Goal: Information Seeking & Learning: Learn about a topic

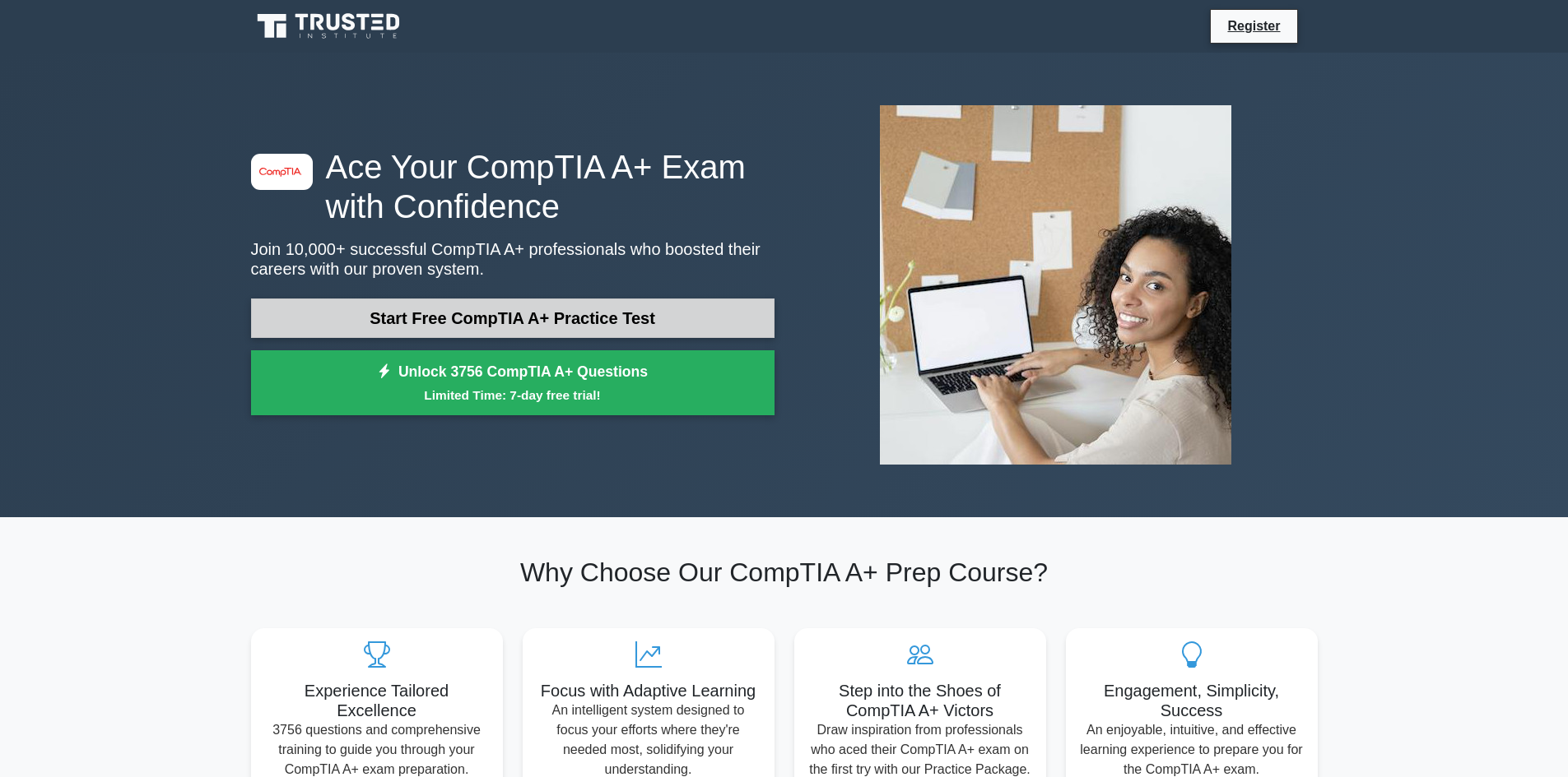
click at [492, 313] on link "Start Free CompTIA A+ Practice Test" at bounding box center [512, 318] width 523 height 39
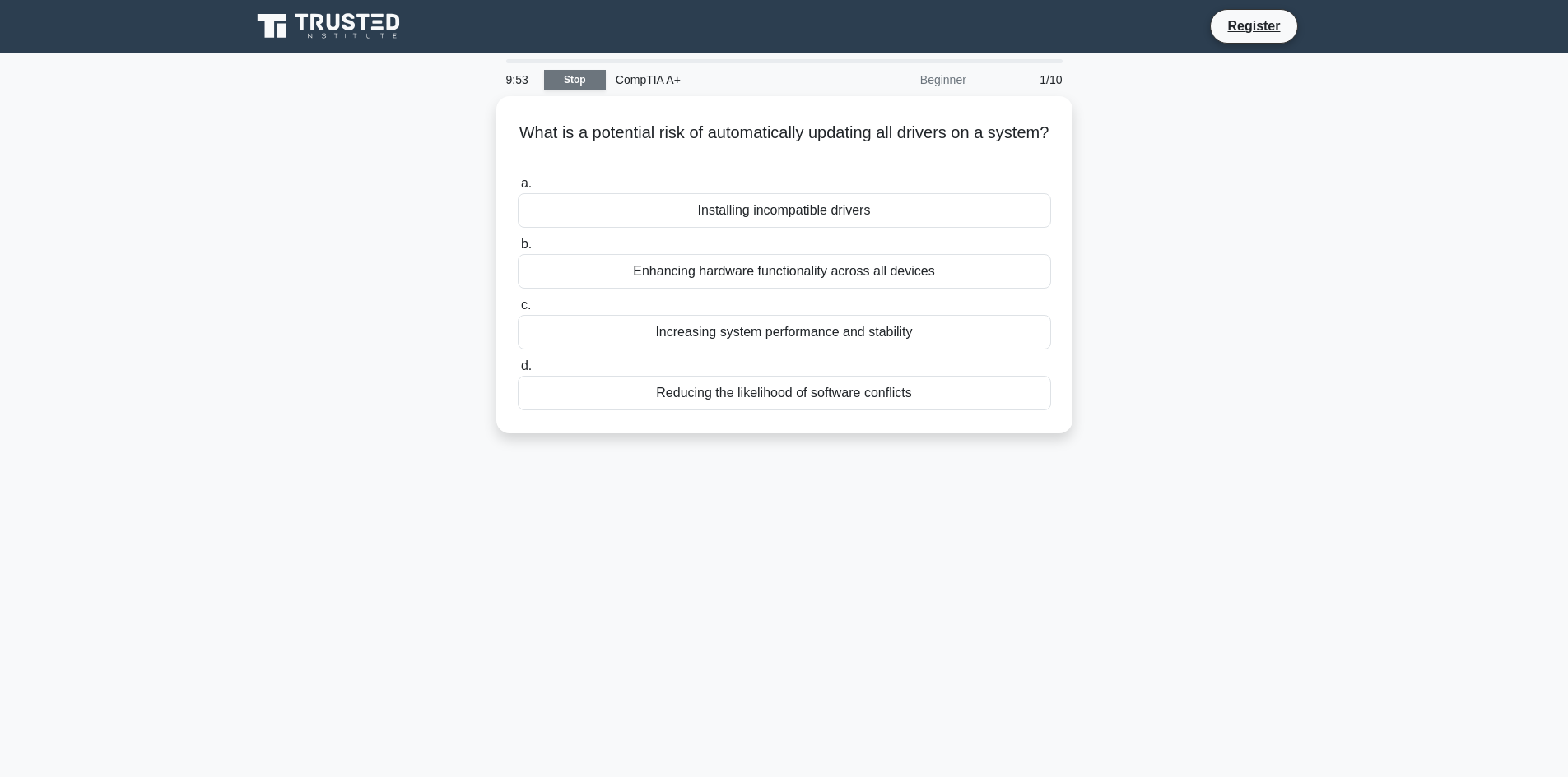
click at [568, 77] on link "Stop" at bounding box center [575, 80] width 61 height 20
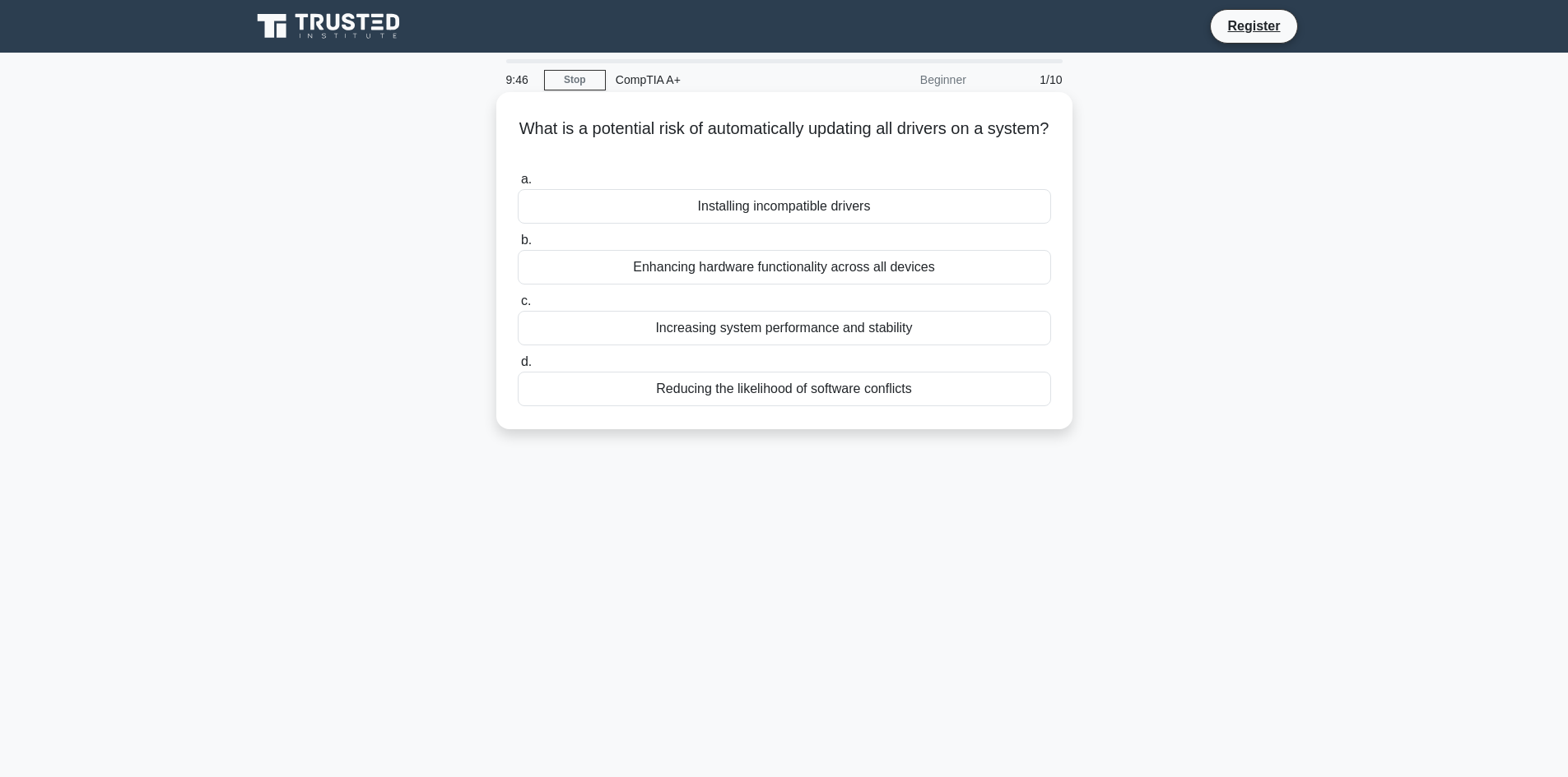
drag, startPoint x: 808, startPoint y: 142, endPoint x: 546, endPoint y: 132, distance: 262.2
click at [546, 132] on h5 "What is a potential risk of automatically updating all drivers on a system? .sp…" at bounding box center [784, 138] width 536 height 41
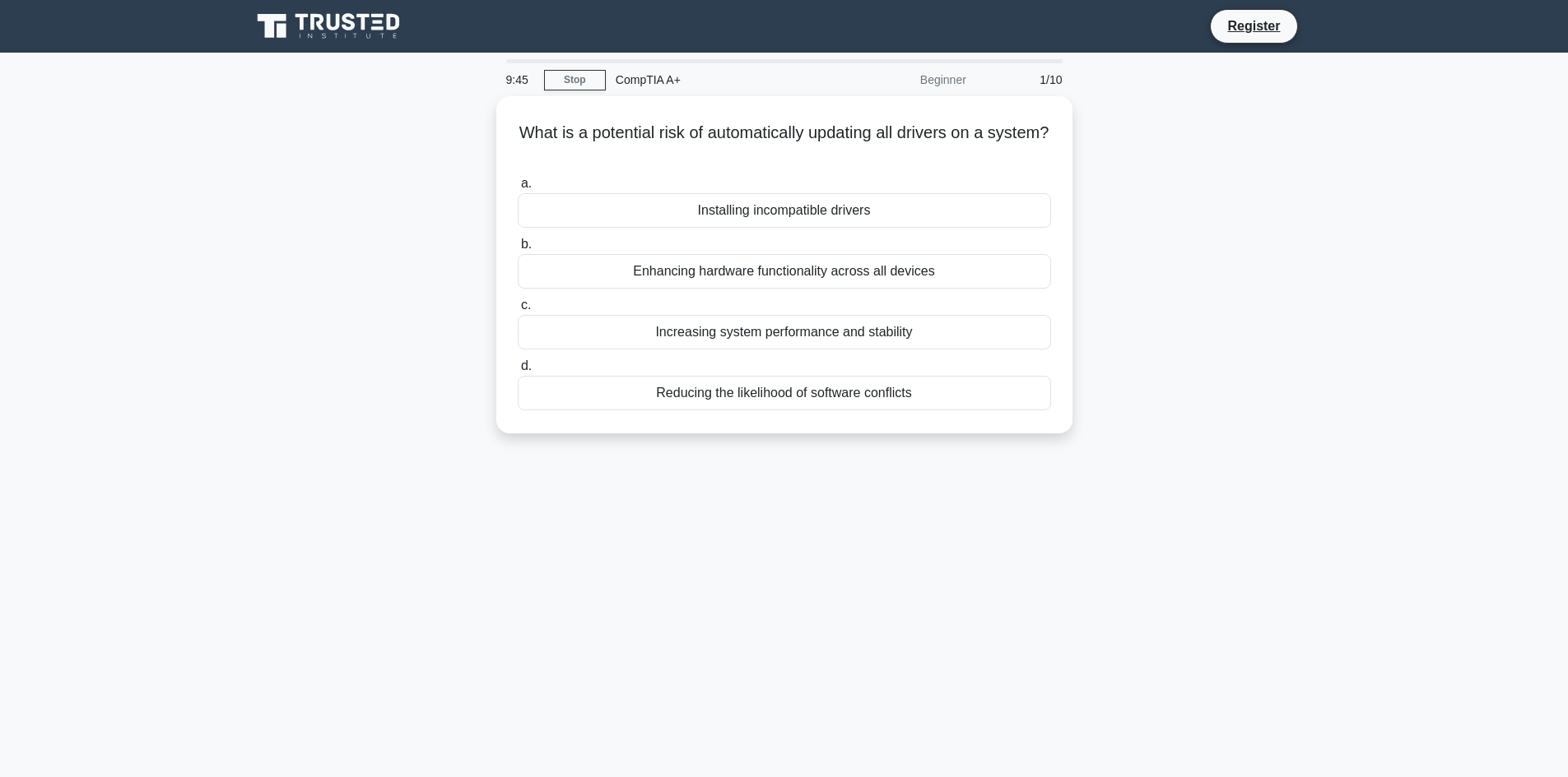
copy h5 "What is a potential risk of automatically updating all drivers on a system?"
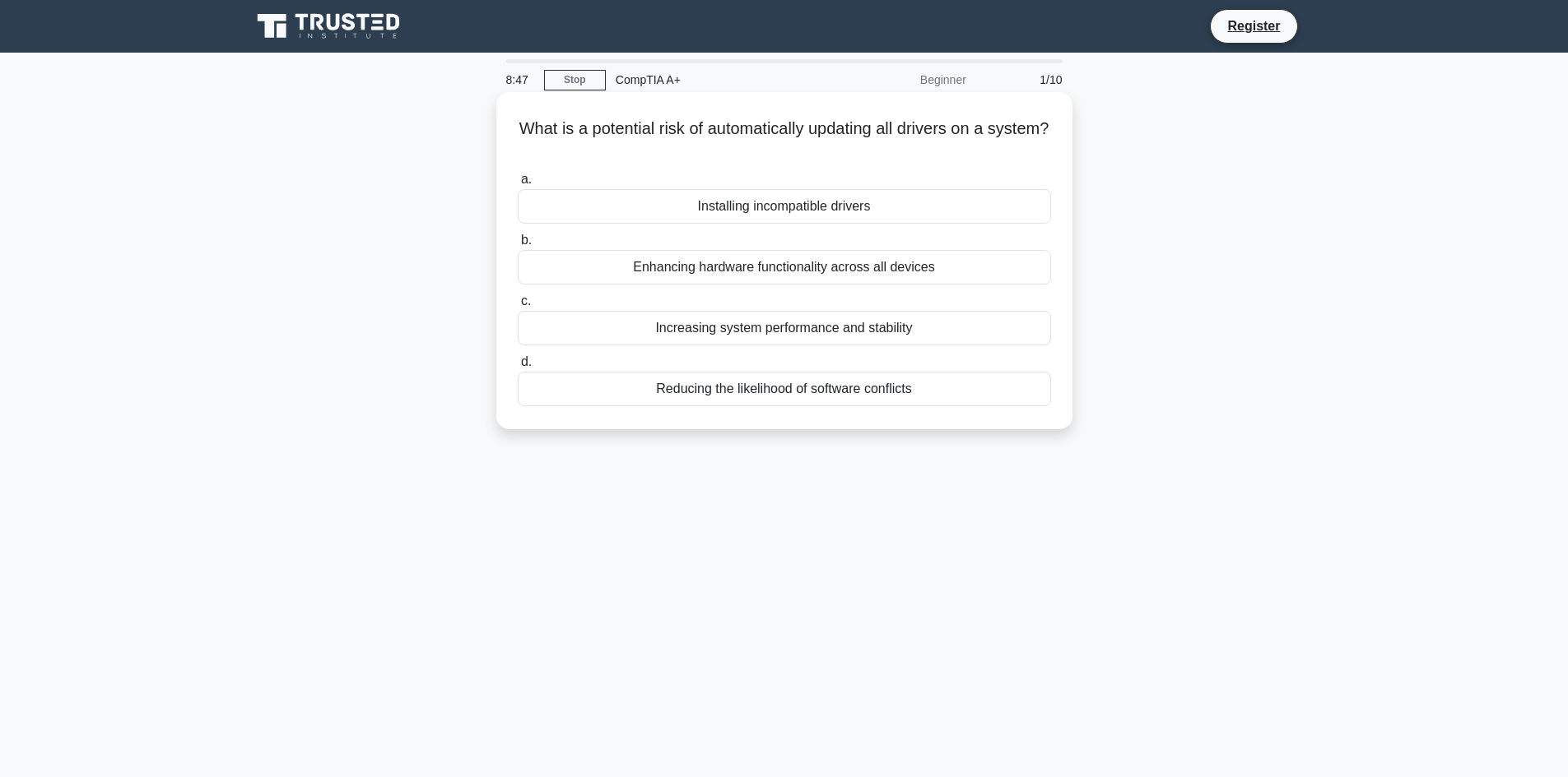
click at [818, 223] on div "Installing incompatible drivers" at bounding box center [784, 206] width 534 height 35
click at [517, 185] on input "a. Installing incompatible drivers" at bounding box center [517, 179] width 0 height 11
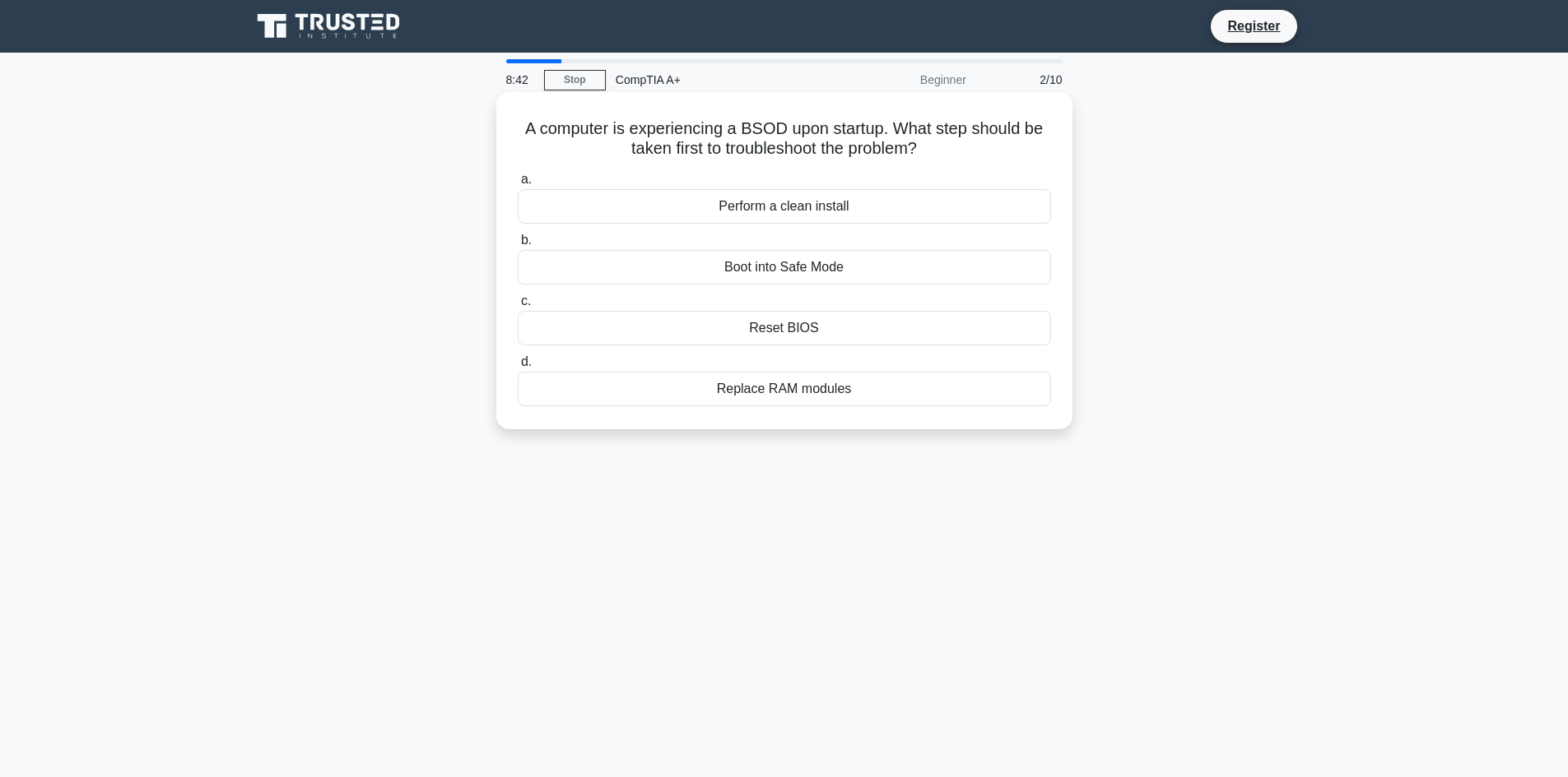
drag, startPoint x: 802, startPoint y: 138, endPoint x: 517, endPoint y: 131, distance: 285.1
click at [517, 131] on h5 "A computer is experiencing a BSOD upon startup. What step should be taken first…" at bounding box center [784, 138] width 536 height 41
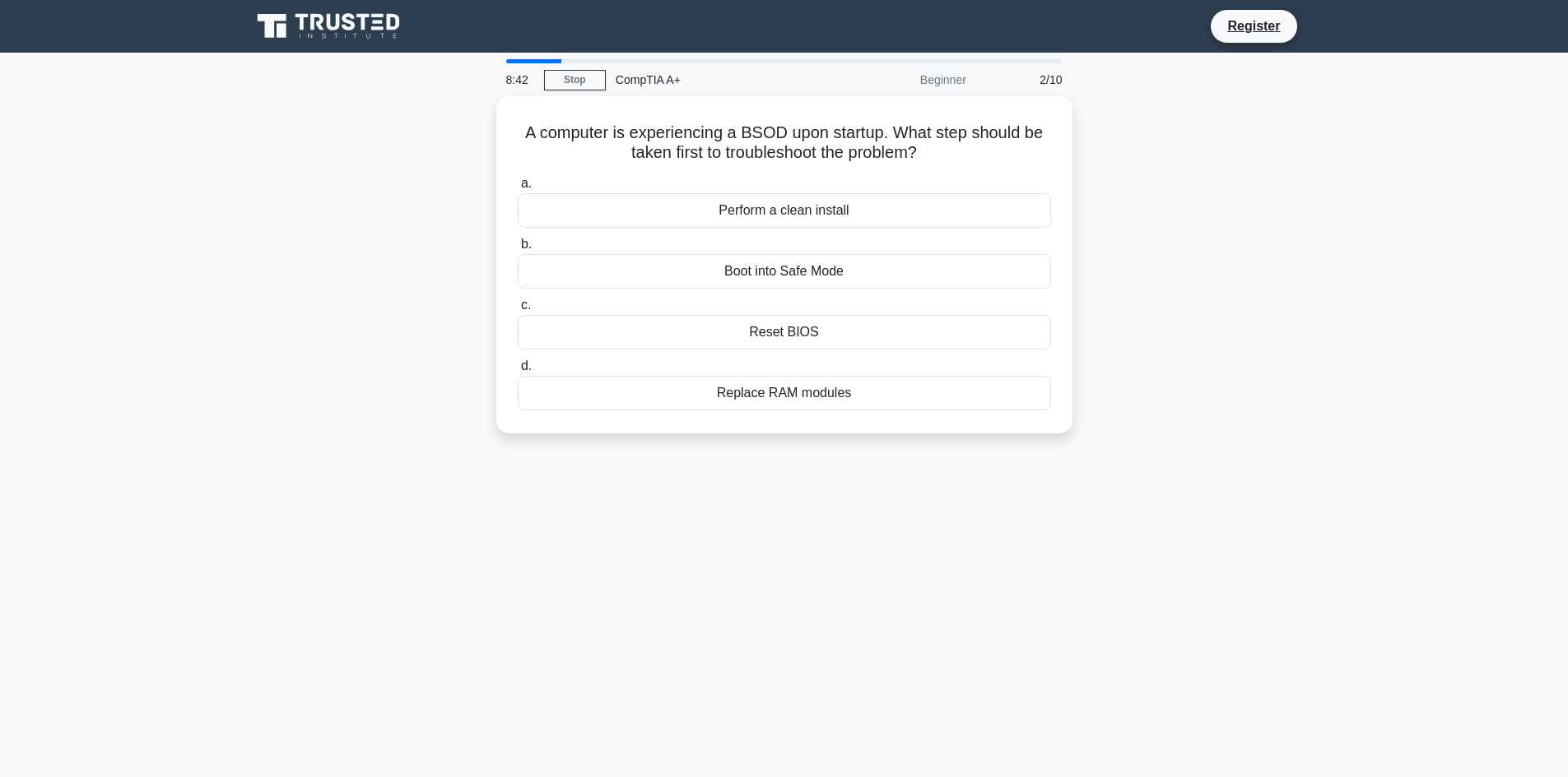
copy h5 "A computer is experiencing a BSOD upon startup. What step should be taken first…"
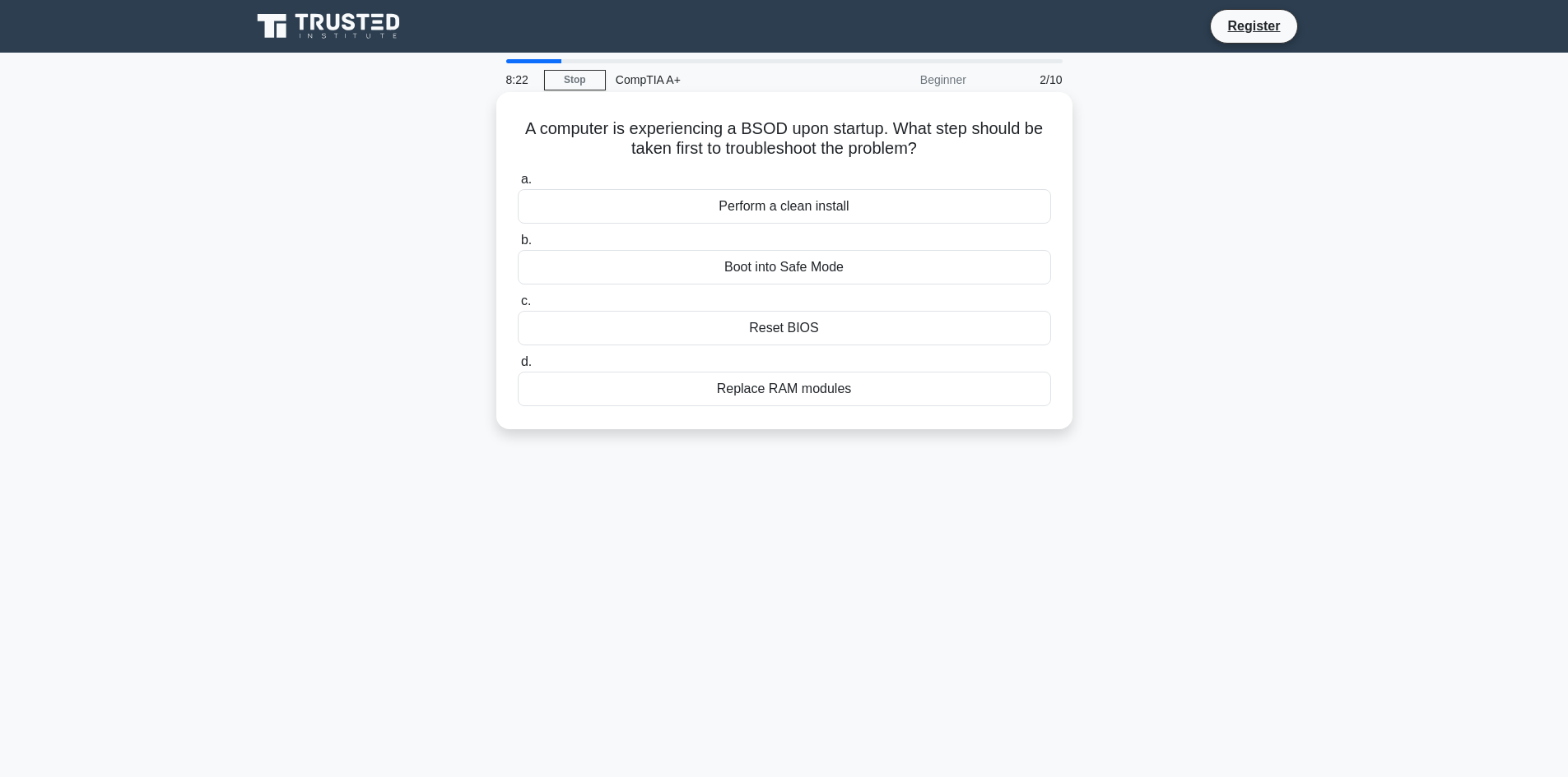
click at [729, 276] on div "Boot into Safe Mode" at bounding box center [784, 268] width 534 height 35
click at [517, 246] on input "b. Boot into Safe Mode" at bounding box center [517, 240] width 0 height 11
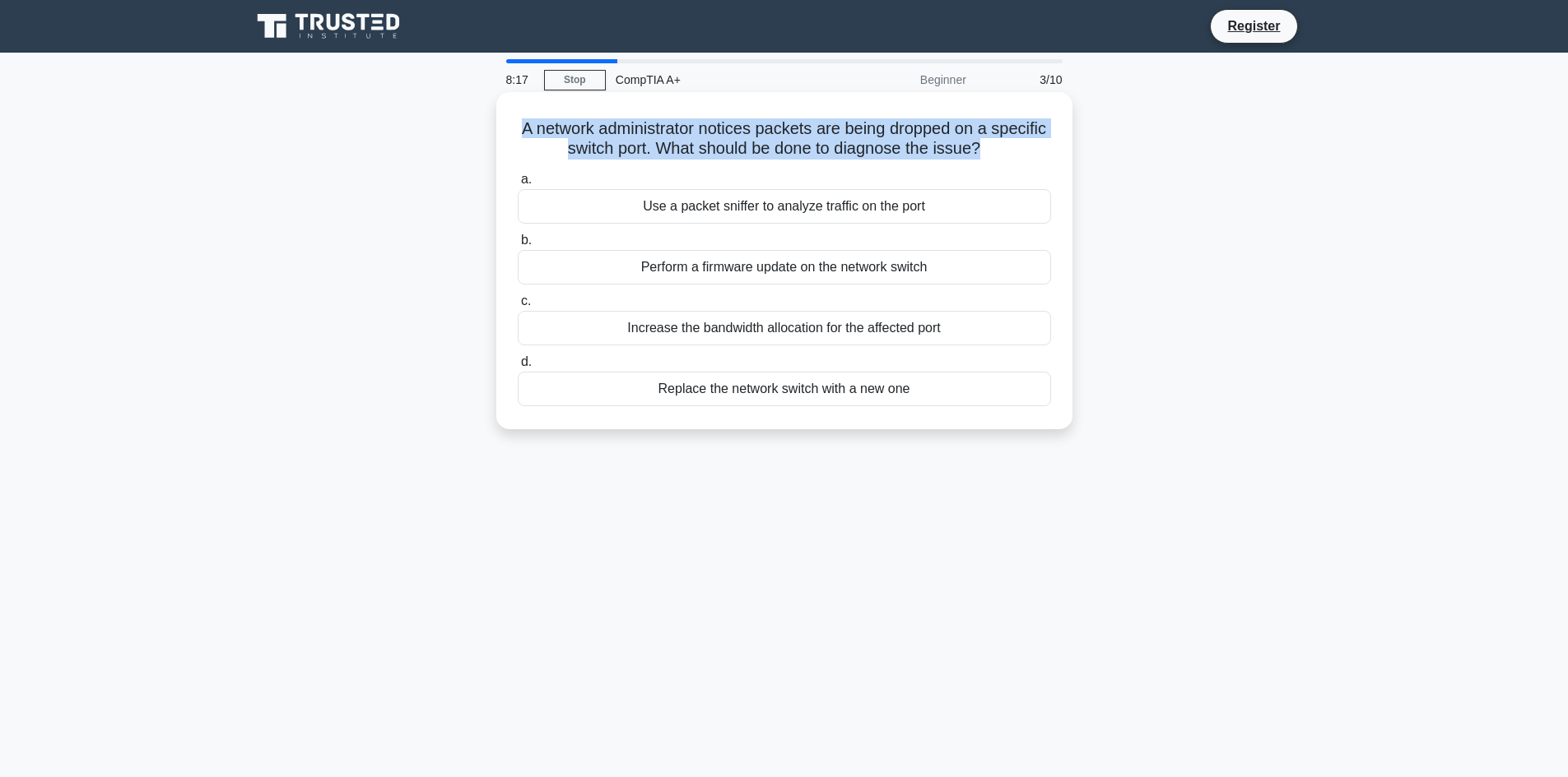
drag, startPoint x: 1010, startPoint y: 152, endPoint x: 537, endPoint y: 134, distance: 473.3
click at [537, 134] on h5 "A network administrator notices packets are being dropped on a specific switch …" at bounding box center [784, 138] width 536 height 41
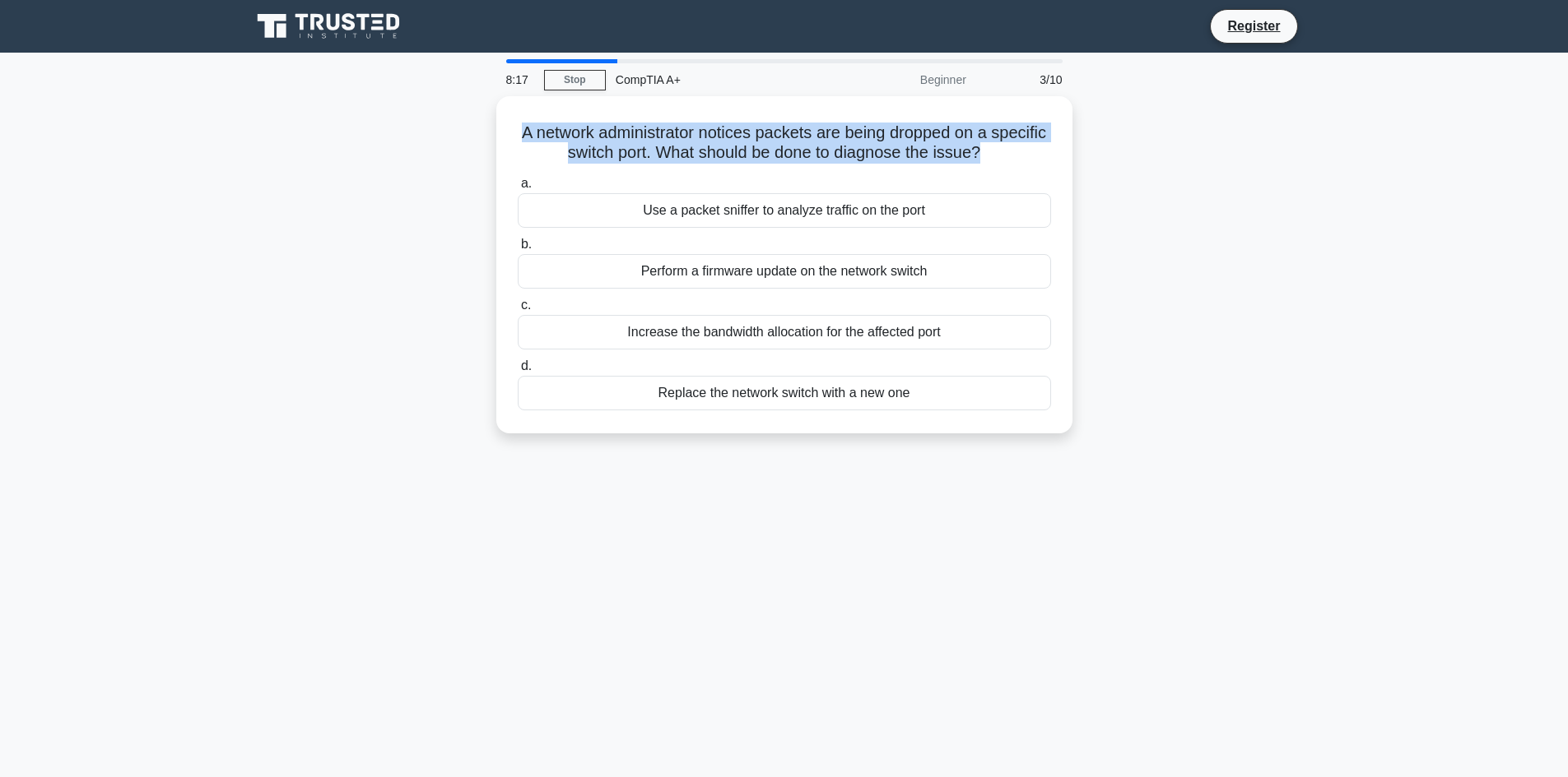
copy h5 "A network administrator notices packets are being dropped on a specific switch …"
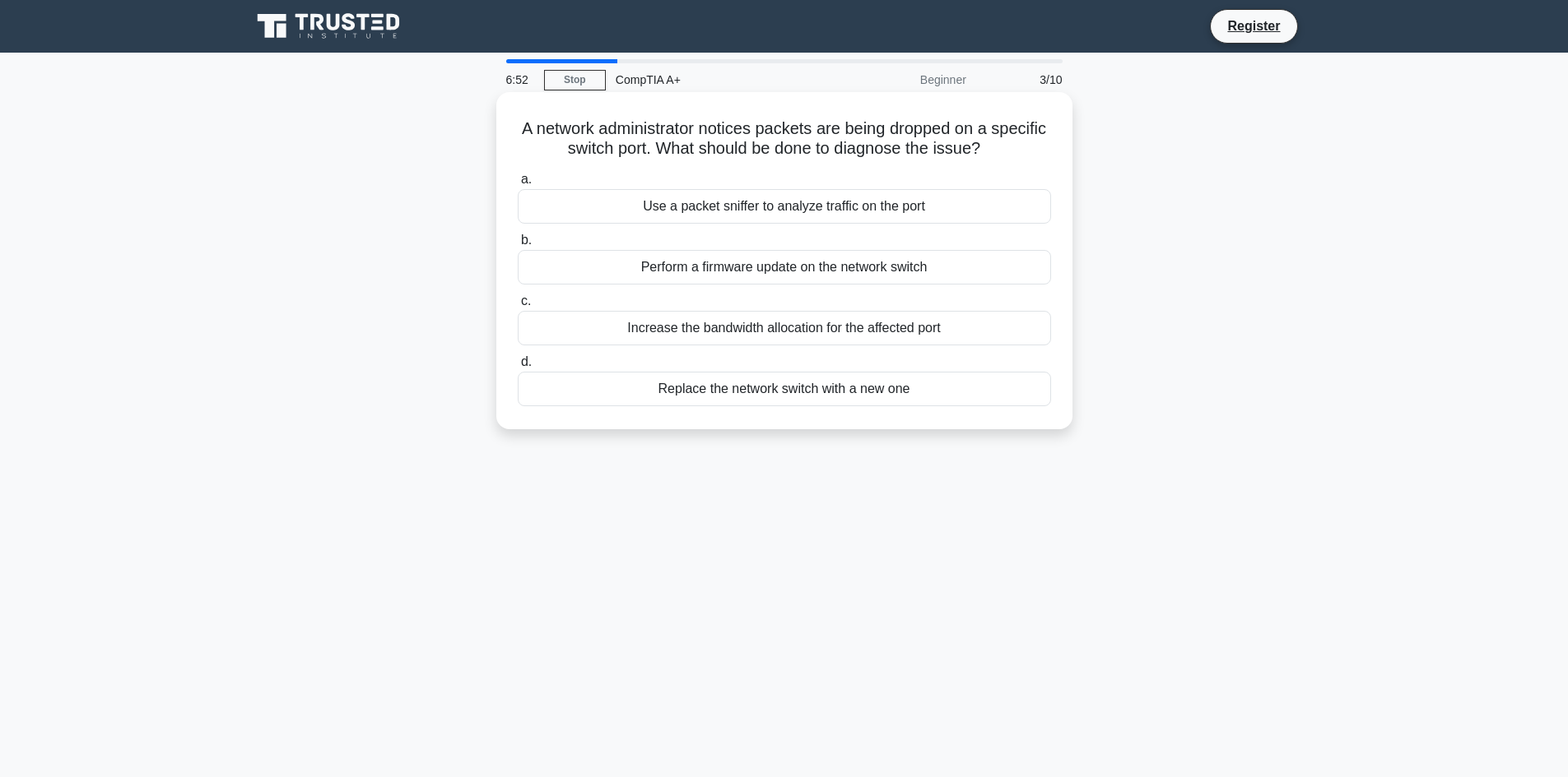
click at [755, 221] on div "Use a packet sniffer to analyze traffic on the port" at bounding box center [784, 206] width 534 height 35
click at [517, 185] on input "a. Use a packet sniffer to analyze traffic on the port" at bounding box center [517, 179] width 0 height 11
drag, startPoint x: 993, startPoint y: 153, endPoint x: 535, endPoint y: 130, distance: 458.6
click at [535, 130] on h5 "When updating the BIOS/UEFI, which of the following is a common prerequisite to…" at bounding box center [784, 138] width 536 height 41
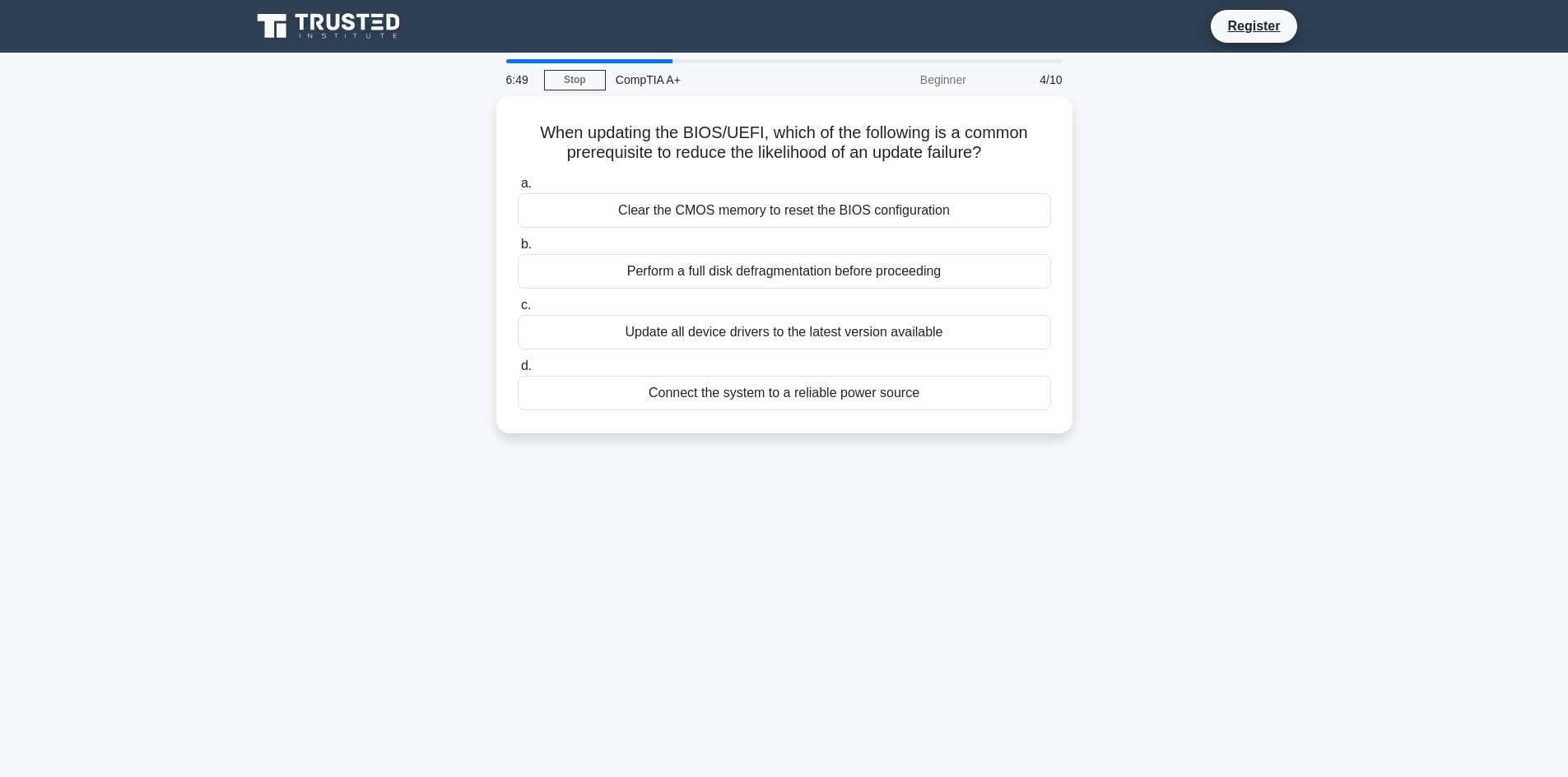
copy h5 "When updating the BIOS/UEFI, which of the following is a common prerequisite to…"
click at [645, 326] on div "Update all device drivers to the latest version available" at bounding box center [784, 328] width 534 height 35
click at [517, 307] on input "c. Update all device drivers to the latest version available" at bounding box center [517, 301] width 0 height 11
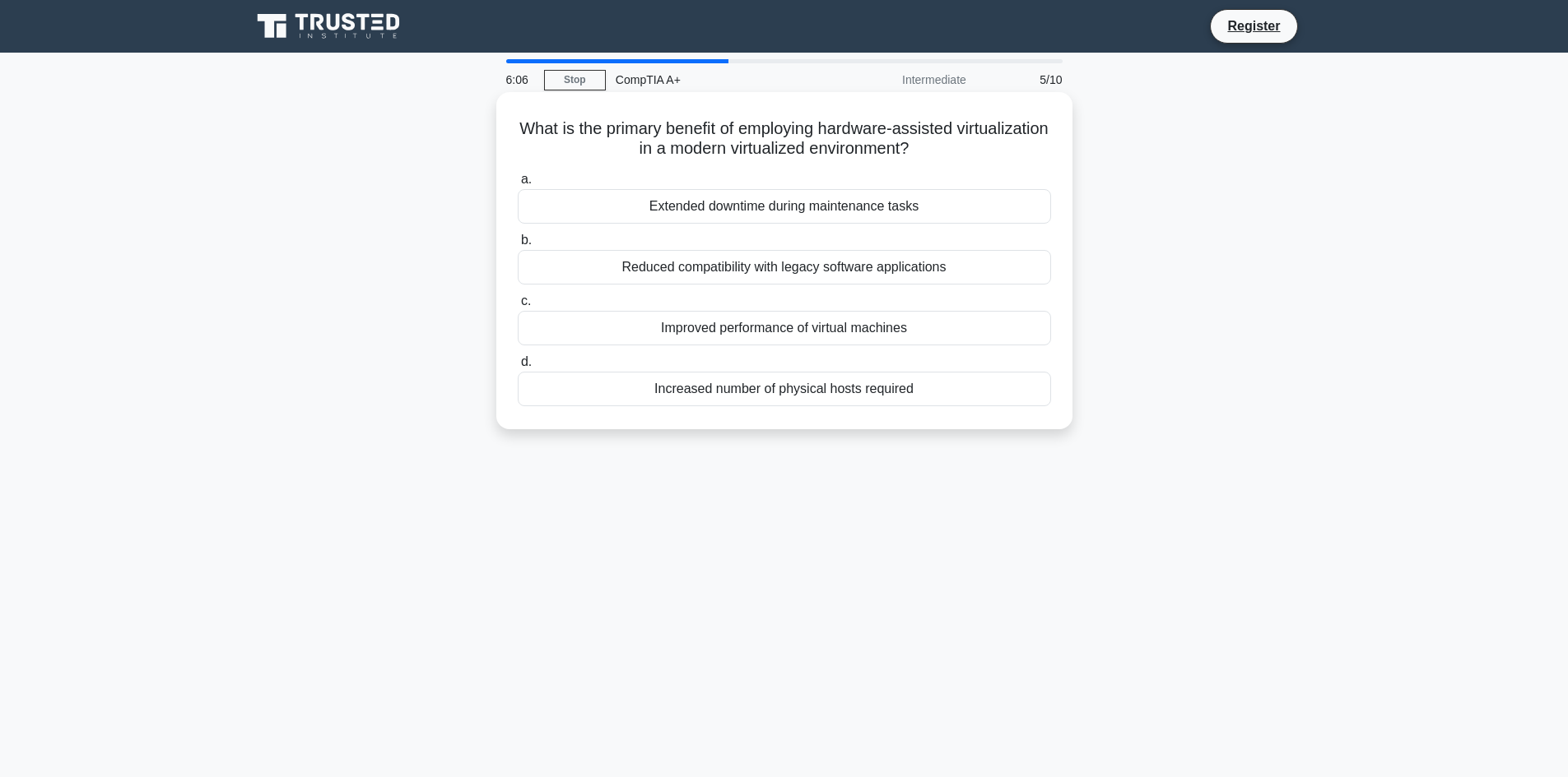
drag, startPoint x: 973, startPoint y: 151, endPoint x: 553, endPoint y: 130, distance: 420.5
click at [553, 130] on h5 "What is the primary benefit of employing hardware-assisted virtualization in a …" at bounding box center [784, 138] width 536 height 41
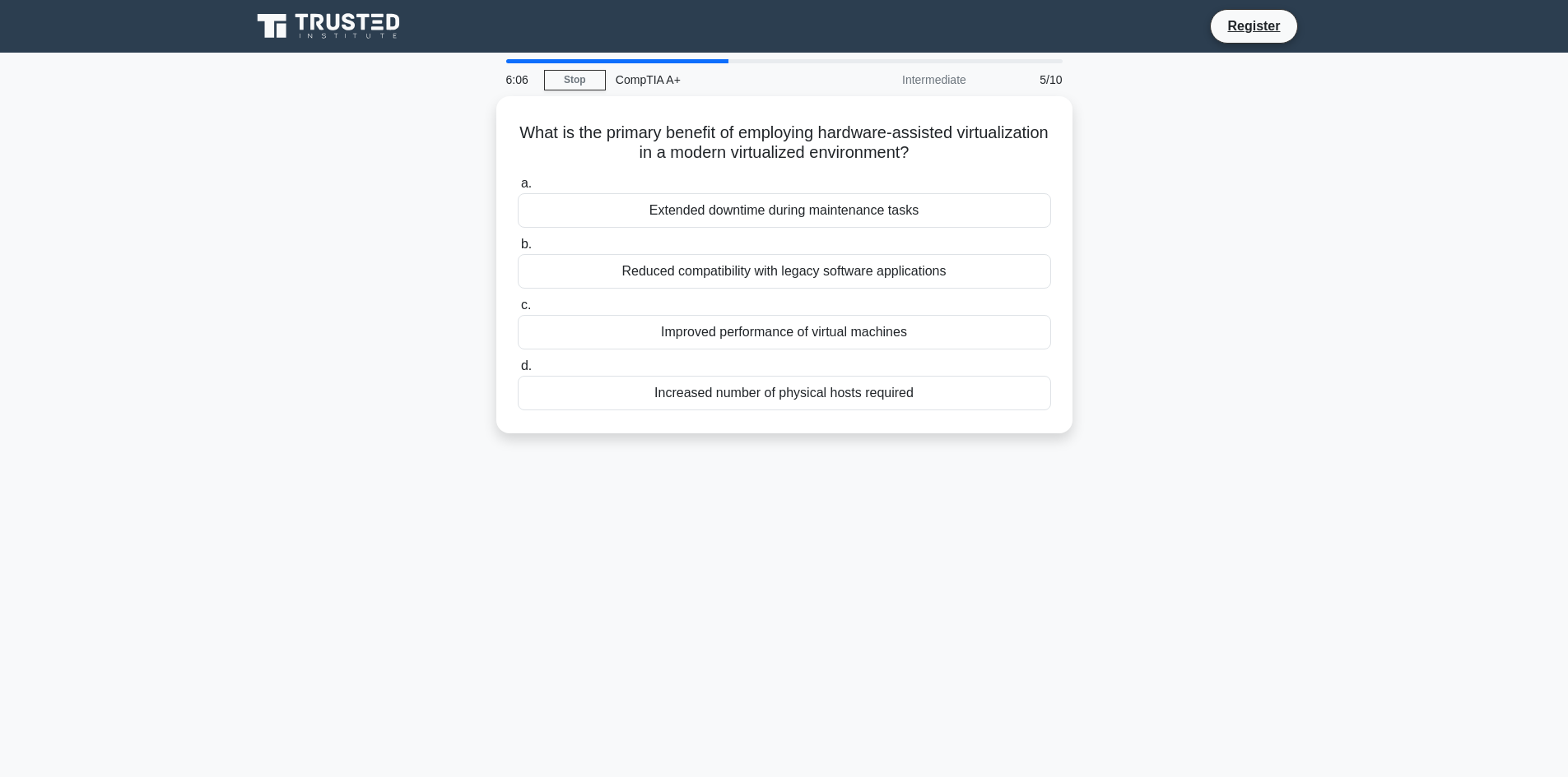
copy h5 "What is the primary benefit of employing hardware-assisted virtualization in a …"
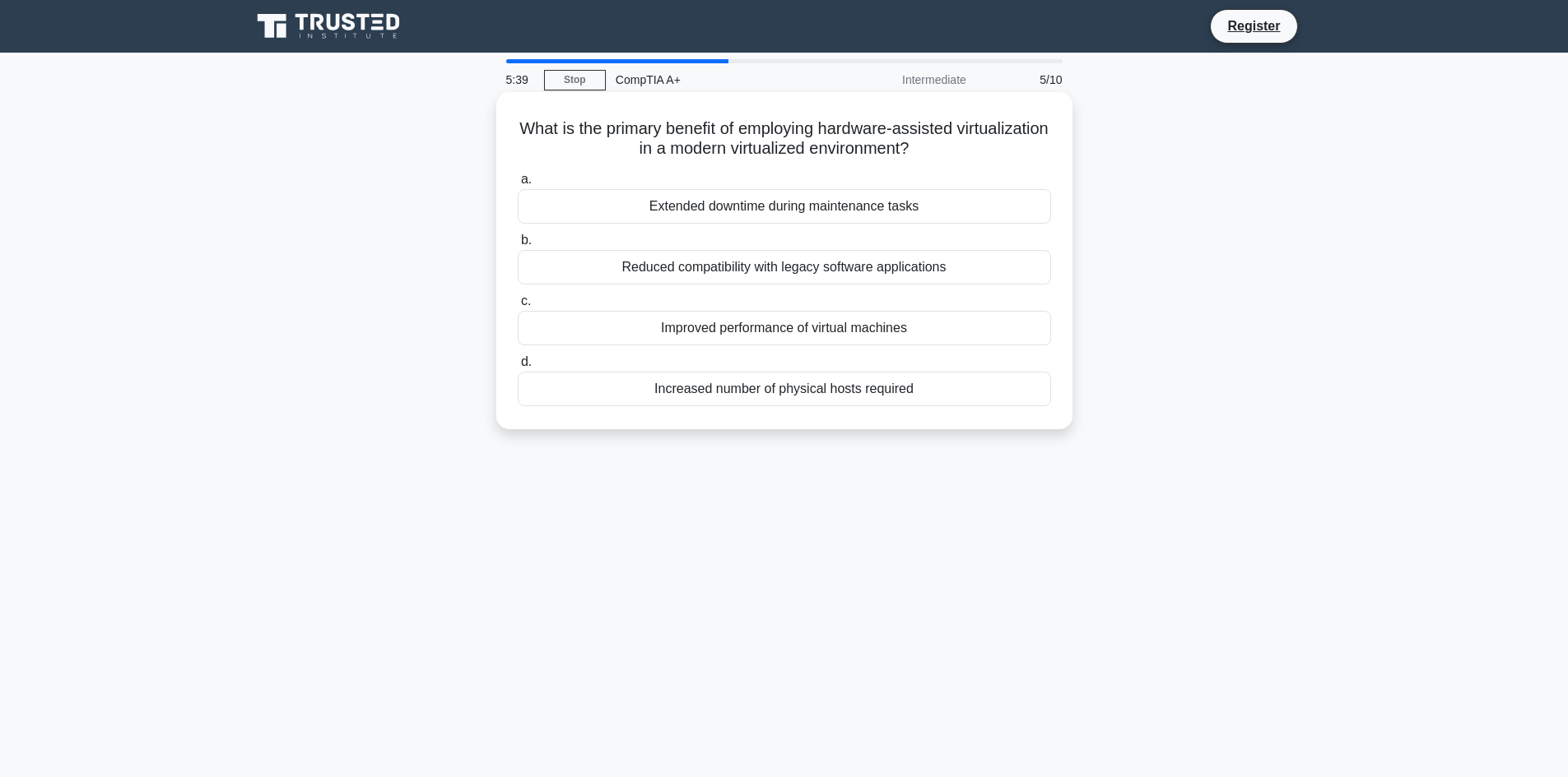
click at [772, 326] on div "Improved performance of virtual machines" at bounding box center [784, 328] width 534 height 35
click at [517, 307] on input "c. Improved performance of virtual machines" at bounding box center [517, 301] width 0 height 11
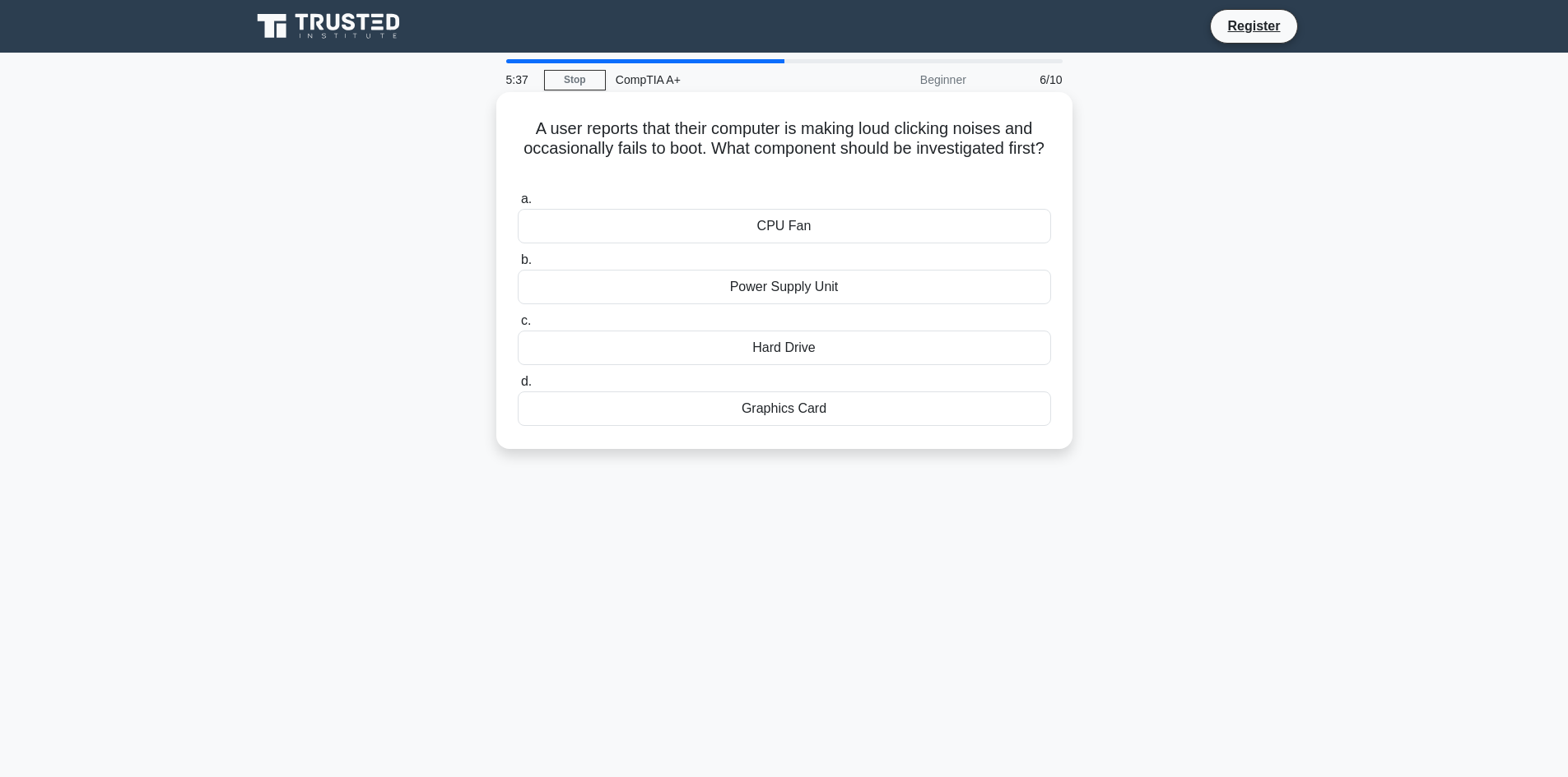
drag, startPoint x: 825, startPoint y: 177, endPoint x: 518, endPoint y: 130, distance: 310.6
click at [518, 130] on h5 "A user reports that their computer is making loud clicking noises and occasiona…" at bounding box center [784, 148] width 536 height 60
copy h5 "A user reports that their computer is making loud clicking noises and occasiona…"
click at [850, 341] on div "Hard Drive" at bounding box center [784, 348] width 534 height 35
click at [517, 326] on input "c. Hard Drive" at bounding box center [517, 320] width 0 height 11
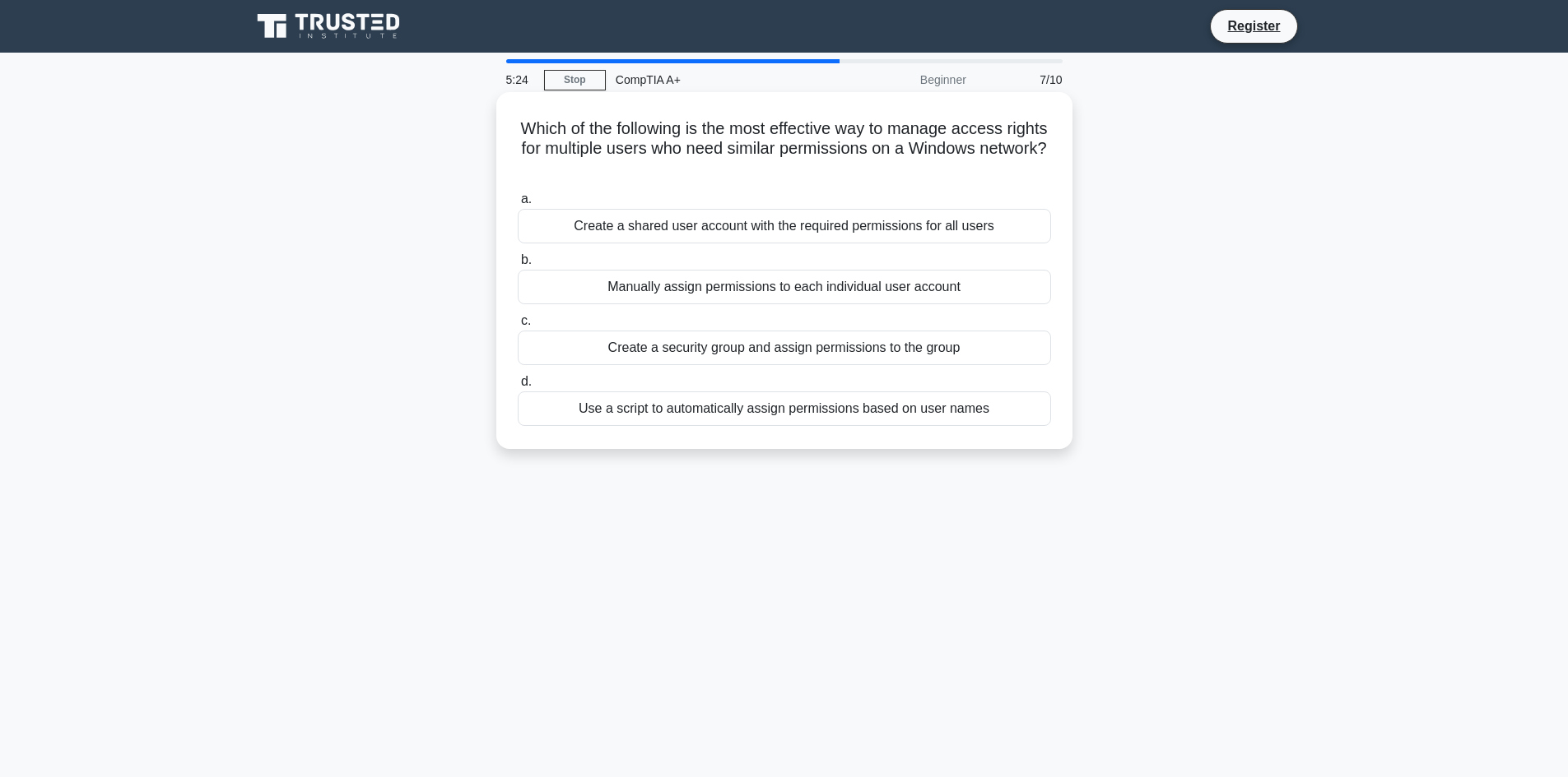
drag, startPoint x: 822, startPoint y: 170, endPoint x: 532, endPoint y: 133, distance: 292.4
click at [532, 133] on h5 "Which of the following is the most effective way to manage access rights for mu…" at bounding box center [784, 148] width 536 height 60
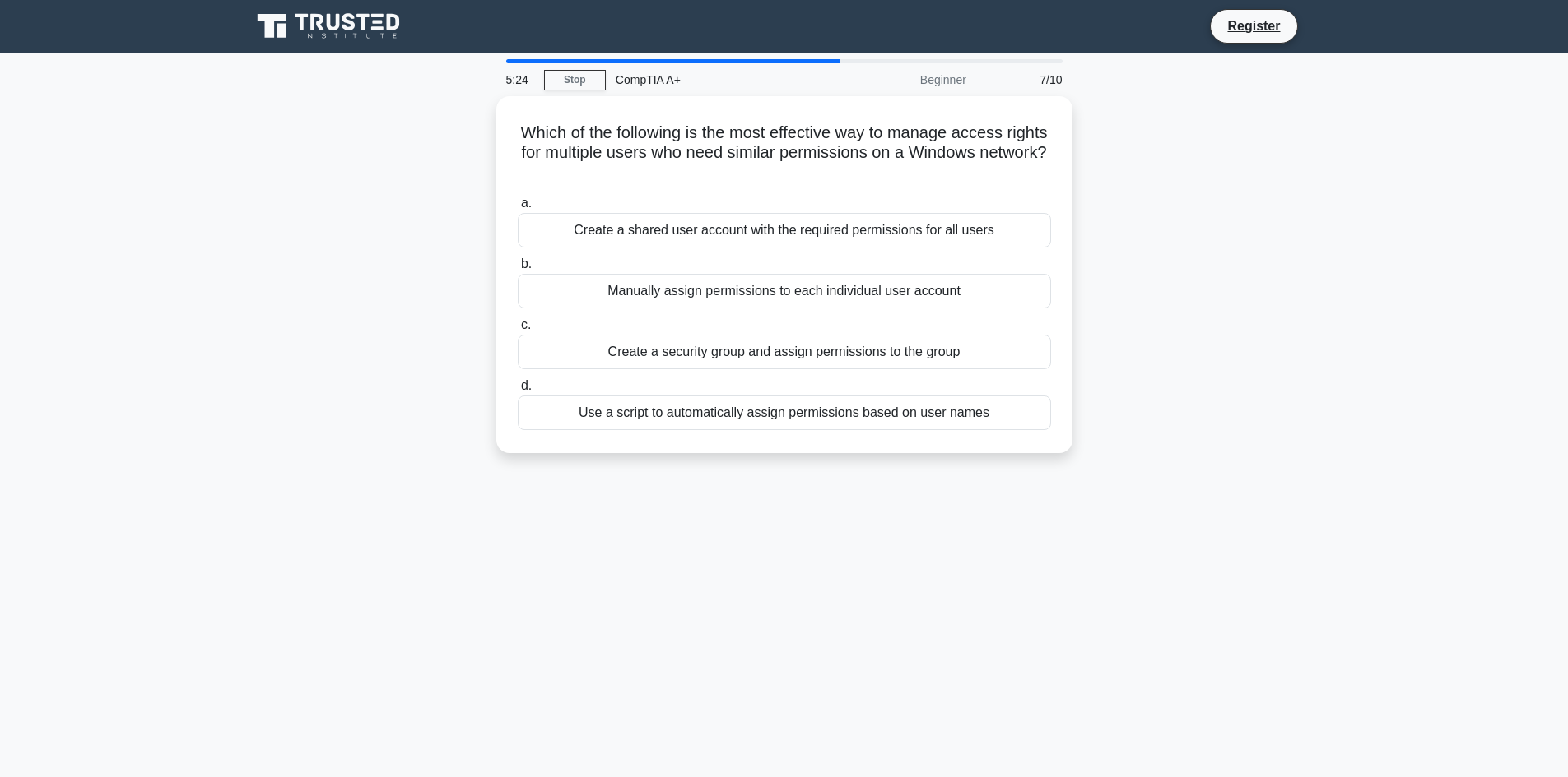
copy h5 "Which of the following is the most effective way to manage access rights for mu…"
click at [364, 331] on div "Which of the following is the most effective way to manage access rights for mu…" at bounding box center [784, 284] width 1086 height 377
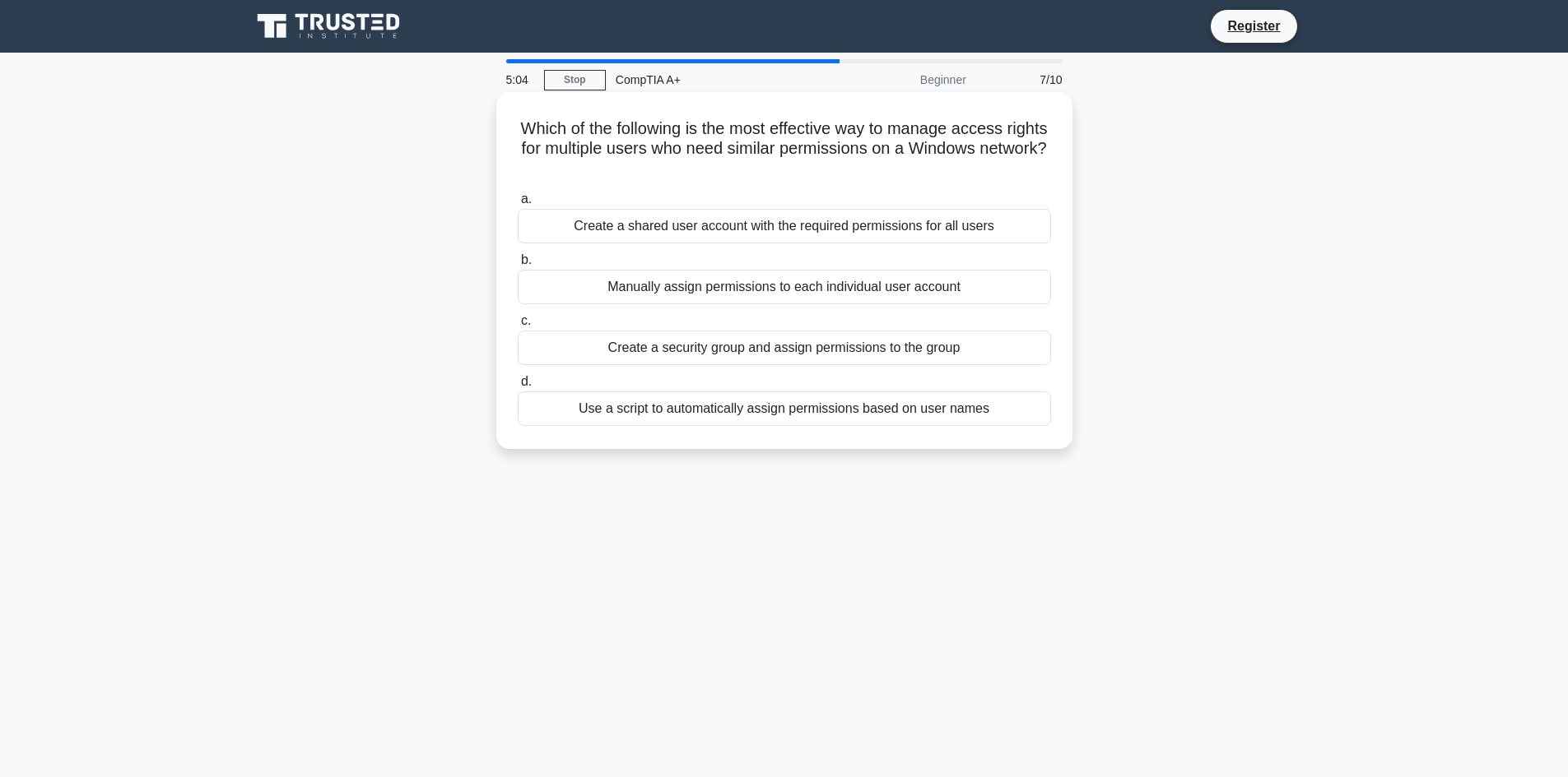
click at [768, 356] on div "Create a security group and assign permissions to the group" at bounding box center [784, 348] width 534 height 35
click at [517, 326] on input "c. Create a security group and assign permissions to the group" at bounding box center [517, 320] width 0 height 11
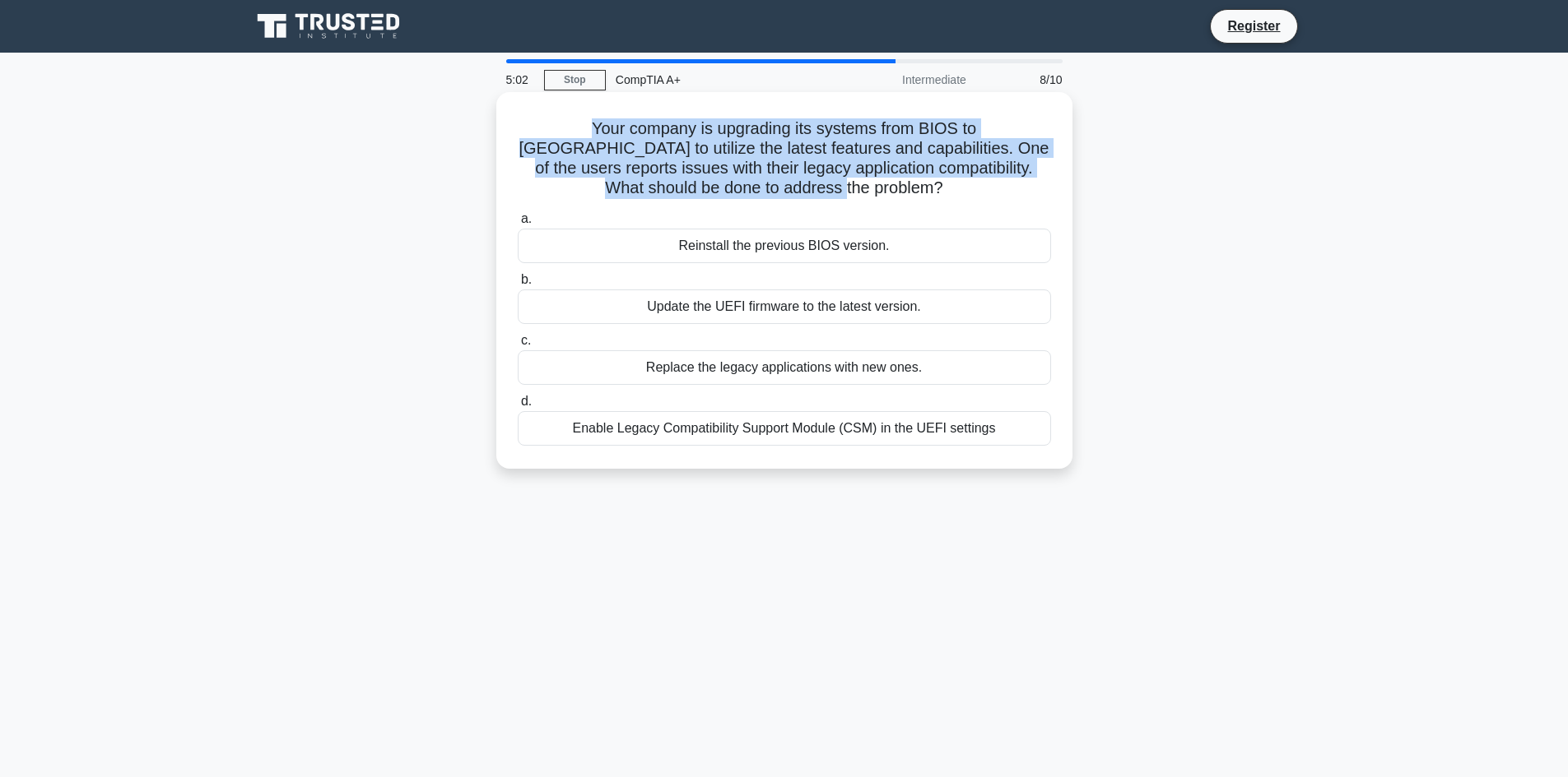
drag, startPoint x: 823, startPoint y: 186, endPoint x: 523, endPoint y: 129, distance: 305.4
click at [523, 129] on h5 "Your company is upgrading its systems from BIOS to UEFI to utilize the latest f…" at bounding box center [784, 158] width 536 height 81
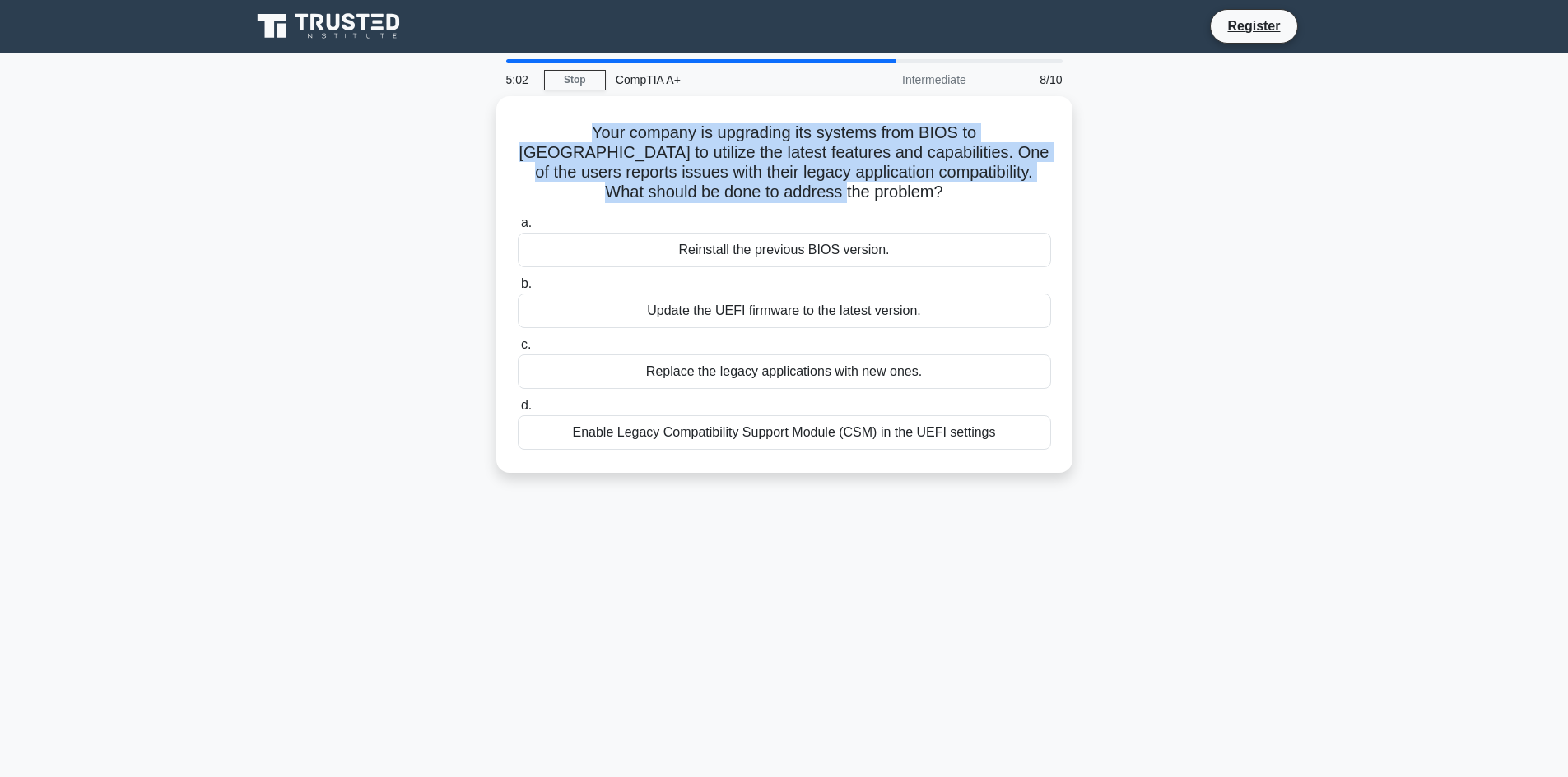
copy h5 "Your company is upgrading its systems from BIOS to UEFI to utilize the latest f…"
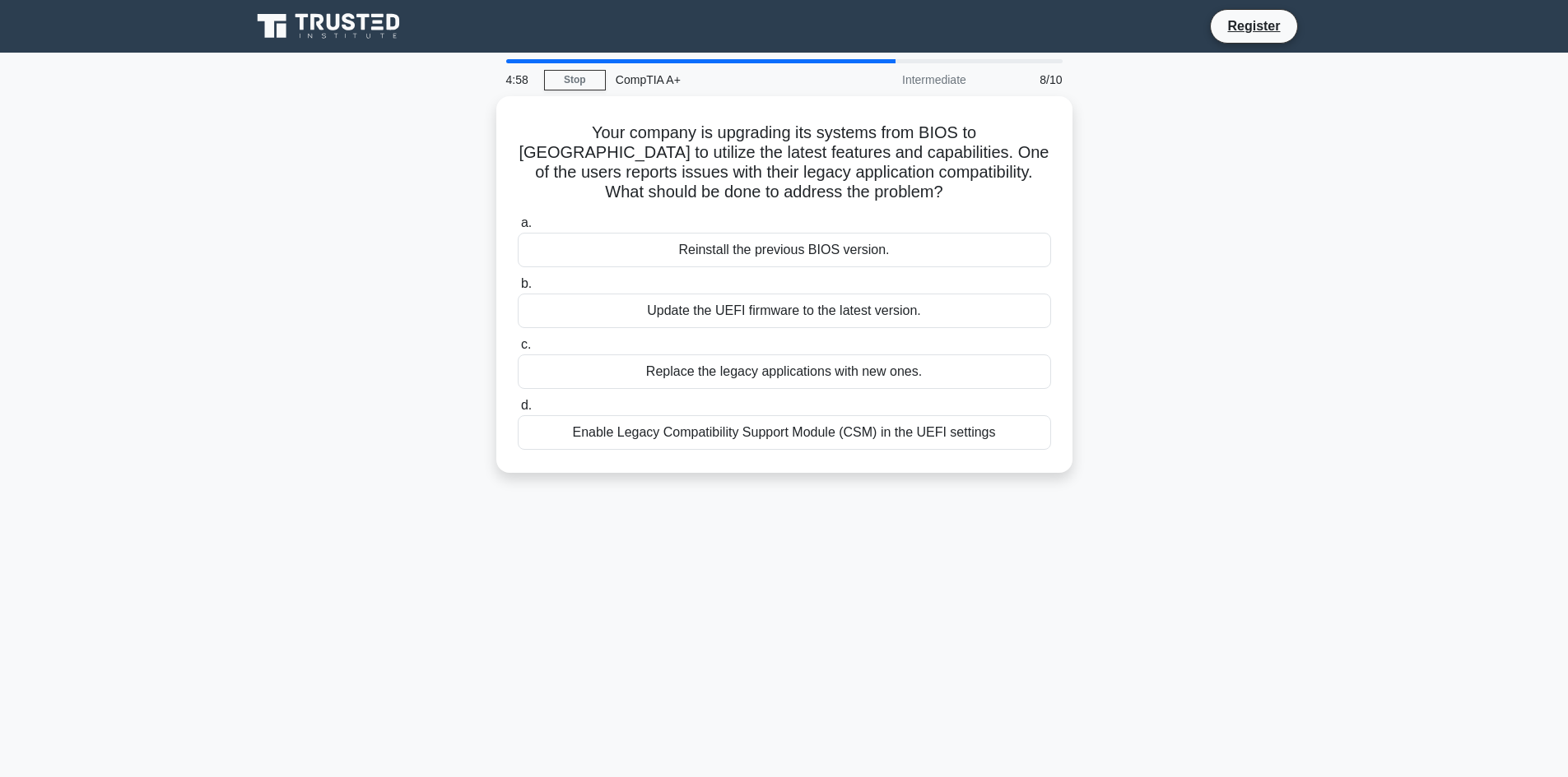
click at [333, 233] on div "Your company is upgrading its systems from BIOS to UEFI to utilize the latest f…" at bounding box center [784, 294] width 1086 height 396
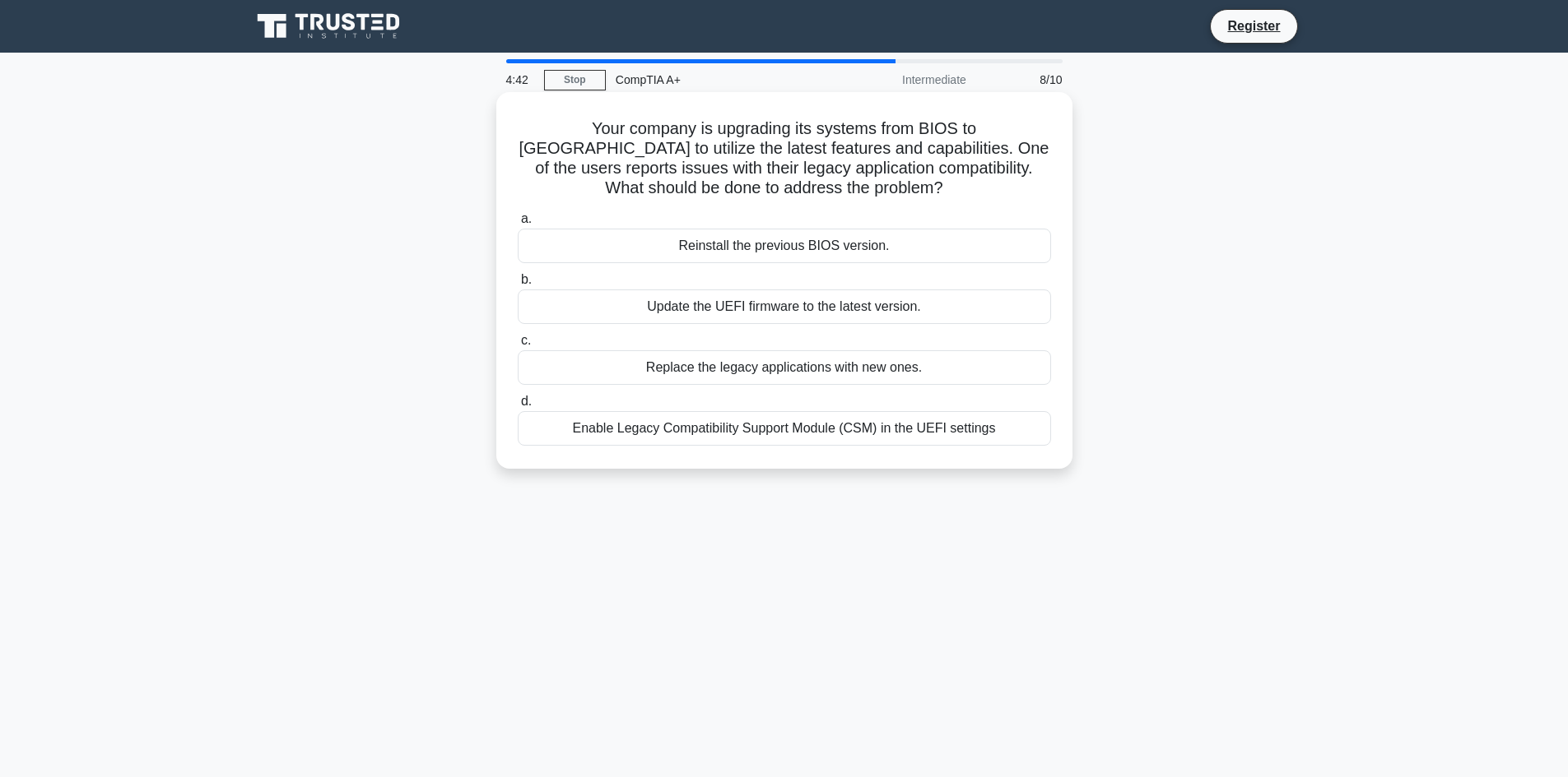
click at [638, 436] on div "Enable Legacy Compatibility Support Module (CSM) in the UEFI settings" at bounding box center [784, 429] width 534 height 35
click at [517, 408] on input "d. Enable Legacy Compatibility Support Module (CSM) in the UEFI settings" at bounding box center [517, 401] width 0 height 11
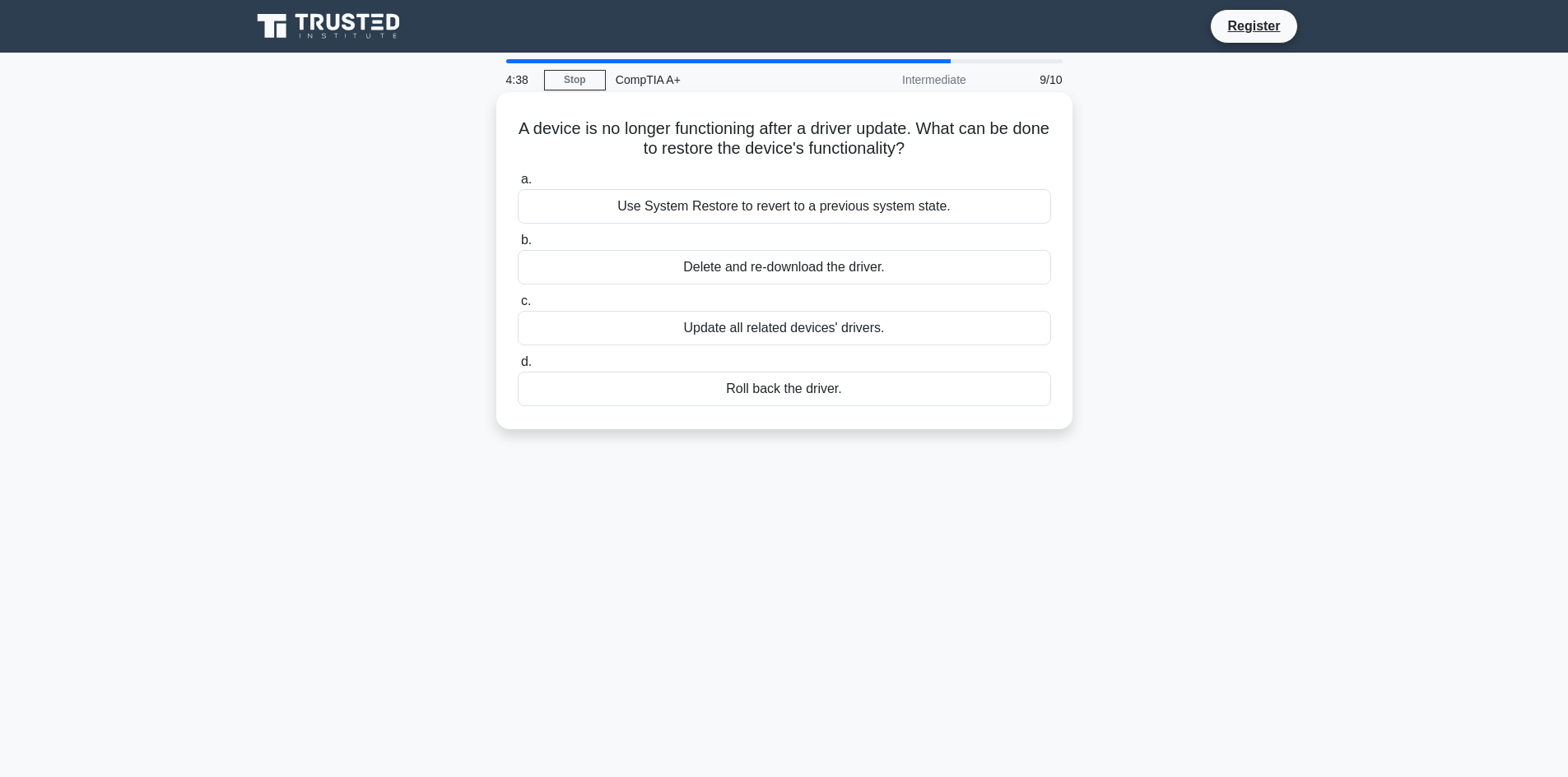
drag, startPoint x: 934, startPoint y: 147, endPoint x: 533, endPoint y: 132, distance: 401.3
click at [533, 132] on h5 "A device is no longer functioning after a driver update. What can be done to re…" at bounding box center [784, 138] width 536 height 41
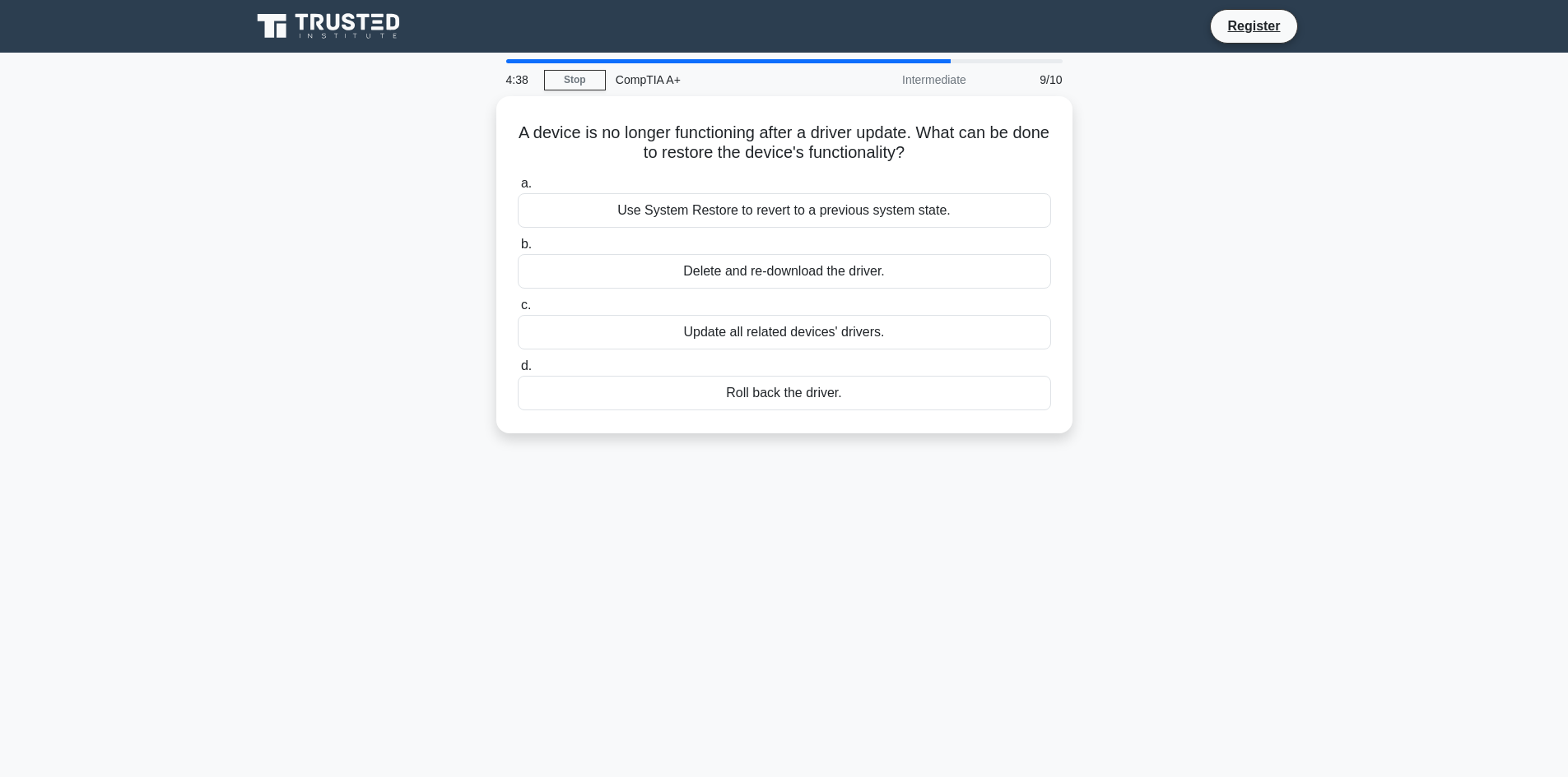
copy h5 "A device is no longer functioning after a driver update. What can be done to re…"
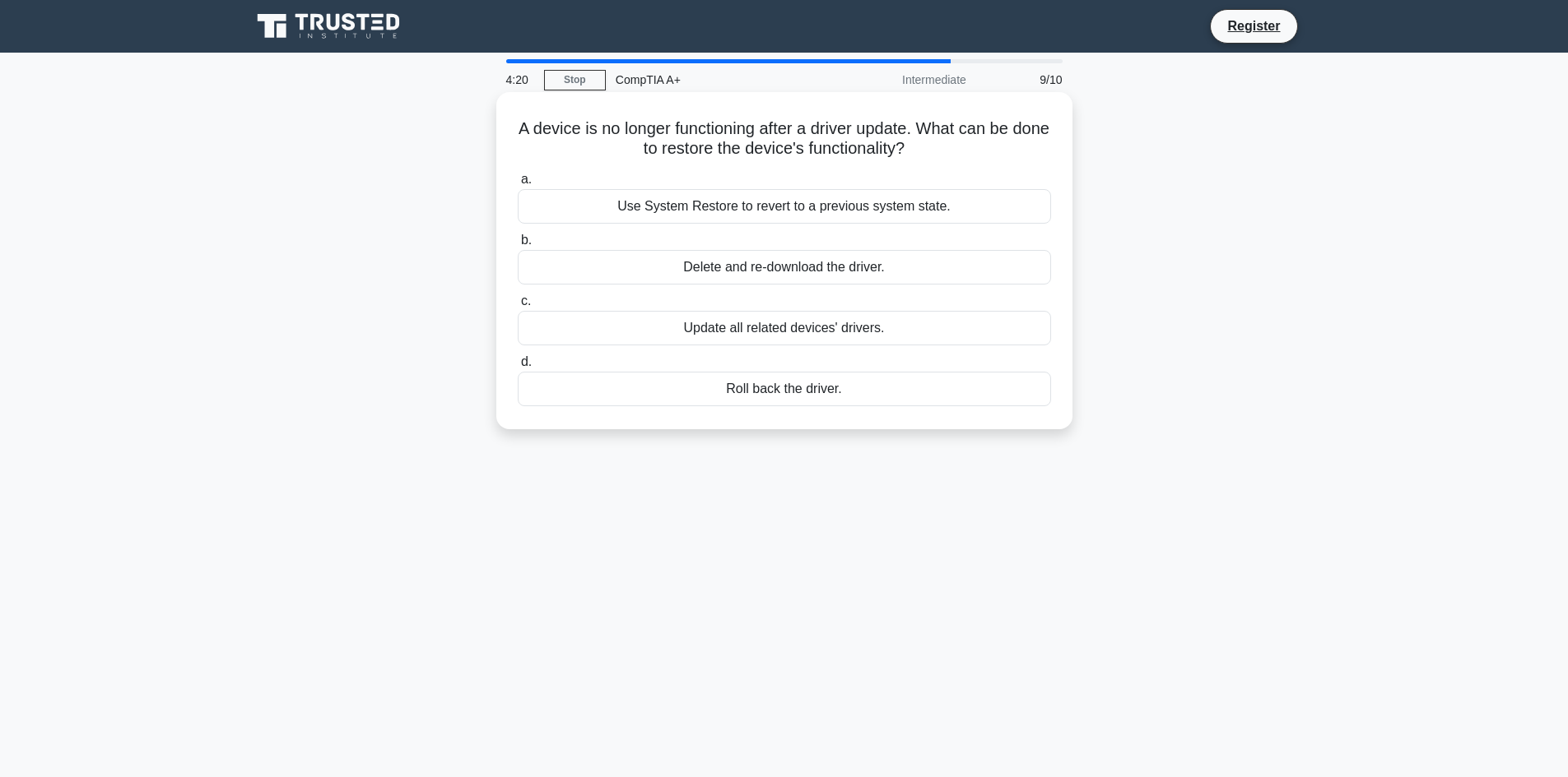
click at [809, 389] on div "Roll back the driver." at bounding box center [784, 389] width 534 height 35
click at [517, 367] on input "d. Roll back the driver." at bounding box center [517, 362] width 0 height 11
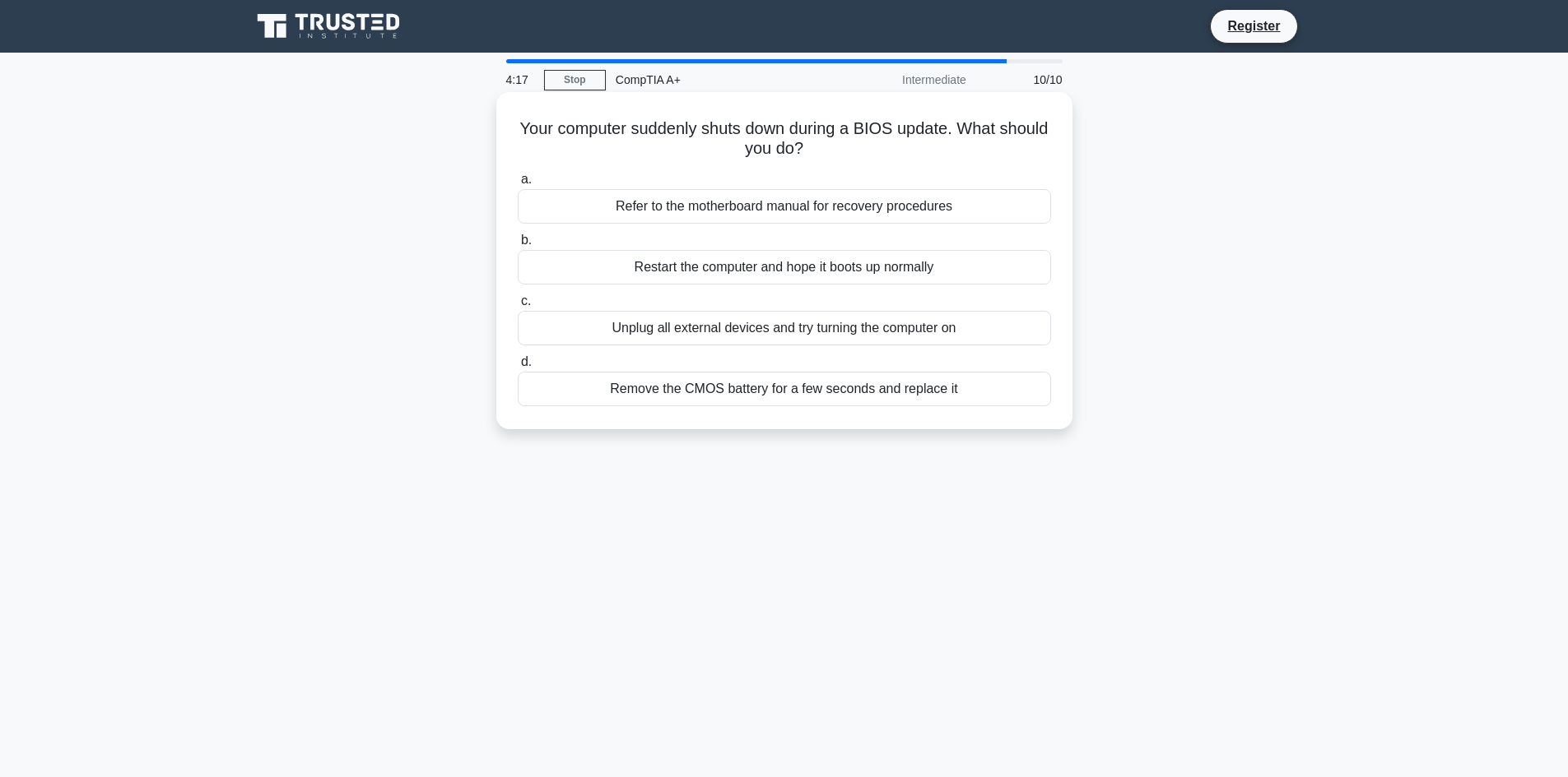
drag, startPoint x: 765, startPoint y: 144, endPoint x: 535, endPoint y: 136, distance: 230.1
click at [535, 136] on h5 "Your computer suddenly shuts down during a BIOS update. What should you do? .sp…" at bounding box center [784, 138] width 536 height 41
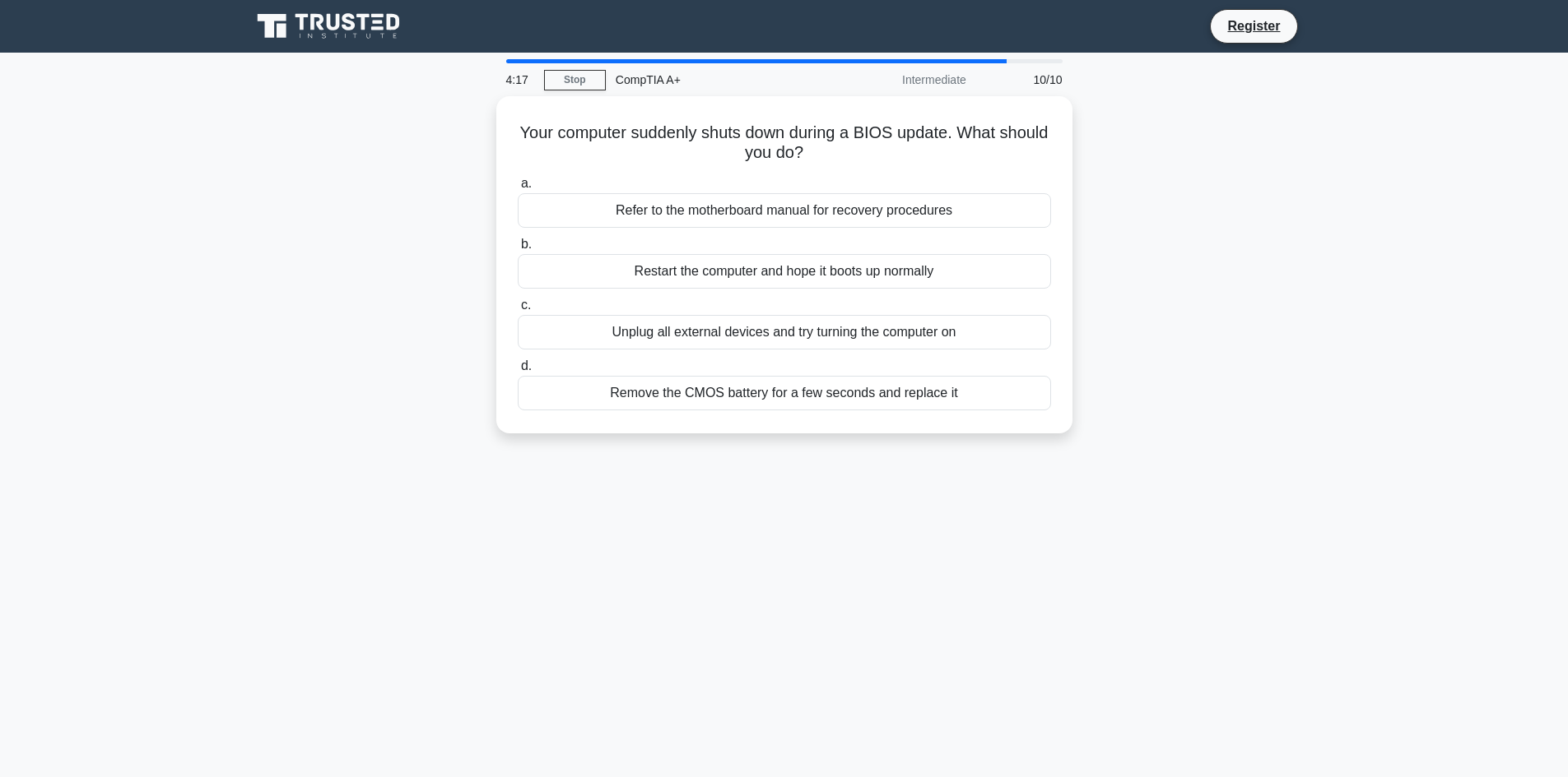
copy h5 "Your computer suddenly shuts down during a BIOS update. What should you do?"
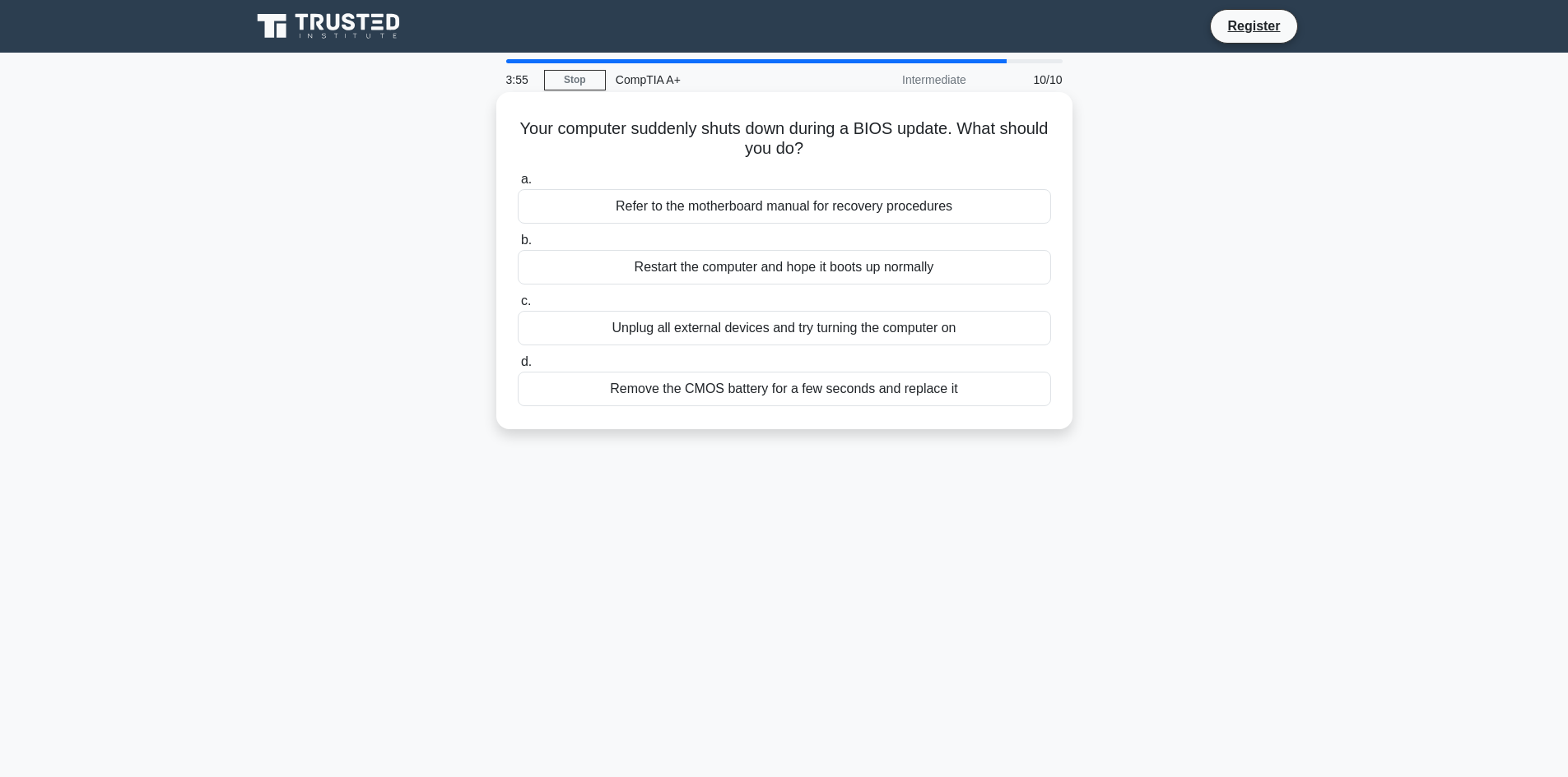
click at [565, 280] on div "Restart the computer and hope it boots up normally" at bounding box center [784, 268] width 534 height 35
click at [517, 246] on input "b. Restart the computer and hope it boots up normally" at bounding box center [517, 240] width 0 height 11
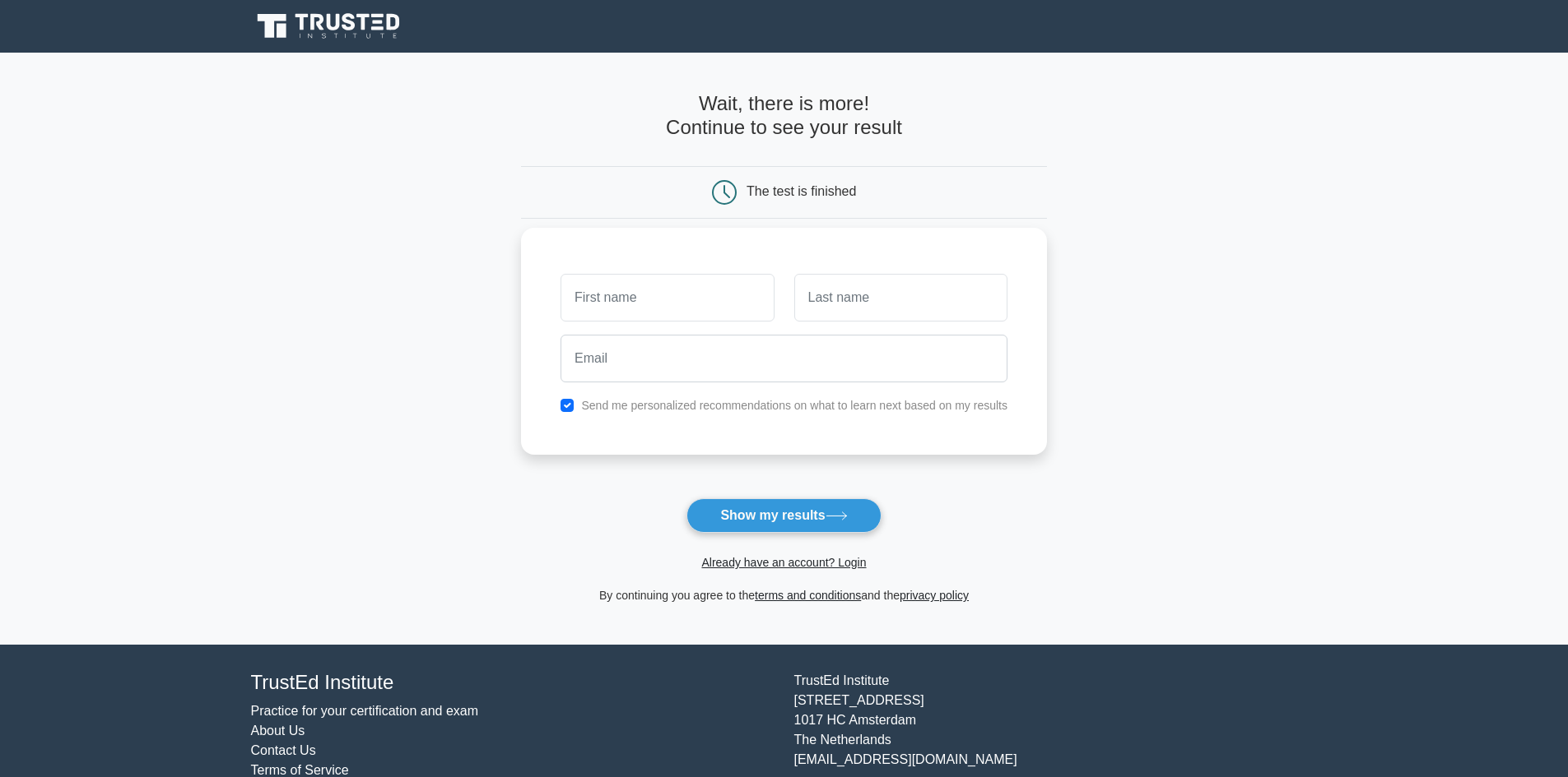
click at [641, 306] on input "text" at bounding box center [667, 298] width 213 height 48
type input "anwar"
type input "nortob"
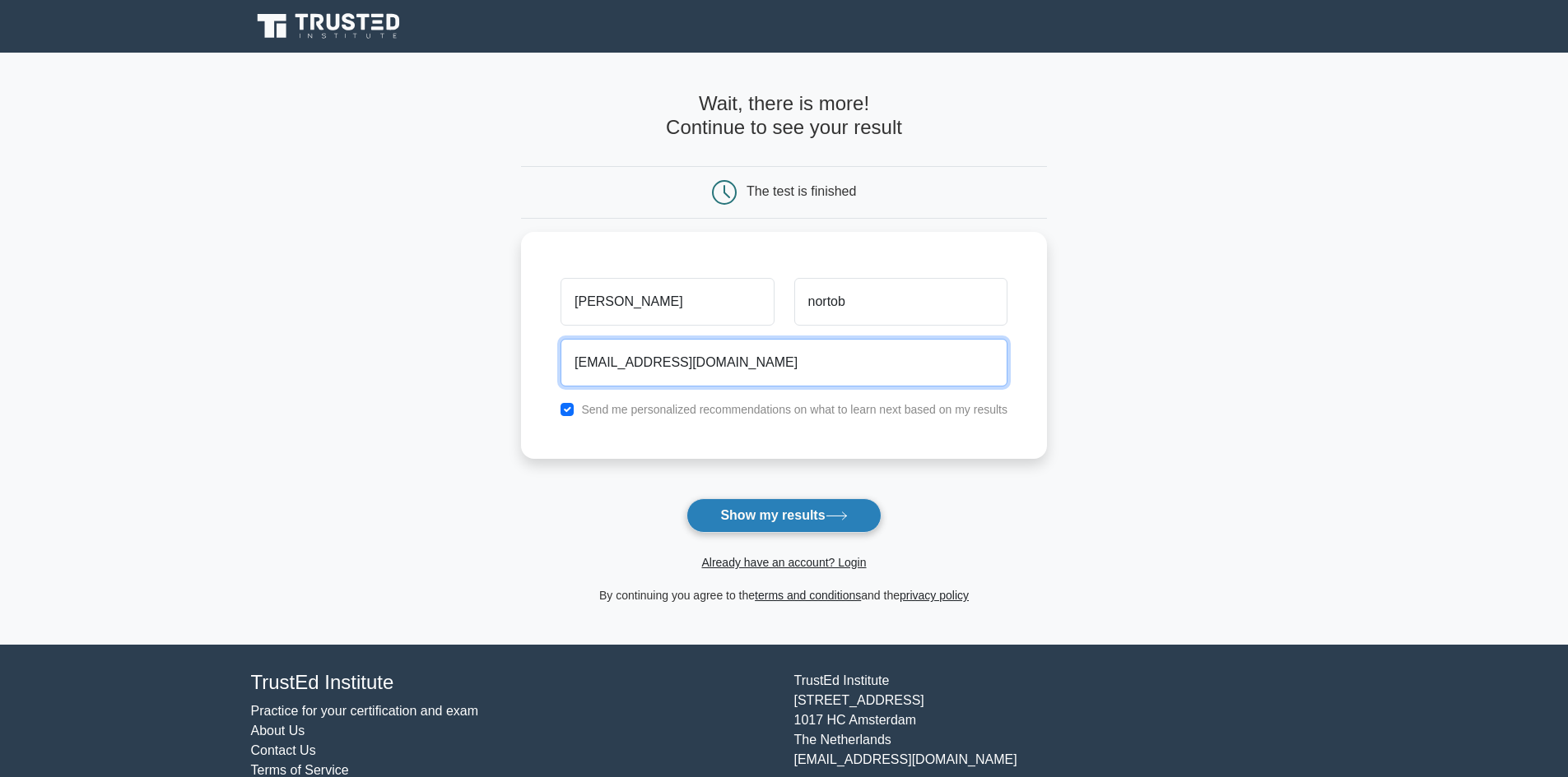
type input "anwarnorton6@gmail.com"
click at [748, 523] on button "Show my results" at bounding box center [783, 516] width 194 height 35
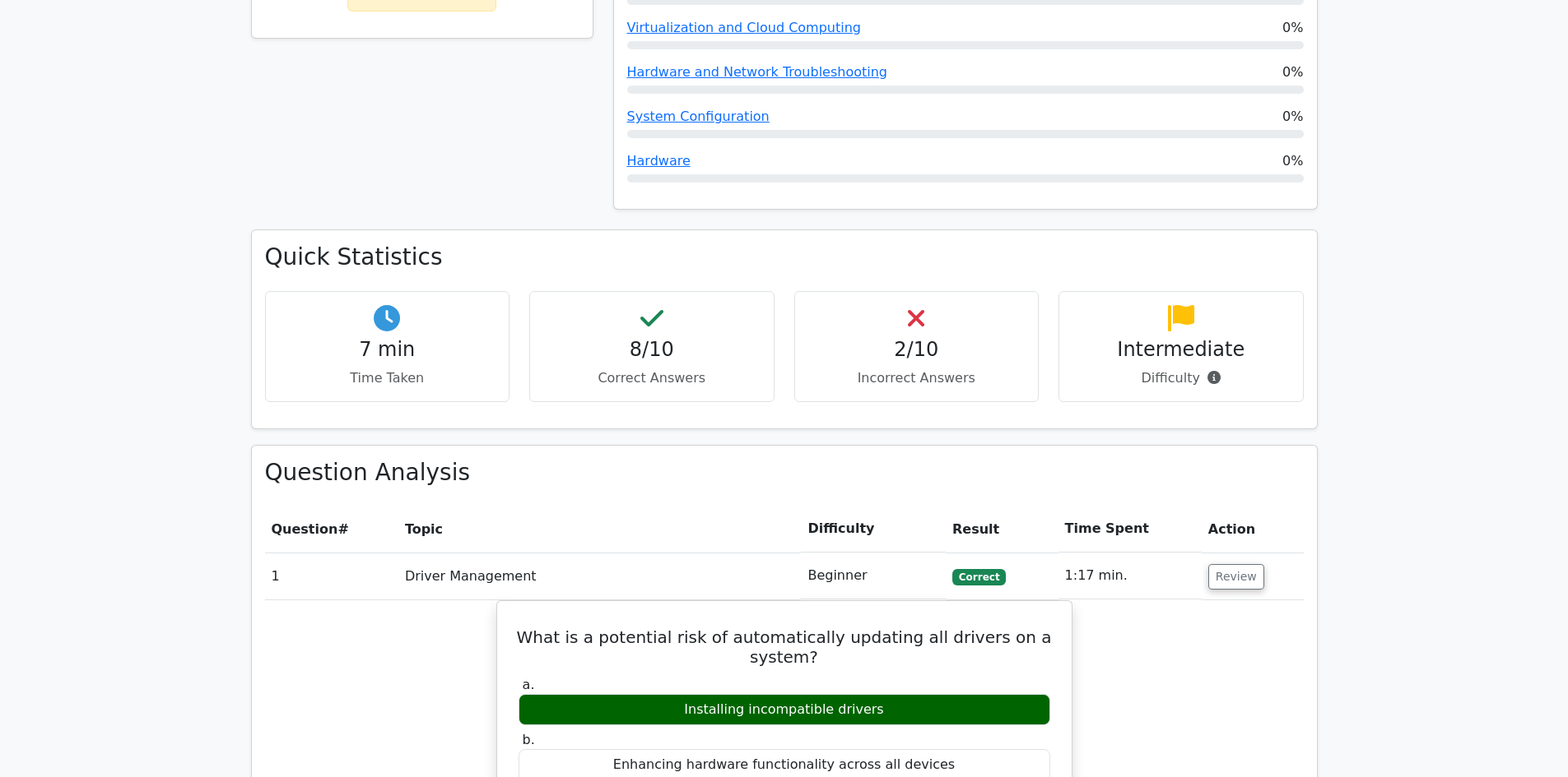
scroll to position [1070, 0]
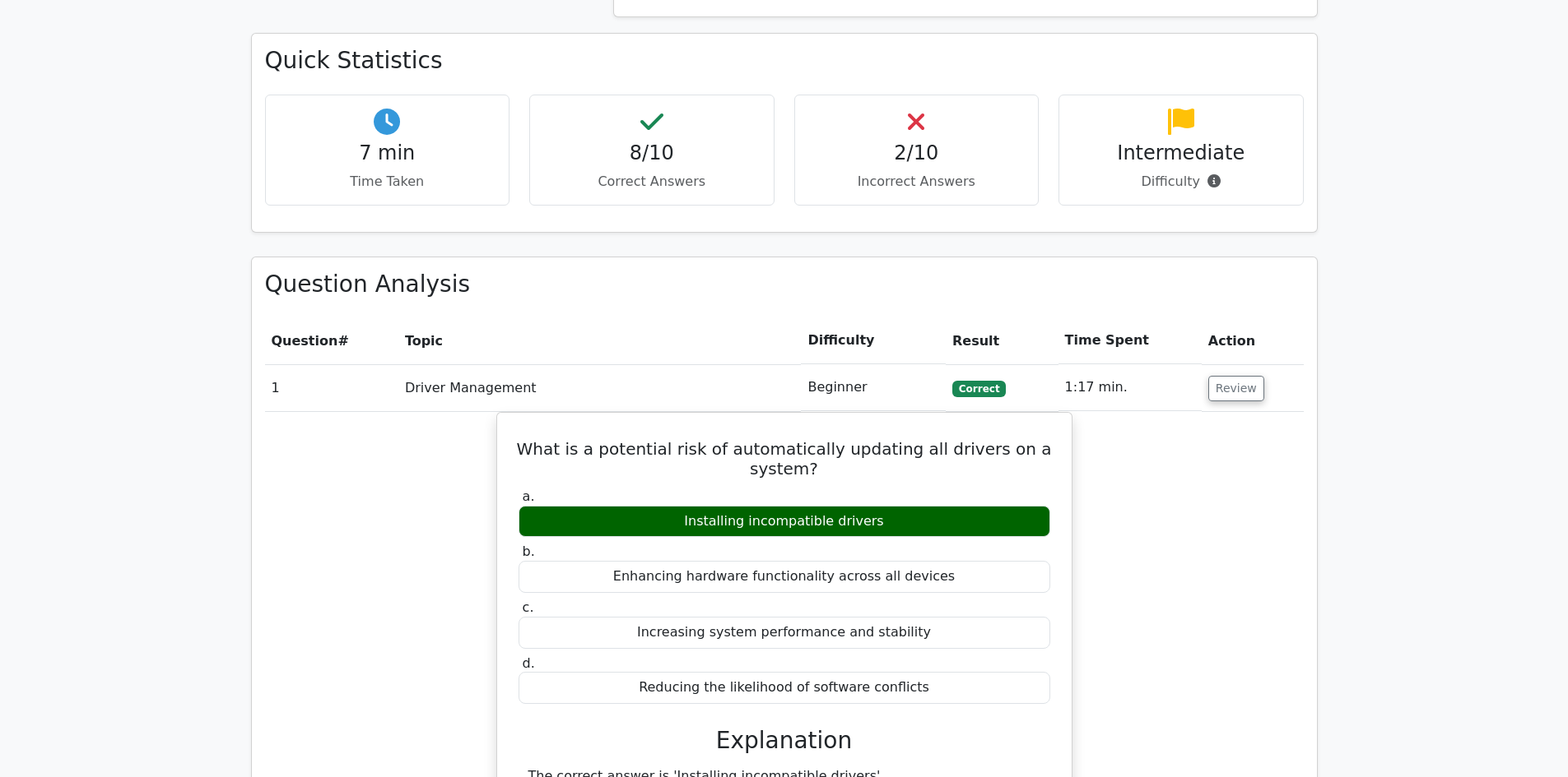
click at [968, 109] on div "2/10 Incorrect Answers" at bounding box center [917, 151] width 246 height 111
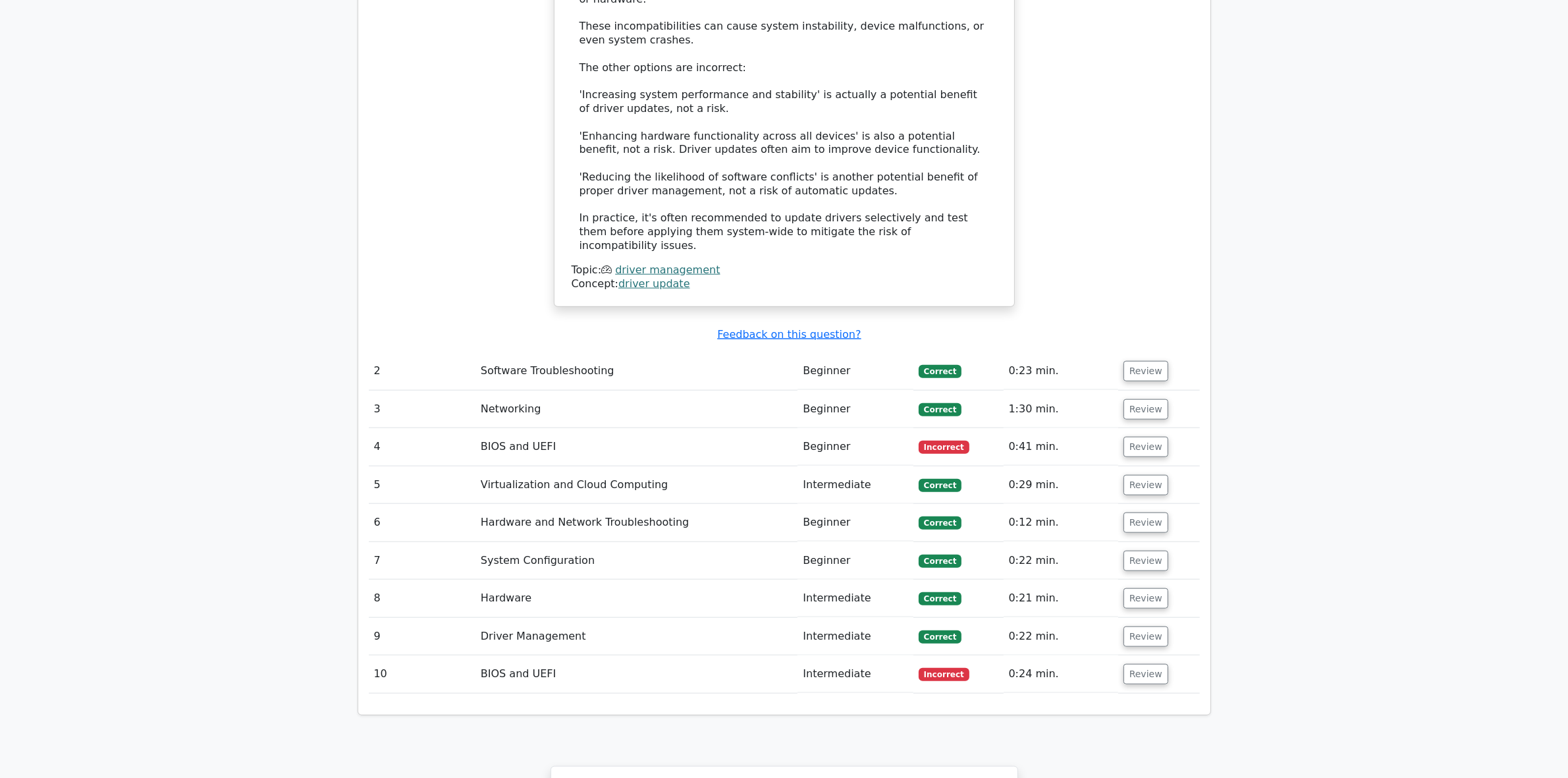
scroll to position [1614, 0]
drag, startPoint x: 639, startPoint y: 290, endPoint x: 640, endPoint y: 298, distance: 8.1
click at [639, 351] on td "Software Troubleshooting" at bounding box center [637, 369] width 323 height 38
click at [545, 351] on td "Software Troubleshooting" at bounding box center [637, 369] width 323 height 38
click at [1140, 359] on button "Review" at bounding box center [1146, 369] width 45 height 21
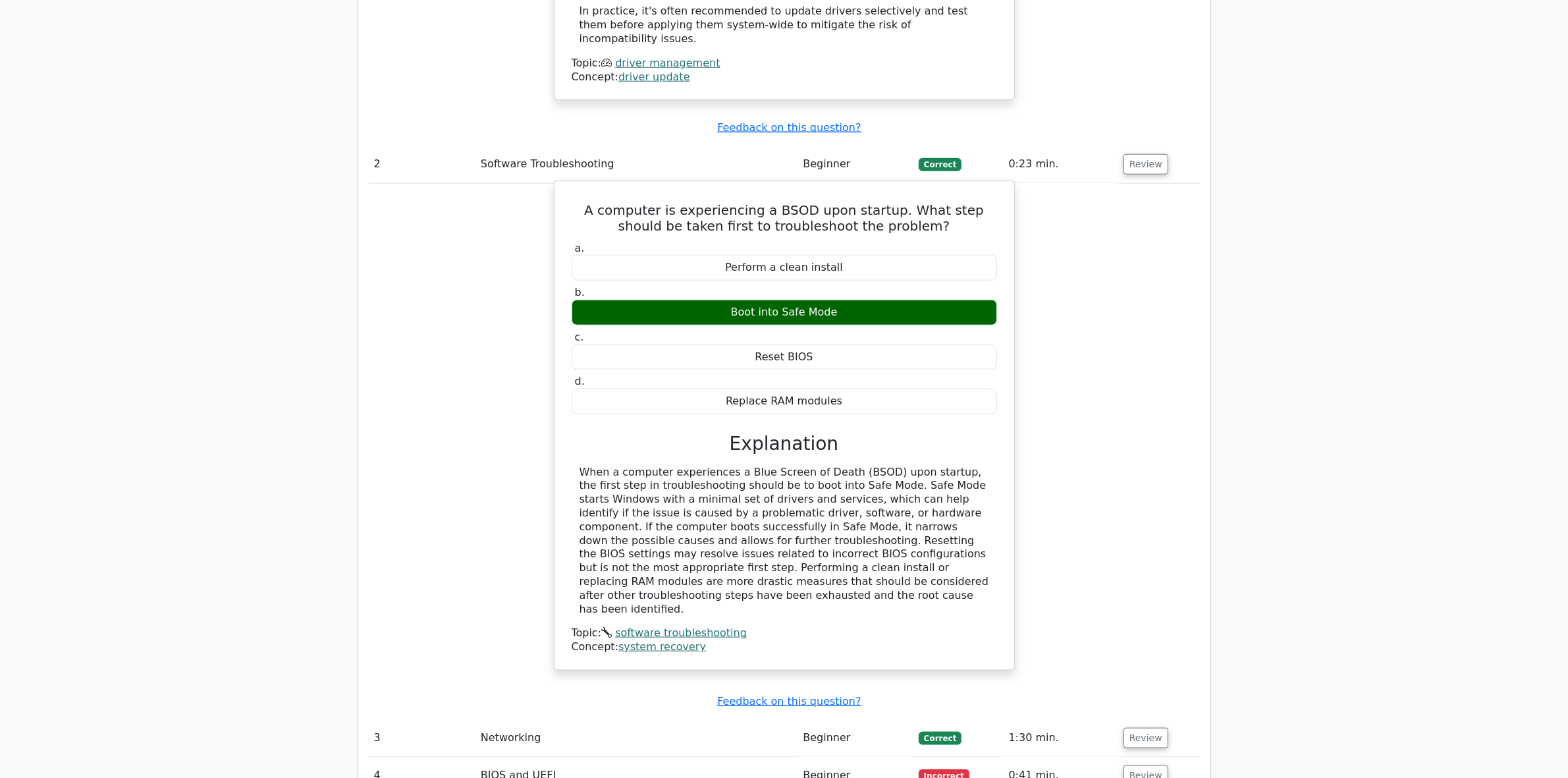
scroll to position [1861, 0]
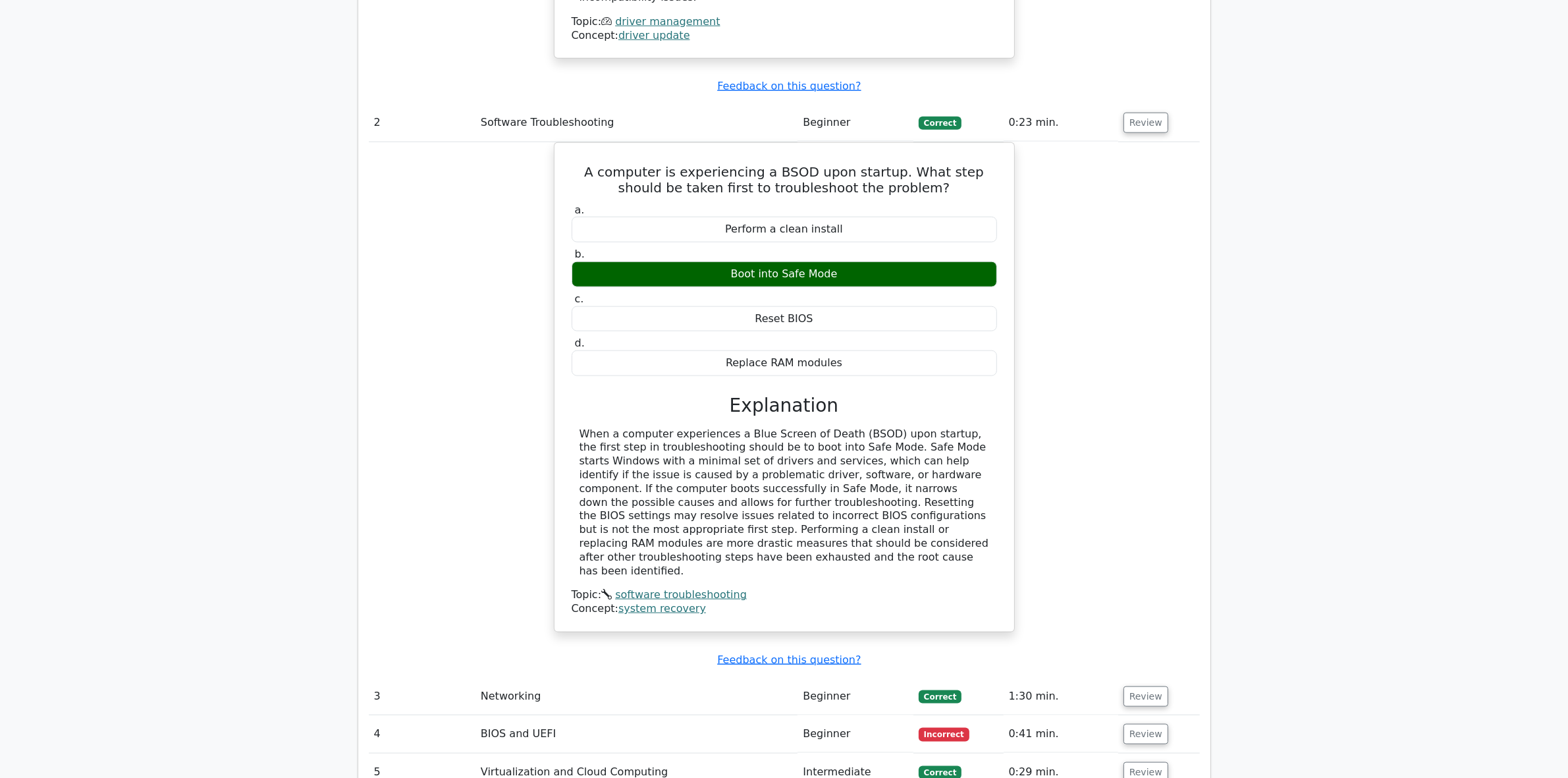
click at [521, 622] on td "Networking" at bounding box center [637, 696] width 323 height 38
click at [588, 622] on td "Networking" at bounding box center [637, 696] width 323 height 38
click at [1153, 622] on button "Review" at bounding box center [1146, 697] width 45 height 21
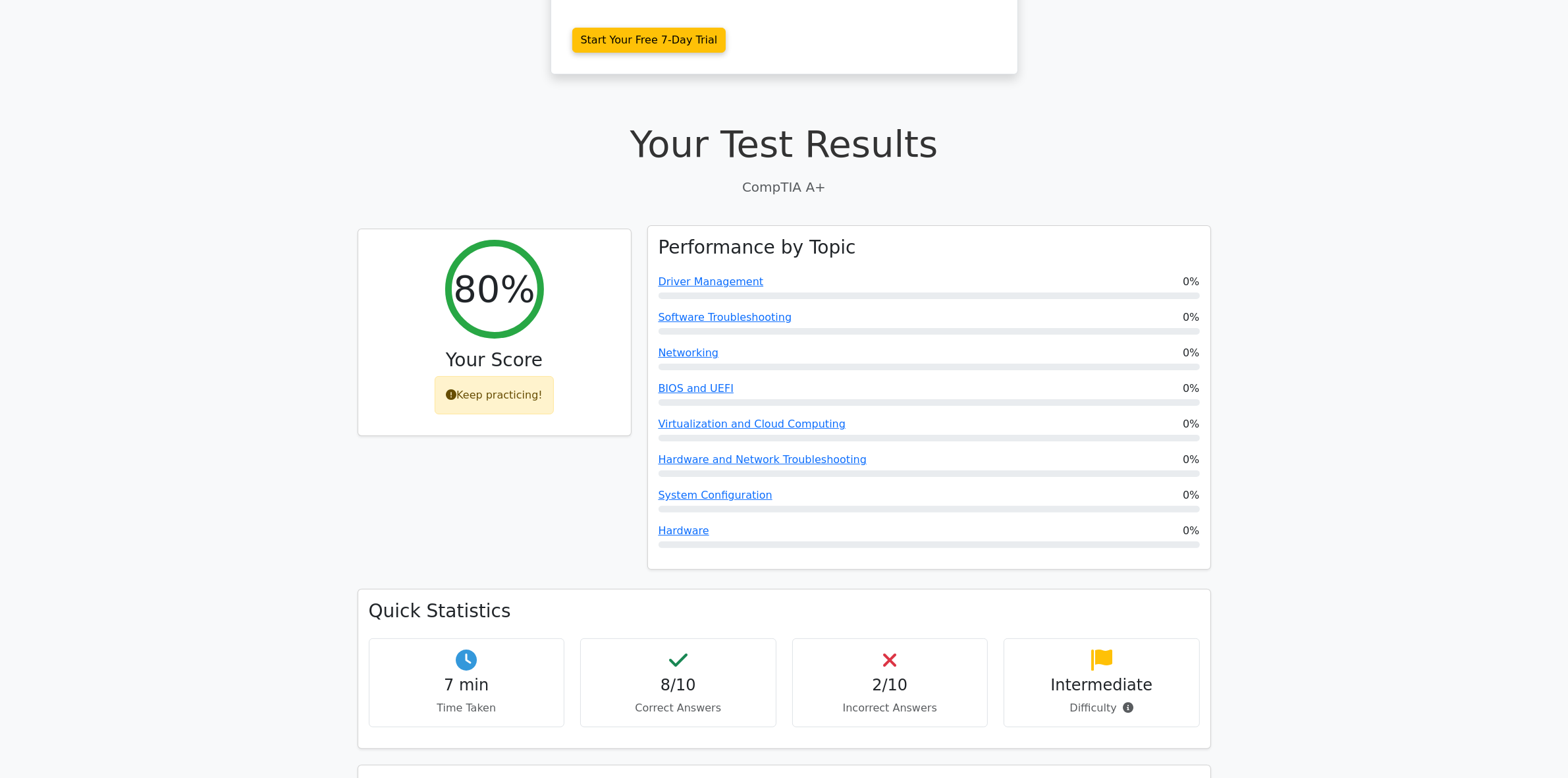
scroll to position [296, 0]
drag, startPoint x: 557, startPoint y: 261, endPoint x: 451, endPoint y: 230, distance: 110.4
click at [451, 230] on div "80% Your Score Keep practicing!" at bounding box center [495, 329] width 273 height 207
click at [412, 256] on div "80% Your Score Keep practicing!" at bounding box center [495, 329] width 273 height 207
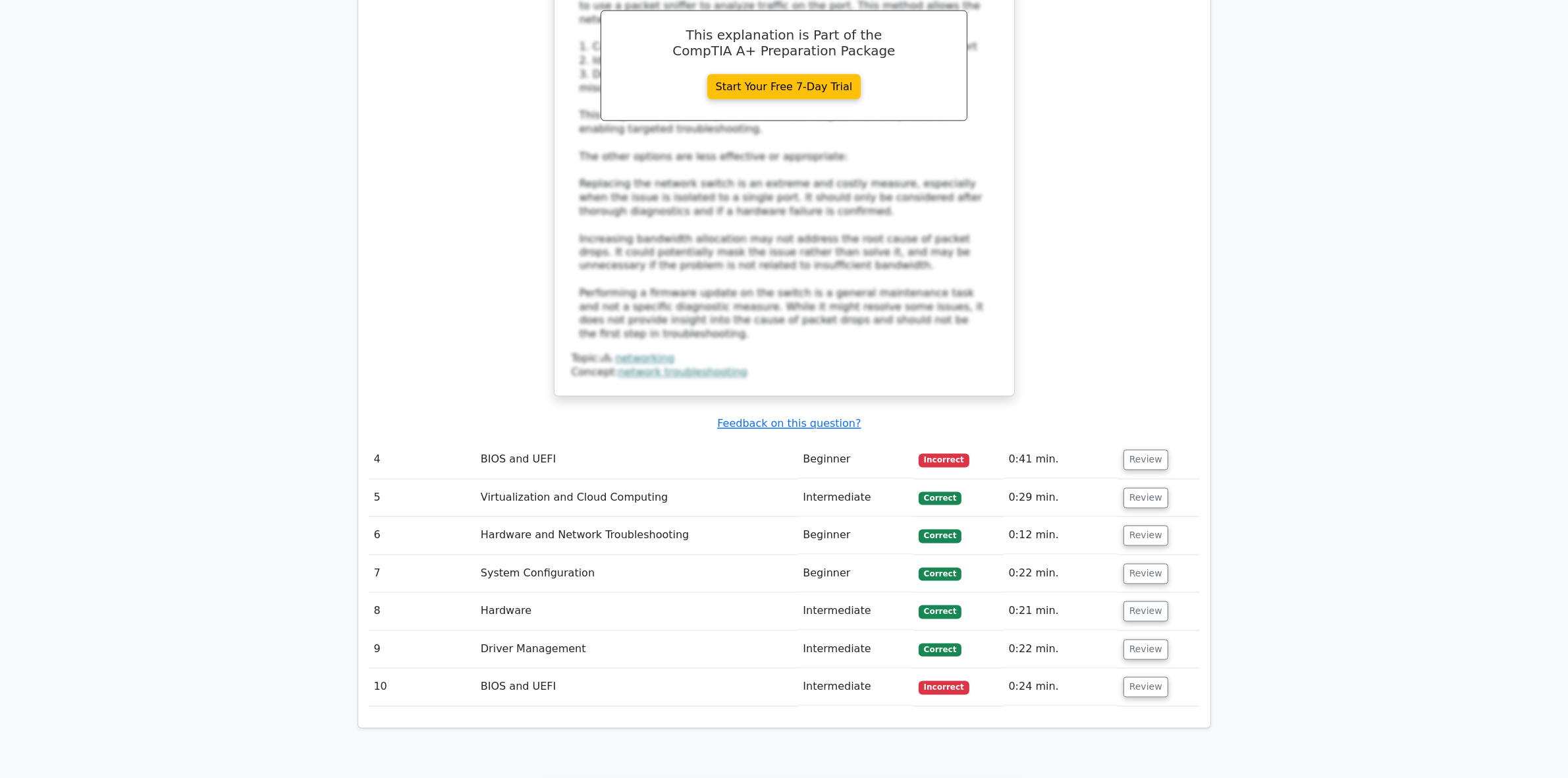
scroll to position [3013, 0]
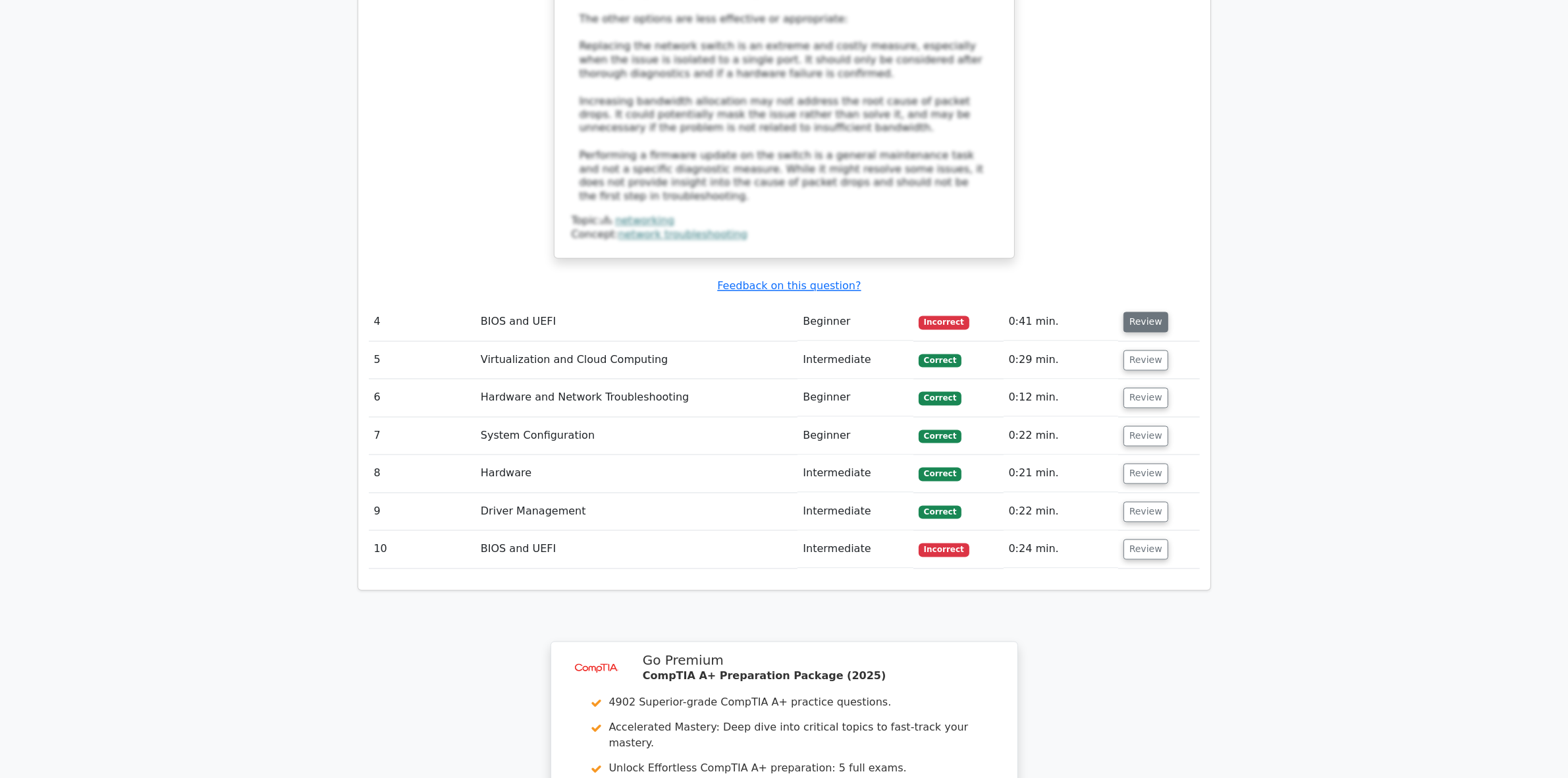
click at [1140, 312] on button "Review" at bounding box center [1146, 322] width 45 height 21
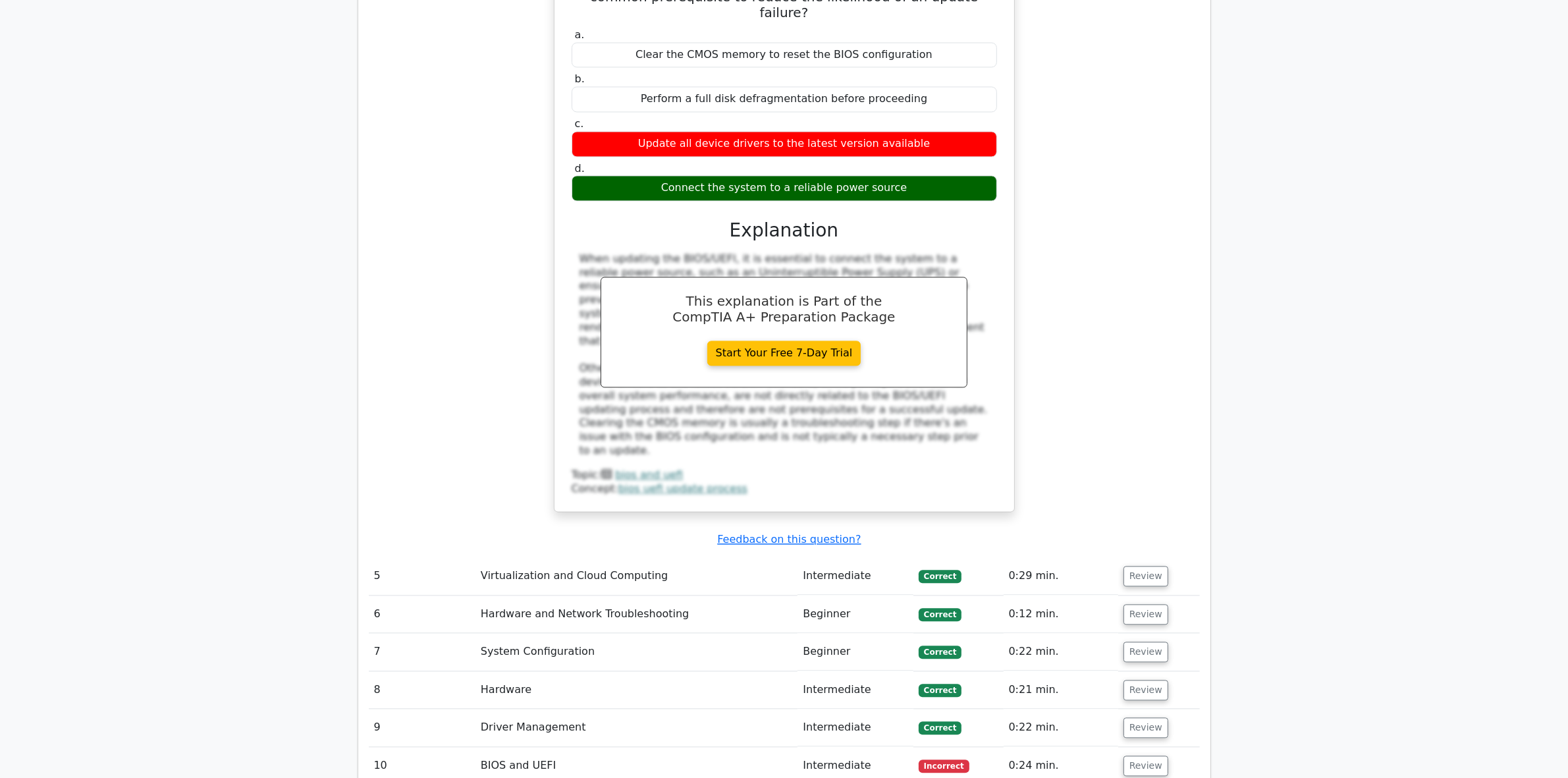
scroll to position [3425, 0]
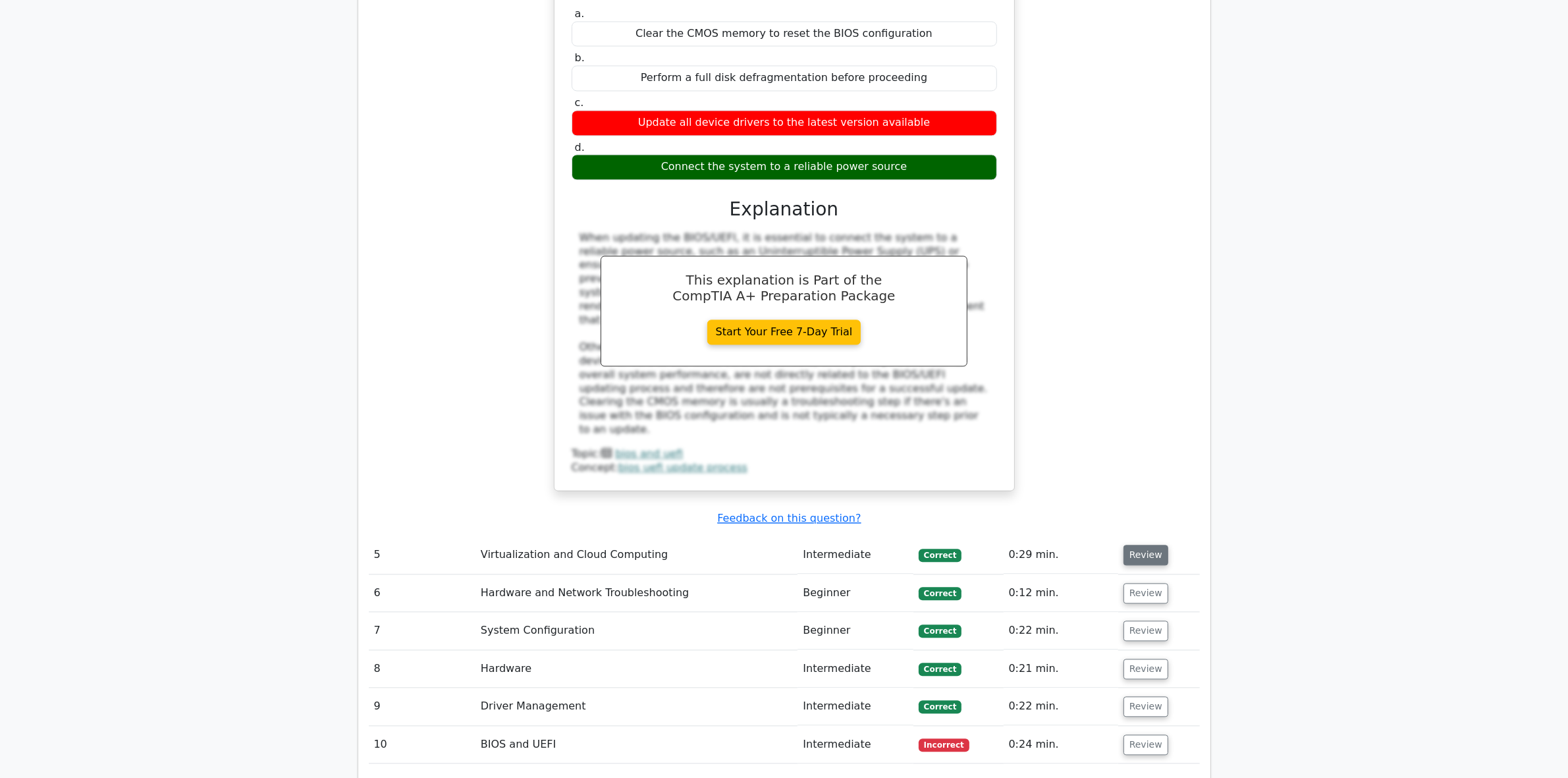
click at [1150, 545] on button "Review" at bounding box center [1146, 555] width 45 height 21
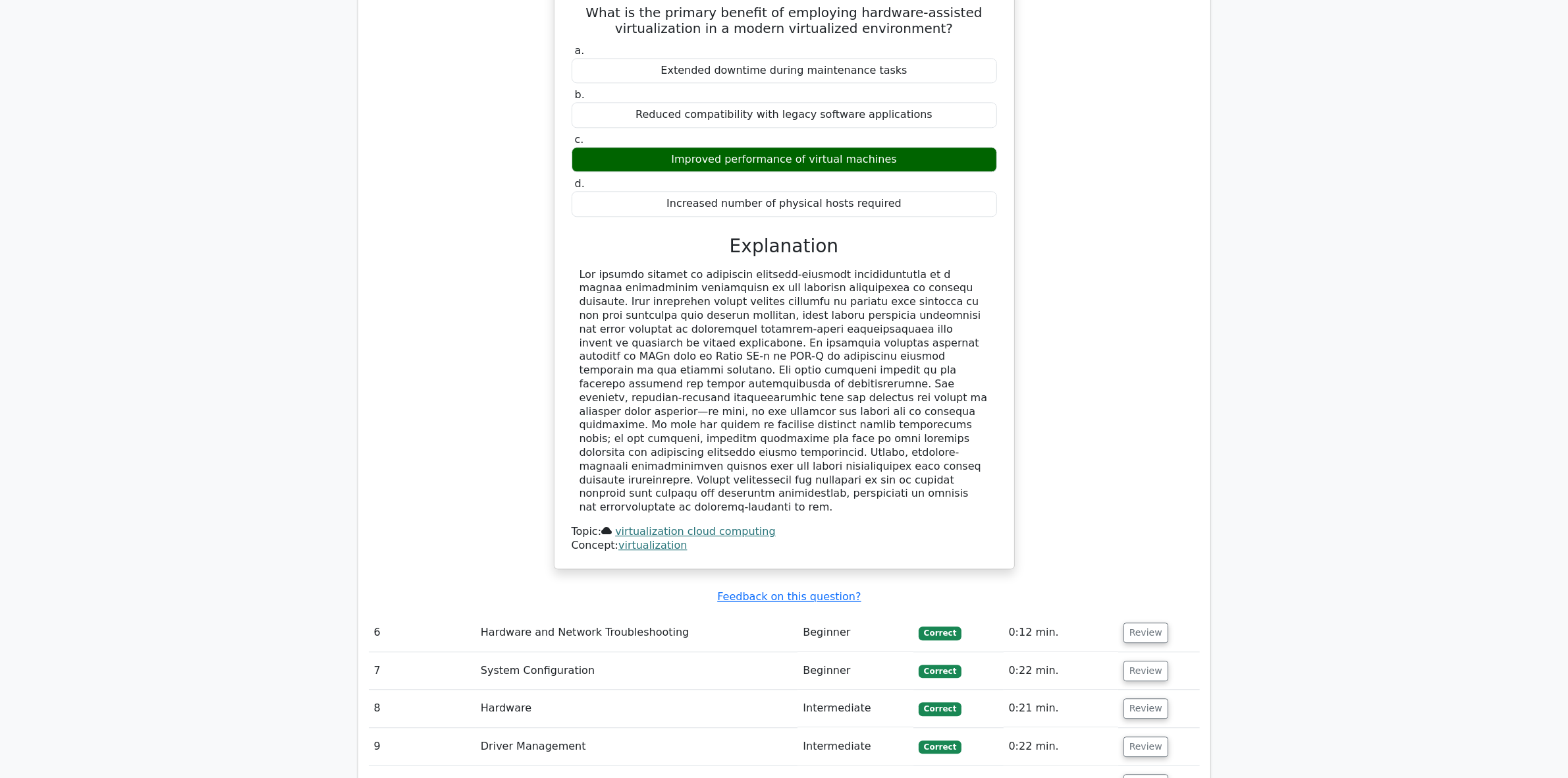
scroll to position [4084, 0]
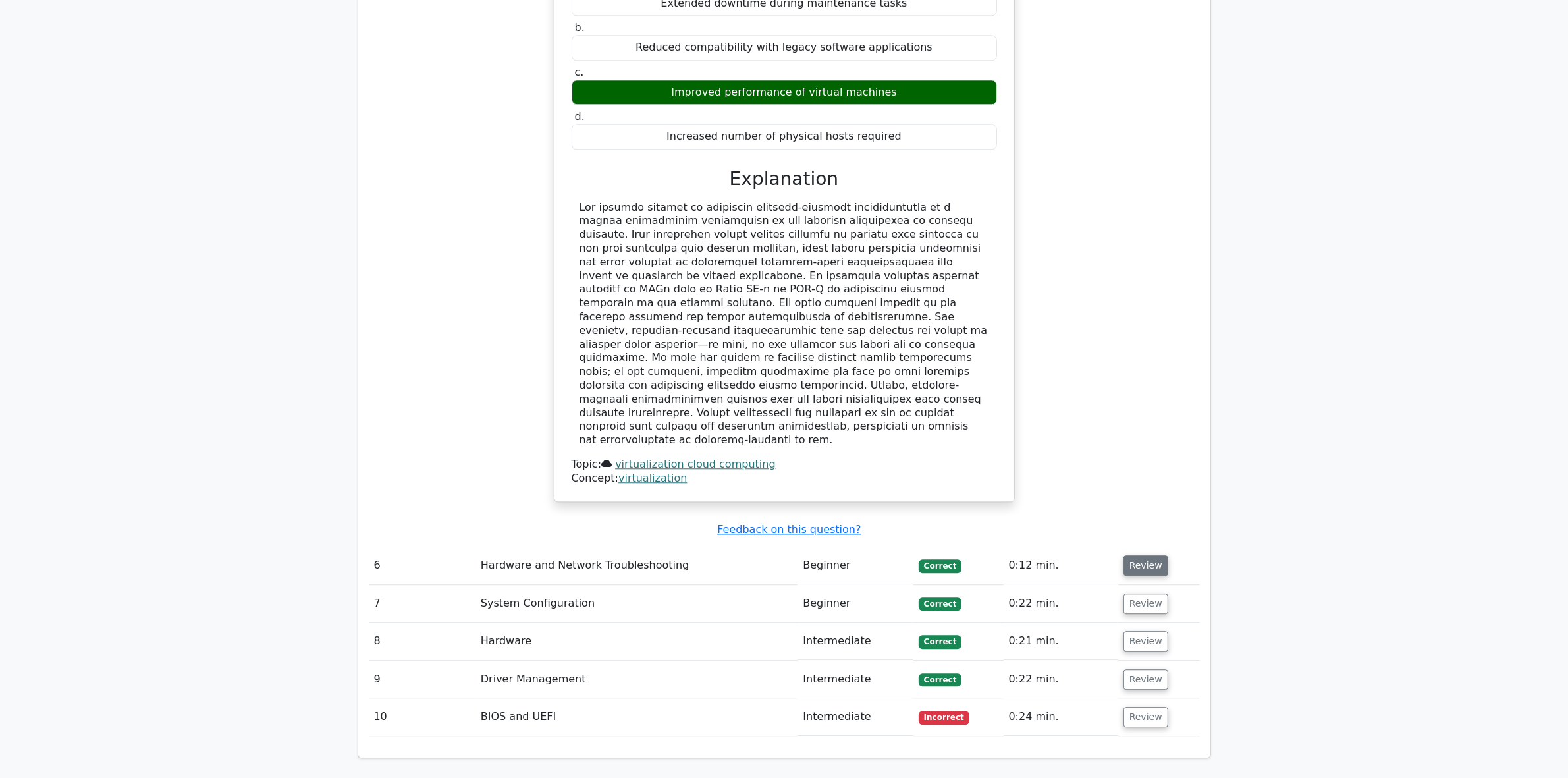
click at [1134, 555] on button "Review" at bounding box center [1146, 565] width 45 height 21
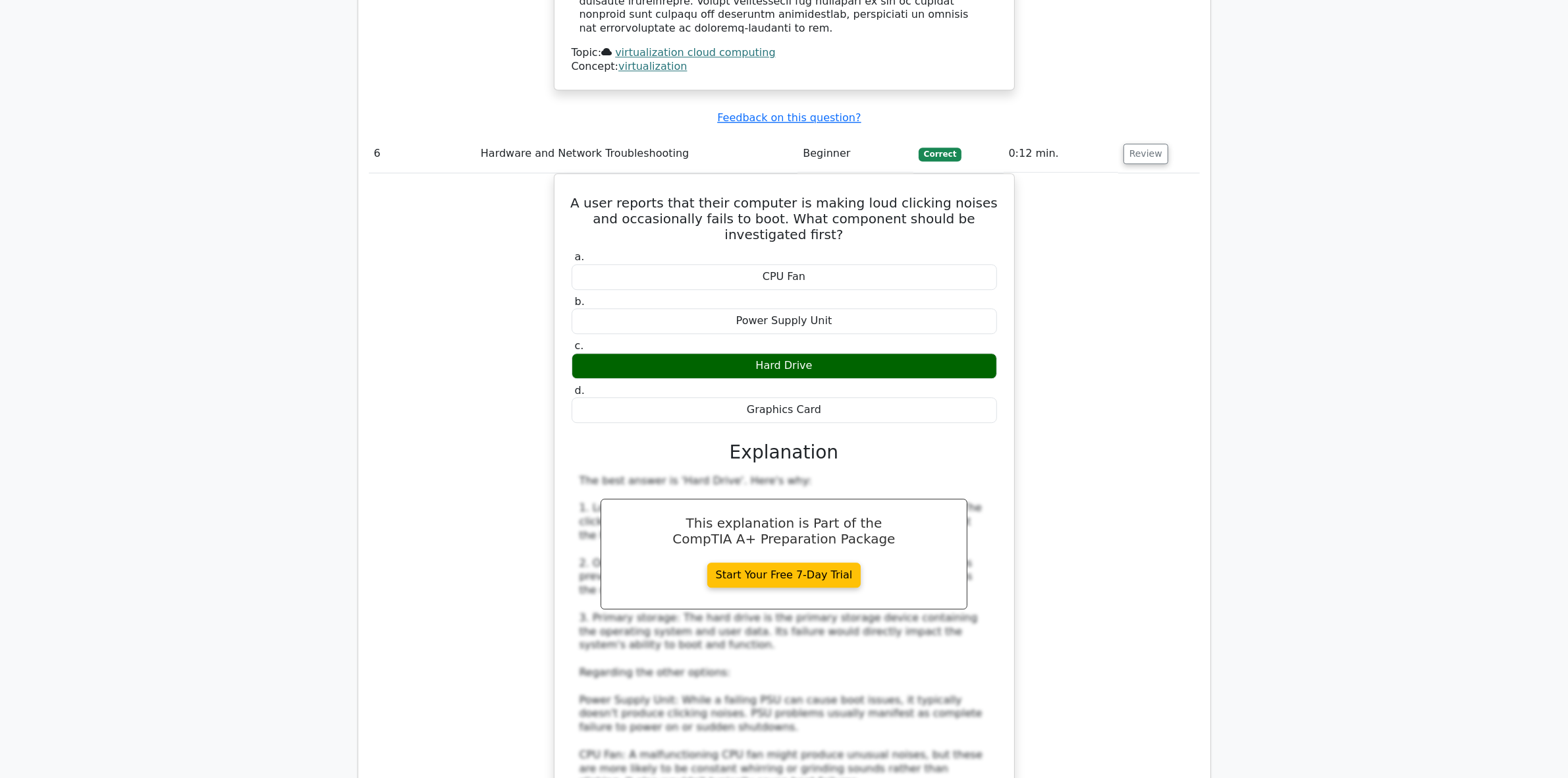
scroll to position [4331, 0]
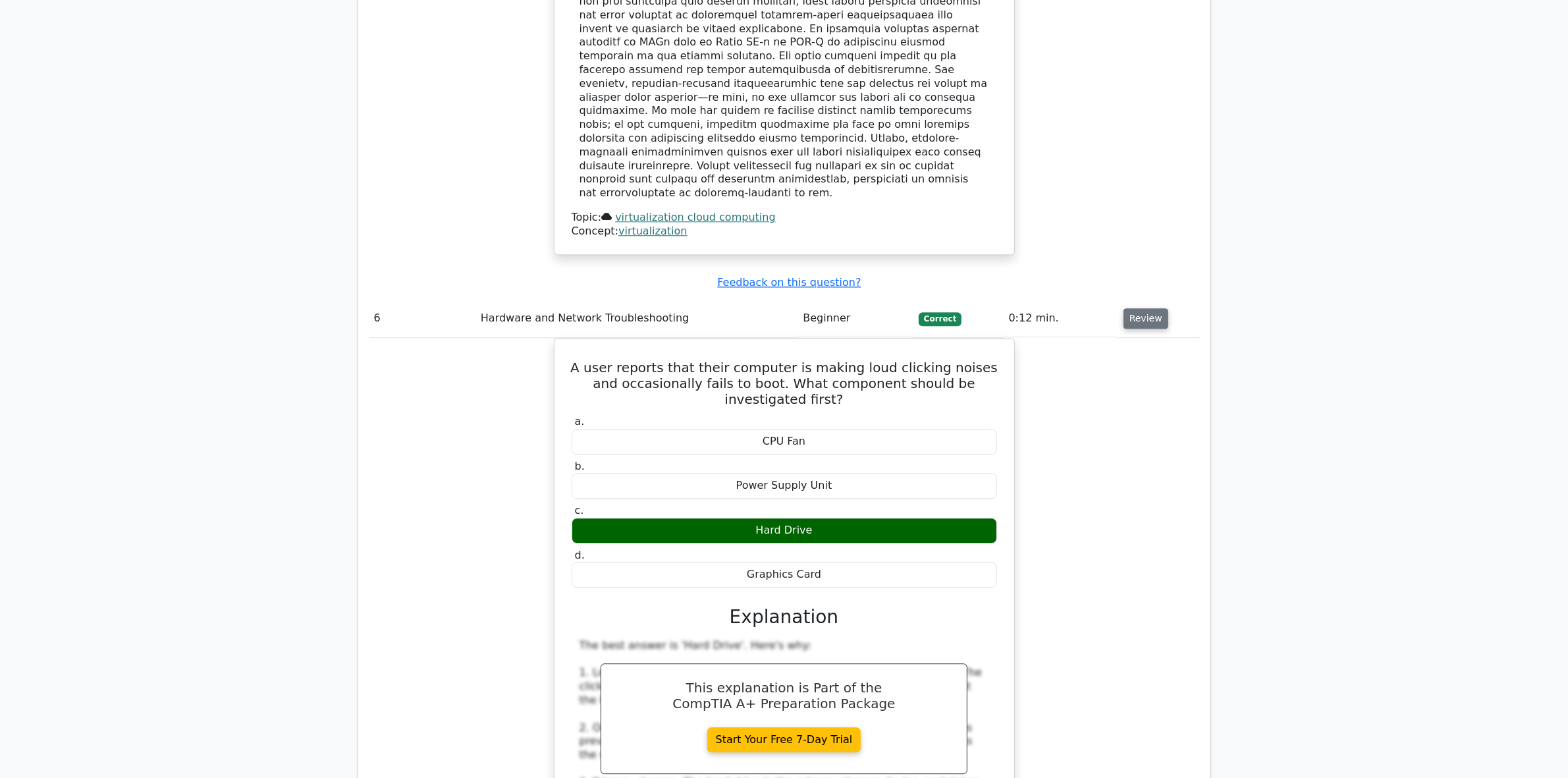
click at [1136, 308] on button "Review" at bounding box center [1146, 318] width 45 height 21
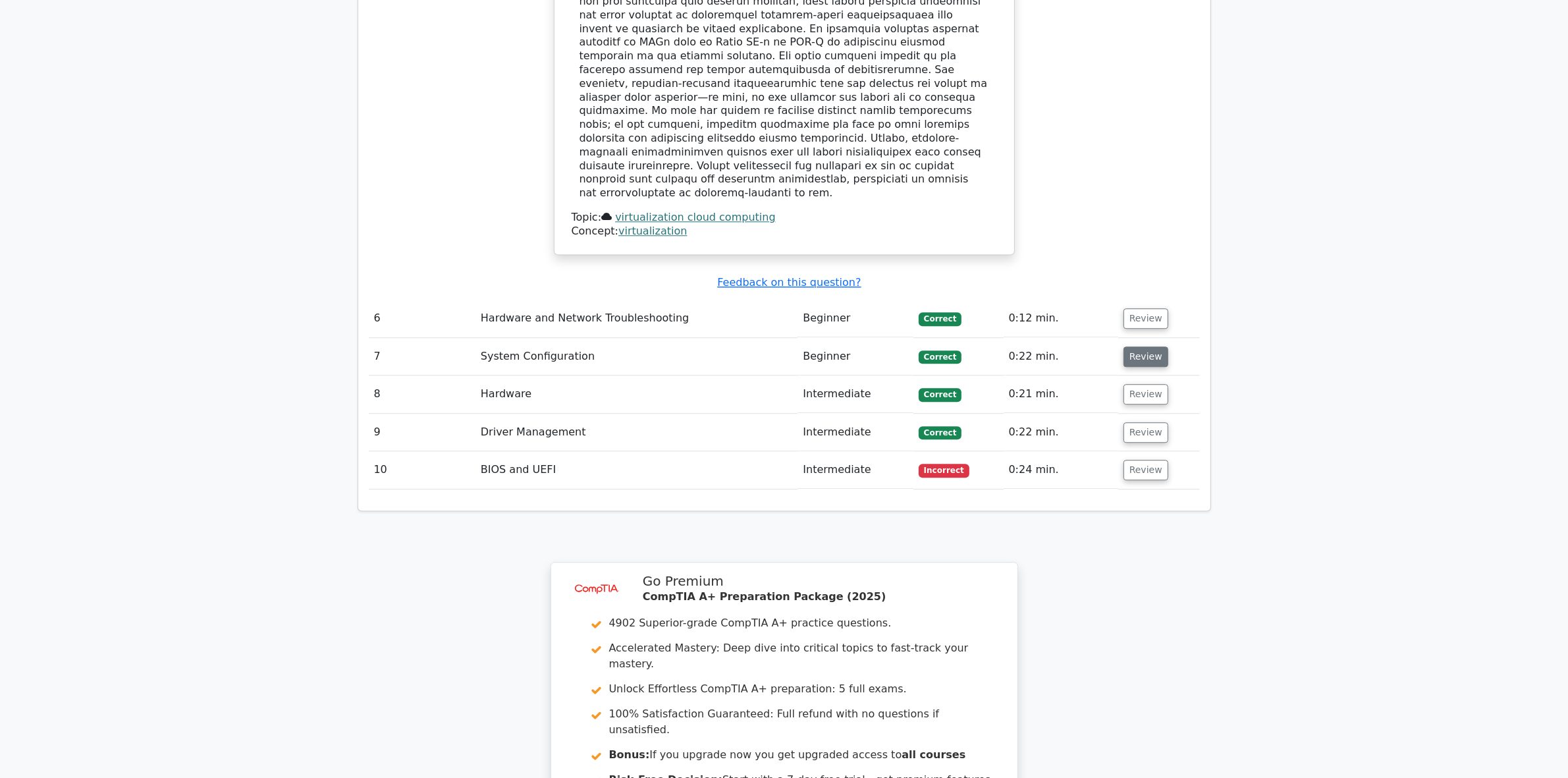
click at [1141, 346] on button "Review" at bounding box center [1146, 356] width 45 height 21
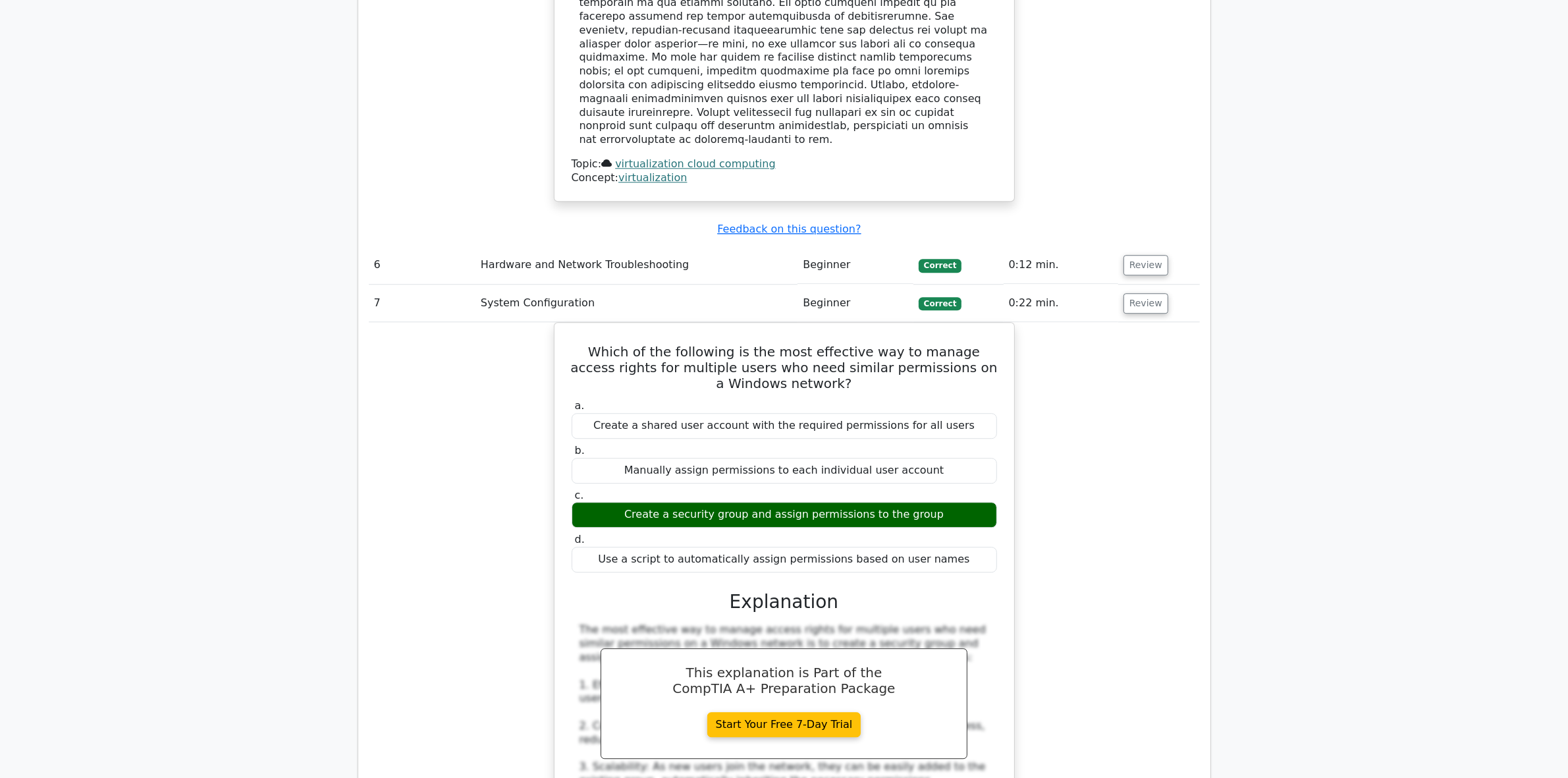
scroll to position [4495, 0]
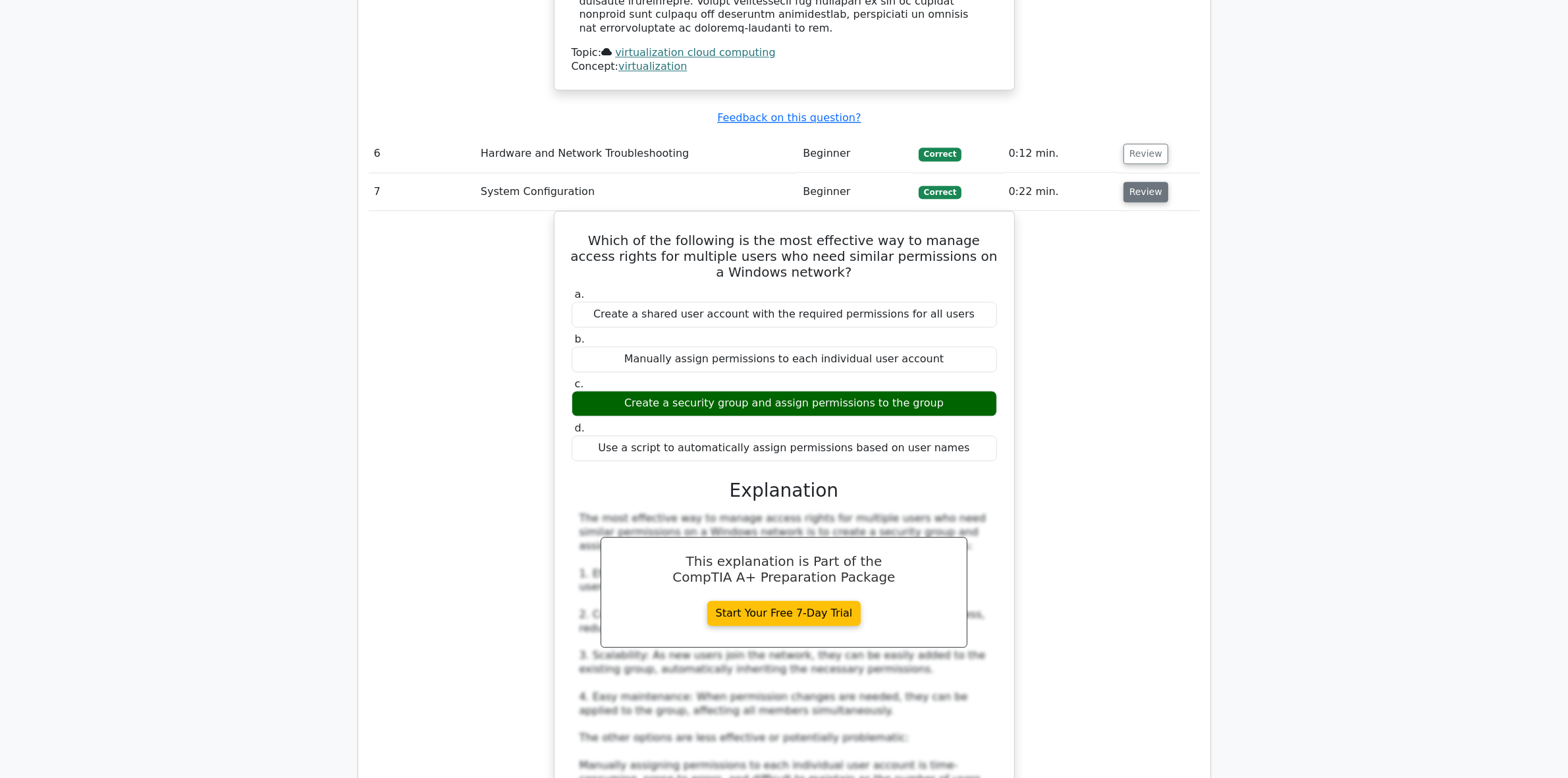
click at [1140, 182] on button "Review" at bounding box center [1146, 192] width 45 height 21
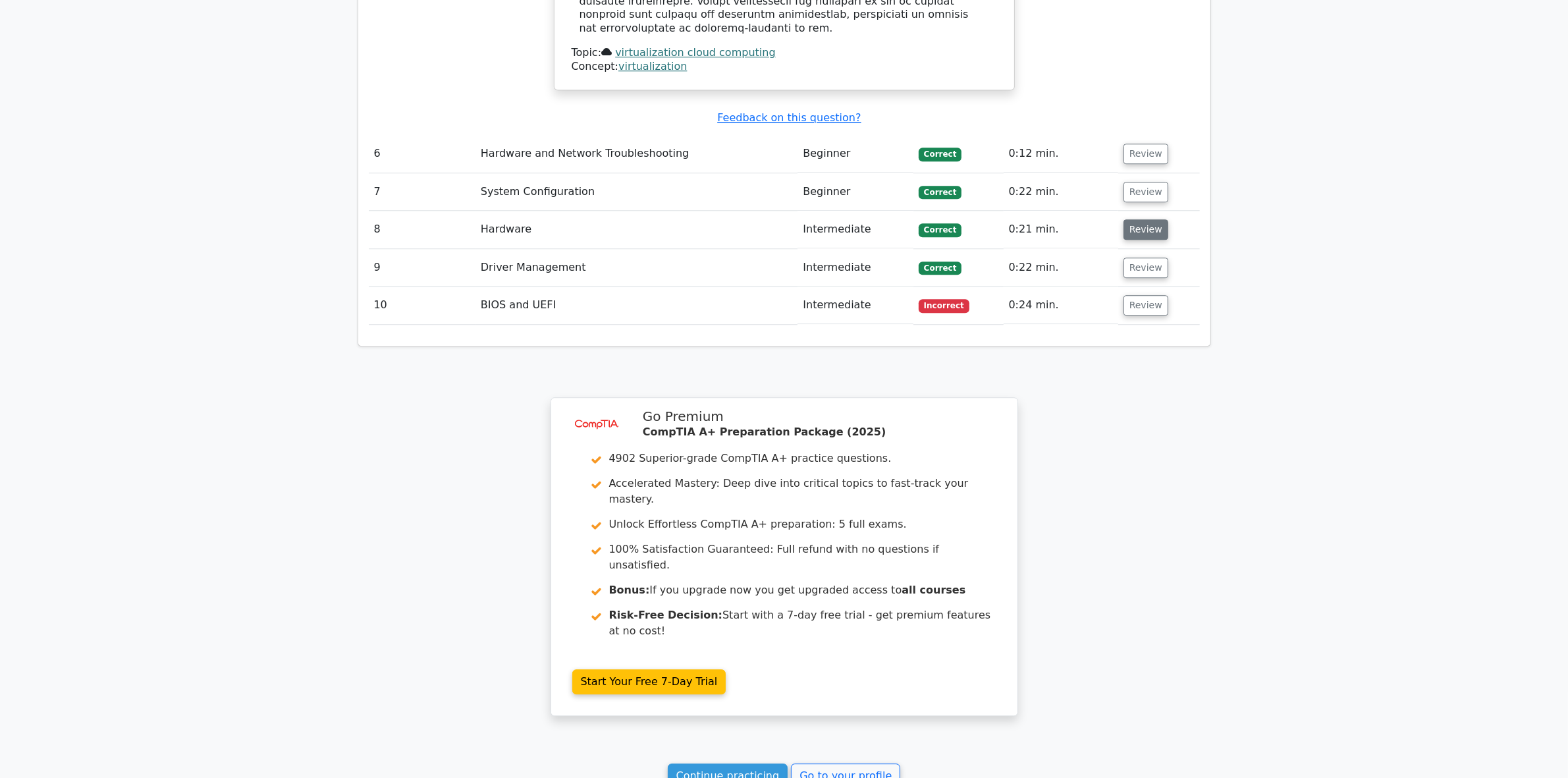
click at [1146, 220] on button "Review" at bounding box center [1146, 230] width 45 height 21
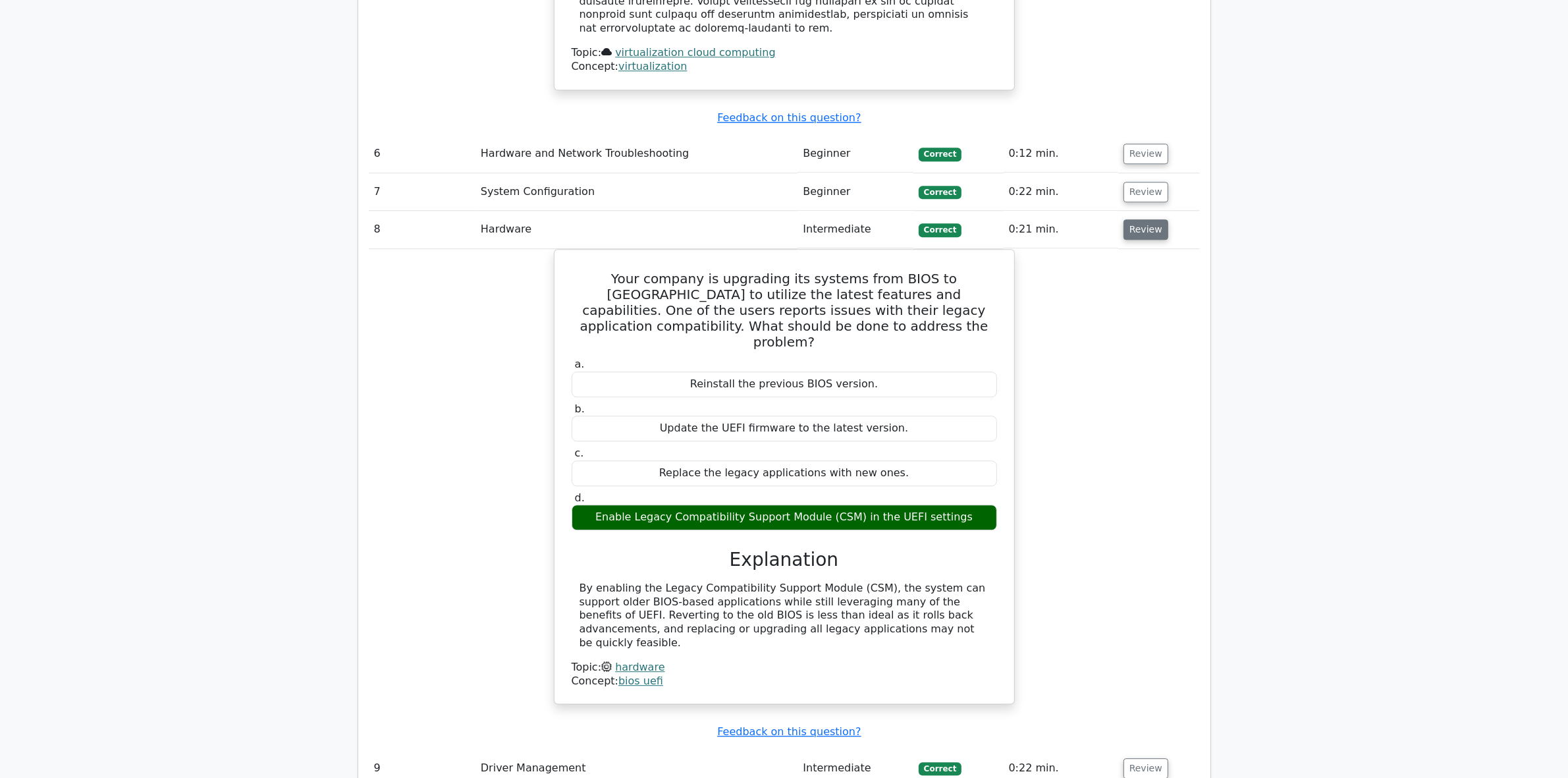
click at [1143, 220] on button "Review" at bounding box center [1146, 230] width 45 height 21
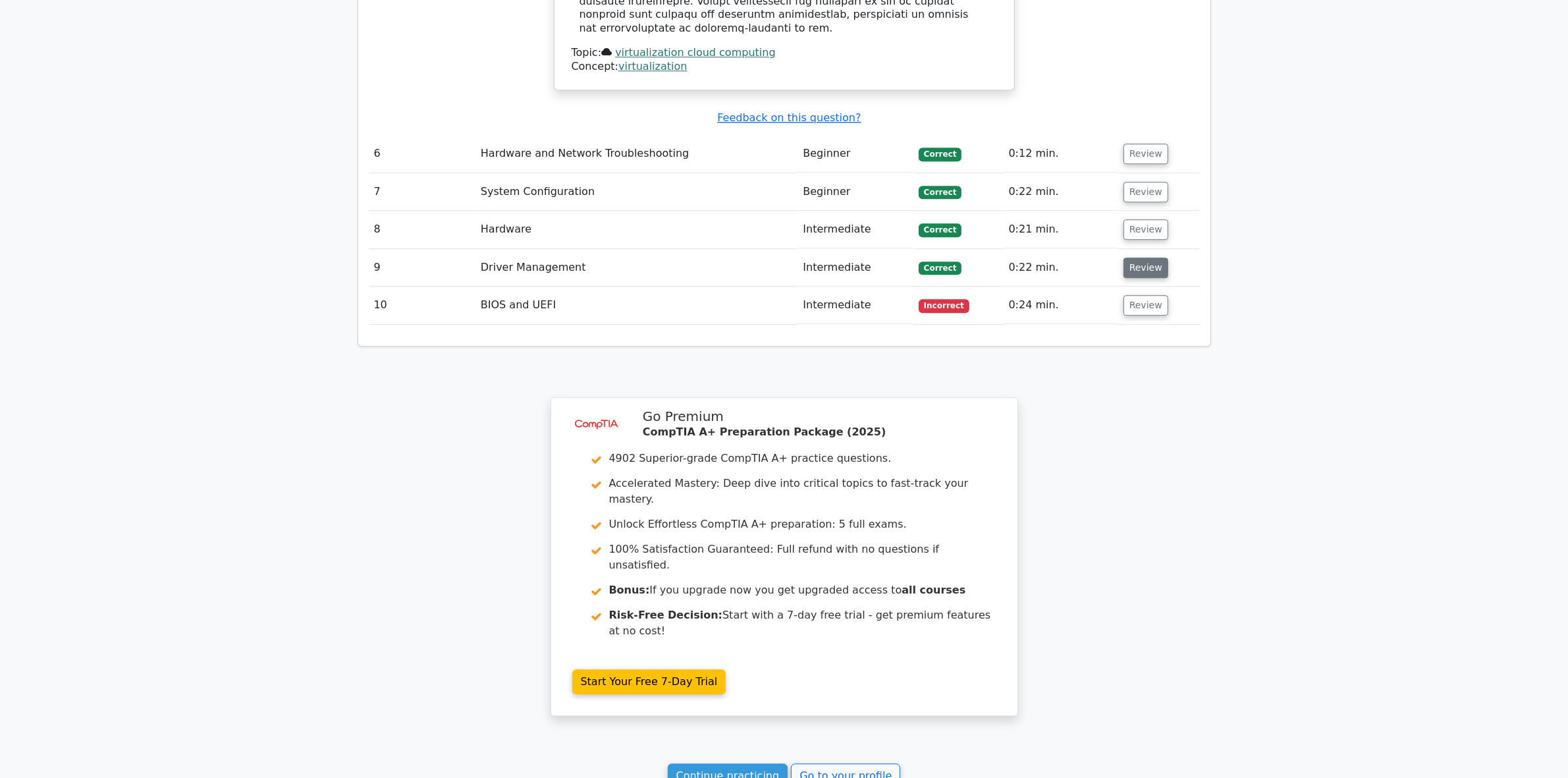
click at [1144, 257] on button "Review" at bounding box center [1146, 267] width 45 height 21
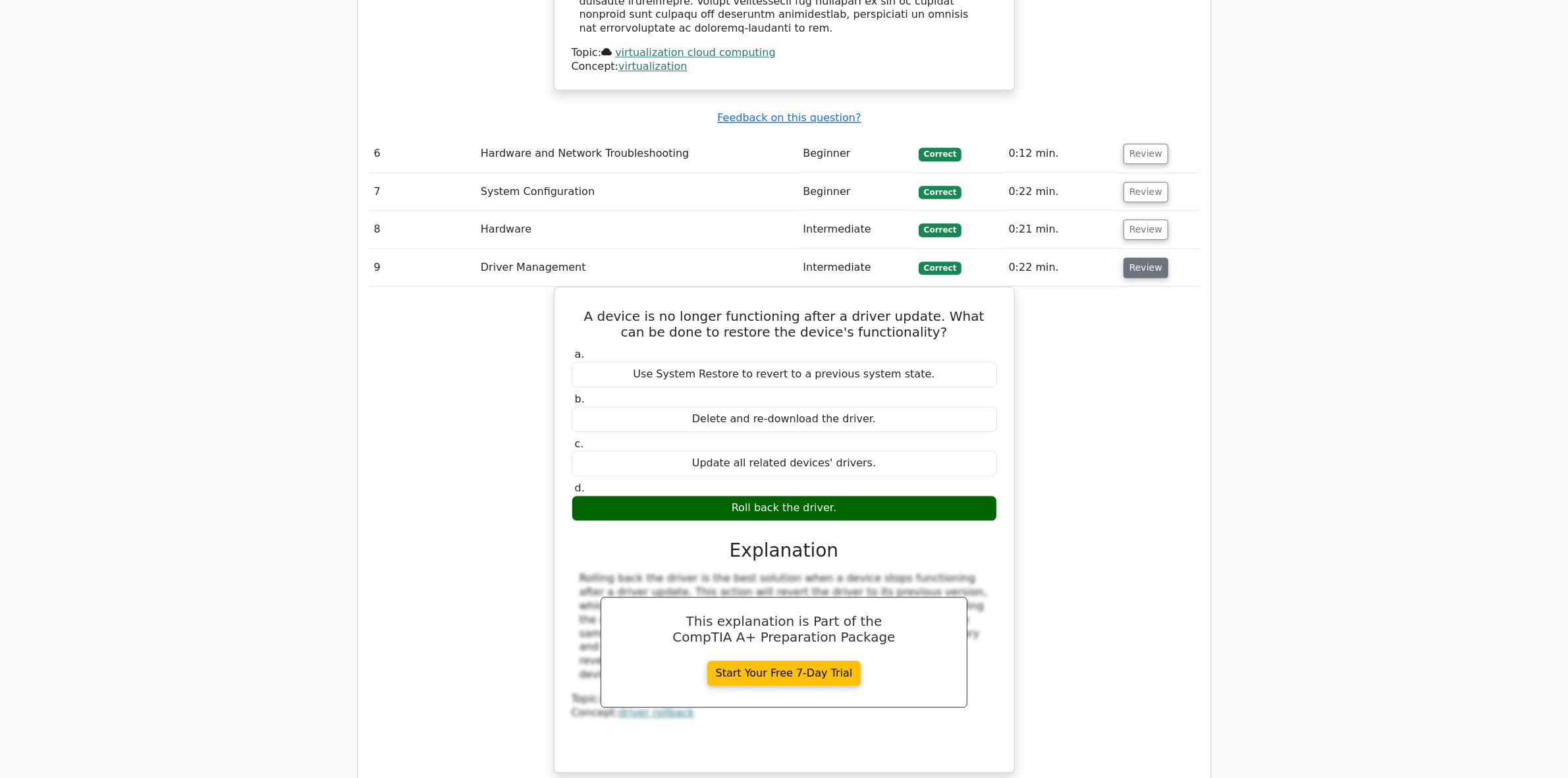
click at [1148, 257] on button "Review" at bounding box center [1146, 267] width 45 height 21
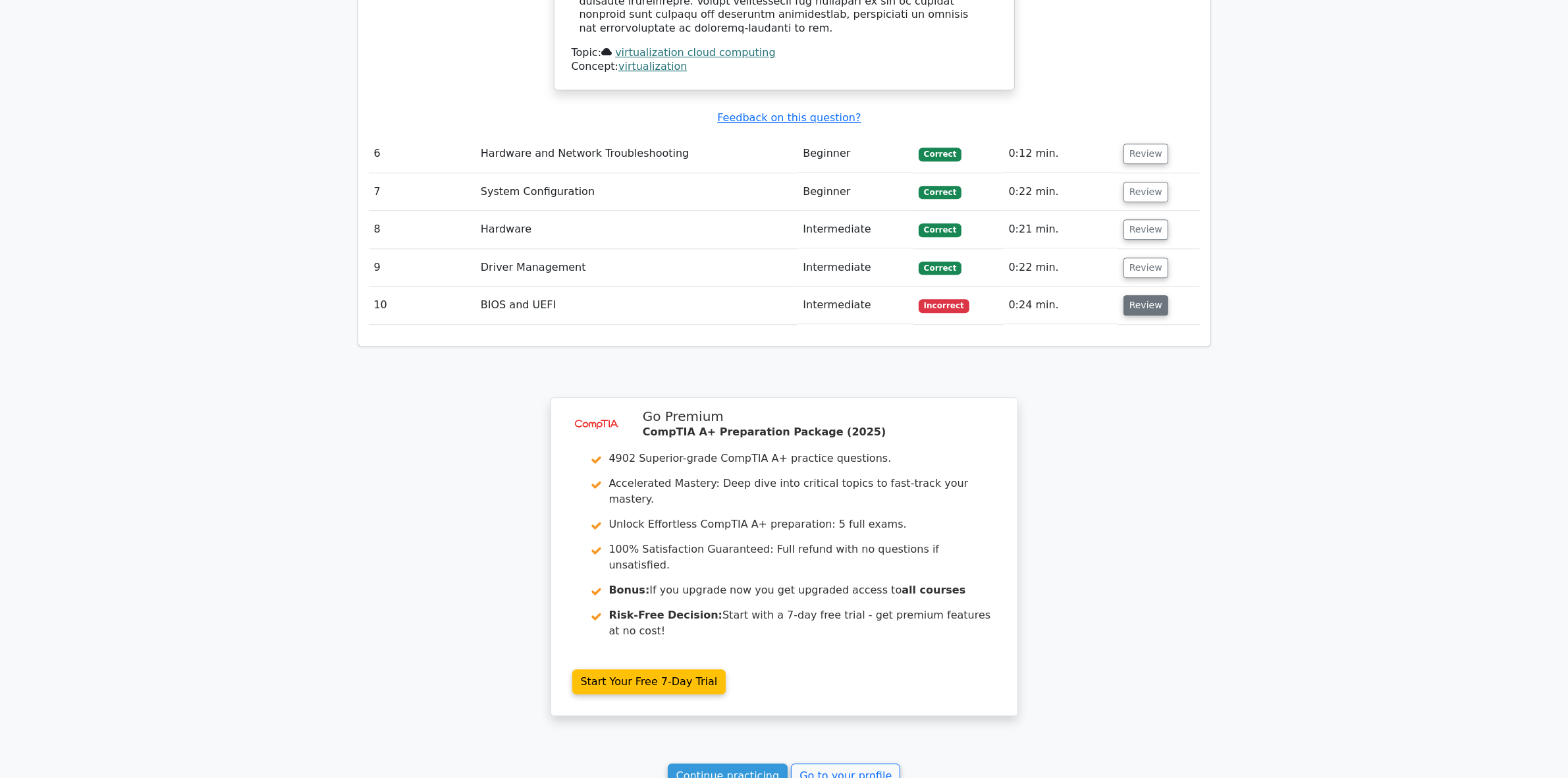
click at [1153, 295] on button "Review" at bounding box center [1146, 305] width 45 height 21
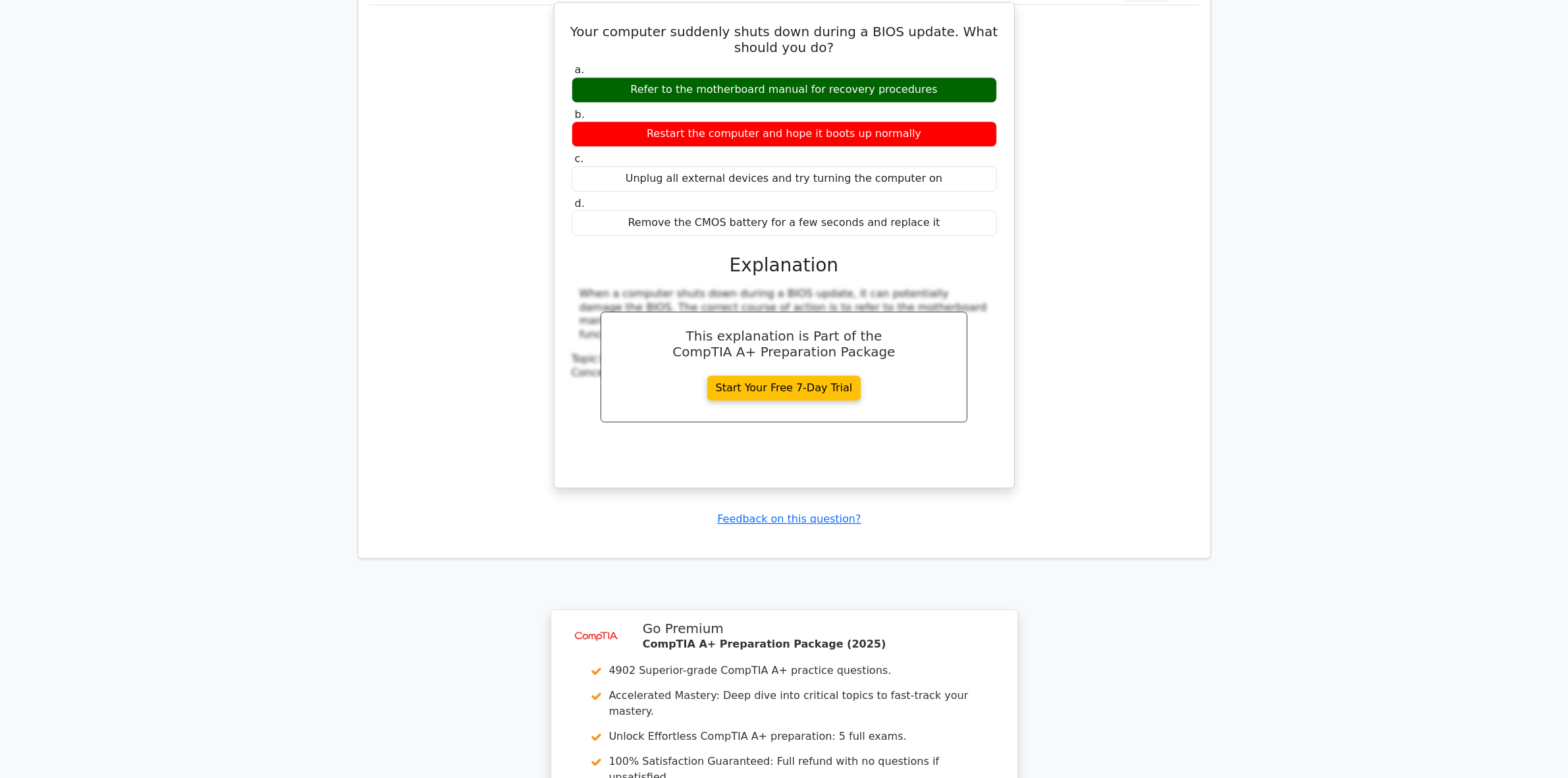
scroll to position [4907, 0]
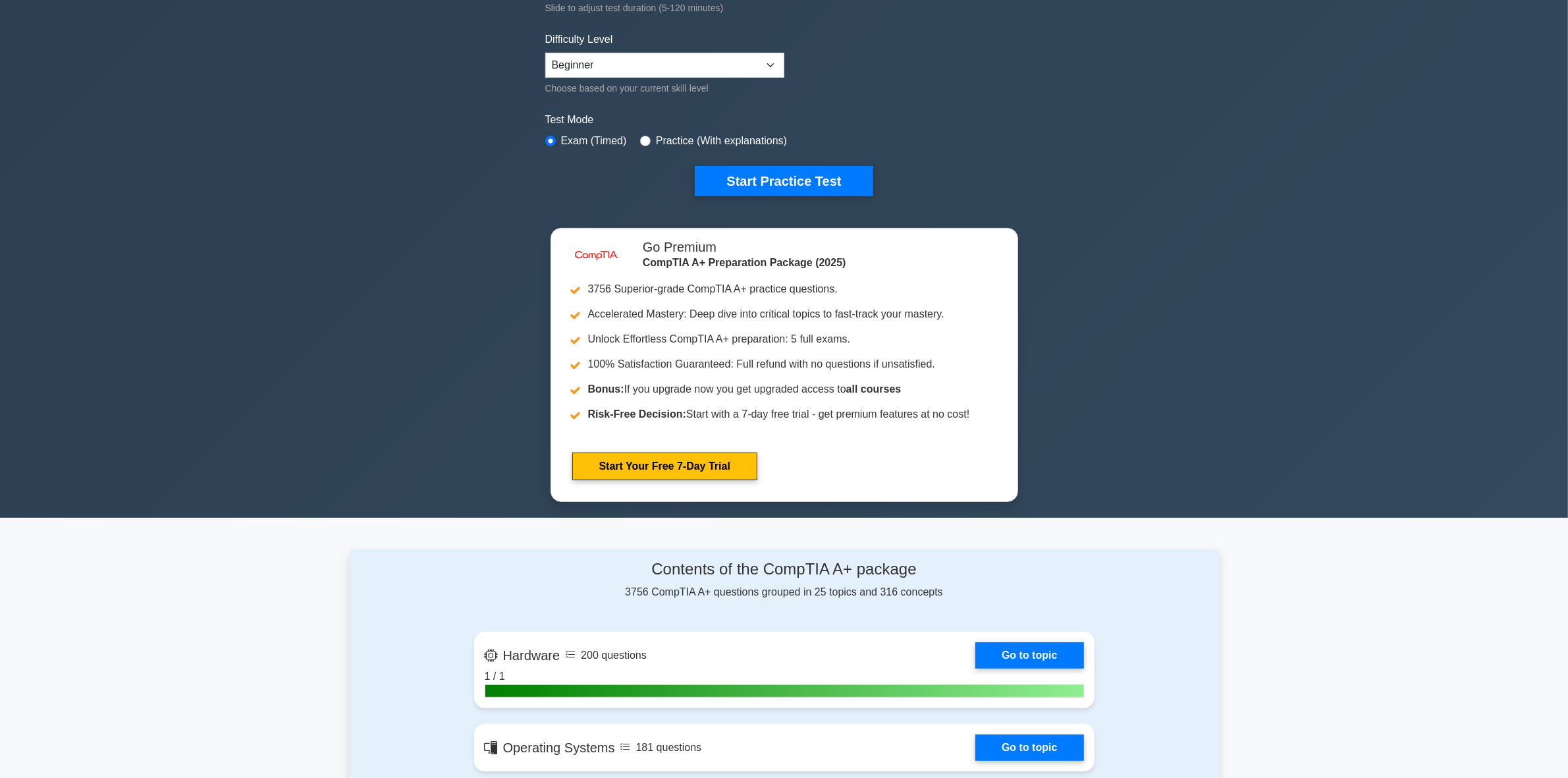
scroll to position [329, 0]
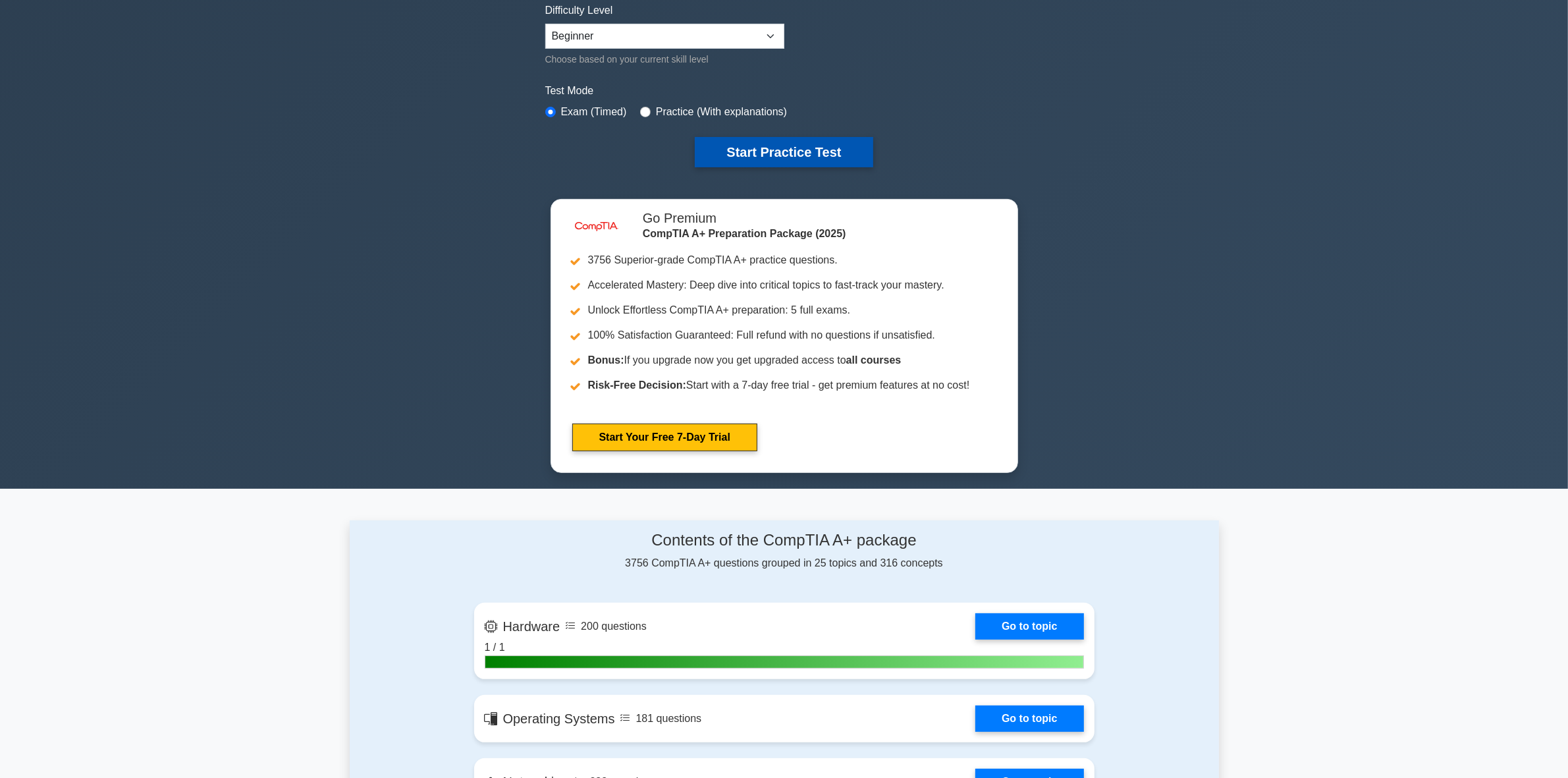
click at [738, 151] on button "Start Practice Test" at bounding box center [784, 151] width 178 height 30
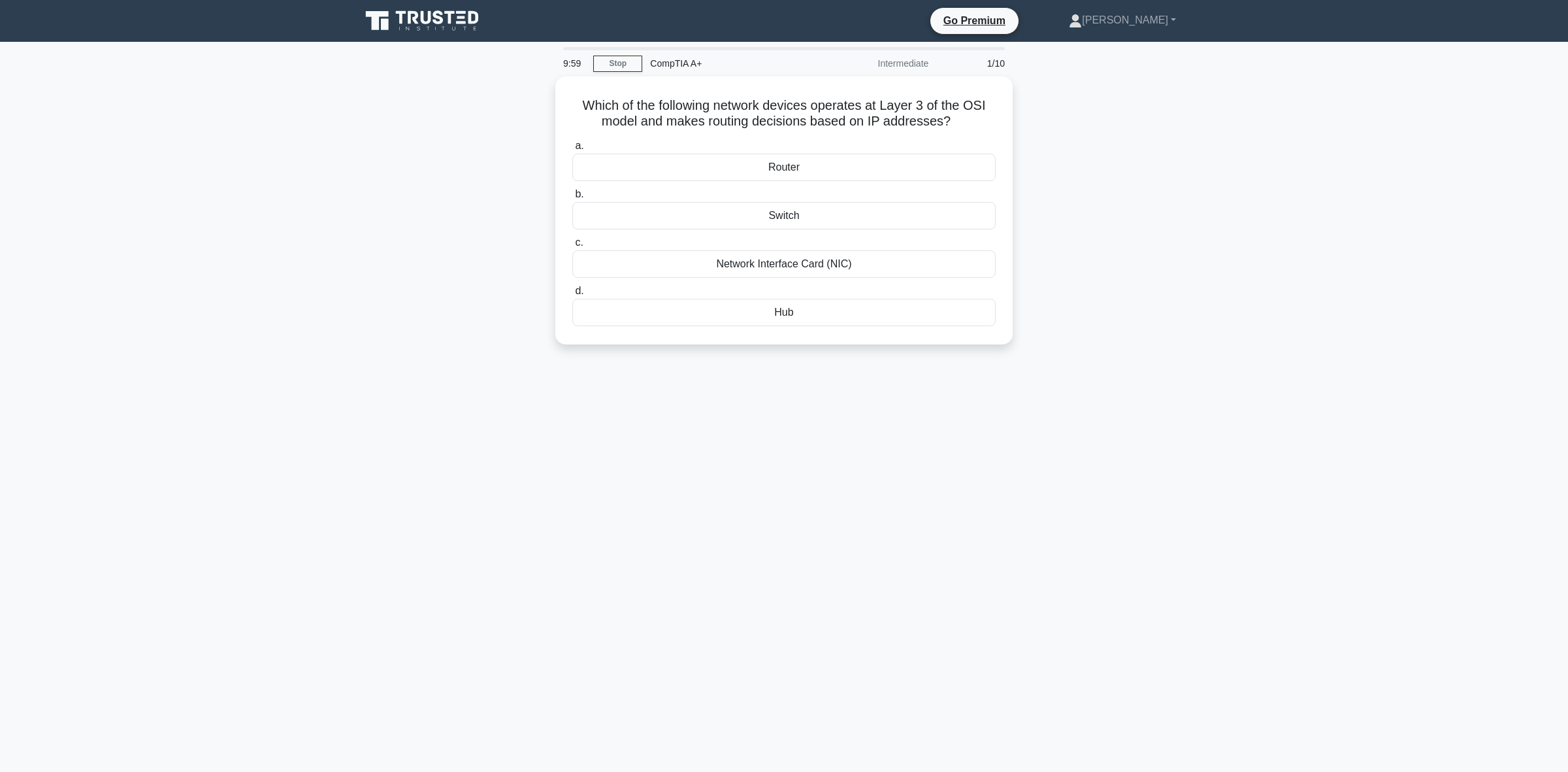
click at [356, 341] on div "Which of the following network devices operates at Layer 3 of the OSI model and…" at bounding box center [784, 218] width 862 height 283
click at [835, 264] on div "Network Interface Card (NIC)" at bounding box center [784, 261] width 424 height 27
click at [572, 244] on input "c. Network Interface Card (NIC)" at bounding box center [572, 239] width 0 height 8
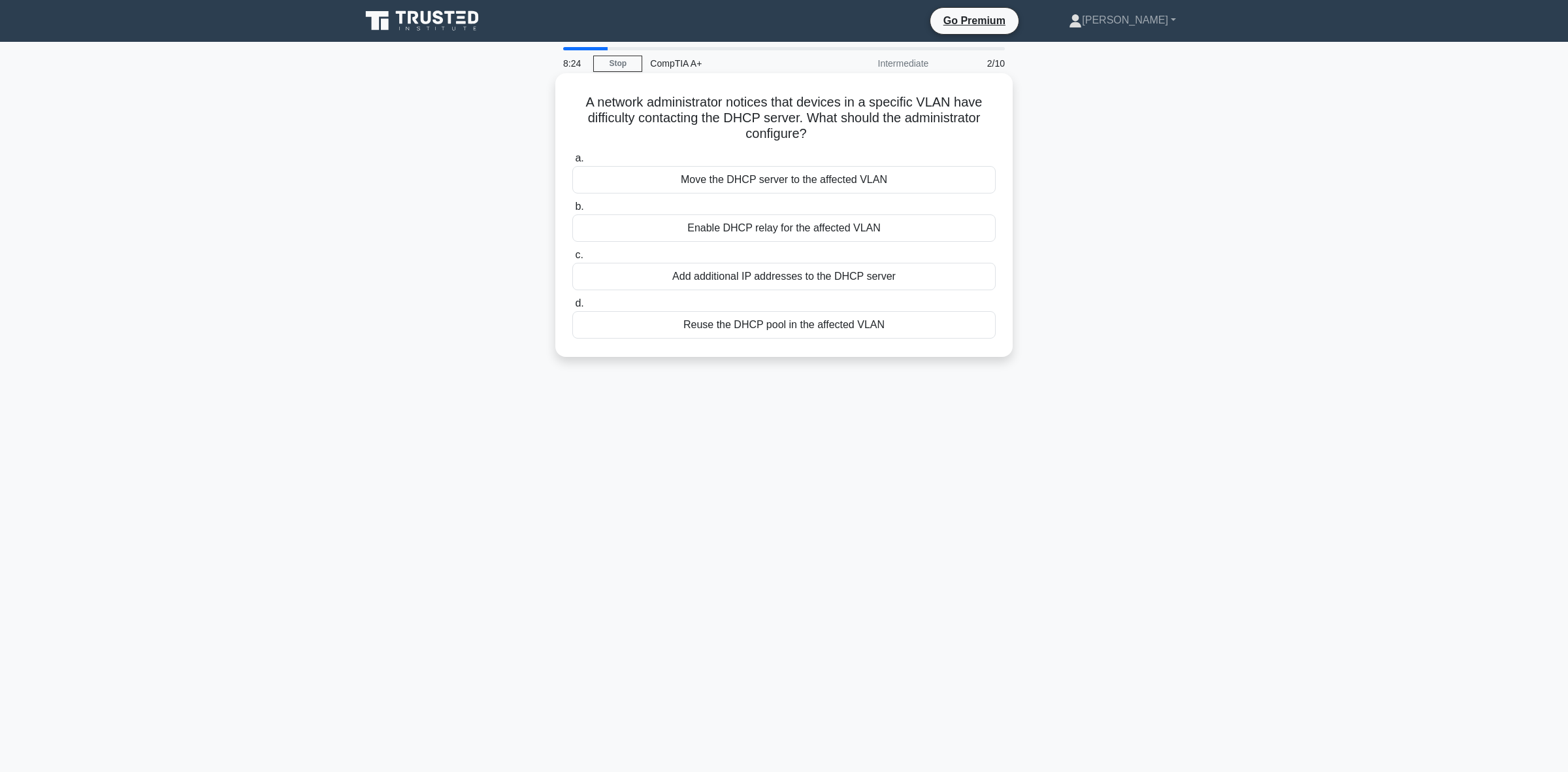
drag, startPoint x: 770, startPoint y: 135, endPoint x: 581, endPoint y: 102, distance: 191.9
click at [581, 102] on h5 "A network administrator notices that devices in a specific VLAN have difficulty…" at bounding box center [784, 117] width 426 height 48
copy h5 "A network administrator notices that devices in a specific VLAN have difficulty…"
click at [744, 239] on div "Enable DHCP relay for the affected VLAN" at bounding box center [784, 228] width 424 height 27
click at [572, 211] on input "b. Enable DHCP relay for the affected VLAN" at bounding box center [572, 207] width 0 height 8
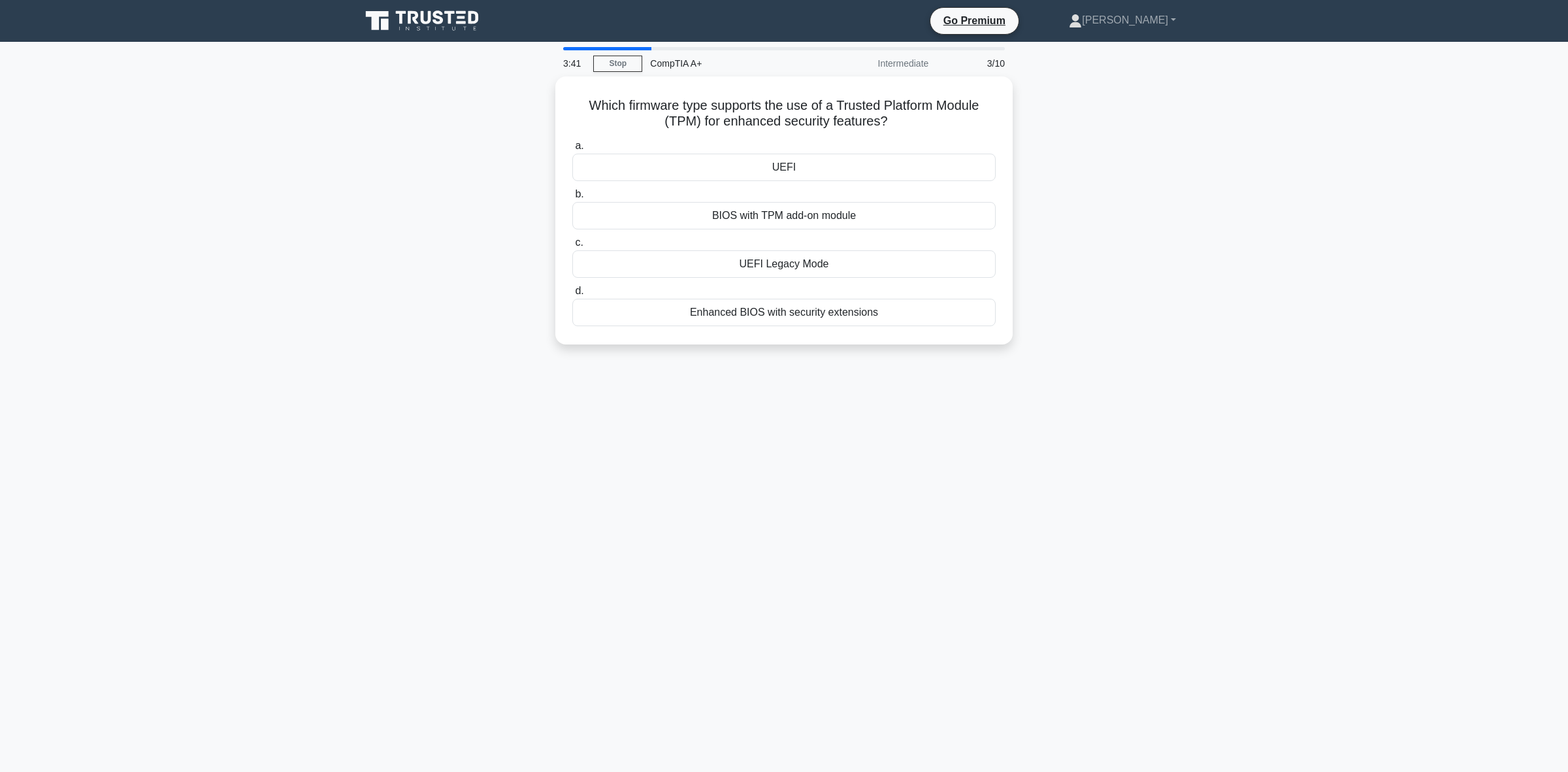
click at [558, 460] on div "3:41 Stop CompTIA A+ Intermediate 3/10 Which firmware type supports the use of …" at bounding box center [784, 374] width 862 height 654
drag, startPoint x: 891, startPoint y: 124, endPoint x: 578, endPoint y: 100, distance: 313.9
click at [578, 100] on h5 "Which firmware type supports the use of a Trusted Platform Module (TPM) for enh…" at bounding box center [784, 110] width 426 height 33
copy h5 "Which firmware type supports the use of a Trusted Platform Module (TPM) for enh…"
click at [724, 165] on div "UEFI" at bounding box center [784, 164] width 424 height 27
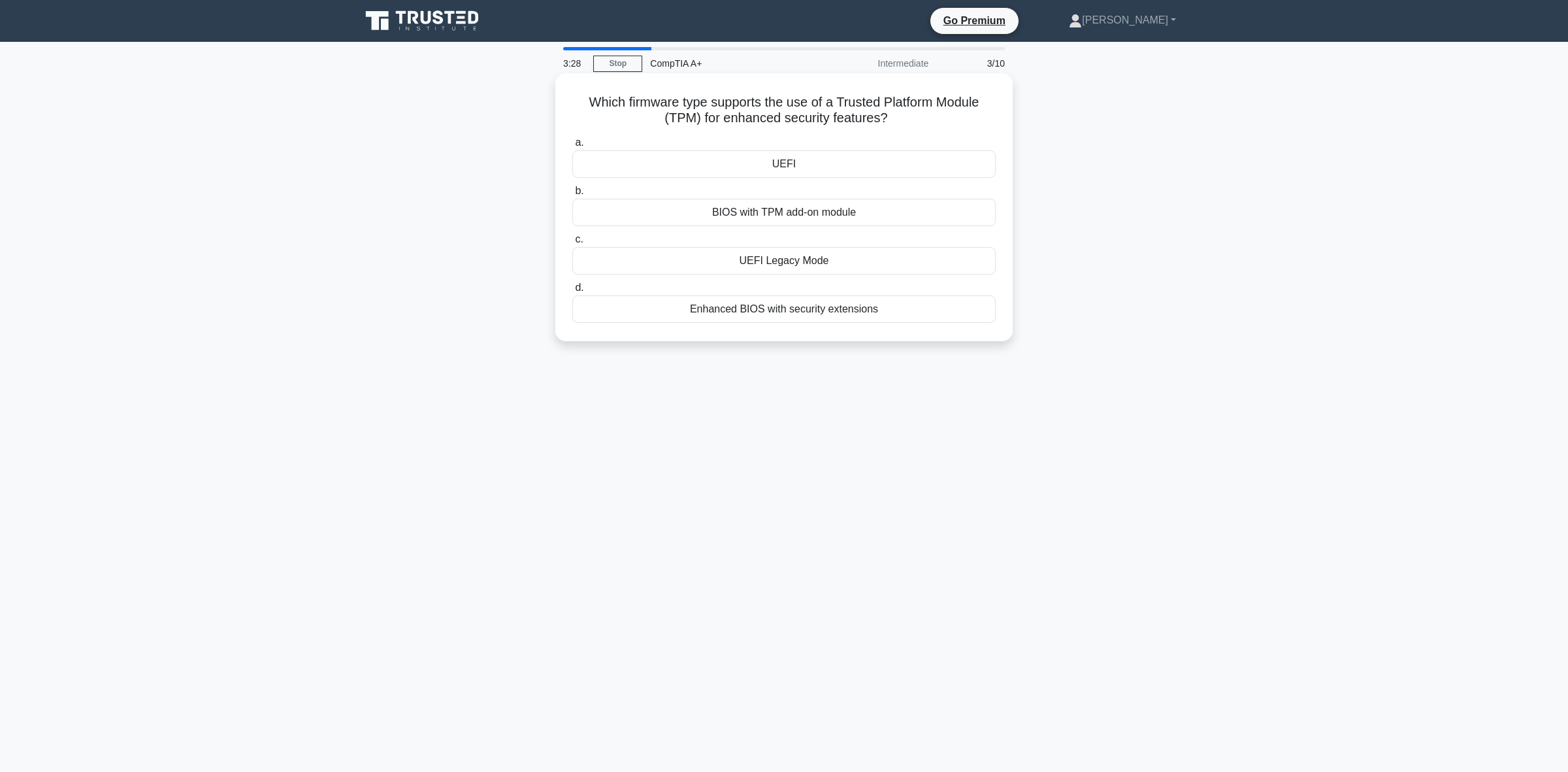
click at [572, 147] on input "a. UEFI" at bounding box center [572, 143] width 0 height 8
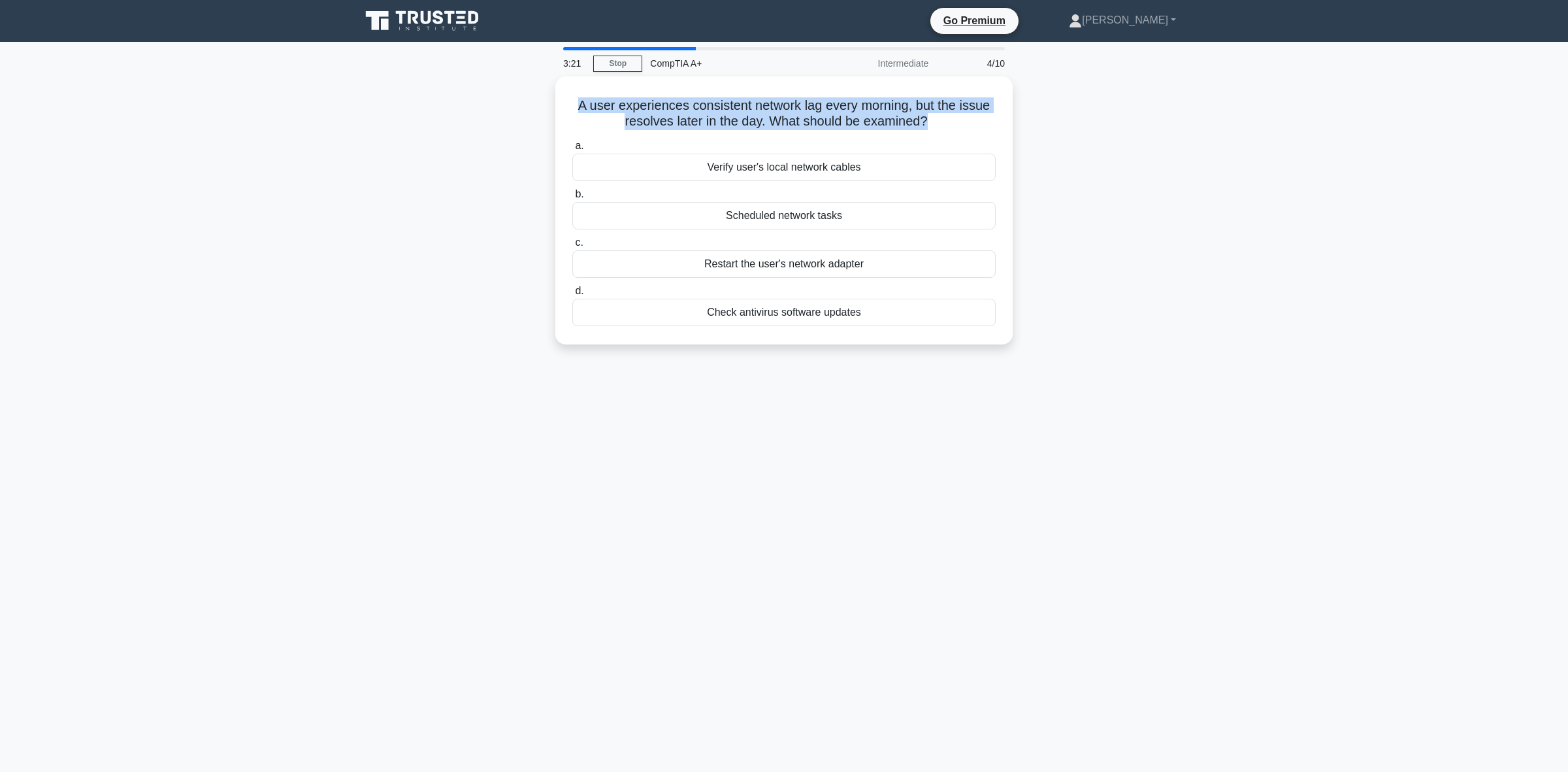
drag, startPoint x: 929, startPoint y: 117, endPoint x: 543, endPoint y: 103, distance: 386.3
click at [543, 103] on div "A user experiences consistent network lag every morning, but the issue resolves…" at bounding box center [784, 218] width 862 height 283
copy h5 "A user experiences consistent network lag every morning, but the issue resolves…"
click at [867, 221] on div "Scheduled network tasks" at bounding box center [784, 213] width 424 height 27
click at [572, 195] on input "b. Scheduled network tasks" at bounding box center [572, 191] width 0 height 8
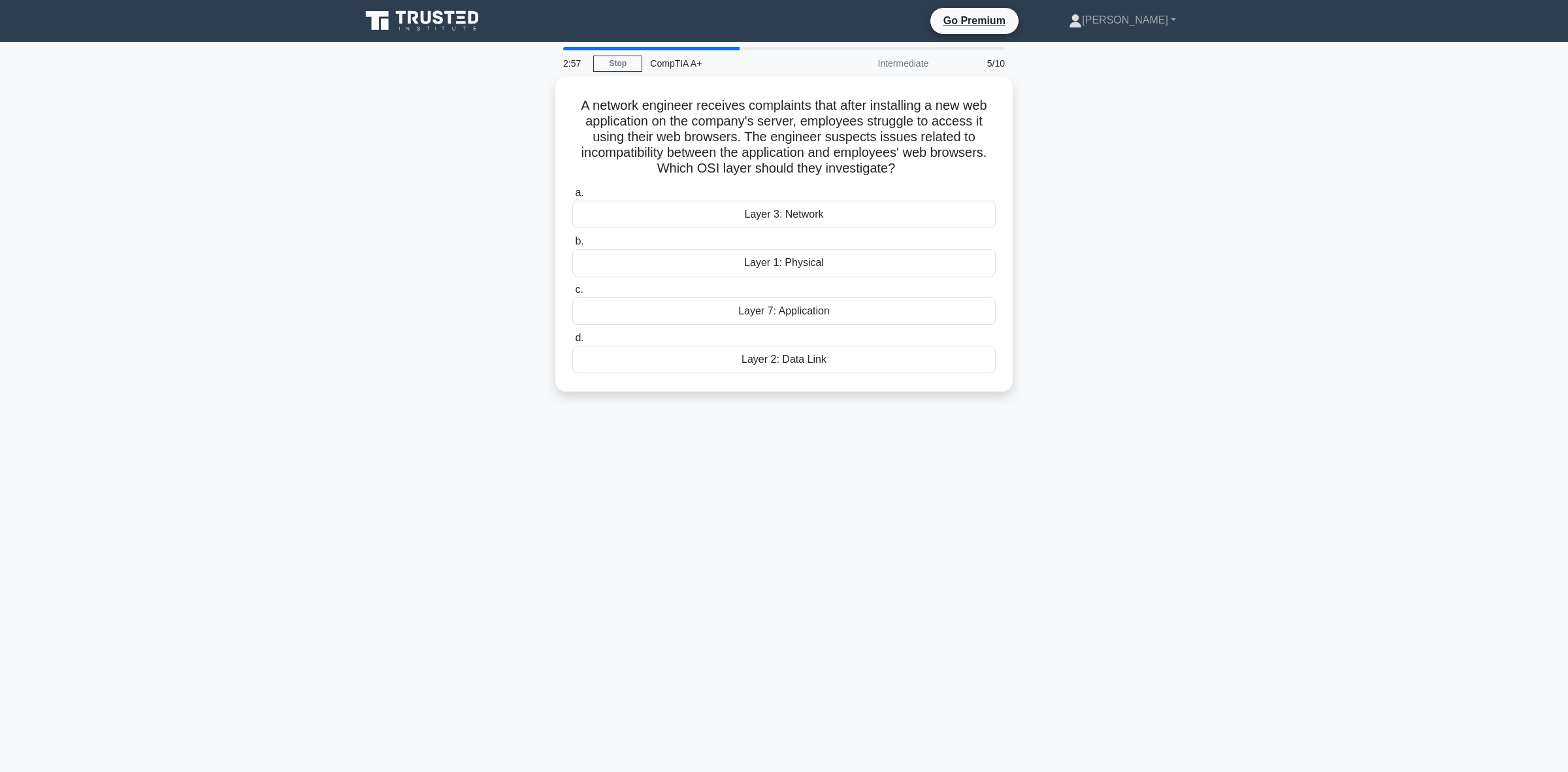
drag, startPoint x: 912, startPoint y: 160, endPoint x: 523, endPoint y: 97, distance: 394.1
click at [523, 97] on div "A network engineer receives complaints that after installing a new web applicat…" at bounding box center [784, 242] width 862 height 331
copy h5 "A network engineer receives complaints that after installing a new web applicat…"
click at [443, 180] on div "A network engineer receives complaints that after installing a new web applicat…" at bounding box center [784, 242] width 862 height 331
click at [841, 314] on div "Layer 7: Application" at bounding box center [784, 308] width 424 height 27
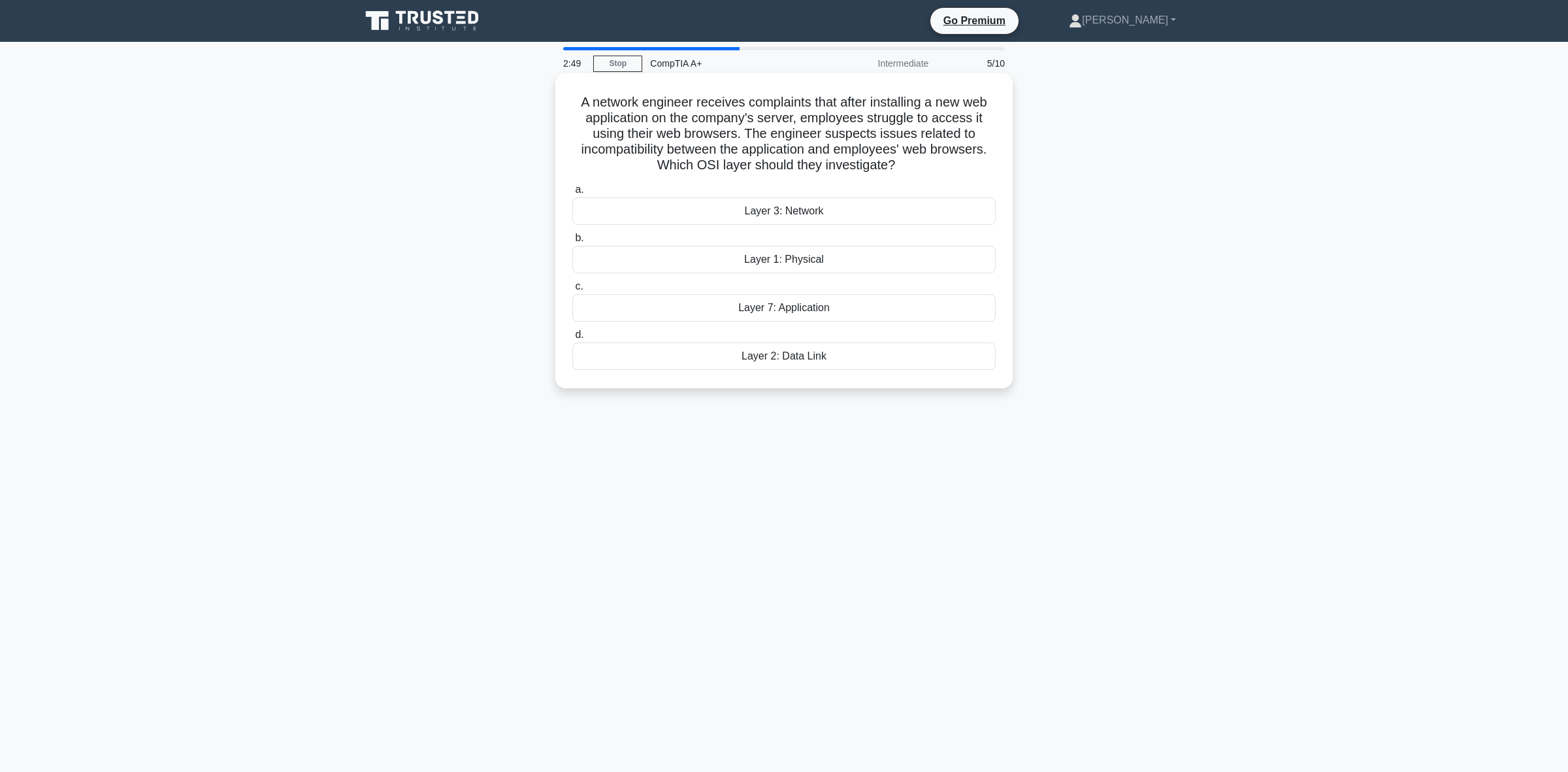
click at [572, 291] on input "c. Layer 7: Application" at bounding box center [572, 286] width 0 height 8
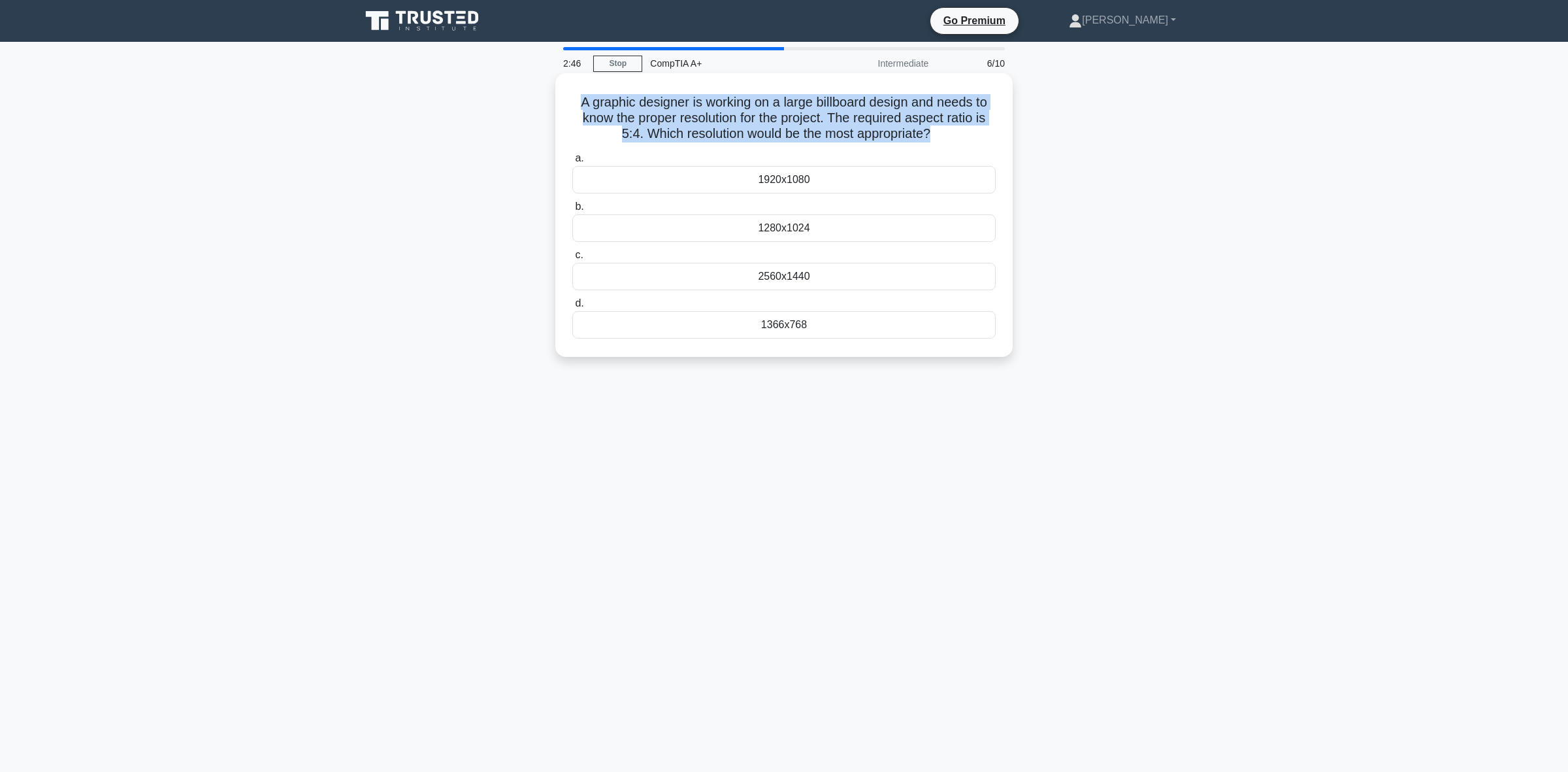
drag, startPoint x: 771, startPoint y: 131, endPoint x: 562, endPoint y: 108, distance: 210.3
click at [562, 108] on div "A graphic designer is working on a large billboard design and needs to know the…" at bounding box center [784, 215] width 447 height 273
copy h5 "A graphic designer is working on a large billboard design and needs to know the…"
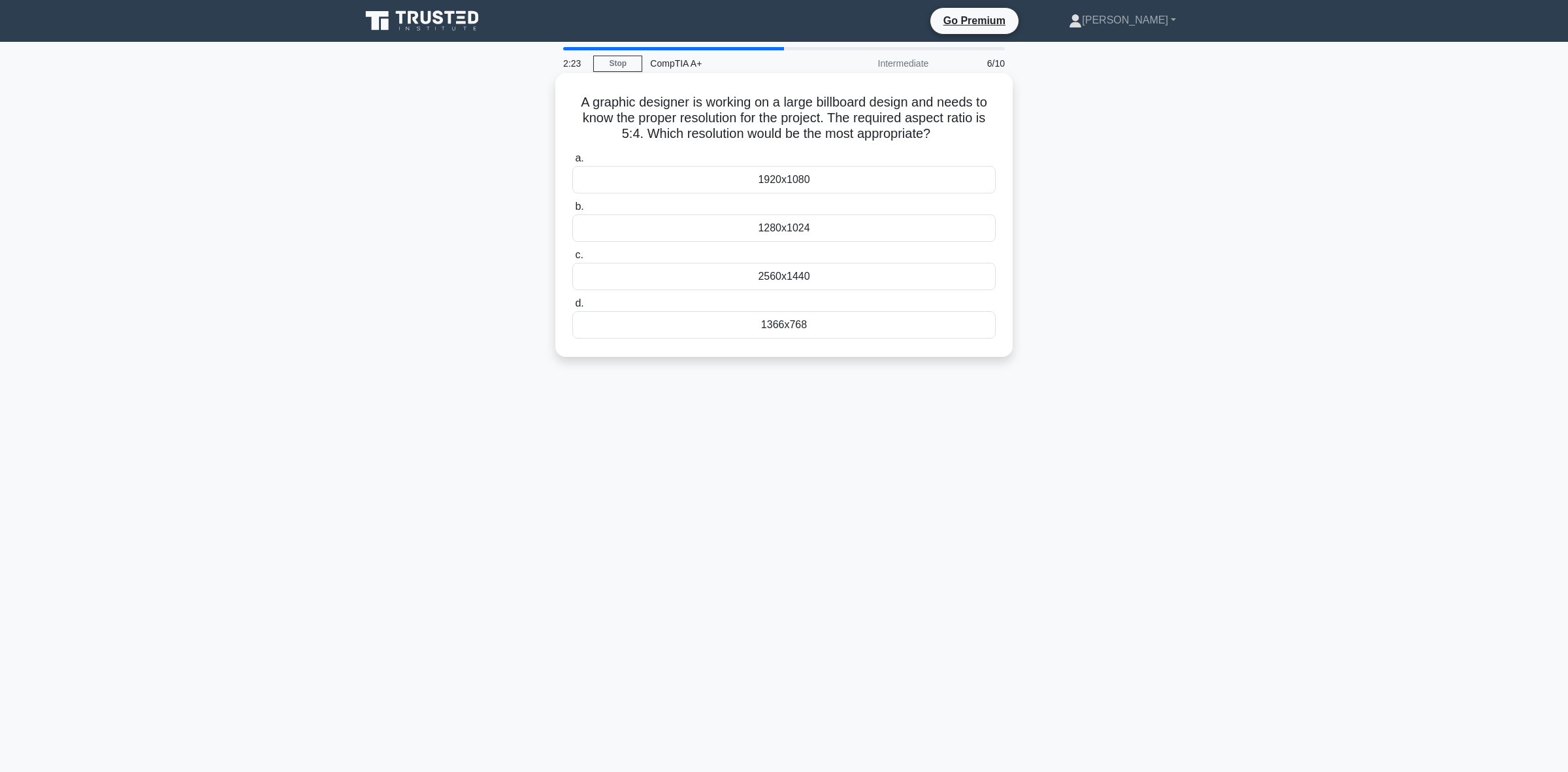
click at [810, 232] on div "1280x1024" at bounding box center [784, 228] width 424 height 27
click at [572, 211] on input "b. 1280x1024" at bounding box center [572, 207] width 0 height 8
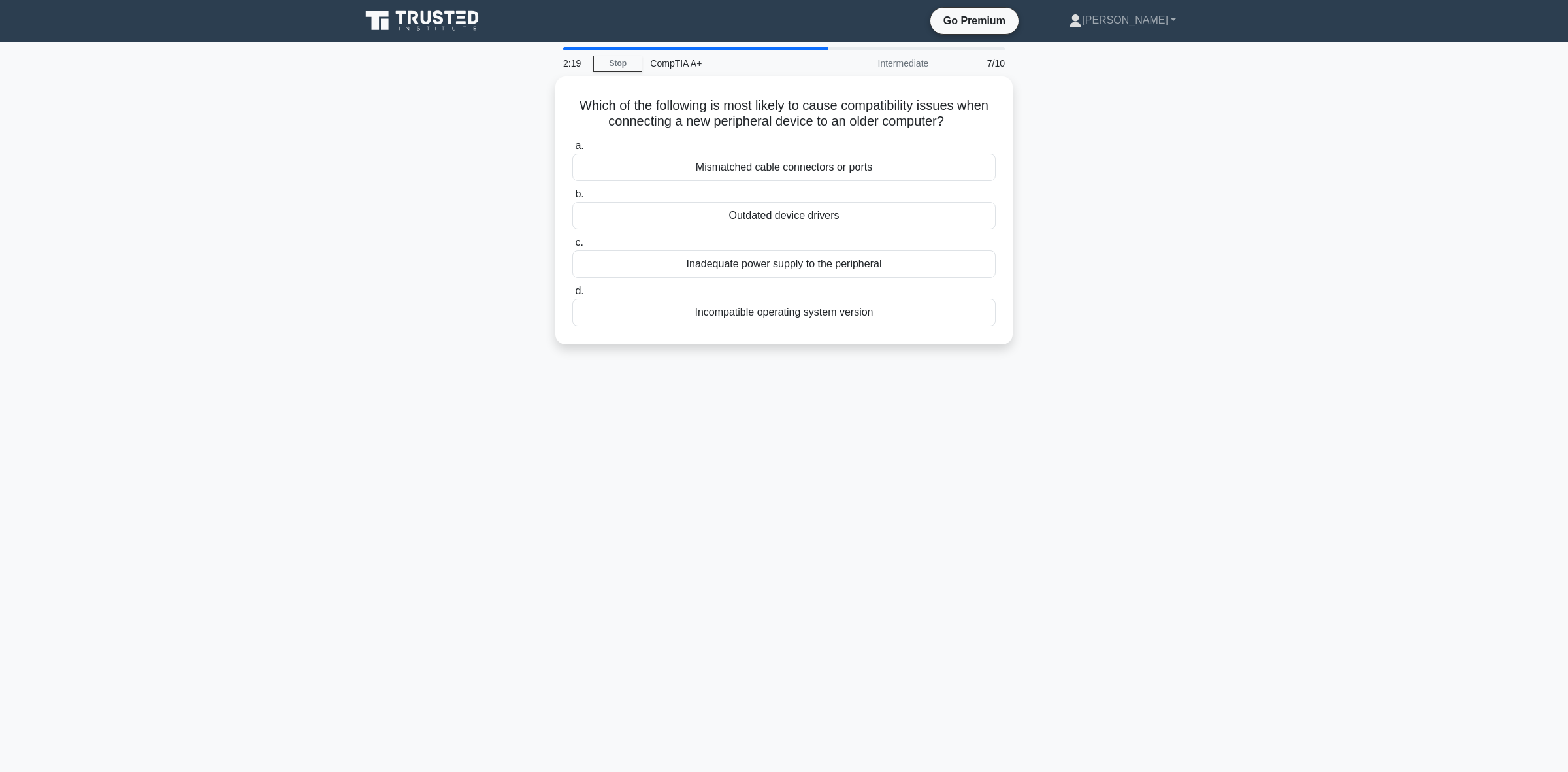
drag, startPoint x: 952, startPoint y: 121, endPoint x: 543, endPoint y: 109, distance: 409.2
click at [543, 109] on div "Which of the following is most likely to cause compatibility issues when connec…" at bounding box center [784, 218] width 862 height 283
copy h5 "Which of the following is most likely to cause compatibility issues when connec…"
drag, startPoint x: 452, startPoint y: 223, endPoint x: 452, endPoint y: 233, distance: 10.0
click at [452, 223] on div "Which of the following is most likely to cause compatibility issues when connec…" at bounding box center [784, 218] width 862 height 283
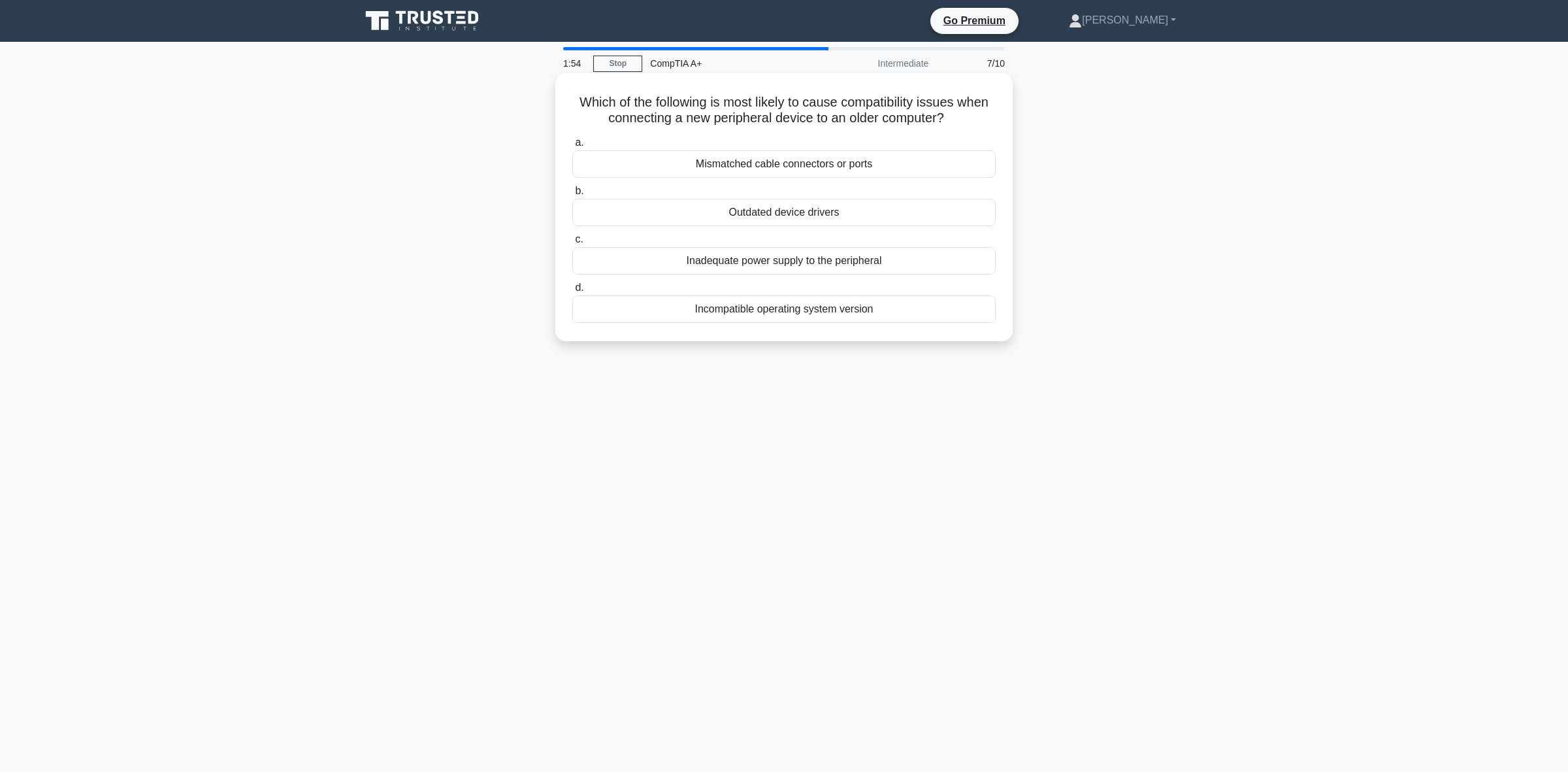
click at [730, 216] on div "Outdated device drivers" at bounding box center [784, 213] width 424 height 27
click at [572, 195] on input "b. Outdated device drivers" at bounding box center [572, 191] width 0 height 8
drag, startPoint x: 980, startPoint y: 117, endPoint x: 579, endPoint y: 103, distance: 401.2
click at [579, 103] on h5 "A user unknowingly receives a phishing email and clicks on the link inside. Whi…" at bounding box center [784, 110] width 426 height 33
copy h5 "A user unknowingly receives a phishing email and clicks on the link inside. Whi…"
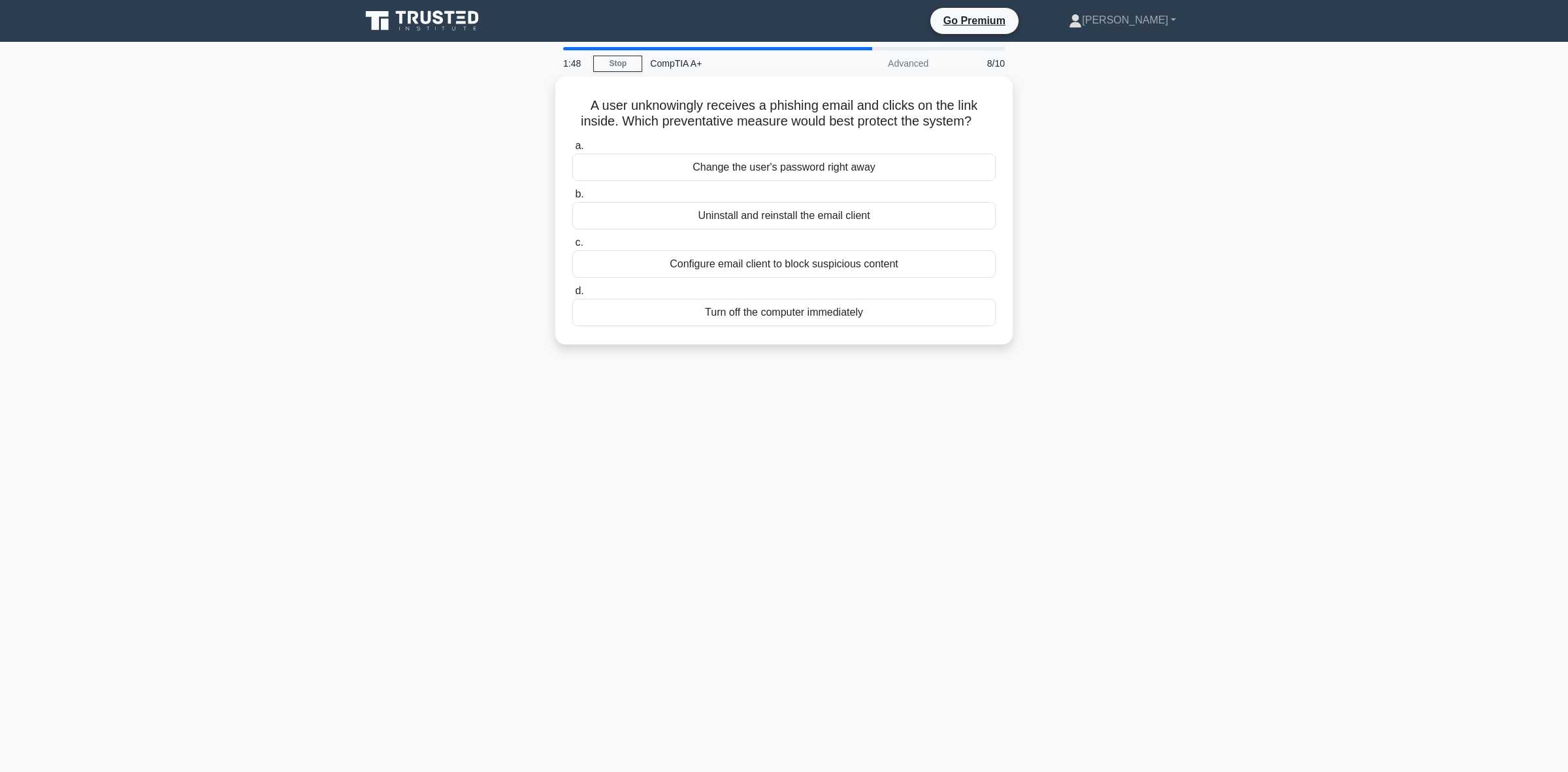
click at [437, 260] on div "A user unknowingly receives a phishing email and clicks on the link inside. Whi…" at bounding box center [784, 218] width 862 height 283
click at [728, 220] on div "Uninstall and reinstall the email client" at bounding box center [784, 213] width 424 height 27
click at [572, 195] on input "b. Uninstall and reinstall the email client" at bounding box center [572, 191] width 0 height 8
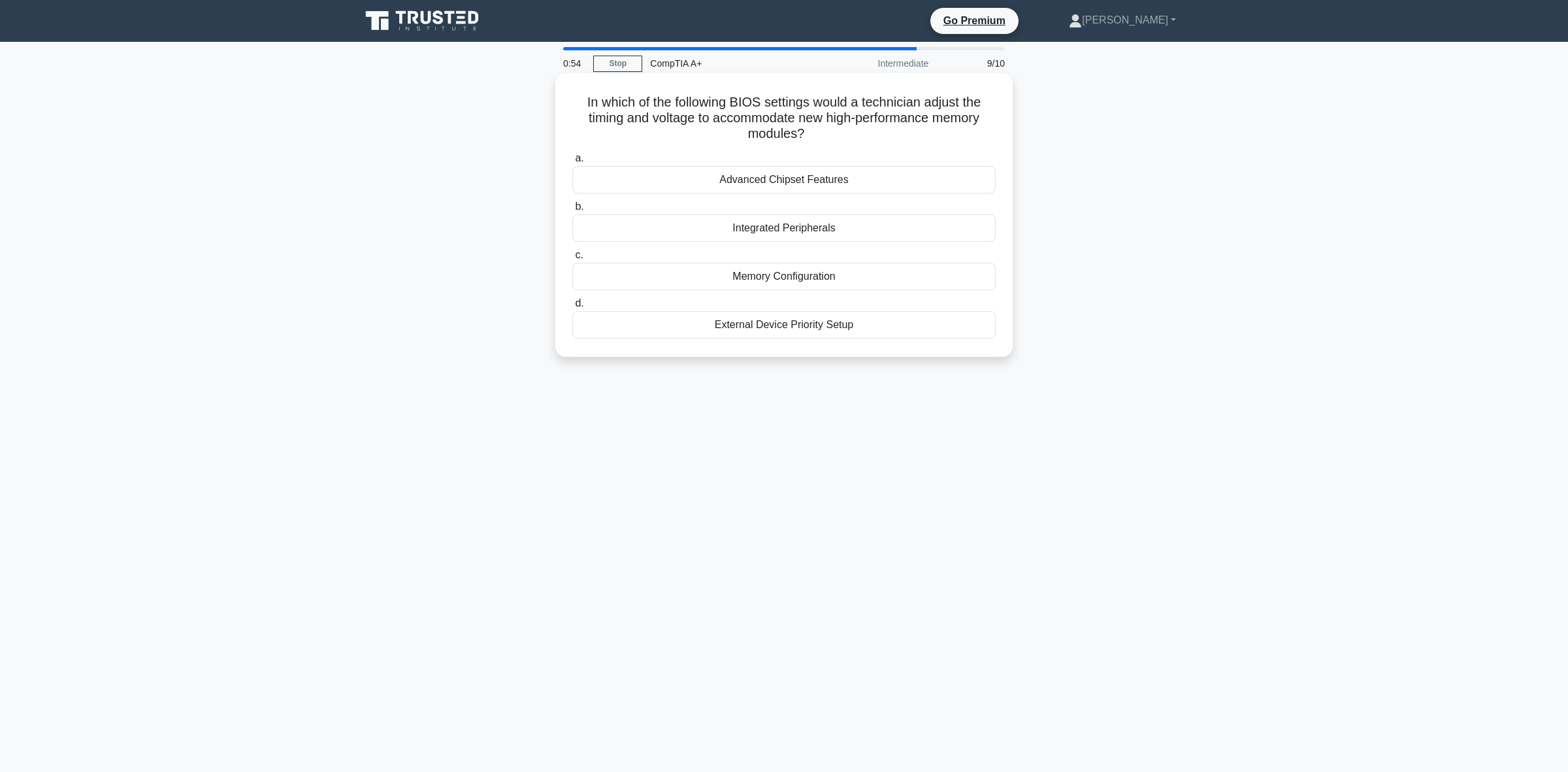
drag, startPoint x: 828, startPoint y: 145, endPoint x: 574, endPoint y: 103, distance: 257.4
click at [574, 103] on div "In which of the following BIOS settings would a technician adjust the timing an…" at bounding box center [784, 215] width 447 height 273
copy h5 "In which of the following BIOS settings would a technician adjust the timing an…"
click at [760, 284] on div "Memory Configuration" at bounding box center [784, 277] width 424 height 27
click at [572, 259] on input "c. Memory Configuration" at bounding box center [572, 255] width 0 height 8
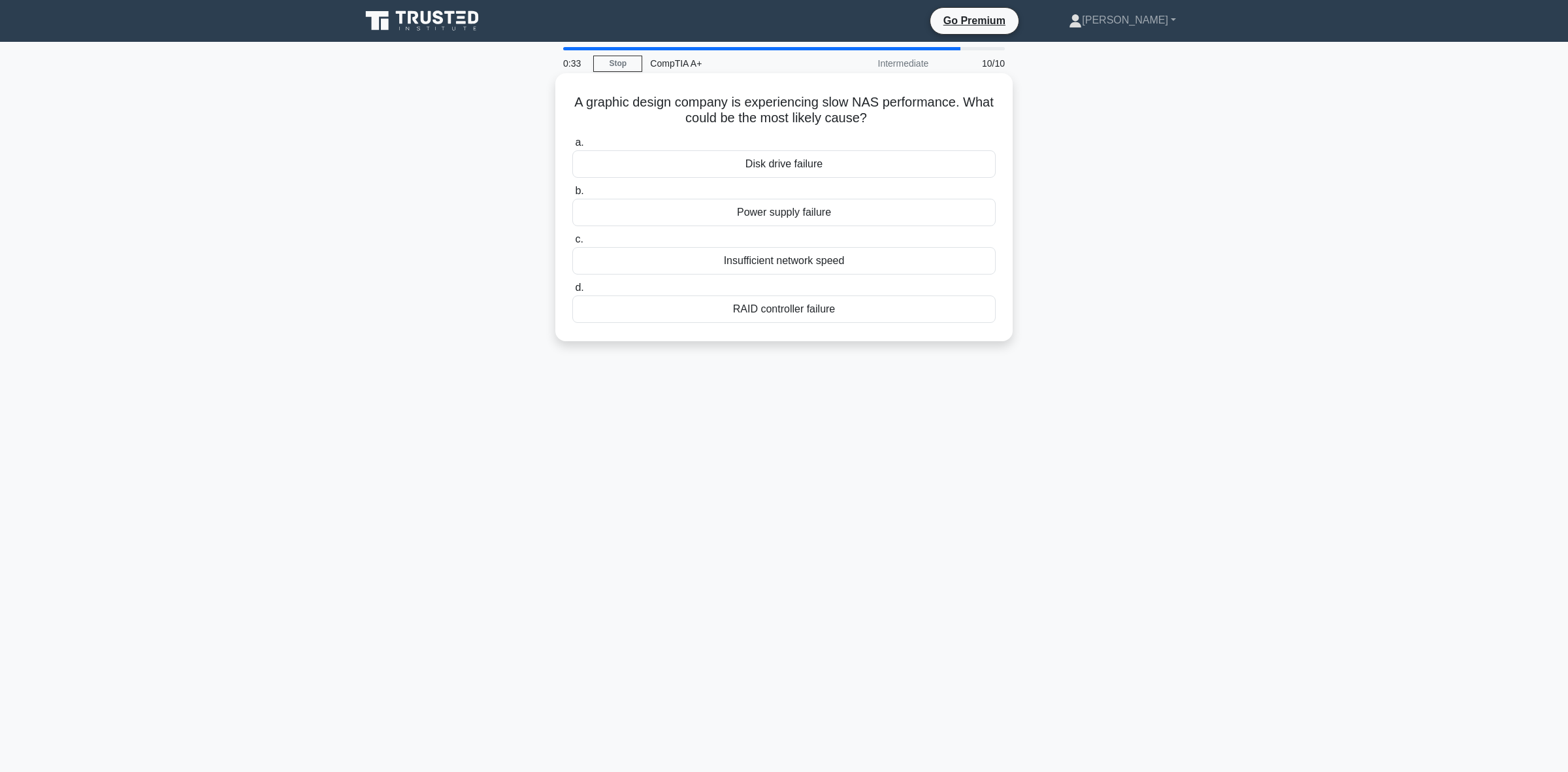
drag, startPoint x: 897, startPoint y: 118, endPoint x: 581, endPoint y: 109, distance: 316.1
click at [581, 109] on h5 "A graphic design company is experiencing slow NAS performance. What could be th…" at bounding box center [784, 110] width 426 height 33
copy h5 "A graphic design company is experiencing slow NAS performance. What could be th…"
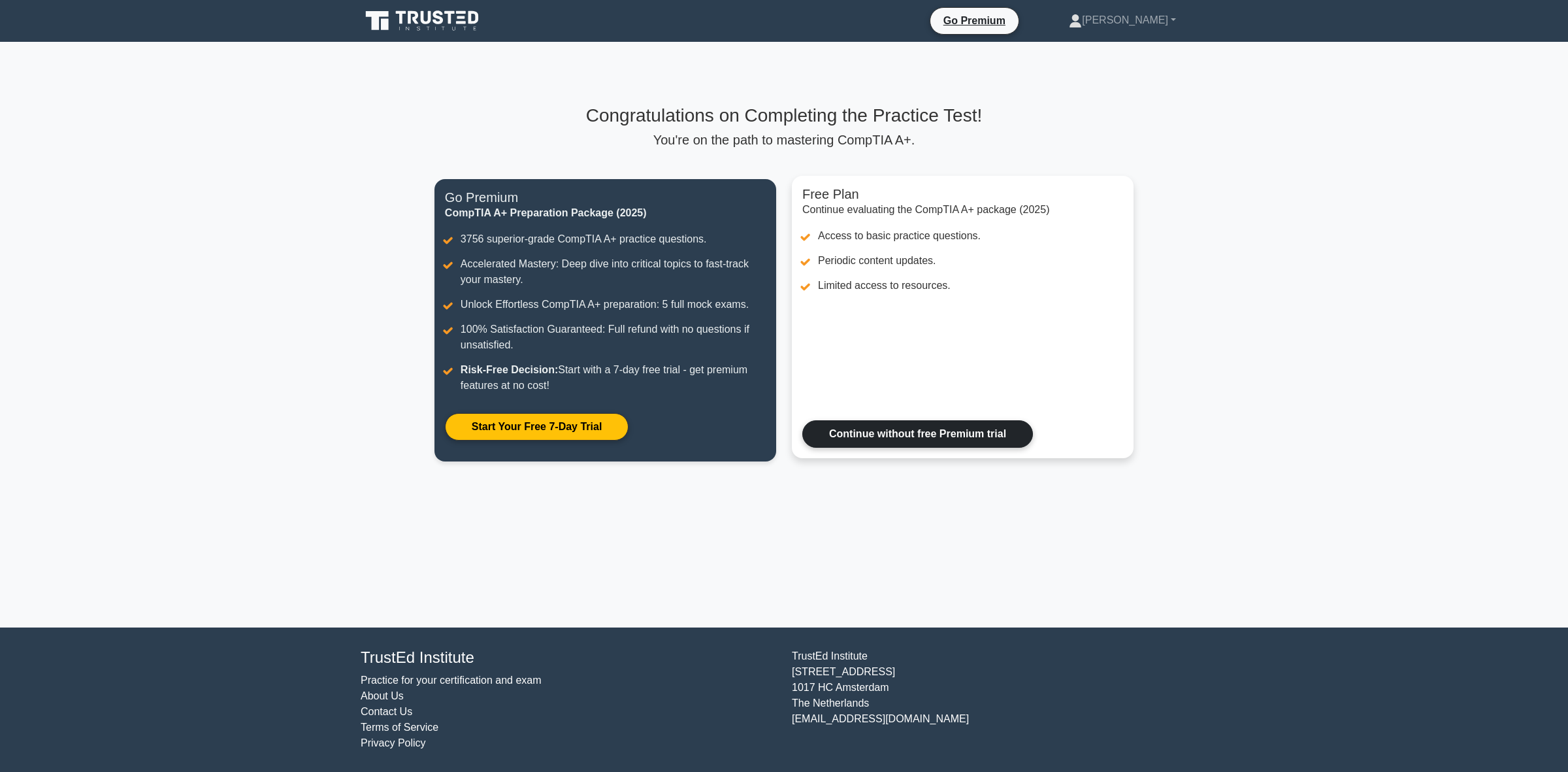
click at [959, 443] on link "Continue without free Premium trial" at bounding box center [917, 434] width 231 height 27
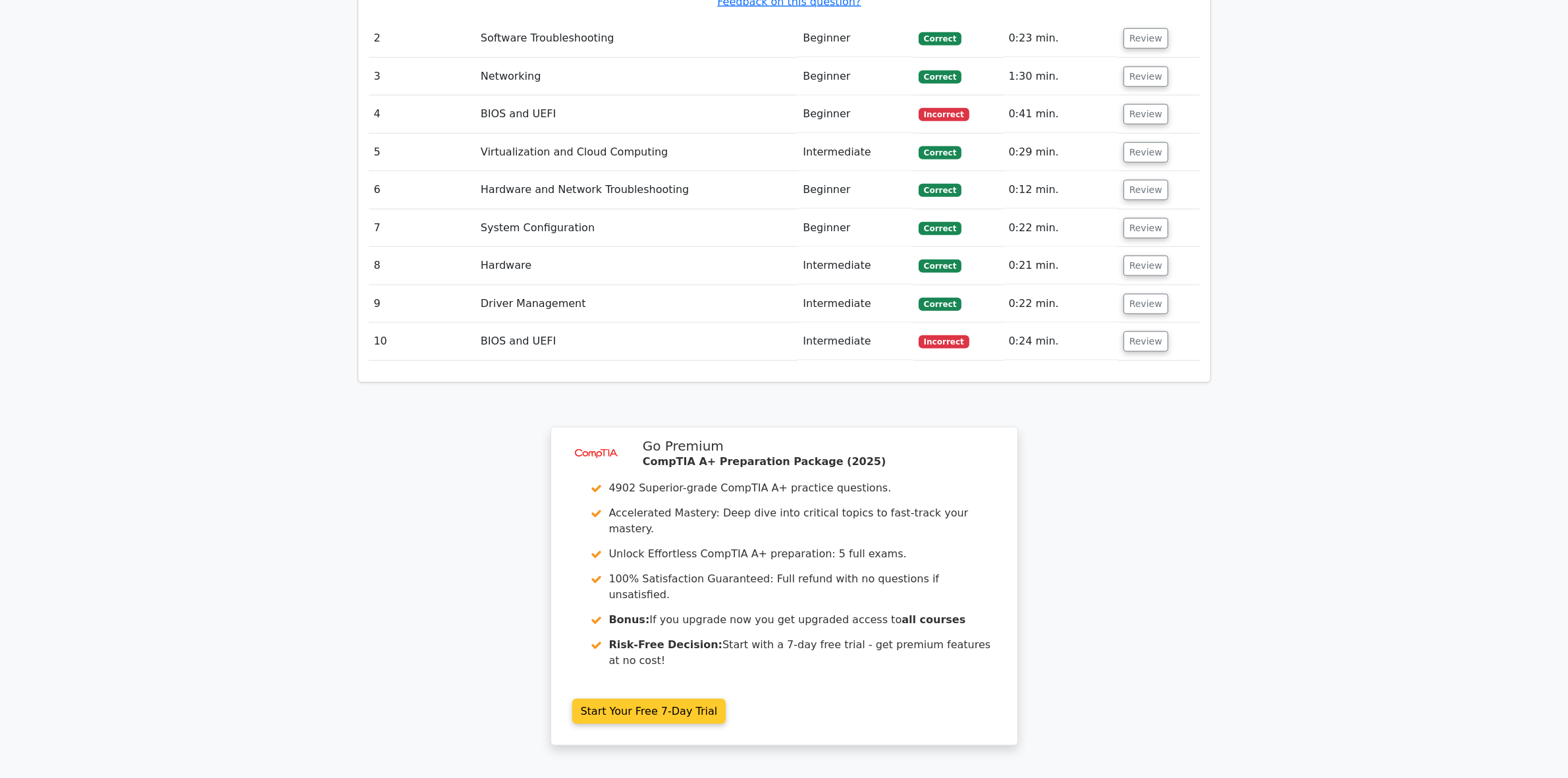
scroll to position [2061, 0]
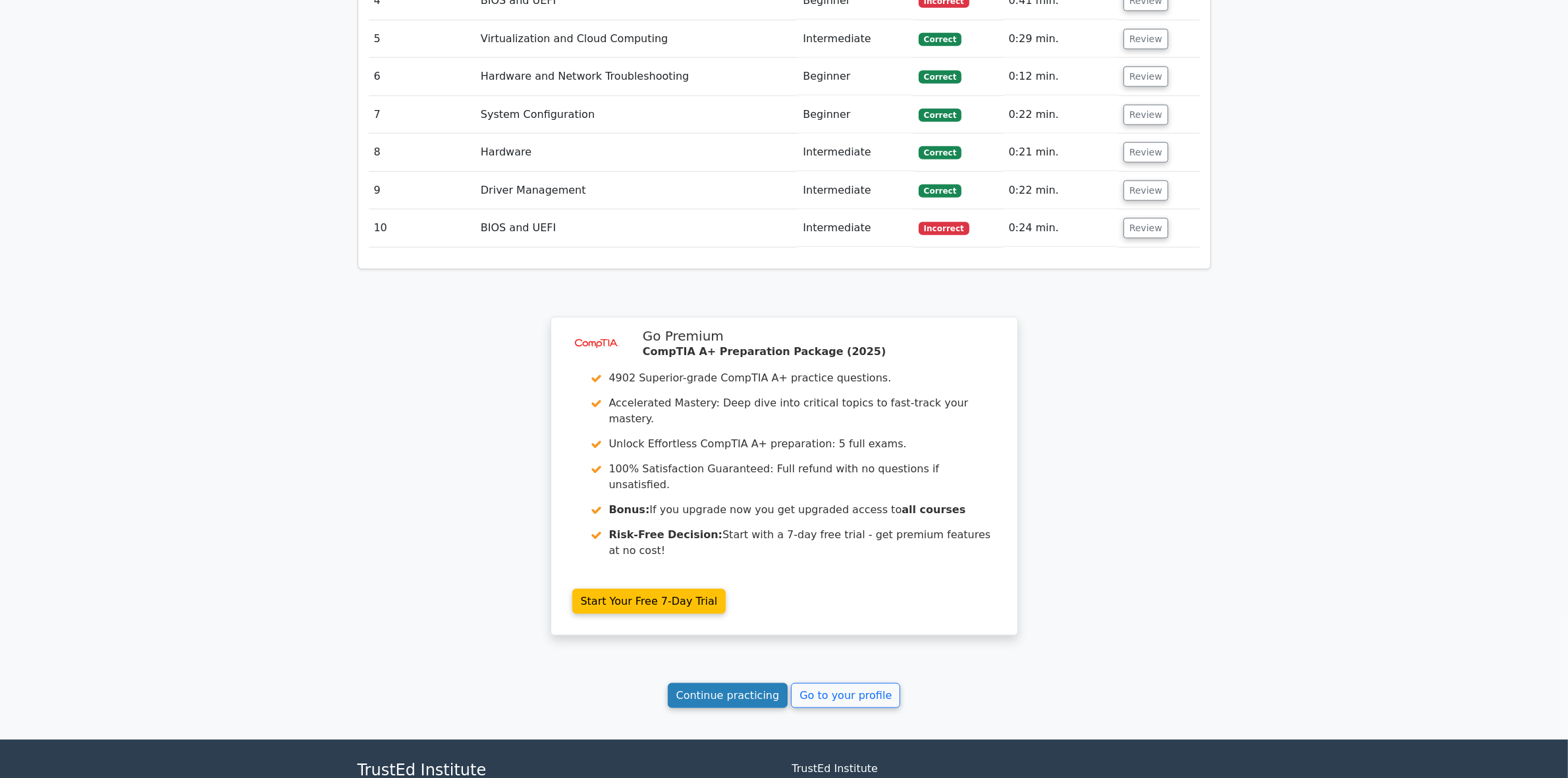
click at [761, 683] on link "Continue practicing" at bounding box center [728, 695] width 121 height 25
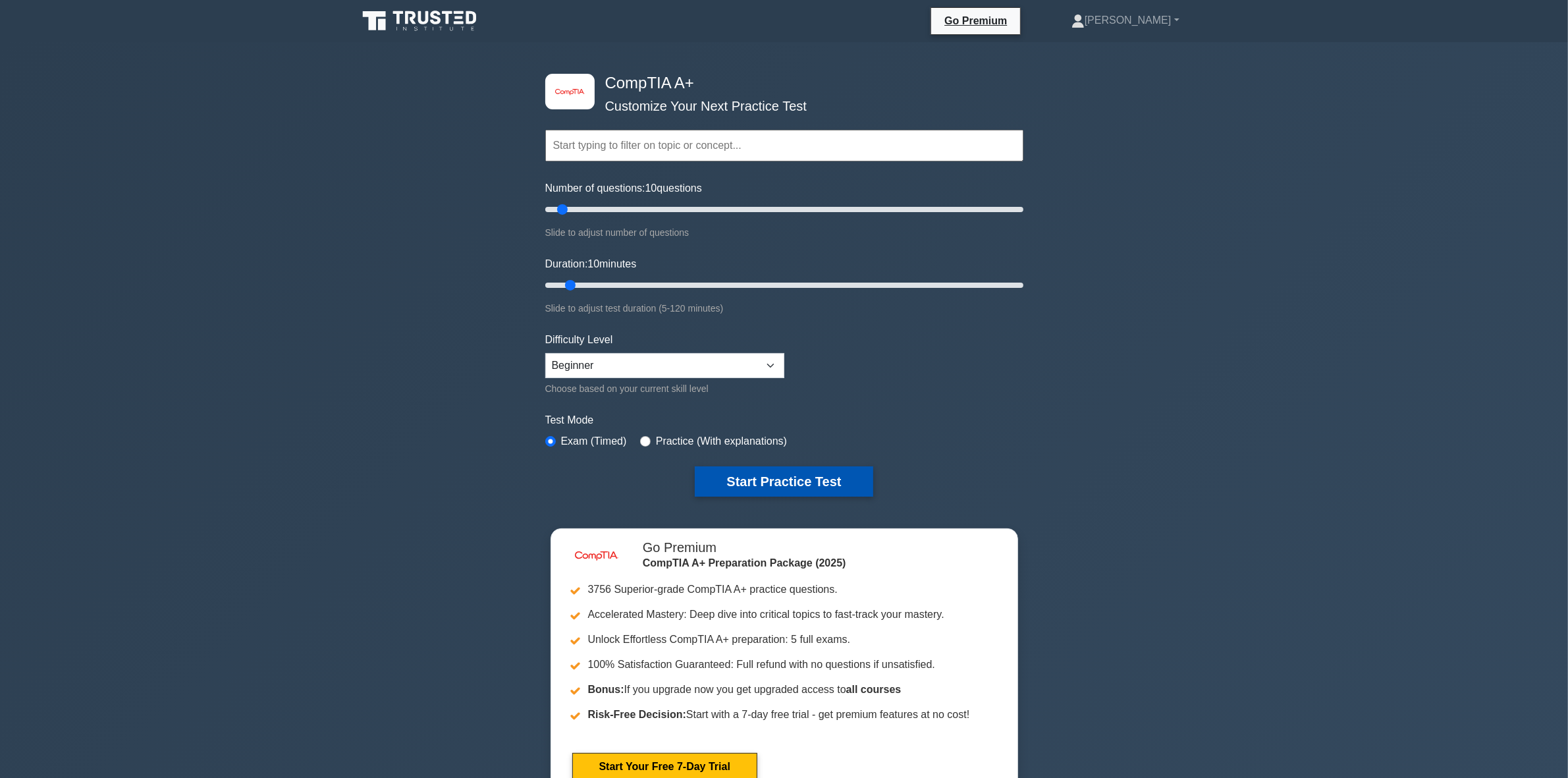
click at [816, 483] on button "Start Practice Test" at bounding box center [784, 481] width 178 height 30
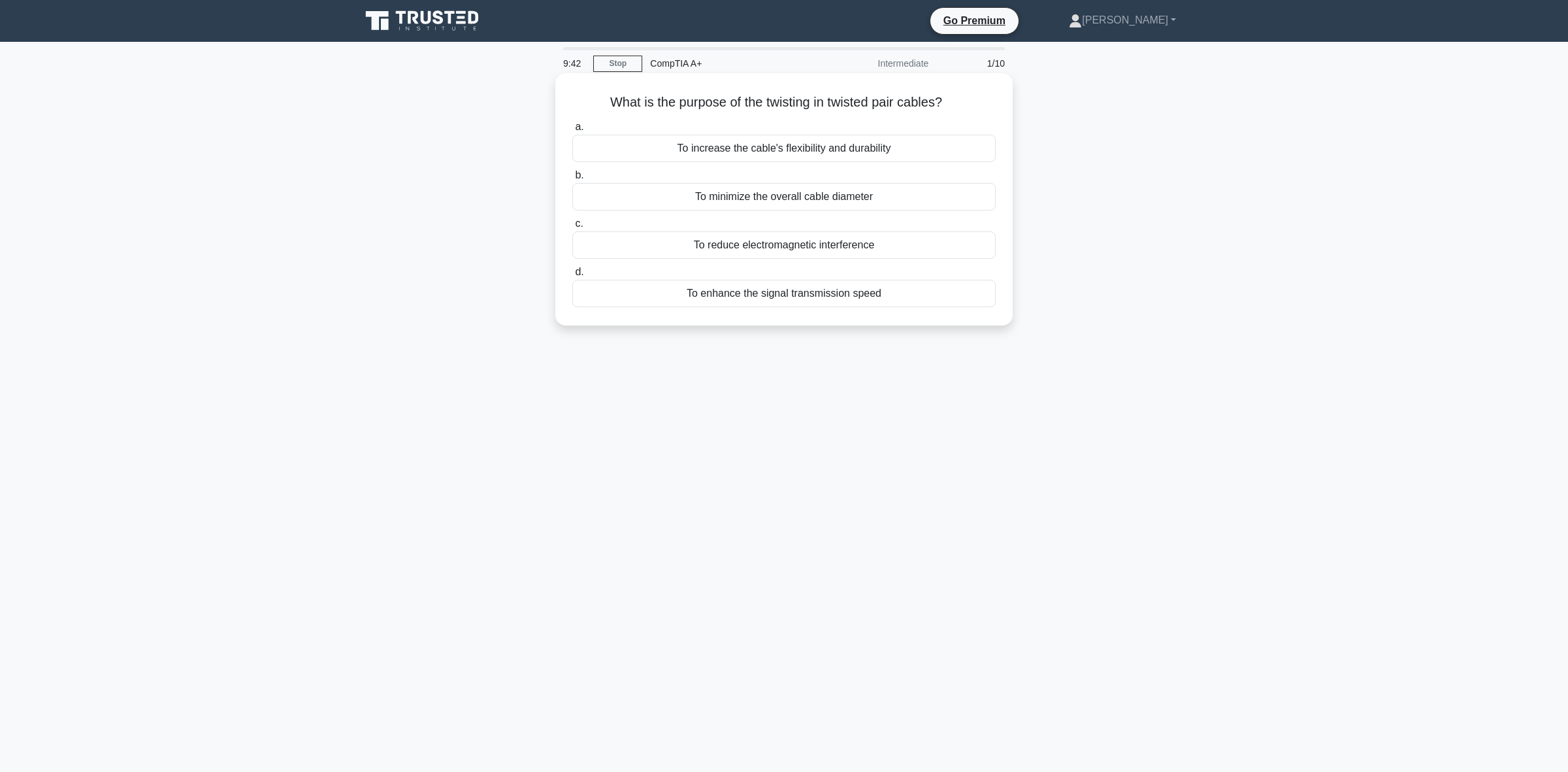
drag, startPoint x: 949, startPoint y: 98, endPoint x: 603, endPoint y: 100, distance: 346.0
click at [603, 100] on h5 "What is the purpose of the twisting in twisted pair cables? .spinner_0XTQ{trans…" at bounding box center [784, 102] width 426 height 17
copy h5 "What is the purpose of the twisting in twisted pair cables?"
click at [825, 253] on div "To reduce electromagnetic interference" at bounding box center [784, 245] width 424 height 27
click at [572, 228] on input "c. To reduce electromagnetic interference" at bounding box center [572, 223] width 0 height 8
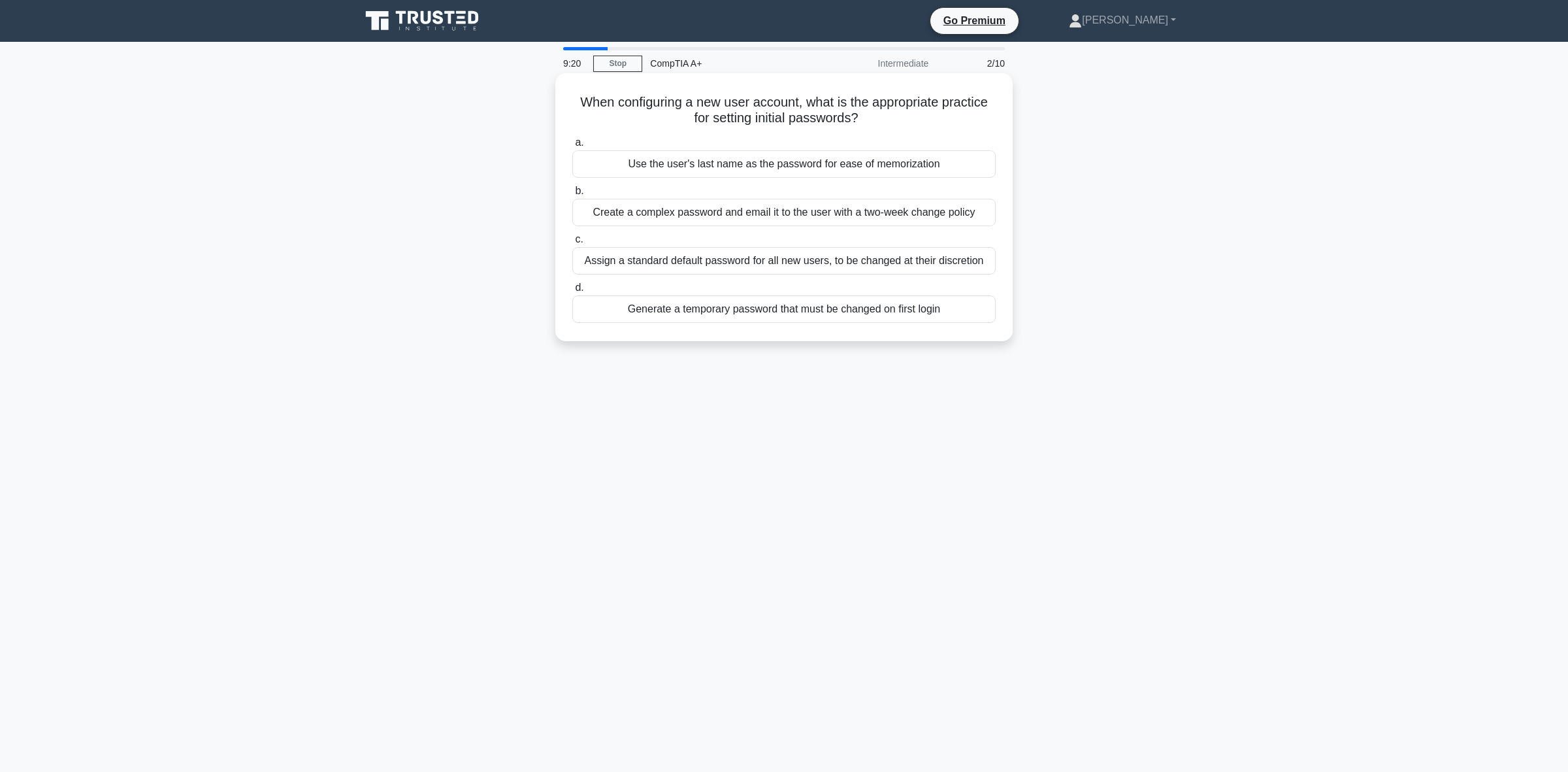
drag, startPoint x: 866, startPoint y: 121, endPoint x: 573, endPoint y: 99, distance: 293.8
click at [573, 99] on h5 "When configuring a new user account, what is the appropriate practice for setti…" at bounding box center [784, 110] width 426 height 33
copy h5 "When configuring a new user account, what is the appropriate practice for setti…"
click at [1396, 296] on main "8:58 Stop CompTIA A+ Intermediate 2/10 When configuring a new user account, wha…" at bounding box center [784, 407] width 1568 height 730
click at [782, 321] on div "Generate a temporary password that must be changed on first login" at bounding box center [784, 309] width 424 height 27
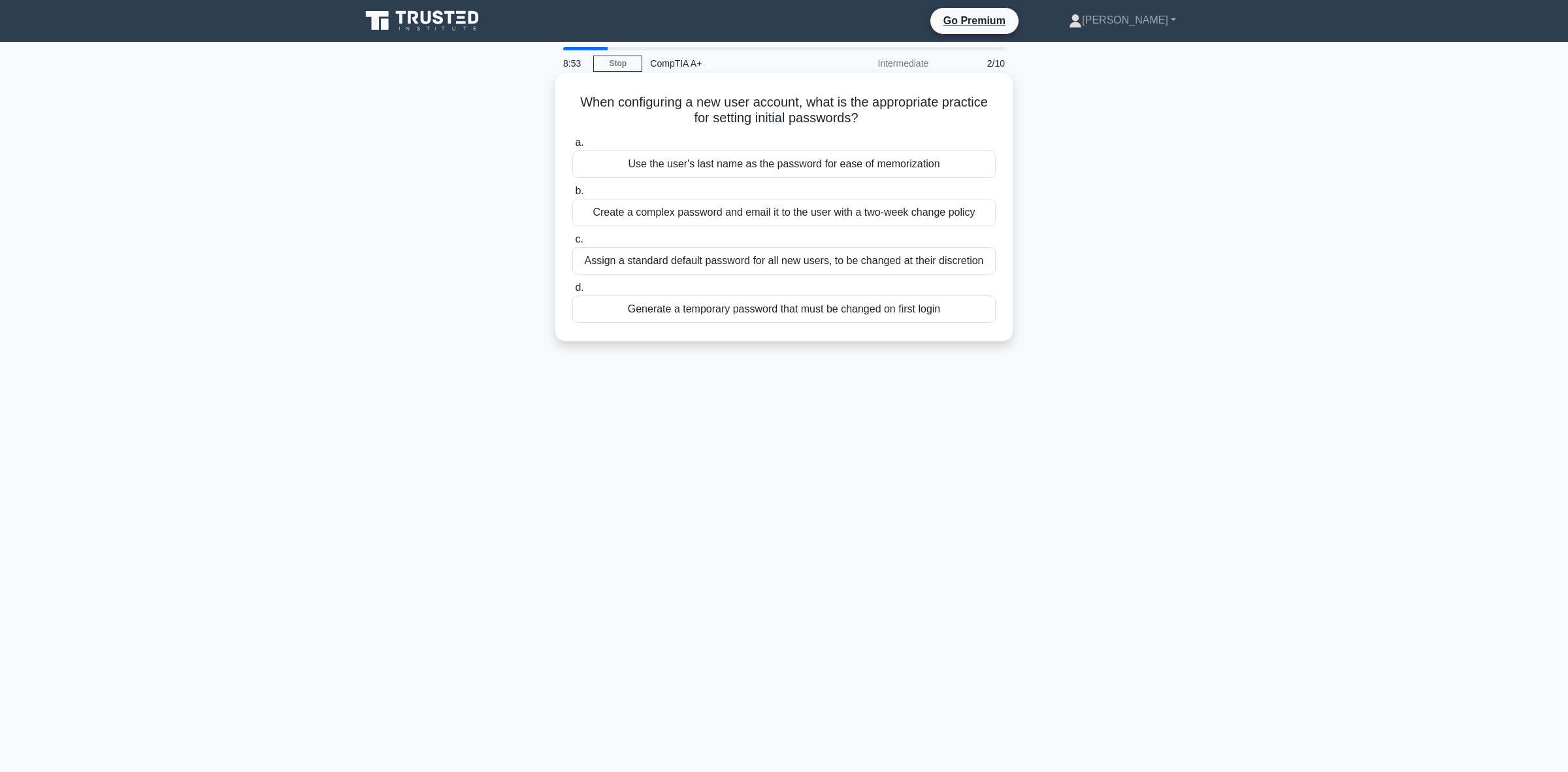
click at [572, 292] on input "d. Generate a temporary password that must be changed on first login" at bounding box center [572, 287] width 0 height 8
drag, startPoint x: 962, startPoint y: 117, endPoint x: 581, endPoint y: 100, distance: 381.4
click at [581, 100] on h5 "In the context of security patch management, which of the following methods hel…" at bounding box center [784, 110] width 426 height 33
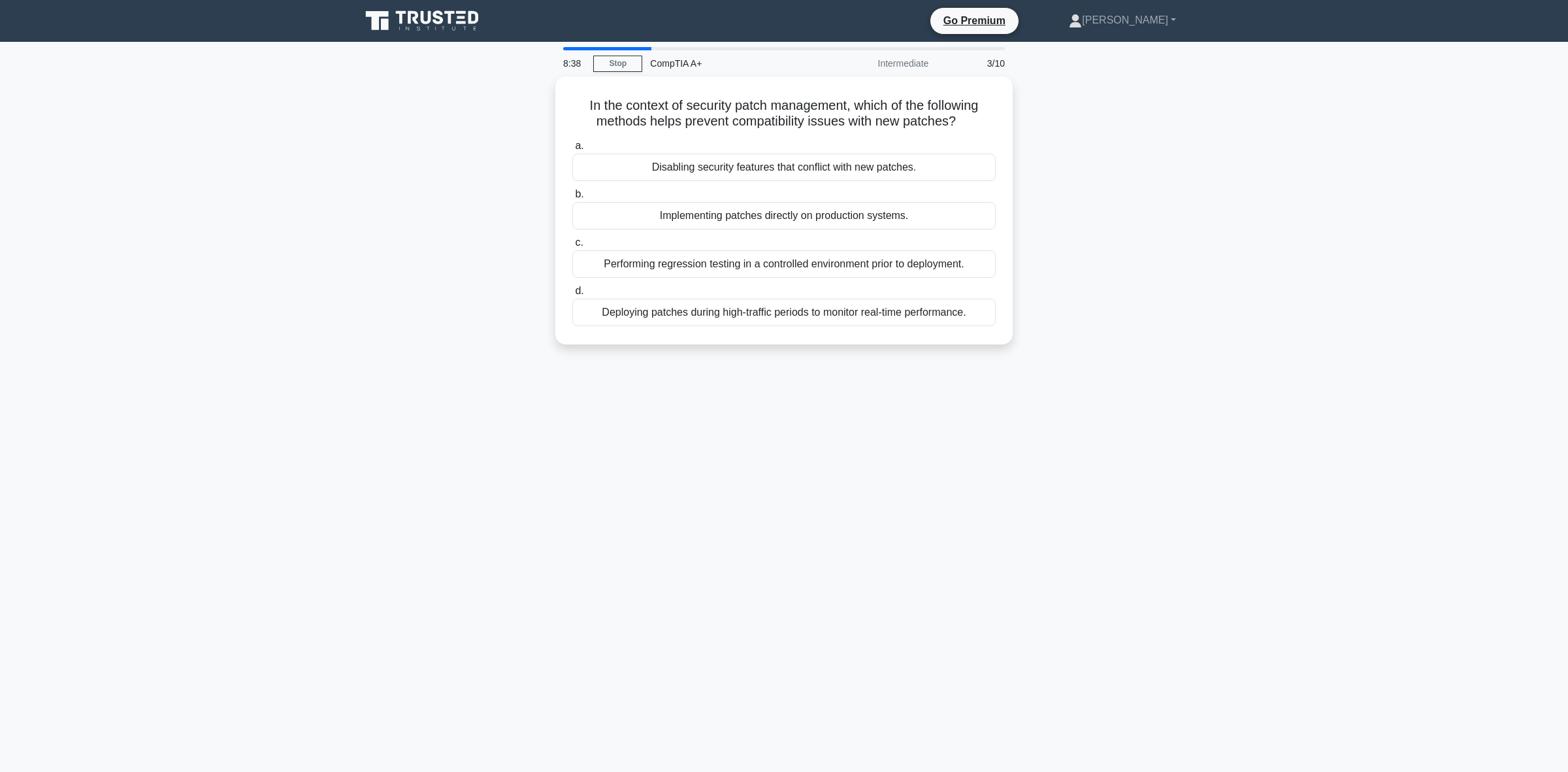
copy h5 "In the context of security patch management, which of the following methods hel…"
click at [699, 177] on div "Disabling security features that conflict with new patches." at bounding box center [784, 164] width 424 height 27
click at [572, 147] on input "a. Disabling security features that conflict with new patches." at bounding box center [572, 143] width 0 height 8
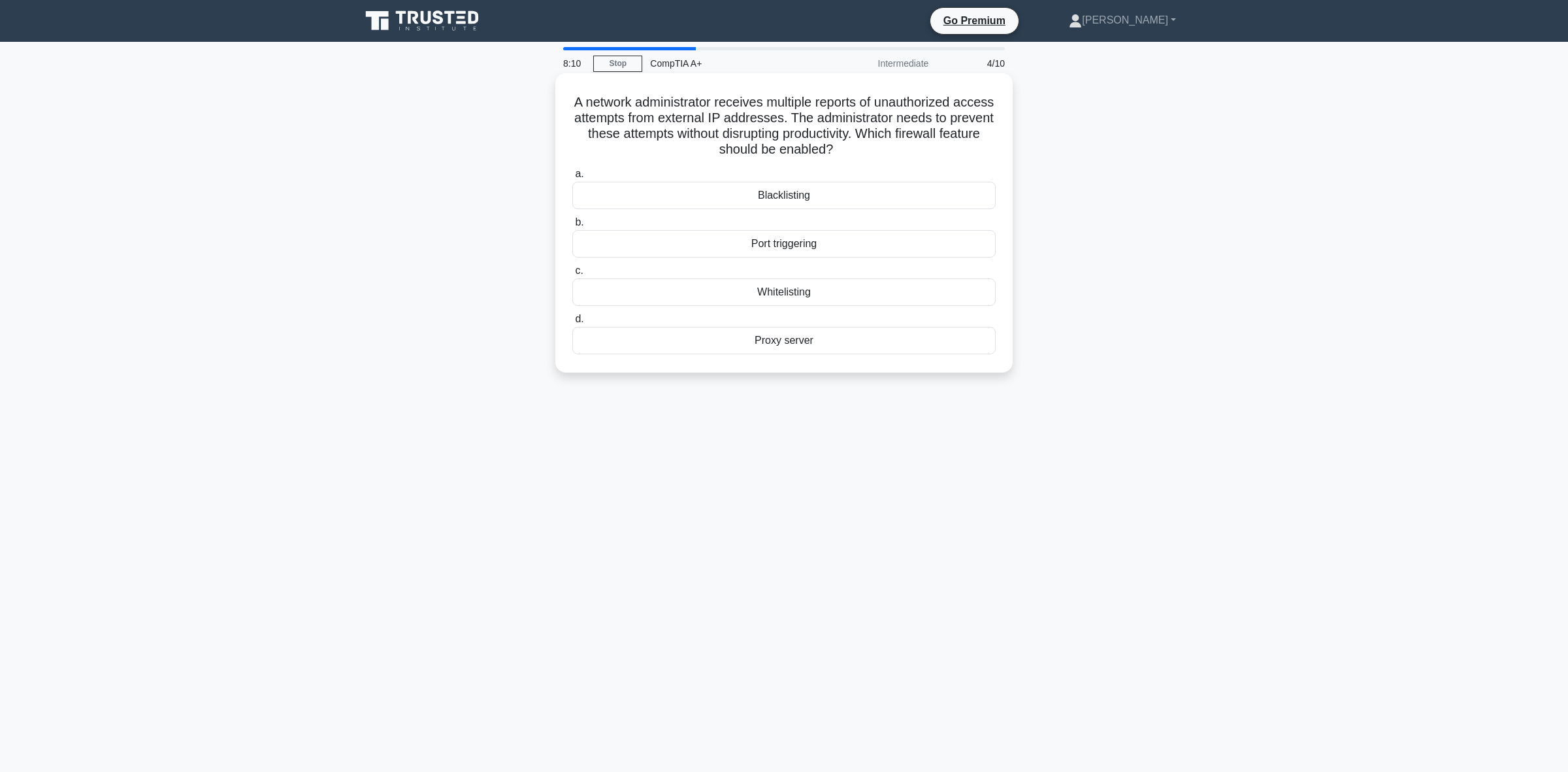
drag, startPoint x: 828, startPoint y: 144, endPoint x: 589, endPoint y: 98, distance: 243.4
click at [589, 98] on h5 "A network administrator receives multiple reports of unauthorized access attemp…" at bounding box center [784, 126] width 426 height 64
copy h5 "A network administrator receives multiple reports of unauthorized access attemp…"
click at [805, 204] on div "Blacklisting" at bounding box center [784, 195] width 424 height 27
click at [572, 178] on input "a. Blacklisting" at bounding box center [572, 174] width 0 height 8
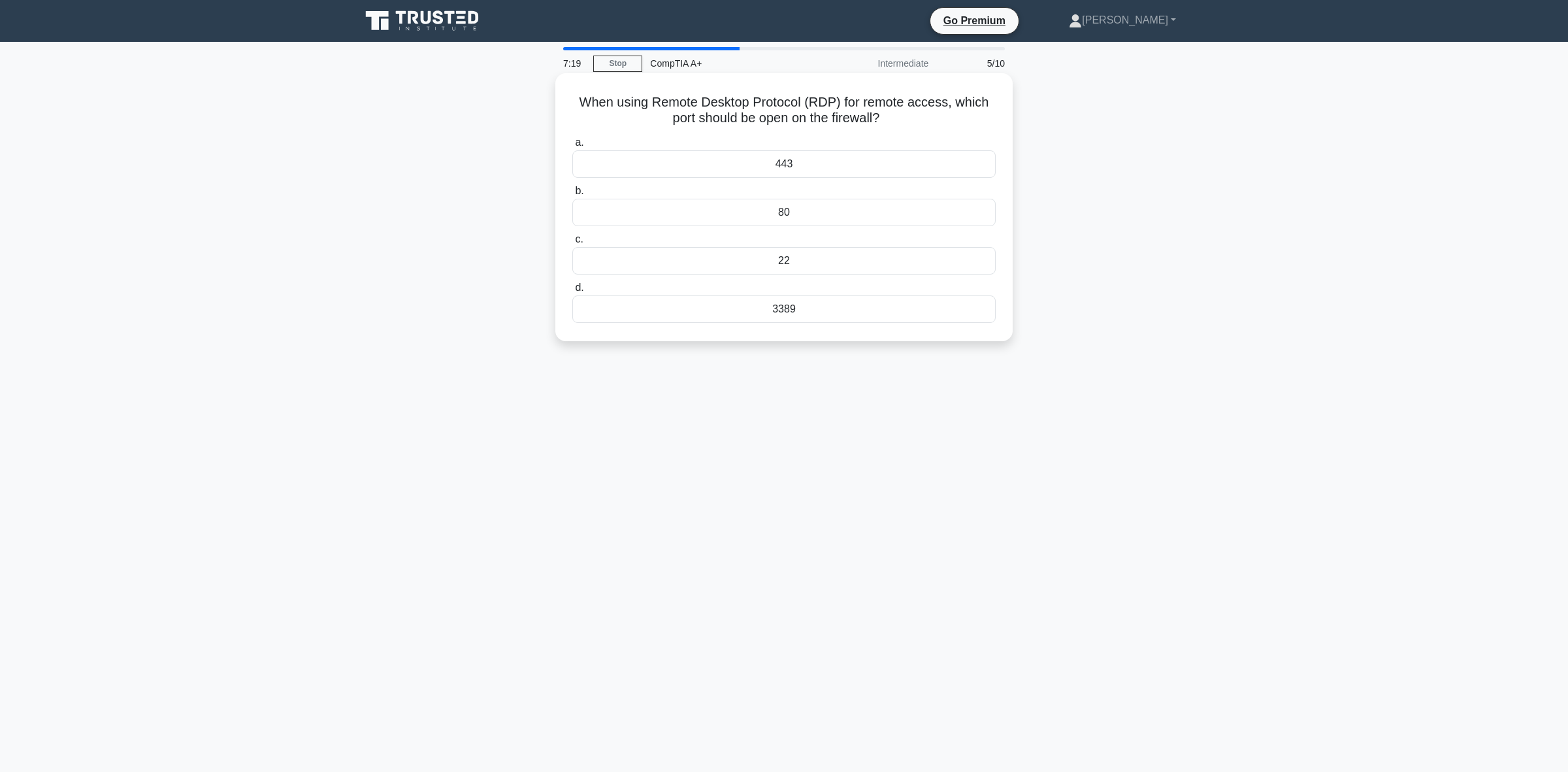
drag, startPoint x: 867, startPoint y: 116, endPoint x: 576, endPoint y: 108, distance: 291.1
click at [576, 108] on h5 "When using Remote Desktop Protocol (RDP) for remote access, which port should b…" at bounding box center [784, 110] width 426 height 33
copy h5 "When using Remote Desktop Protocol (RDP) for remote access, which port should b…"
click at [536, 498] on div "7:12 Stop CompTIA A+ Intermediate 5/10 When using Remote Desktop Protocol (RDP)…" at bounding box center [784, 374] width 862 height 654
click at [837, 308] on div "3389" at bounding box center [784, 309] width 424 height 27
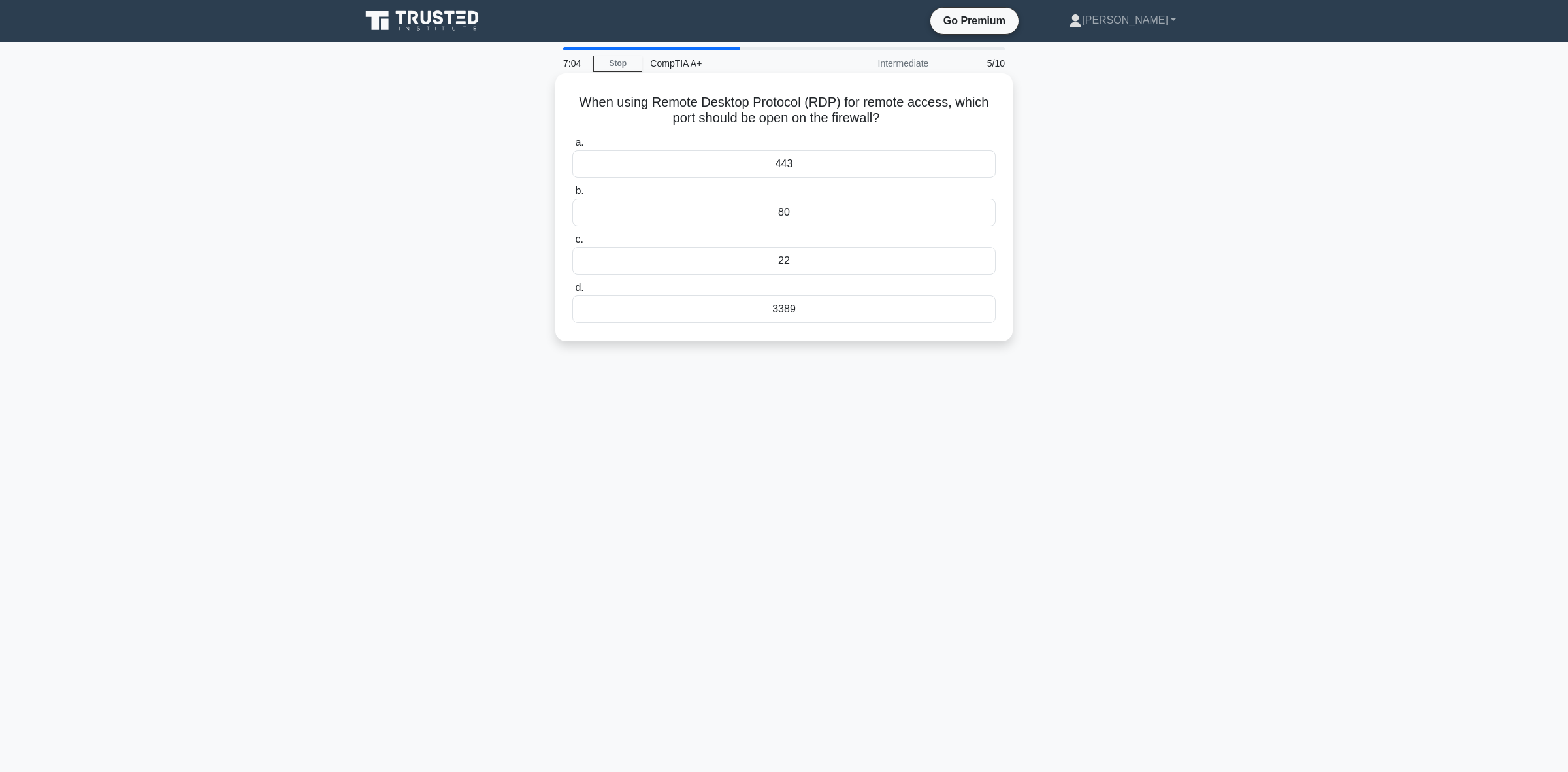
click at [572, 292] on input "d. 3389" at bounding box center [572, 287] width 0 height 8
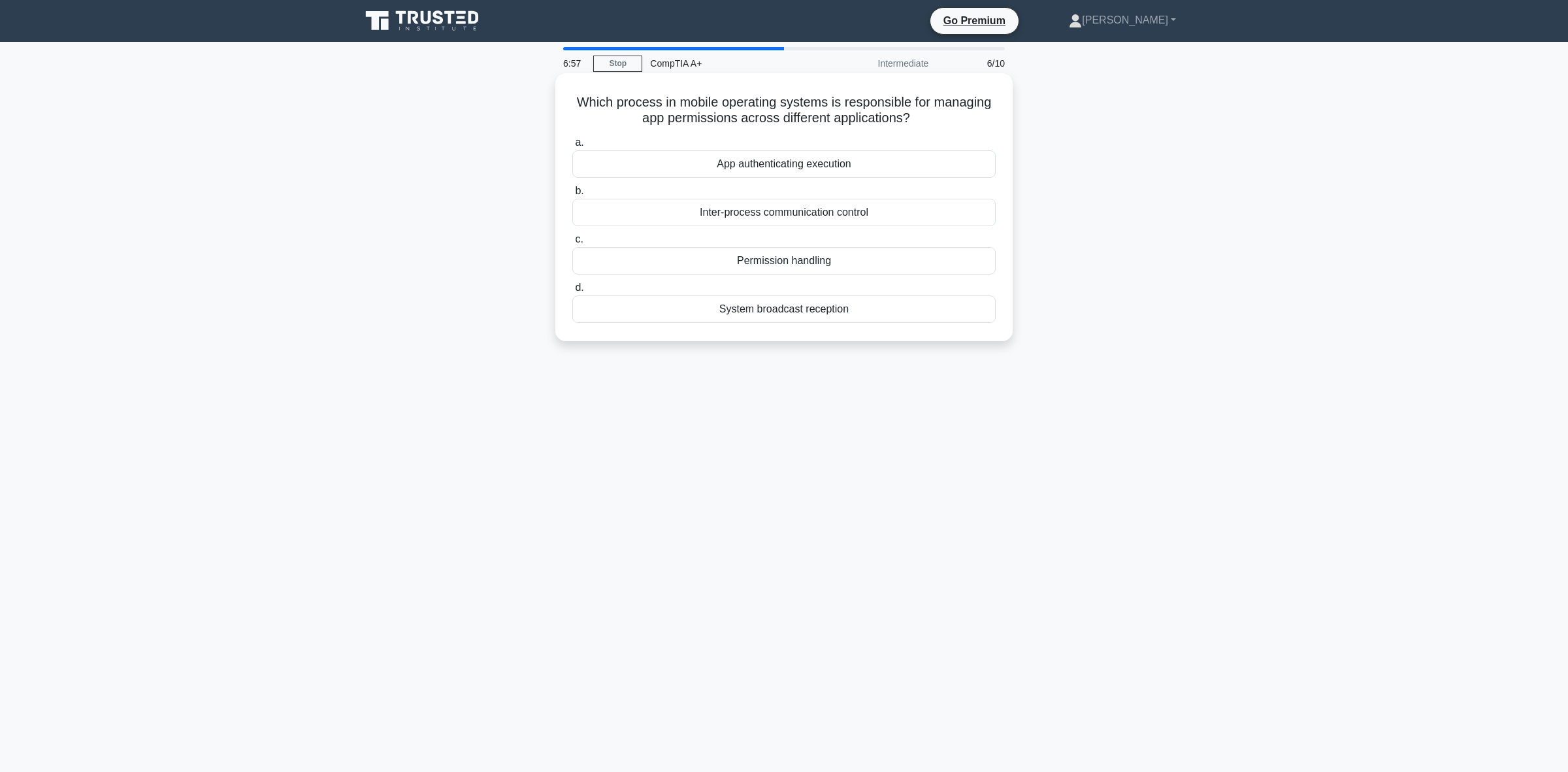
drag, startPoint x: 914, startPoint y: 120, endPoint x: 568, endPoint y: 105, distance: 346.3
click at [568, 105] on div "Which process in mobile operating systems is responsible for managing app permi…" at bounding box center [784, 207] width 447 height 258
copy h5 "Which process in mobile operating systems is responsible for managing app permi…"
click at [867, 272] on div "Permission handling" at bounding box center [784, 261] width 424 height 27
click at [572, 244] on input "c. Permission handling" at bounding box center [572, 239] width 0 height 8
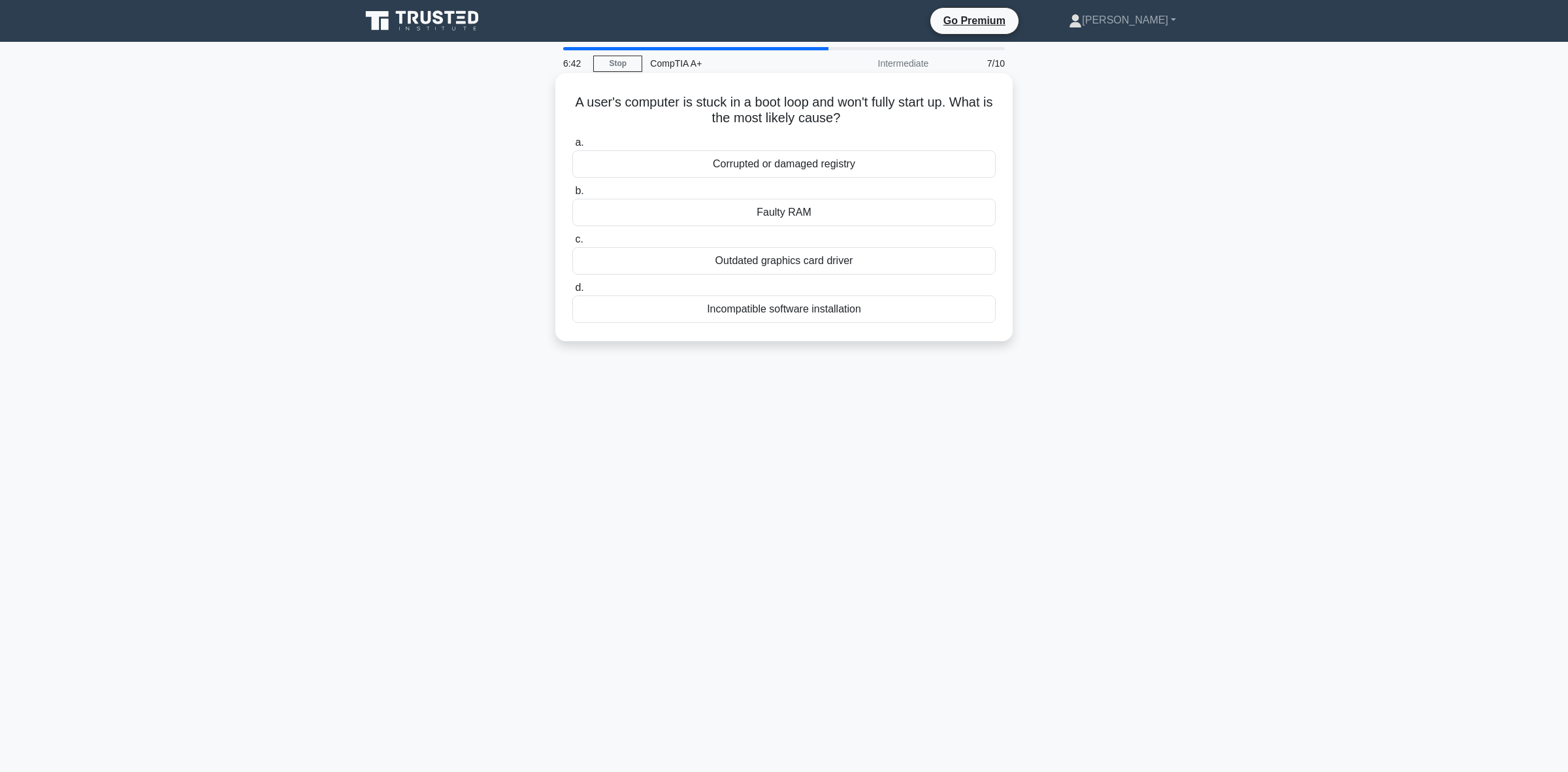
drag, startPoint x: 854, startPoint y: 119, endPoint x: 571, endPoint y: 93, distance: 284.2
click at [571, 93] on div "A user's computer is stuck in a boot loop and won't fully start up. What is the…" at bounding box center [784, 207] width 447 height 258
copy h5 "A user's computer is stuck in a boot loop and won't fully start up. What is the…"
drag, startPoint x: 678, startPoint y: 484, endPoint x: 677, endPoint y: 446, distance: 38.0
click at [678, 484] on div "6:39 Stop CompTIA A+ Intermediate 7/10 A user's computer is stuck in a boot loo…" at bounding box center [784, 374] width 862 height 654
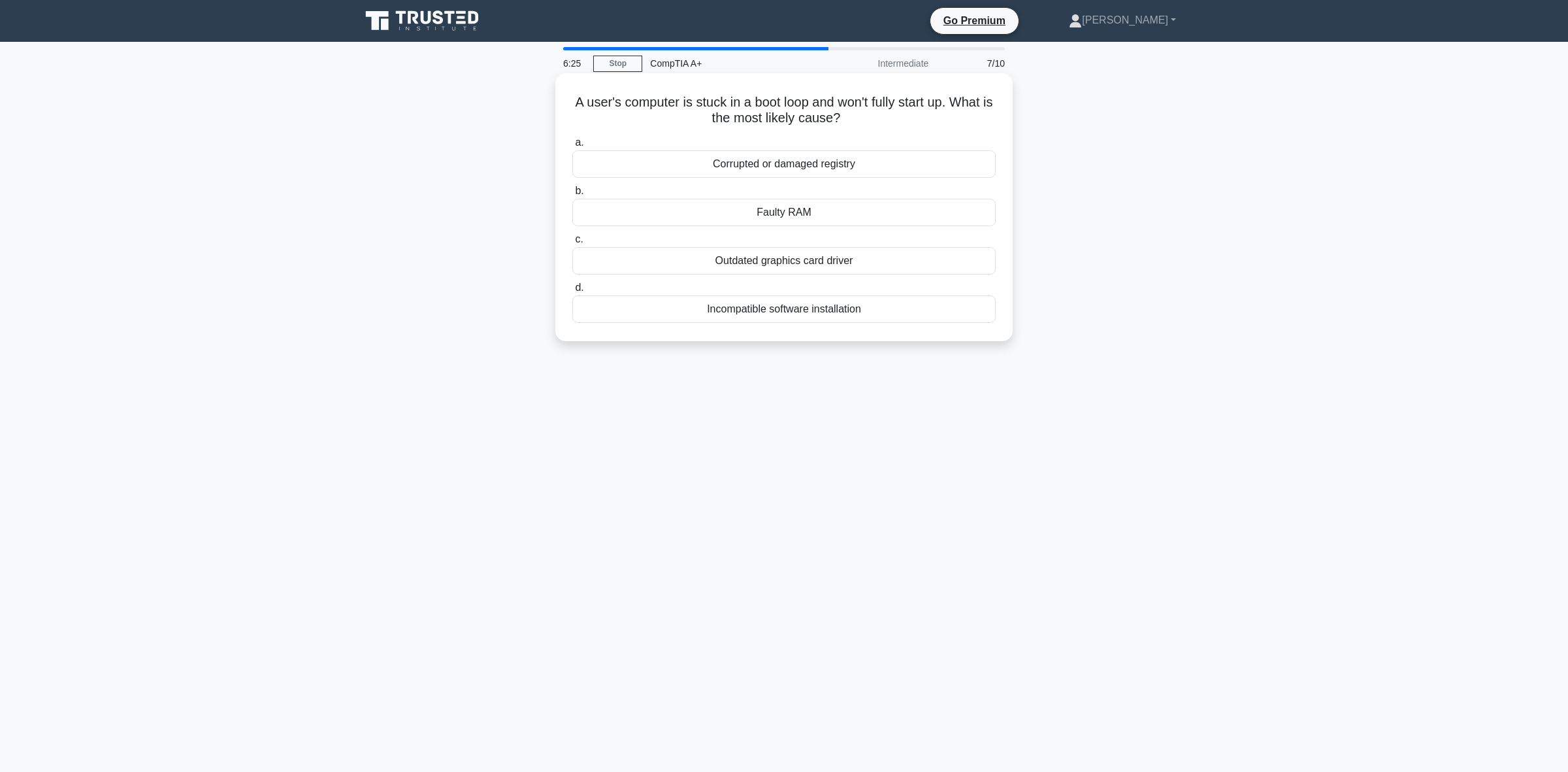
click at [847, 171] on div "Corrupted or damaged registry" at bounding box center [784, 164] width 424 height 27
click at [572, 147] on input "a. Corrupted or damaged registry" at bounding box center [572, 143] width 0 height 8
drag, startPoint x: 900, startPoint y: 117, endPoint x: 595, endPoint y: 106, distance: 305.2
click at [595, 106] on h5 "Which GPU technology is designed to reduce screen tearing and provide smoother …" at bounding box center [784, 110] width 426 height 33
copy h5 "Which GPU technology is designed to reduce screen tearing and provide smoother …"
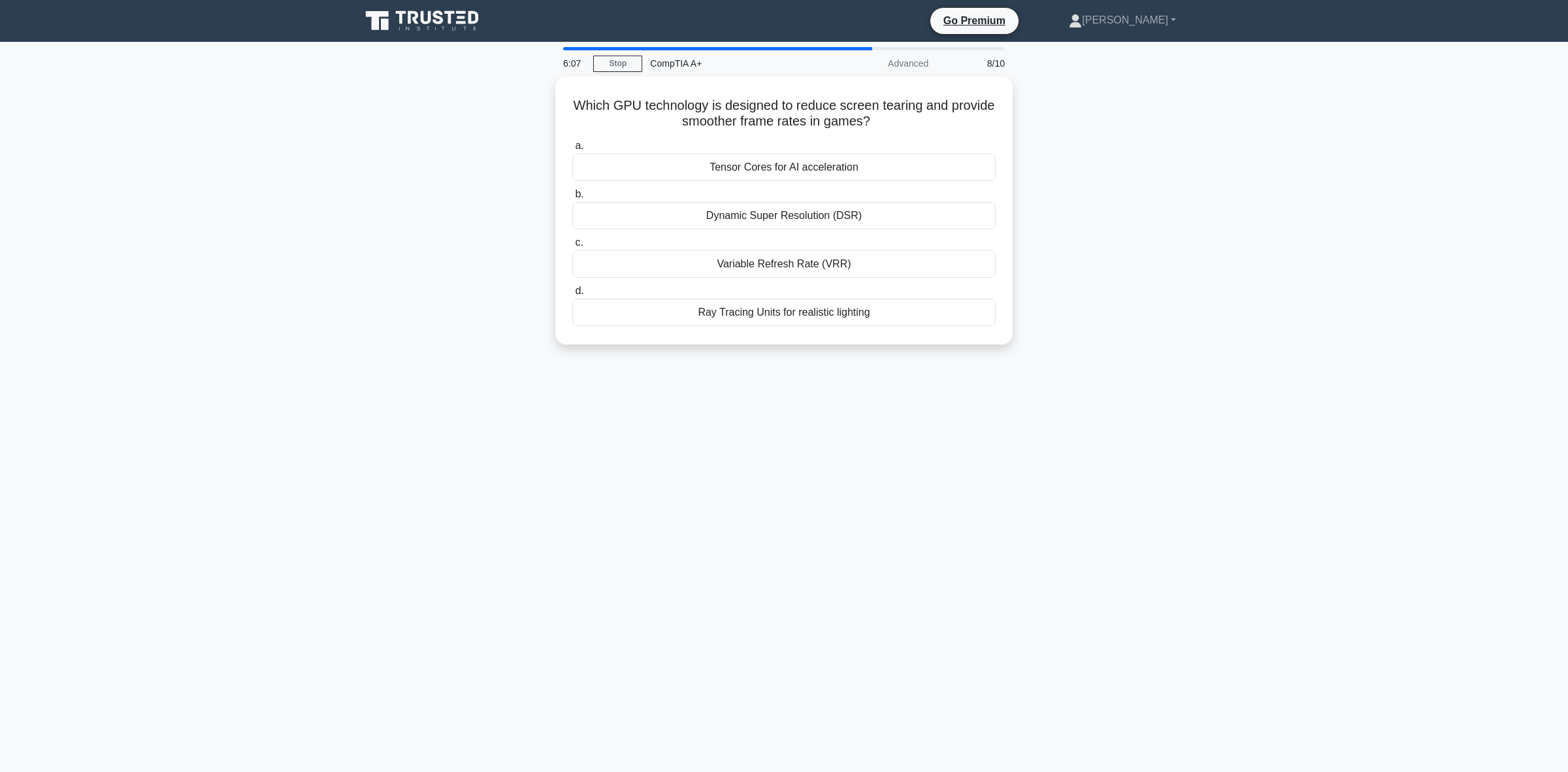
click at [596, 429] on div "6:07 Stop CompTIA A+ Advanced 8/10 Which GPU technology is designed to reduce s…" at bounding box center [784, 374] width 862 height 654
click at [832, 219] on div "Dynamic Super Resolution (DSR)" at bounding box center [784, 213] width 424 height 27
click at [572, 195] on input "b. Dynamic Super Resolution (DSR)" at bounding box center [572, 191] width 0 height 8
drag, startPoint x: 814, startPoint y: 110, endPoint x: 592, endPoint y: 94, distance: 222.6
click at [592, 94] on h5 "Which power management feature dynamically adjusts CPU clock speed based on sys…" at bounding box center [784, 110] width 426 height 33
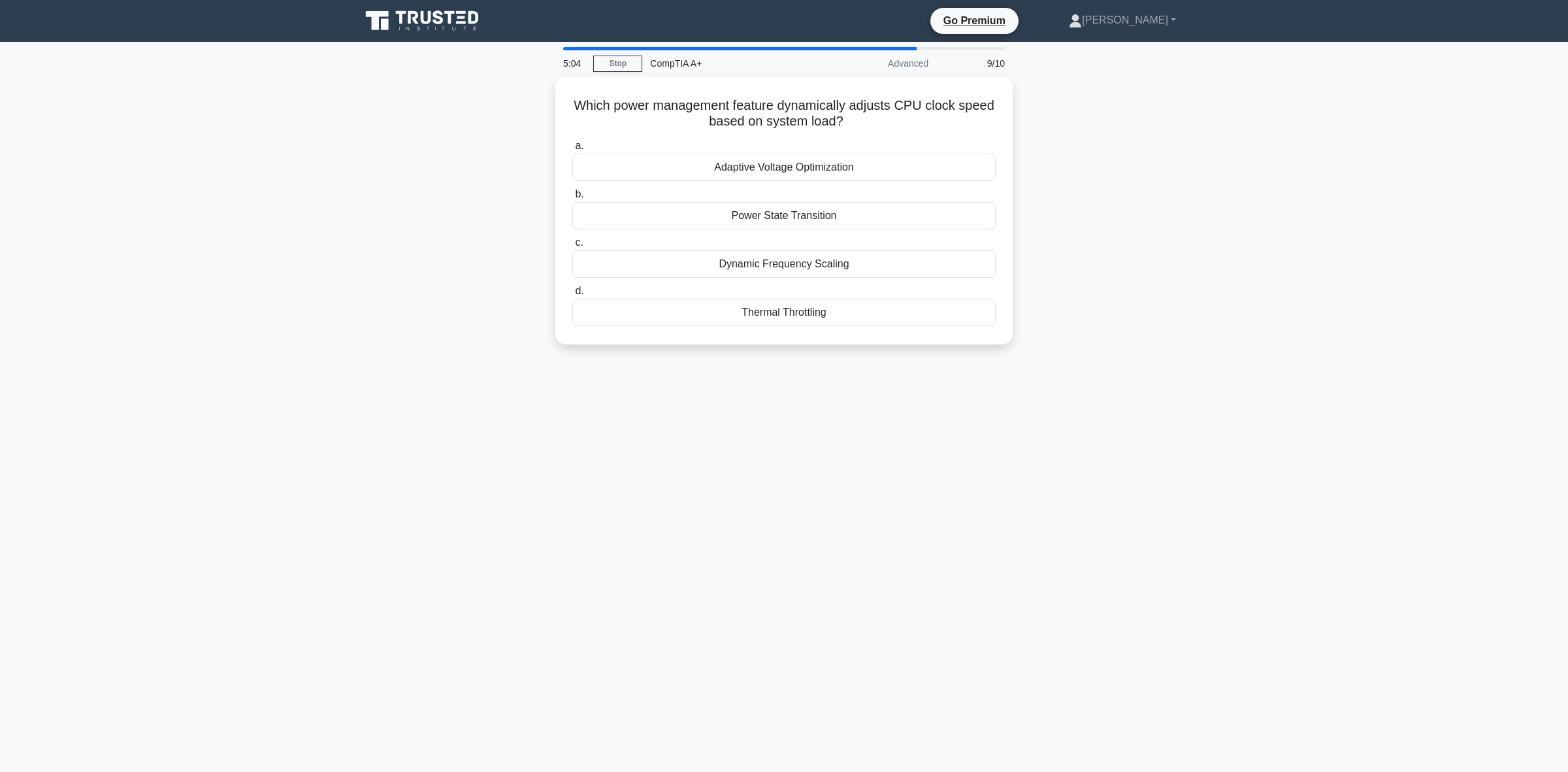
copy h5 "Which power management feature dynamically adjusts CPU clock speed based on sys…"
drag, startPoint x: 470, startPoint y: 611, endPoint x: 464, endPoint y: 614, distance: 6.7
click at [470, 611] on div "4:55 Stop CompTIA A+ Advanced 9/10 Which power management feature dynamically a…" at bounding box center [784, 374] width 862 height 654
click at [494, 558] on div "4:49 Stop CompTIA A+ Advanced 9/10 Which power management feature dynamically a…" at bounding box center [784, 374] width 862 height 654
click at [282, 495] on main "4:45 Stop CompTIA A+ Advanced 9/10 Which power management feature dynamically a…" at bounding box center [784, 407] width 1568 height 730
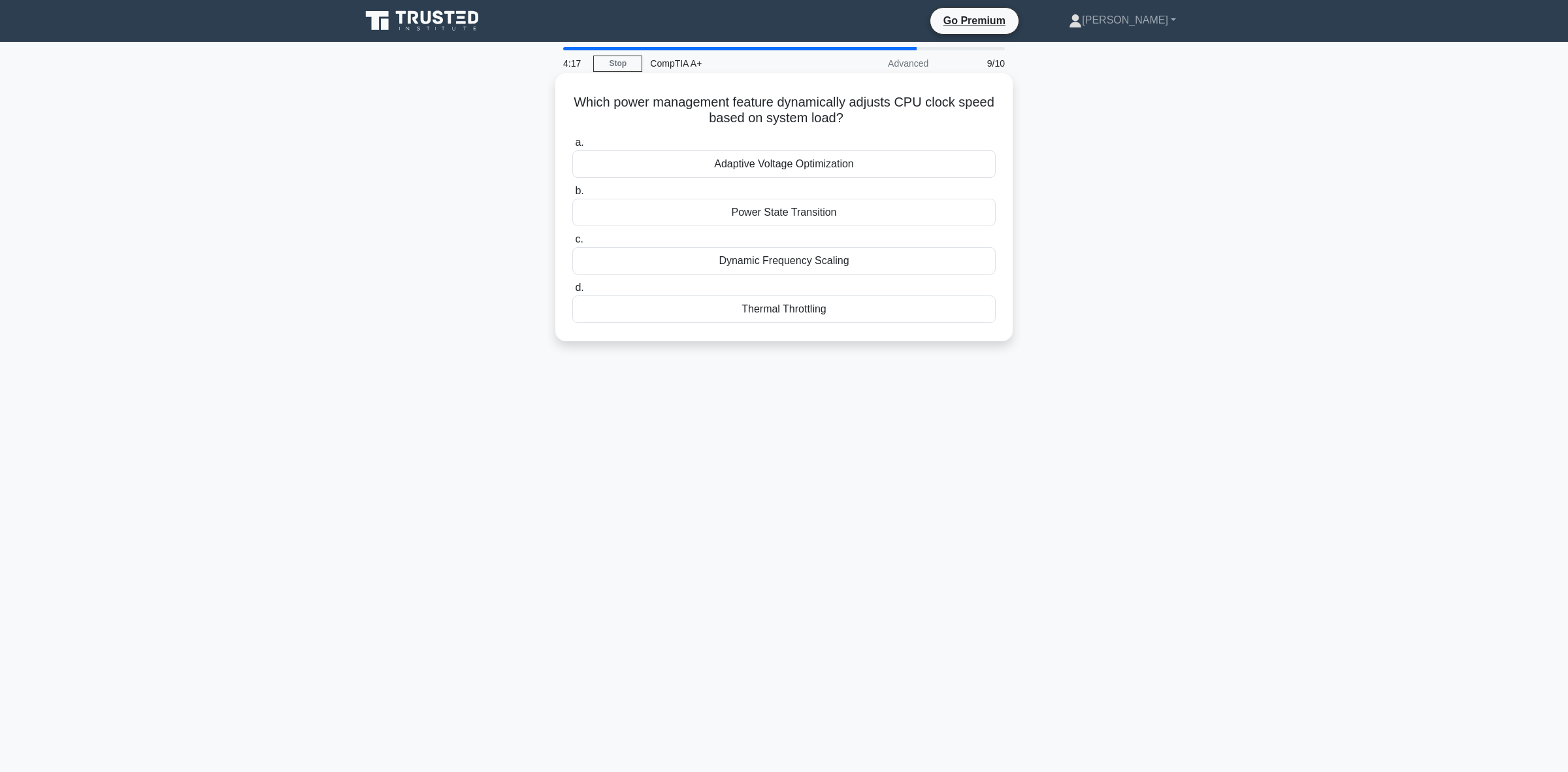
click at [766, 268] on div "Dynamic Frequency Scaling" at bounding box center [784, 261] width 424 height 27
click at [572, 244] on input "c. Dynamic Frequency Scaling" at bounding box center [572, 239] width 0 height 8
drag, startPoint x: 926, startPoint y: 122, endPoint x: 571, endPoint y: 106, distance: 355.4
click at [571, 106] on h5 "In Device Manager, what feature allows you to add legacy hardware that is not a…" at bounding box center [784, 110] width 426 height 33
copy h5 "In Device Manager, what feature allows you to add legacy hardware that is not a…"
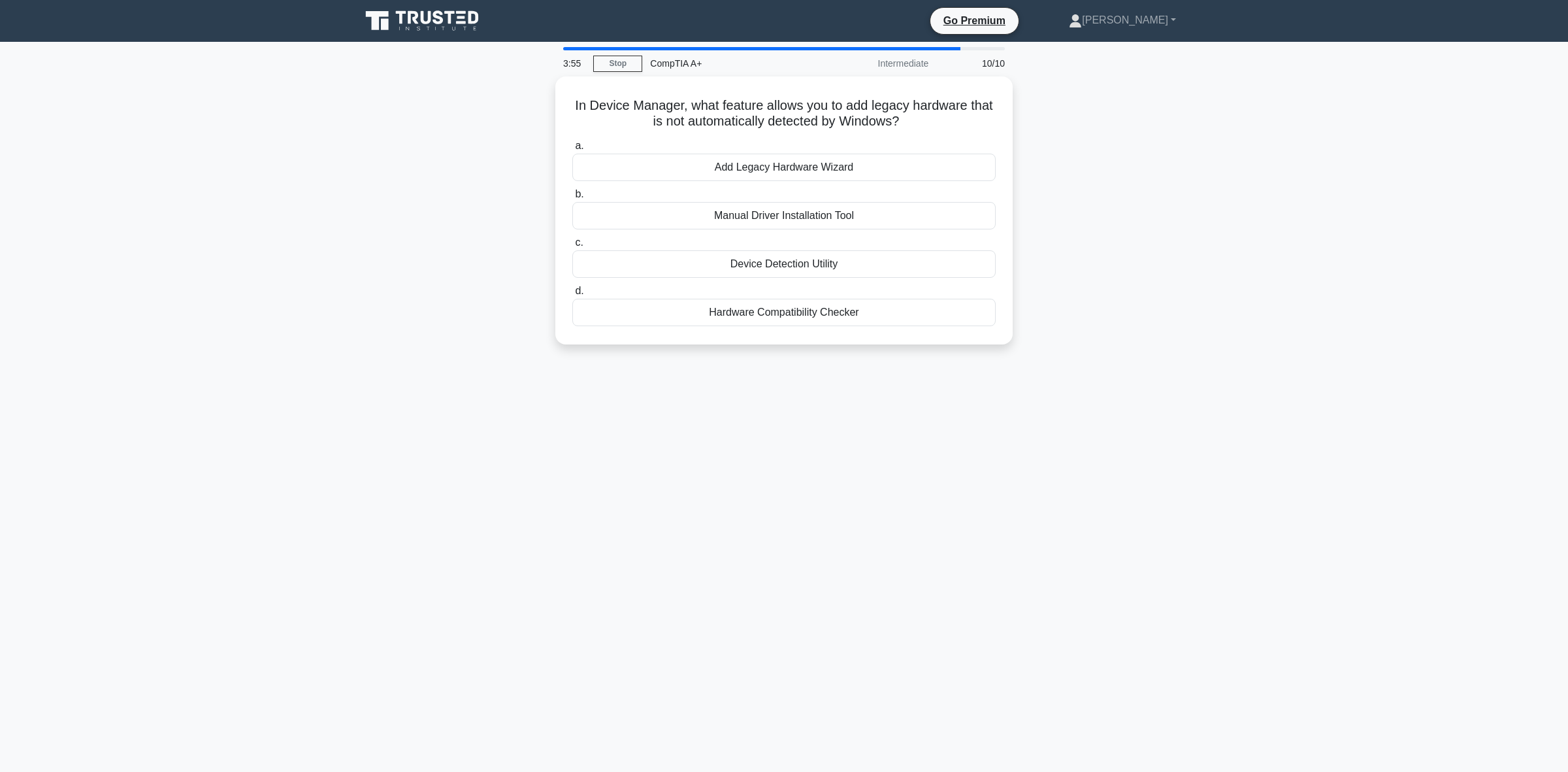
drag, startPoint x: 391, startPoint y: 274, endPoint x: 396, endPoint y: 279, distance: 7.1
click at [391, 274] on div "In Device Manager, what feature allows you to add legacy hardware that is not a…" at bounding box center [784, 218] width 862 height 283
drag, startPoint x: 770, startPoint y: 470, endPoint x: 722, endPoint y: 423, distance: 67.2
click at [770, 470] on div "3:39 Stop CompTIA A+ Intermediate 10/10 In Device Manager, what feature allows …" at bounding box center [784, 374] width 862 height 654
click at [972, 466] on div "3:37 Stop CompTIA A+ Intermediate 10/10 In Device Manager, what feature allows …" at bounding box center [784, 374] width 862 height 654
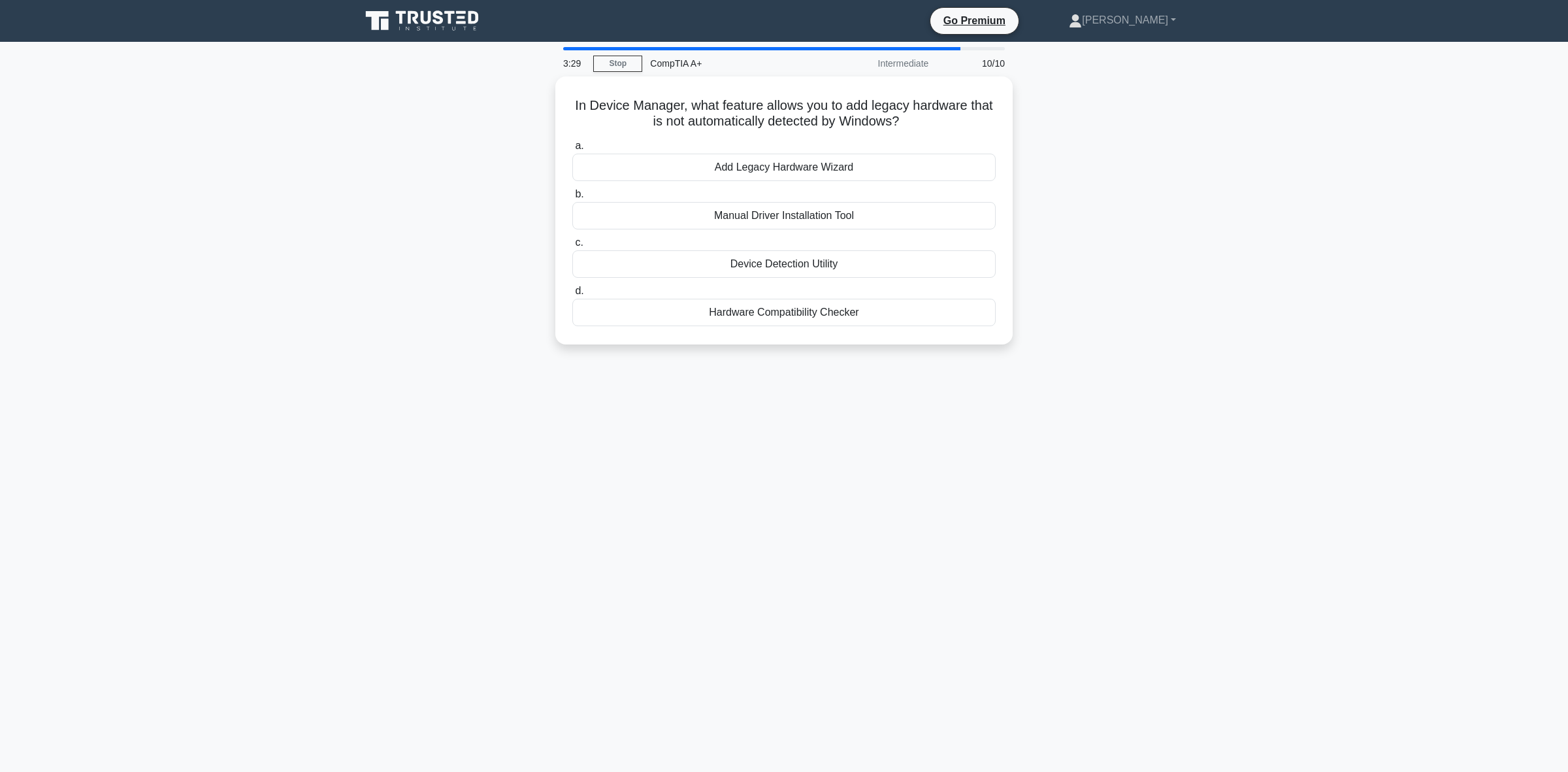
click at [564, 394] on div "3:29 Stop CompTIA A+ Intermediate 10/10 In Device Manager, what feature allows …" at bounding box center [784, 374] width 862 height 654
click at [485, 453] on div "2:56 Stop CompTIA A+ Intermediate 10/10 In Device Manager, what feature allows …" at bounding box center [784, 374] width 862 height 654
click at [845, 171] on div "Add Legacy Hardware Wizard" at bounding box center [784, 164] width 424 height 27
click at [572, 147] on input "a. Add Legacy Hardware Wizard" at bounding box center [572, 143] width 0 height 8
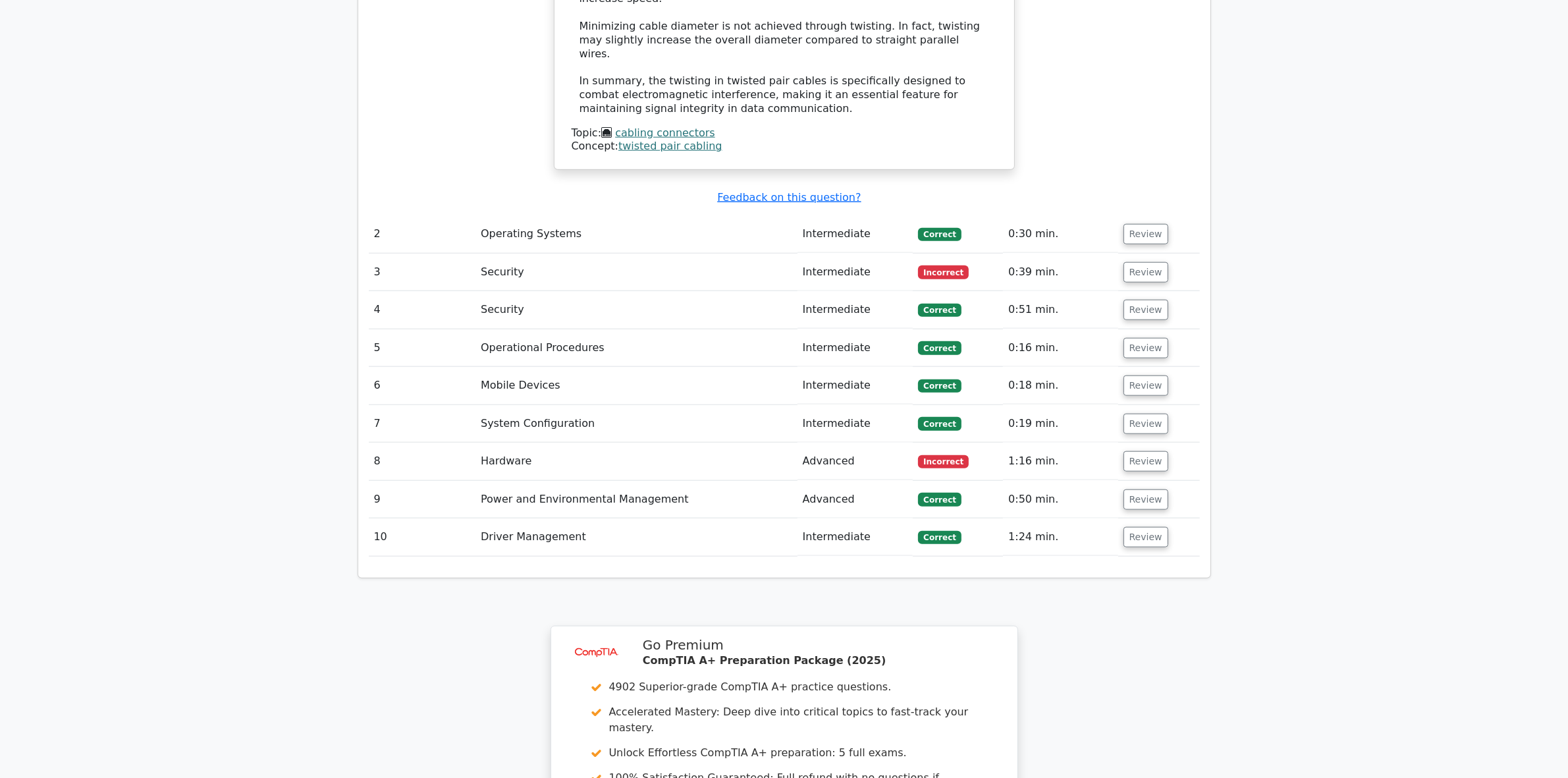
scroll to position [1482, 0]
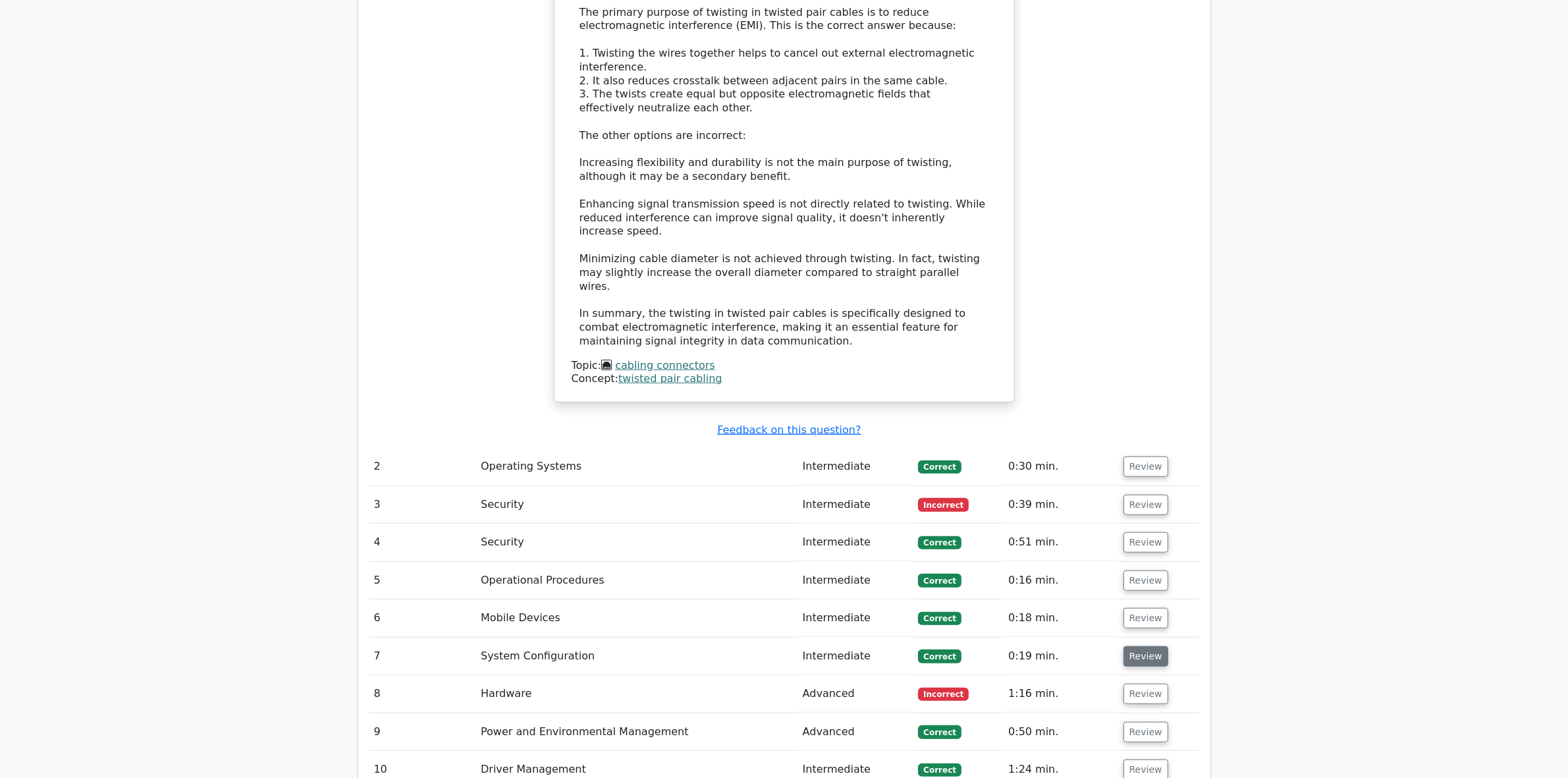
click at [1149, 646] on button "Review" at bounding box center [1146, 656] width 45 height 21
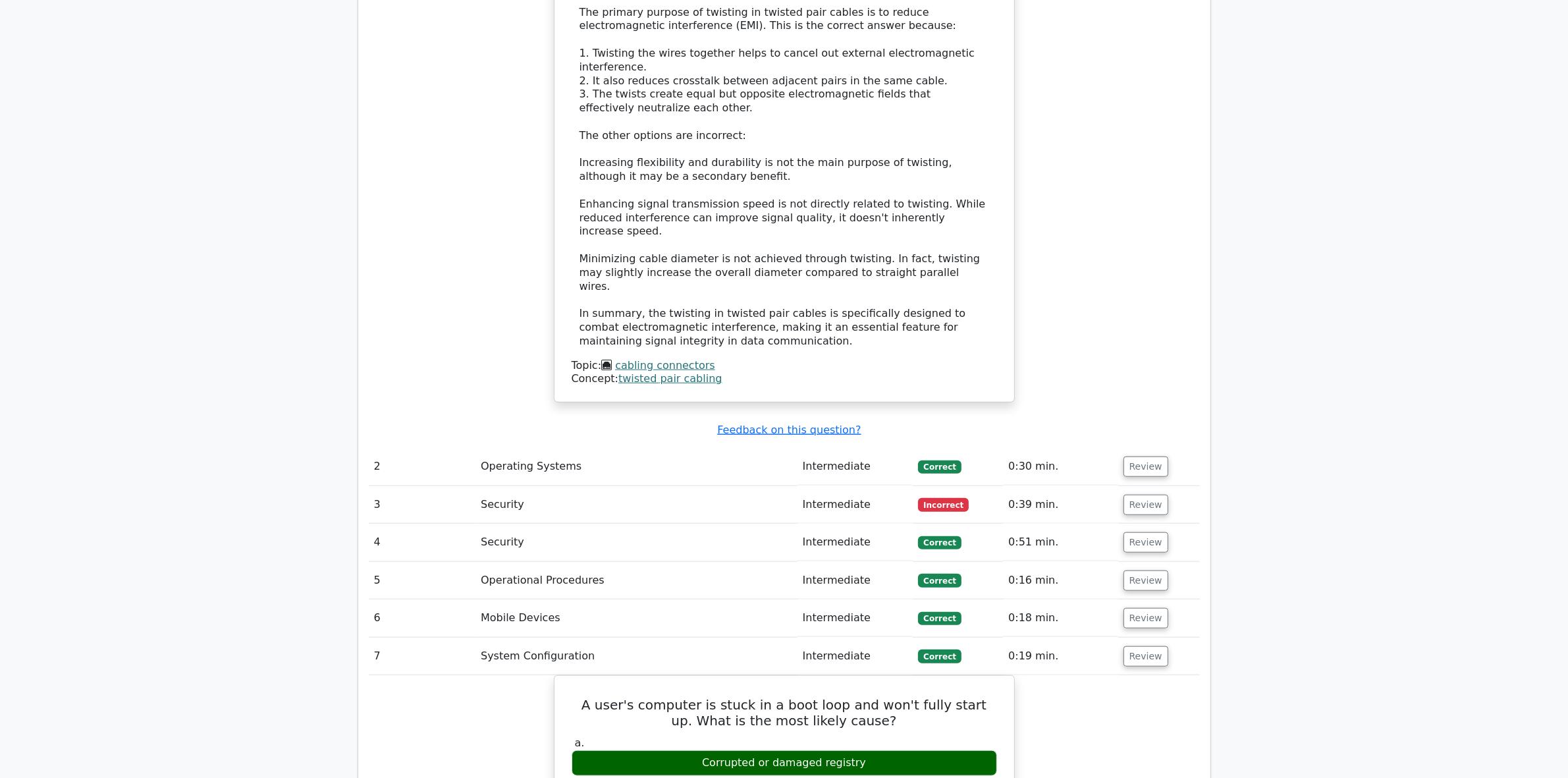
scroll to position [1811, 0]
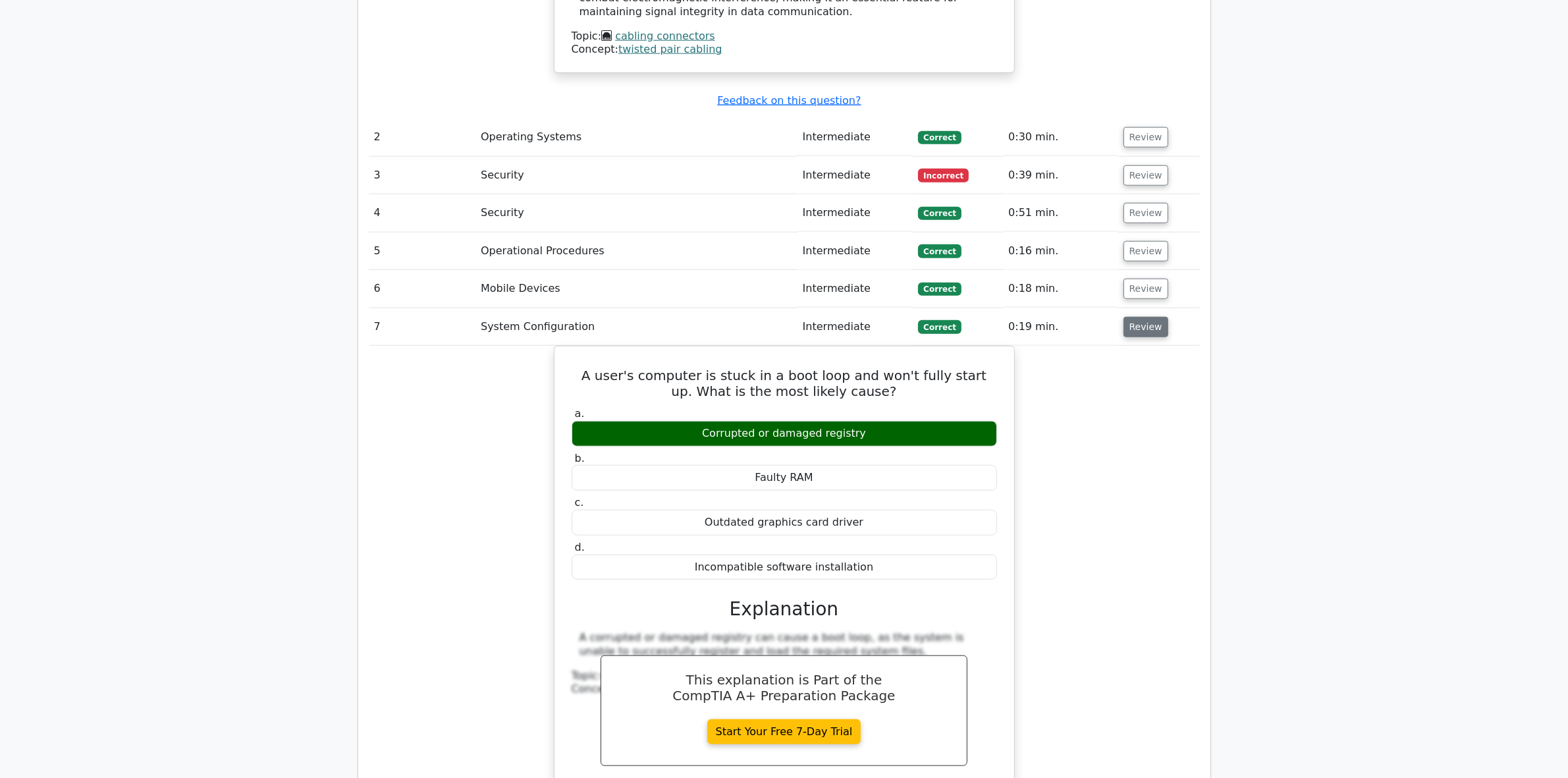
click at [1149, 317] on button "Review" at bounding box center [1146, 327] width 45 height 21
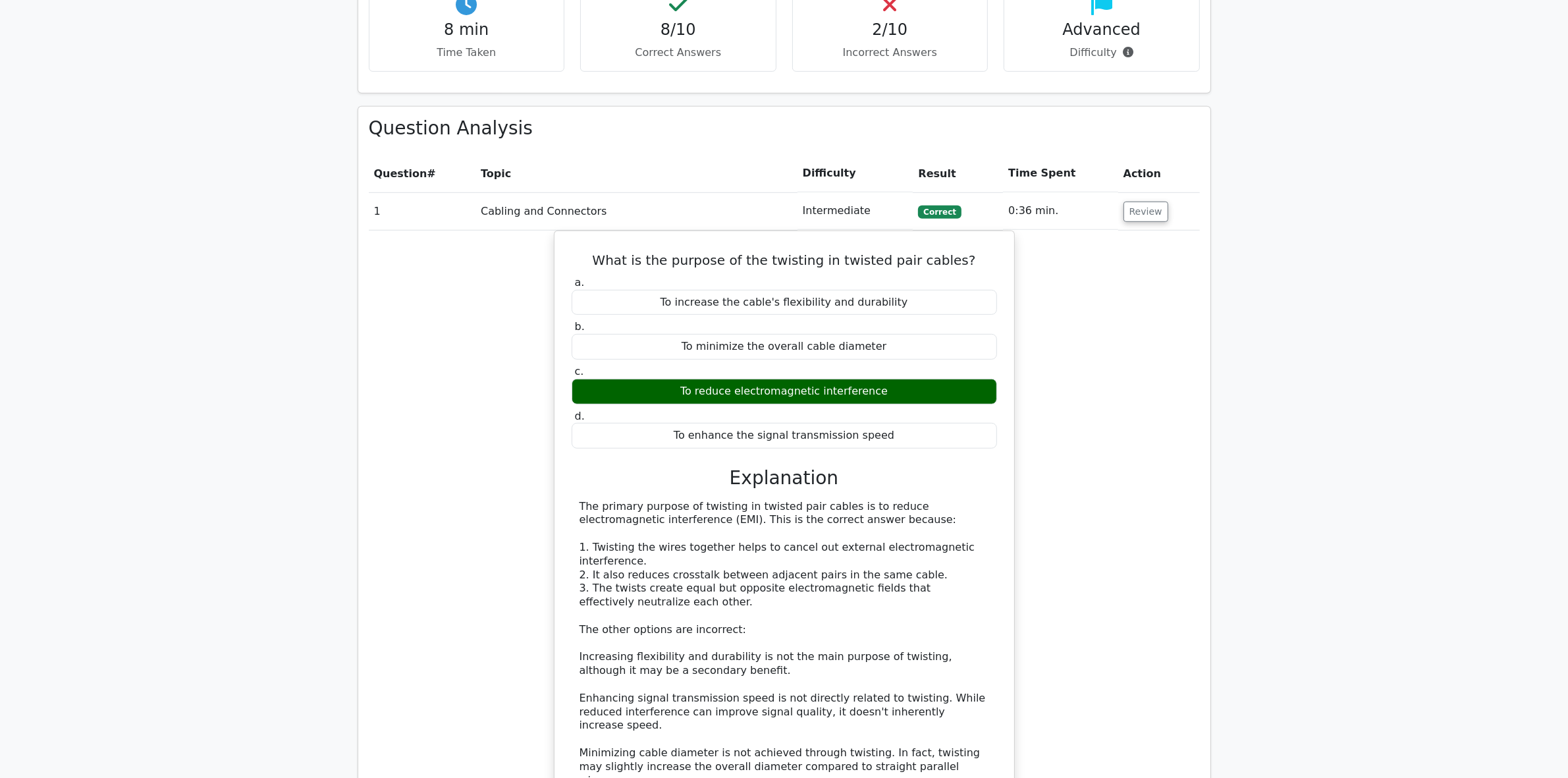
scroll to position [1071, 0]
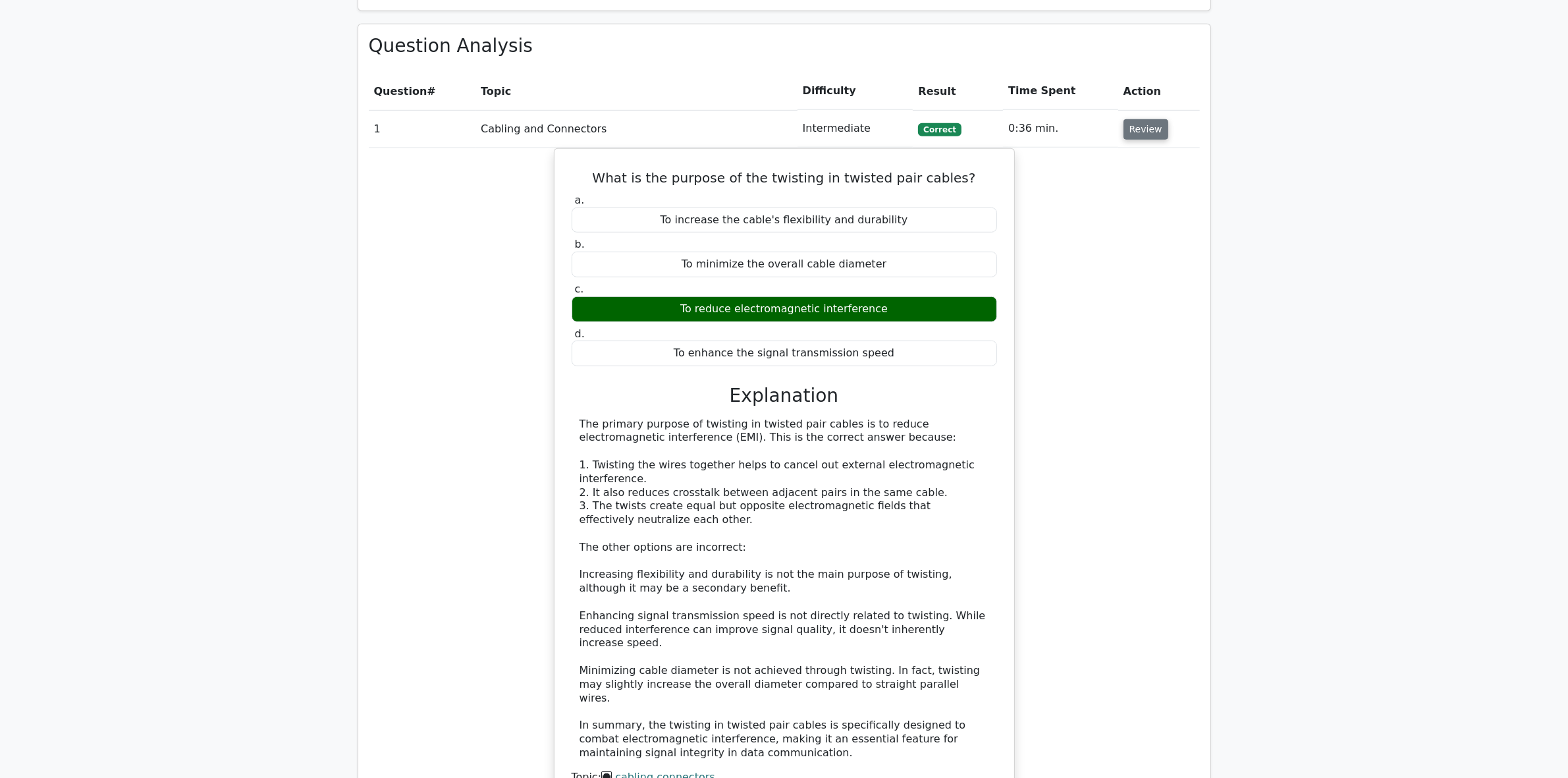
click at [1136, 119] on button "Review" at bounding box center [1146, 129] width 45 height 21
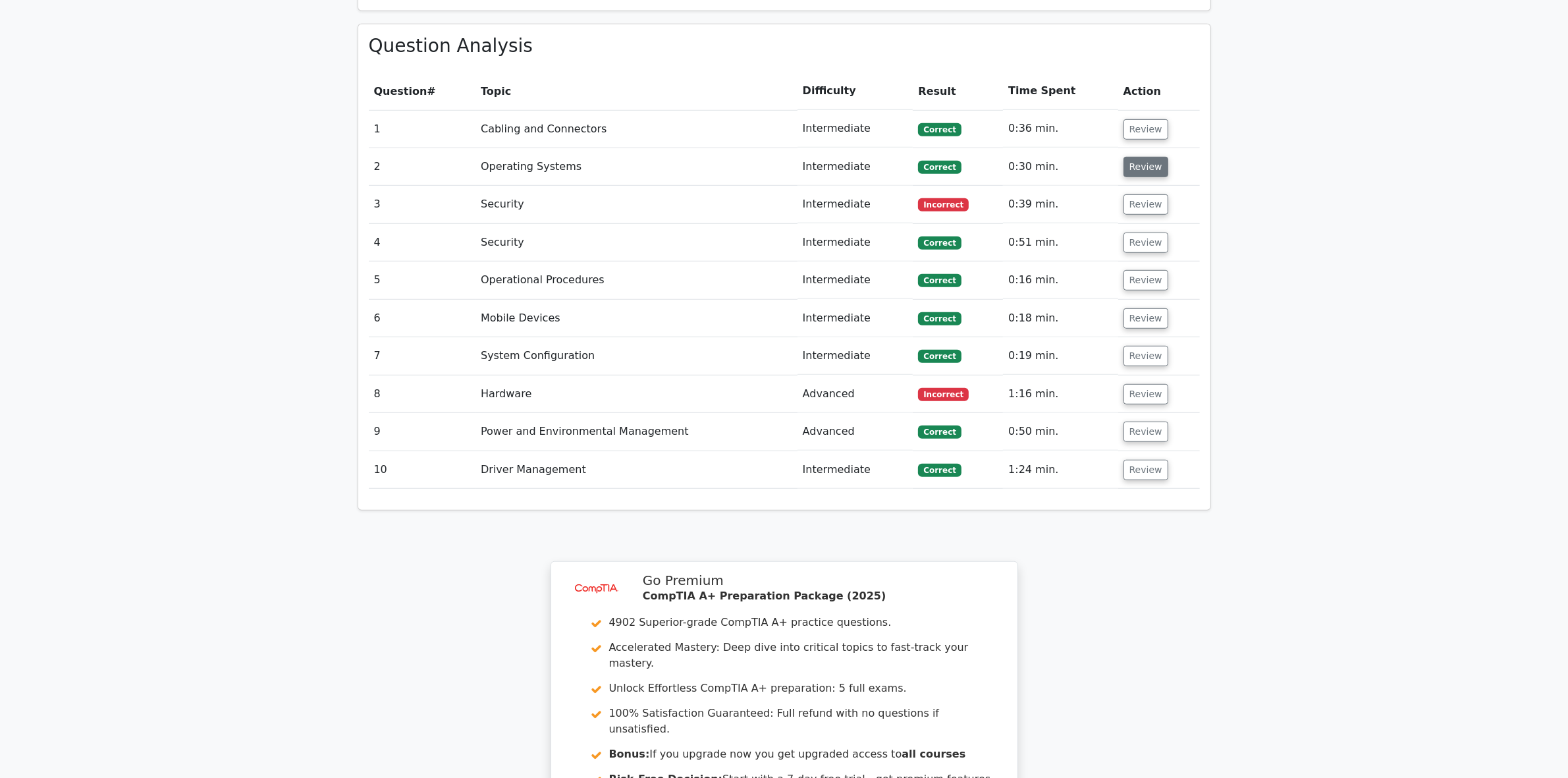
click at [1144, 157] on button "Review" at bounding box center [1146, 167] width 45 height 21
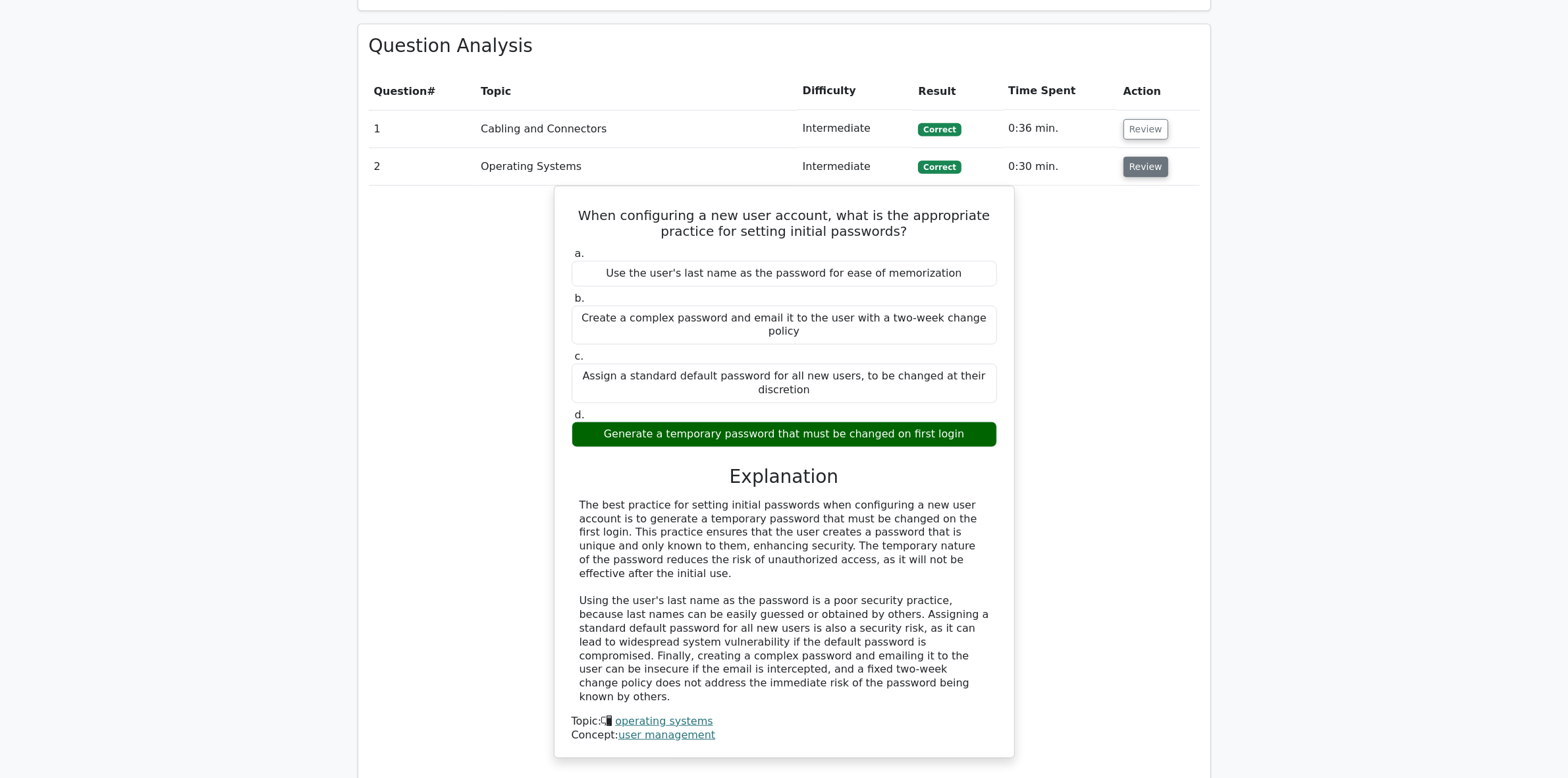
click at [1137, 157] on button "Review" at bounding box center [1146, 167] width 45 height 21
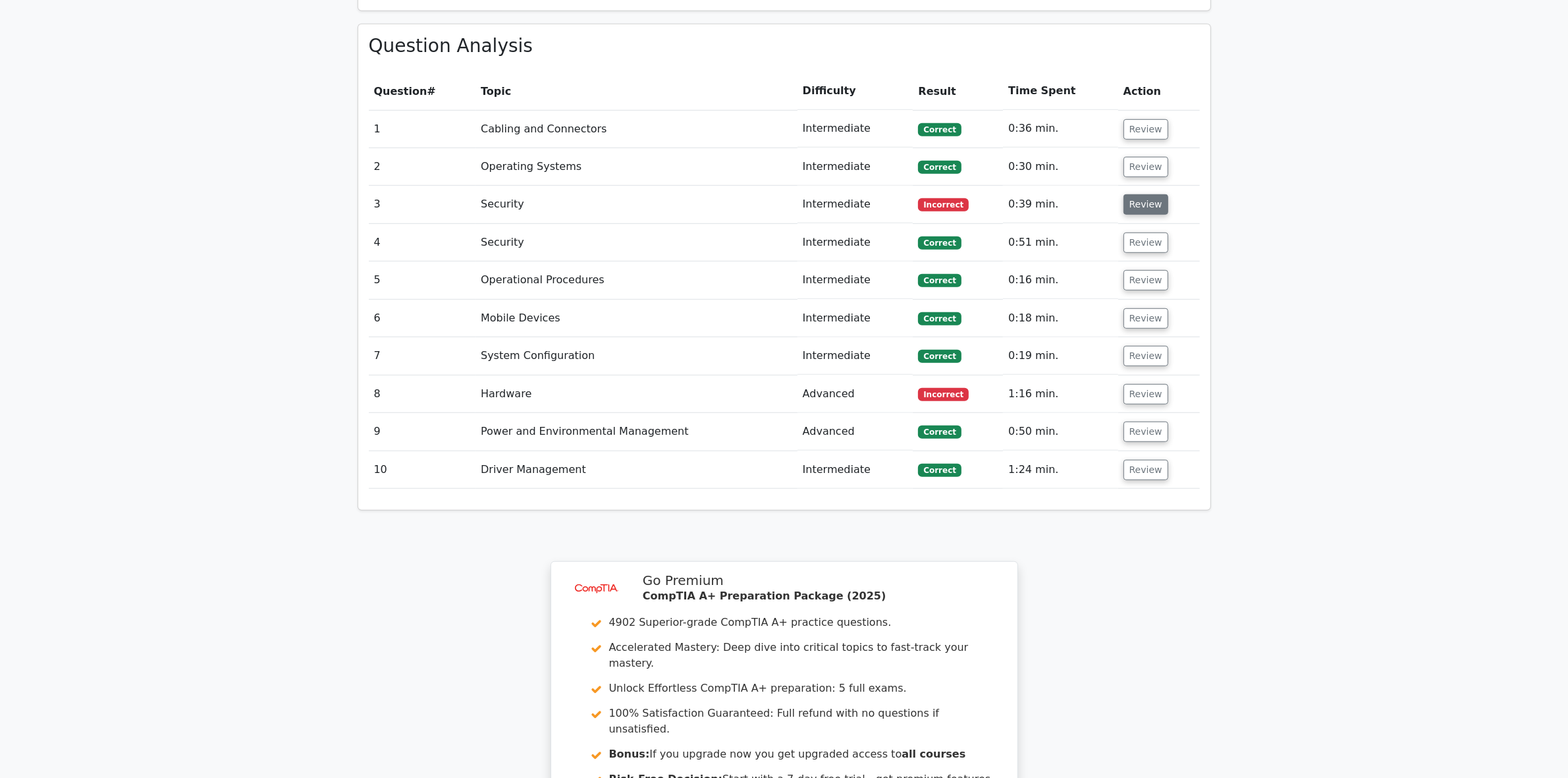
click at [1148, 194] on button "Review" at bounding box center [1146, 204] width 45 height 21
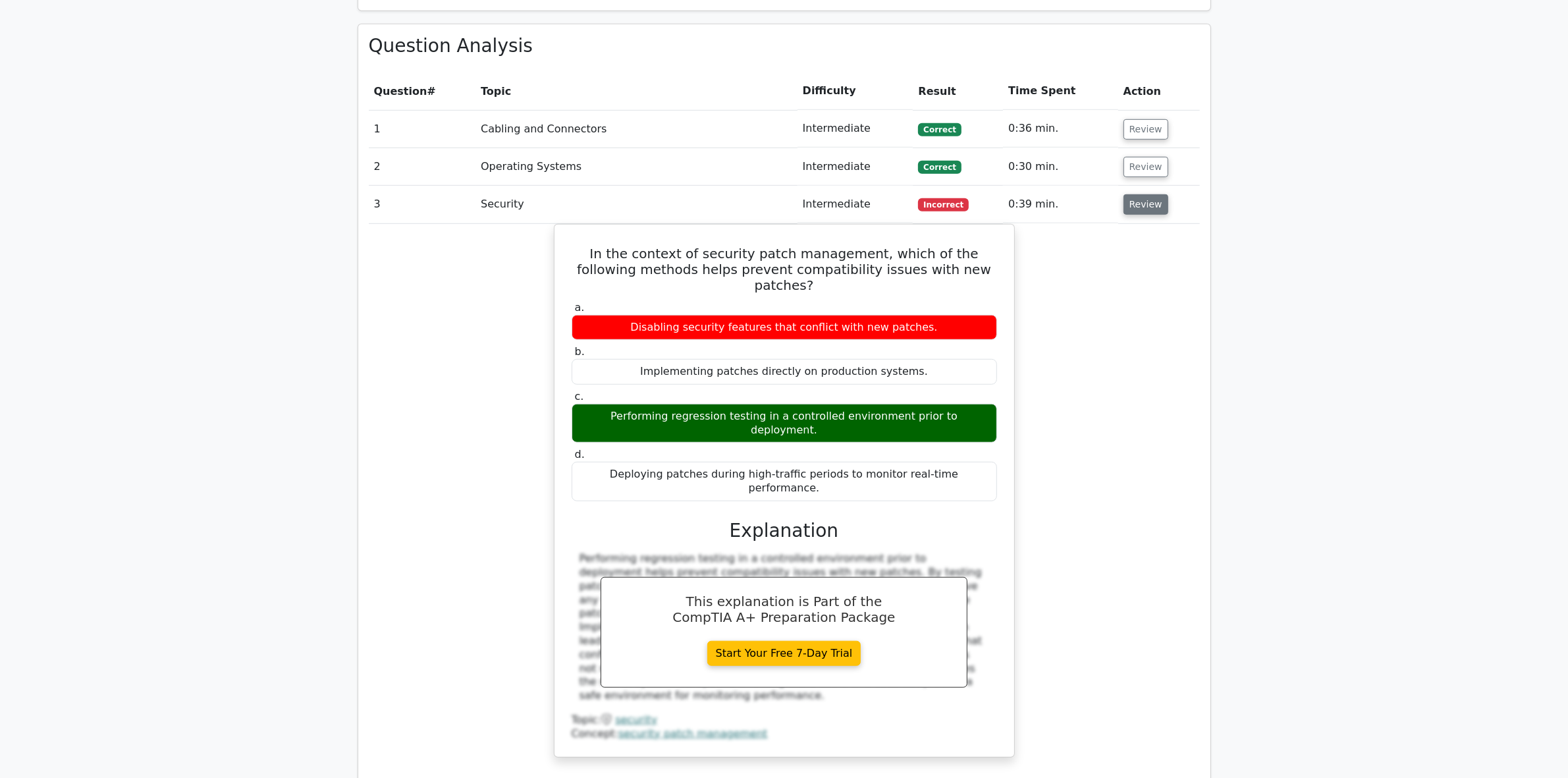
click at [1136, 194] on button "Review" at bounding box center [1146, 204] width 45 height 21
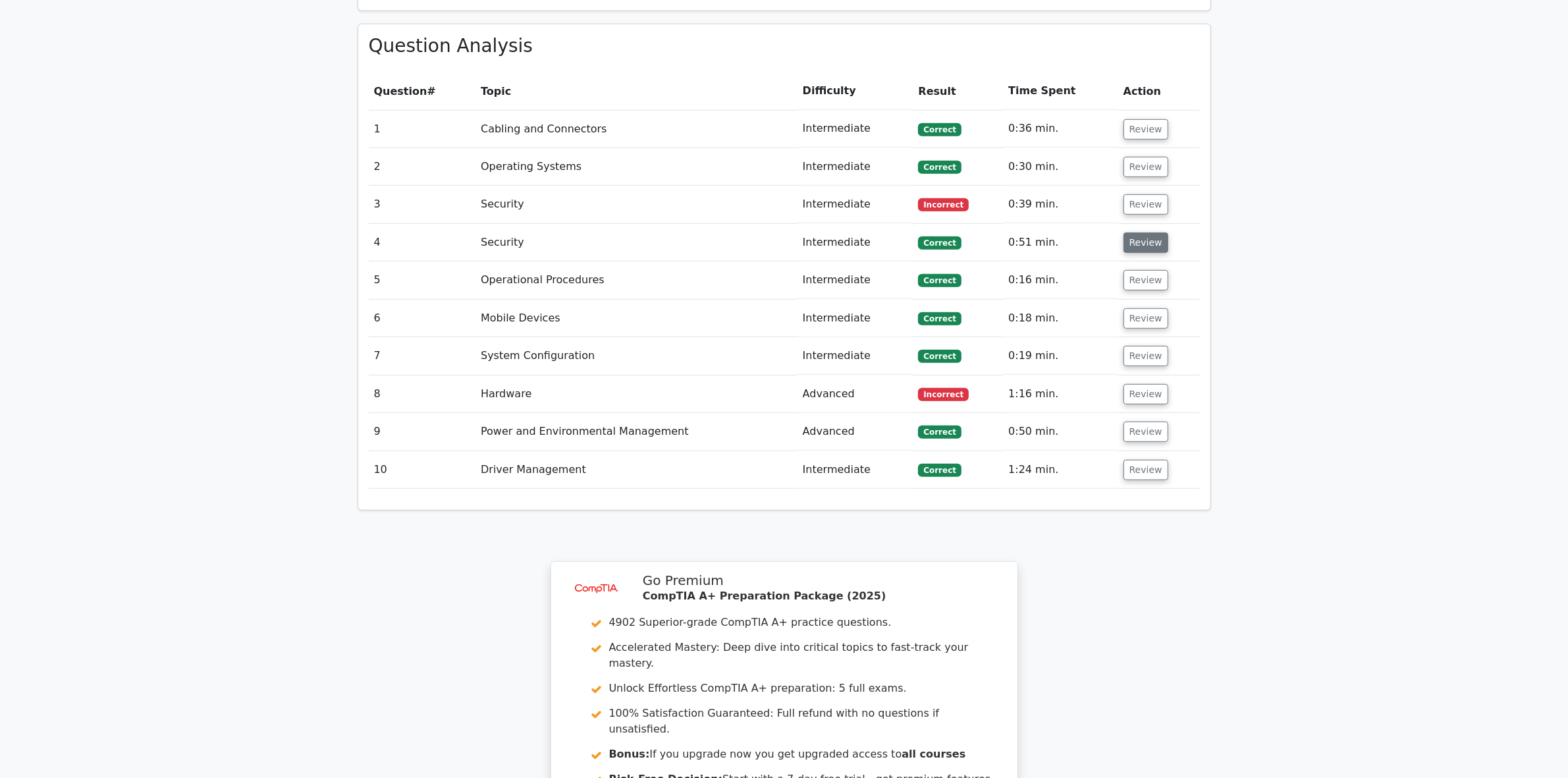
click at [1143, 233] on button "Review" at bounding box center [1146, 243] width 45 height 21
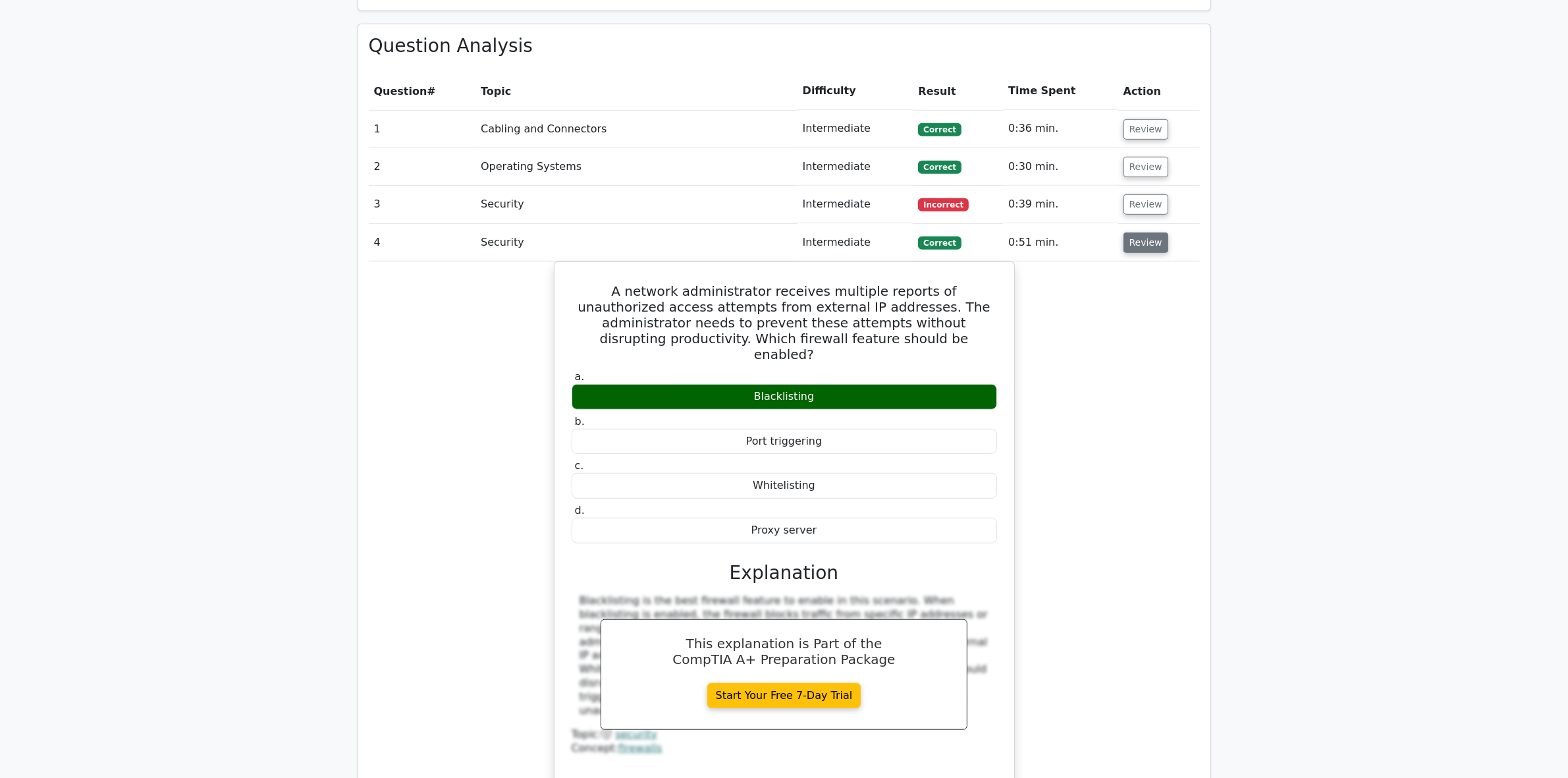
click at [1136, 233] on button "Review" at bounding box center [1146, 243] width 45 height 21
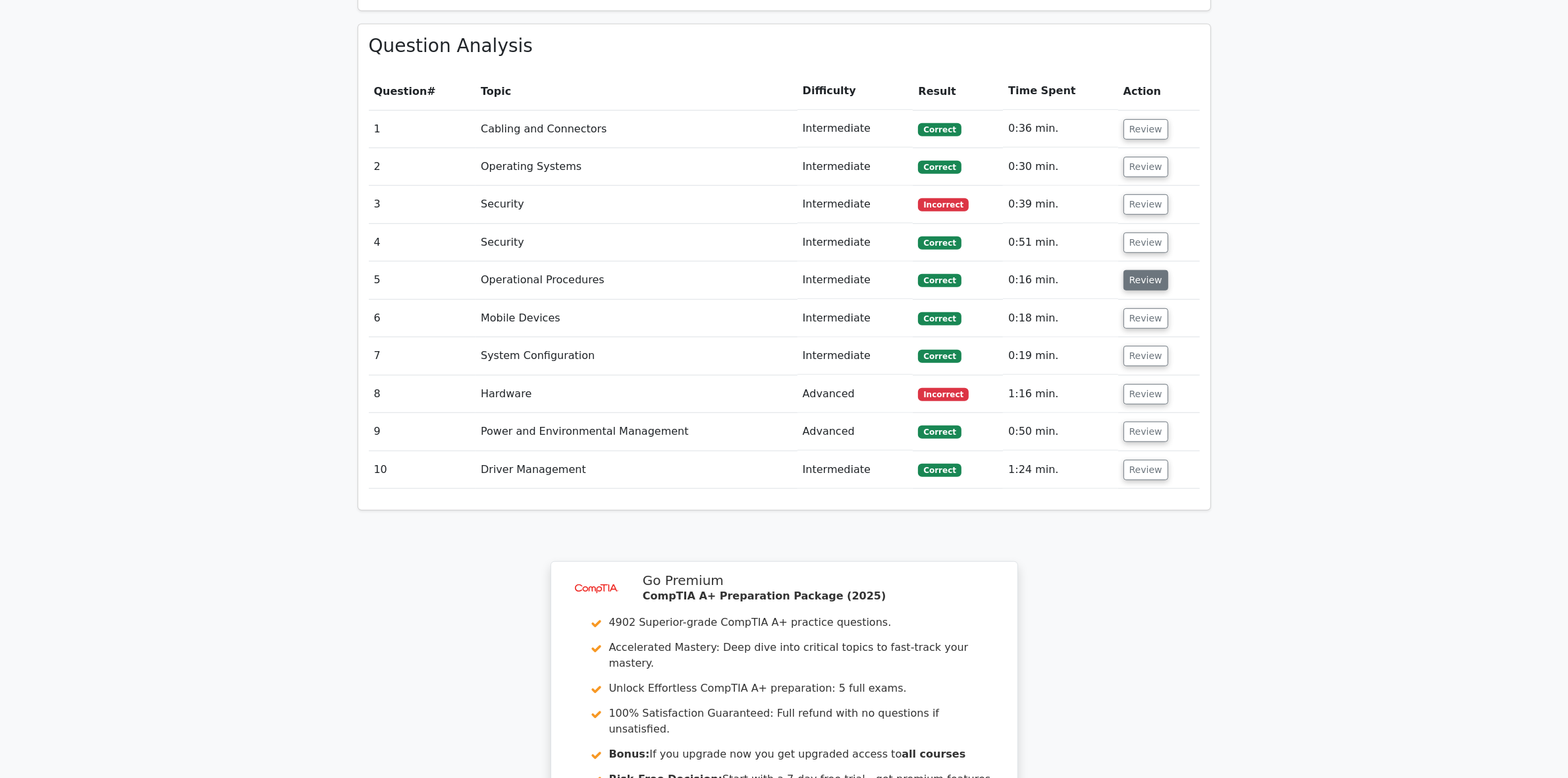
click at [1140, 270] on button "Review" at bounding box center [1146, 280] width 45 height 21
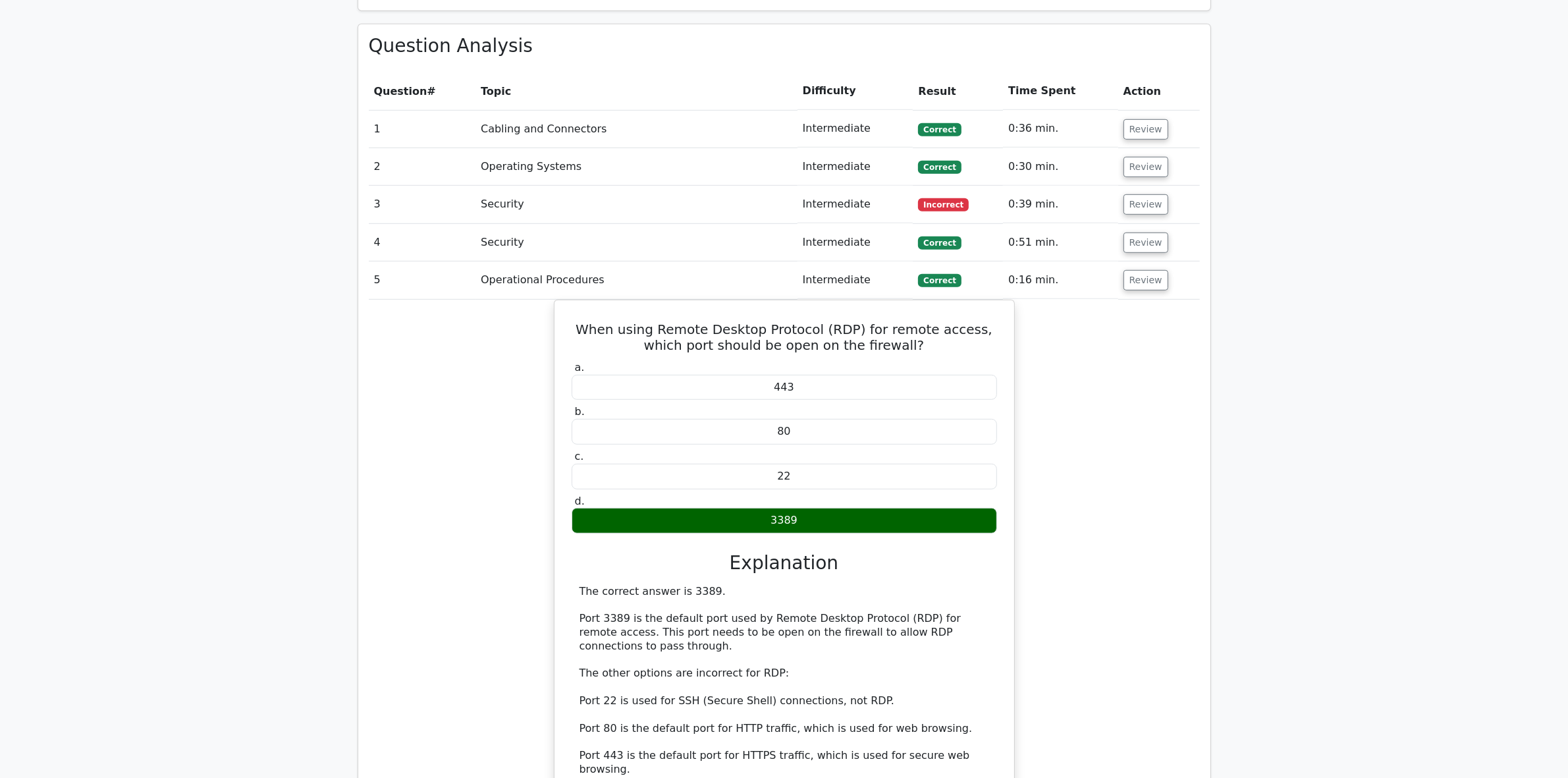
scroll to position [1235, 0]
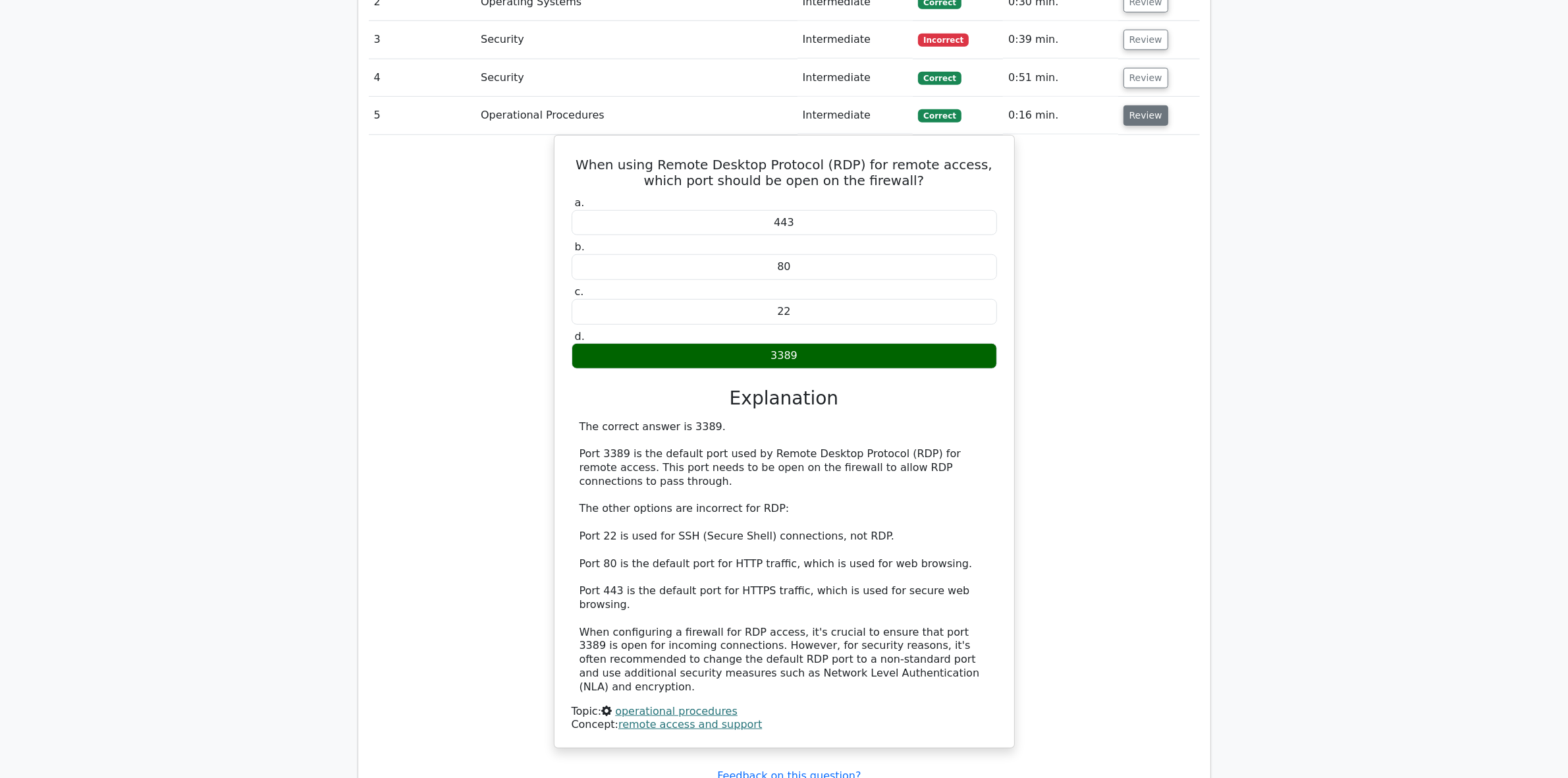
click at [1133, 105] on button "Review" at bounding box center [1146, 115] width 45 height 21
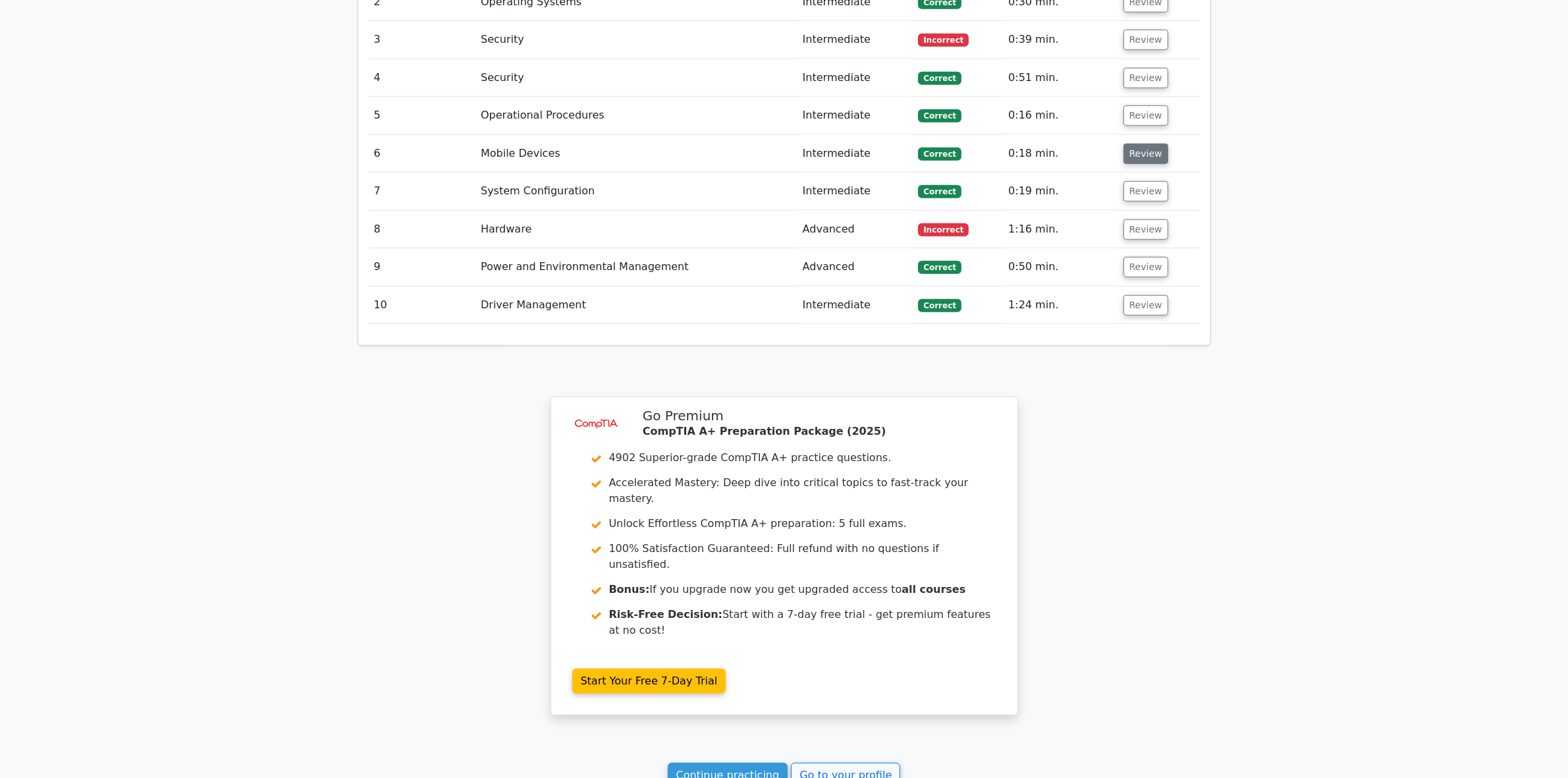
click at [1141, 144] on button "Review" at bounding box center [1146, 154] width 45 height 21
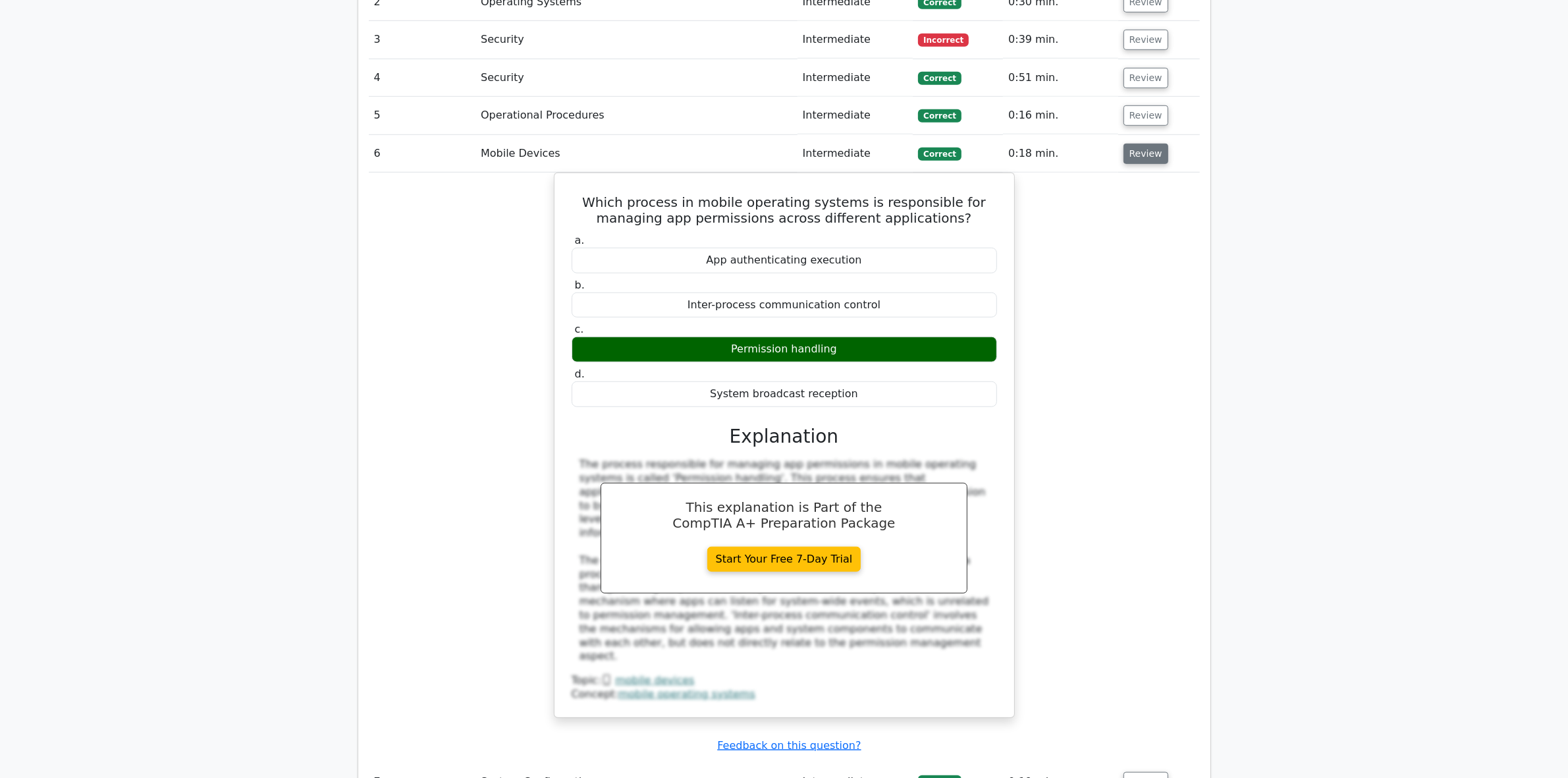
click at [1131, 144] on button "Review" at bounding box center [1146, 154] width 45 height 21
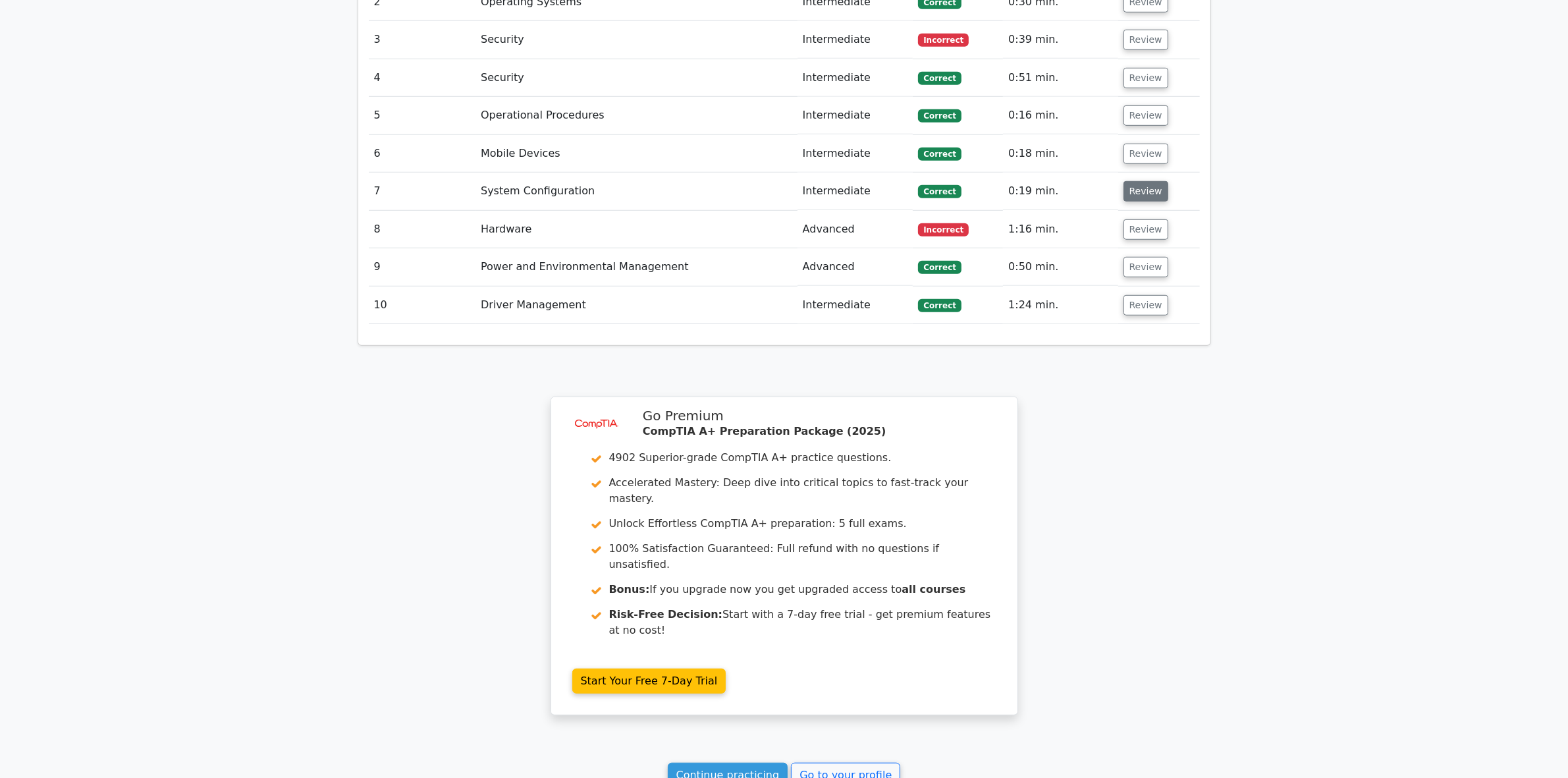
click at [1149, 181] on button "Review" at bounding box center [1146, 191] width 45 height 21
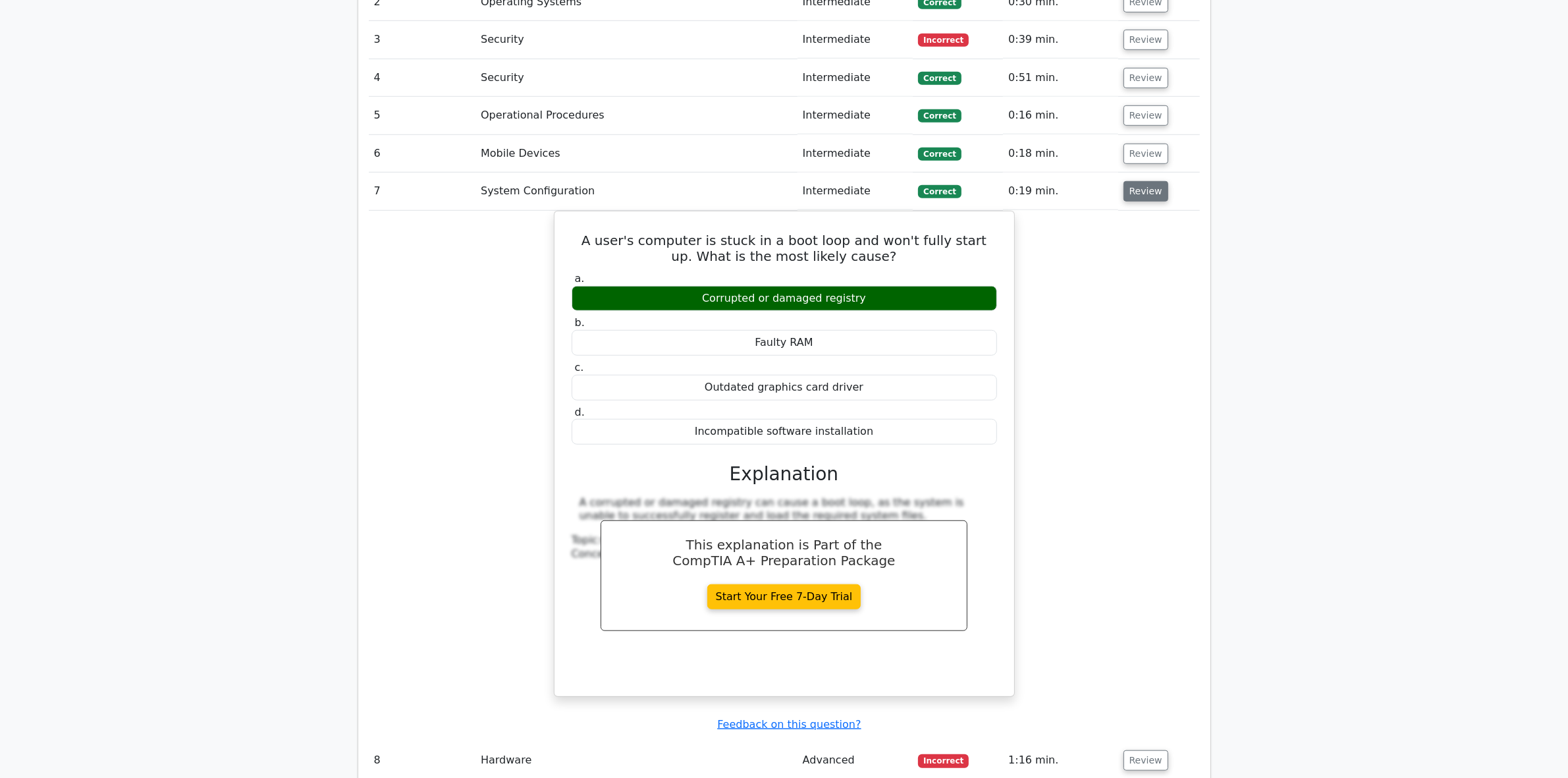
click at [1137, 181] on button "Review" at bounding box center [1146, 191] width 45 height 21
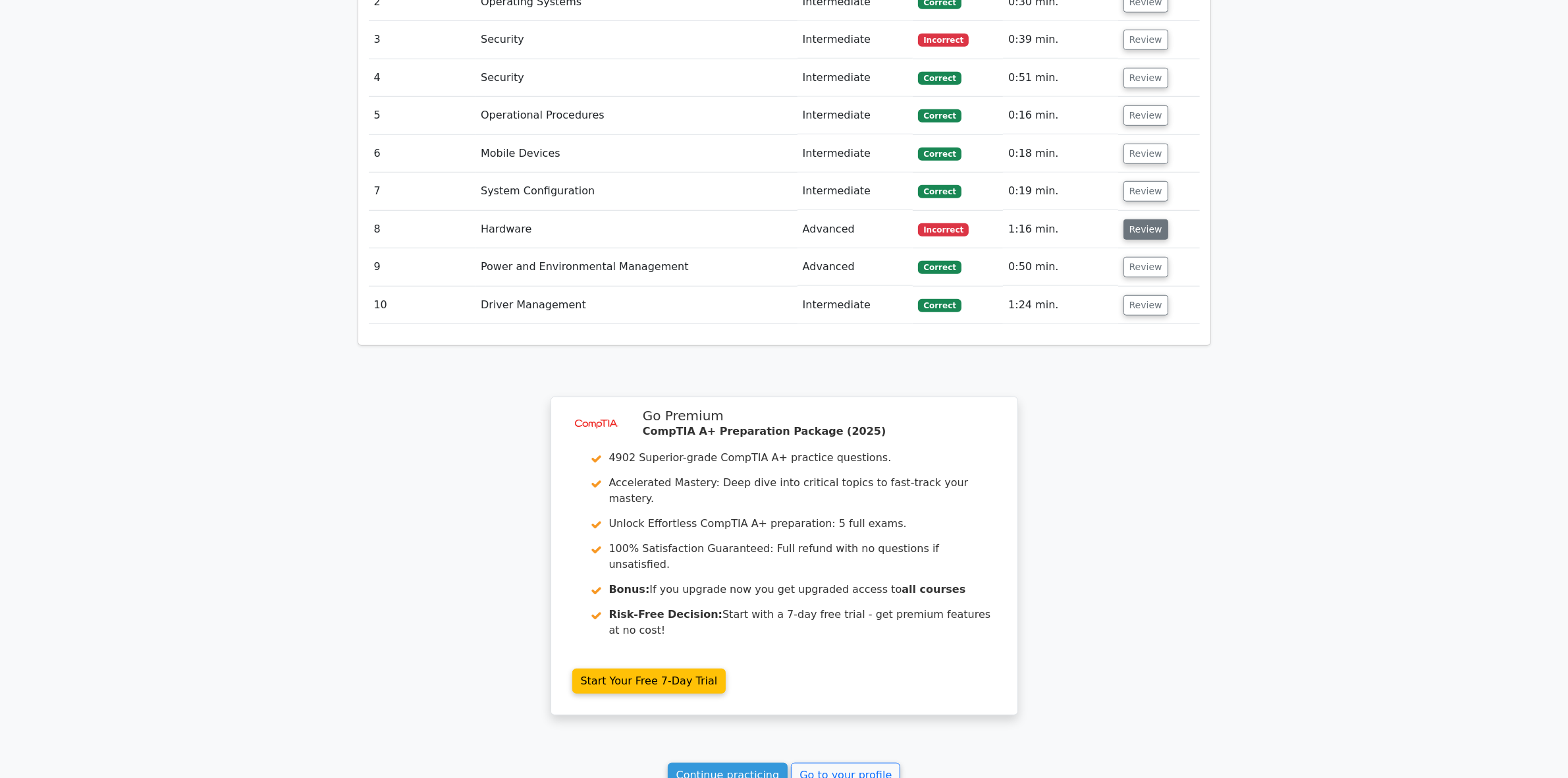
click at [1149, 220] on button "Review" at bounding box center [1146, 230] width 45 height 21
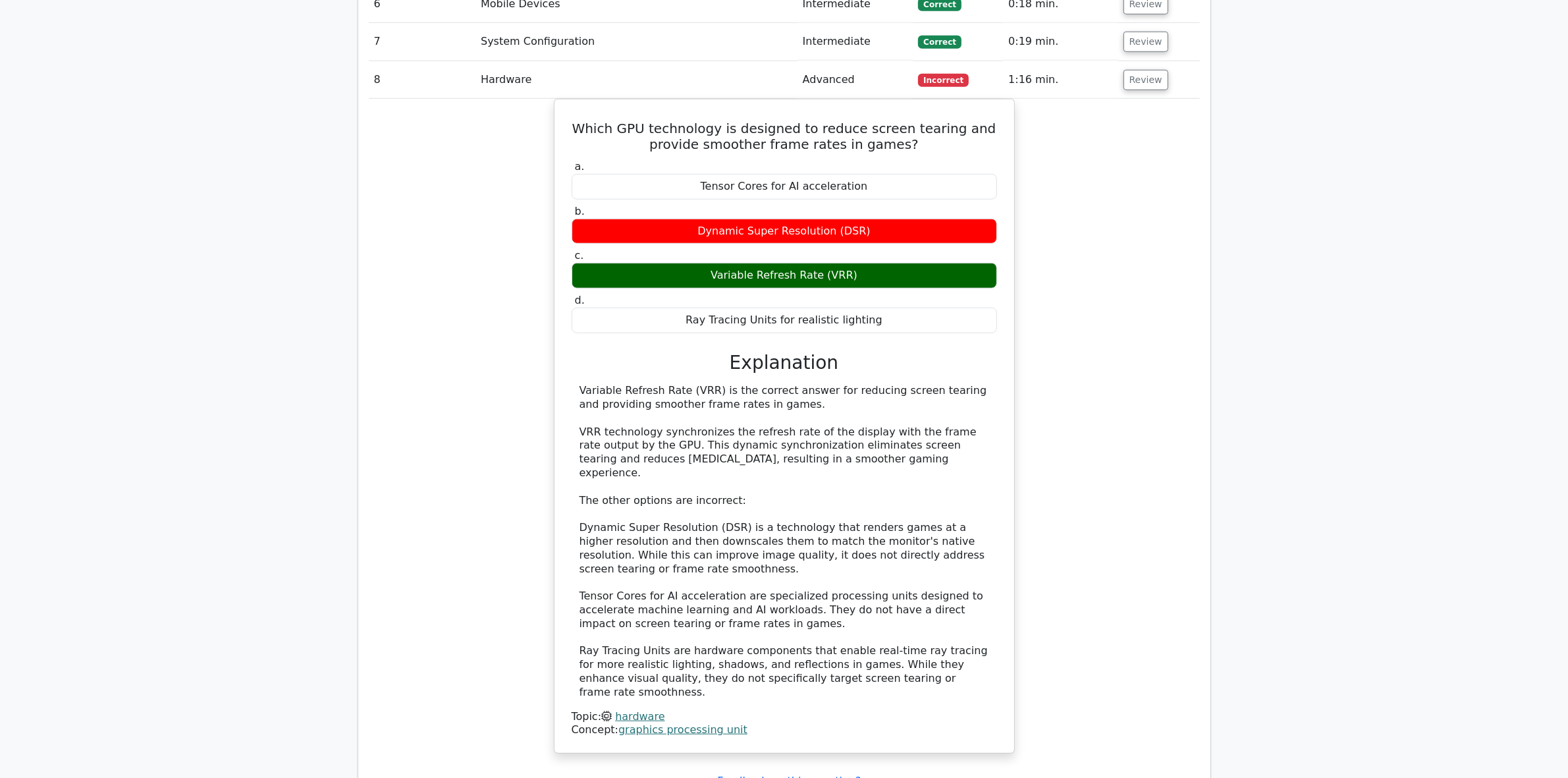
scroll to position [1399, 0]
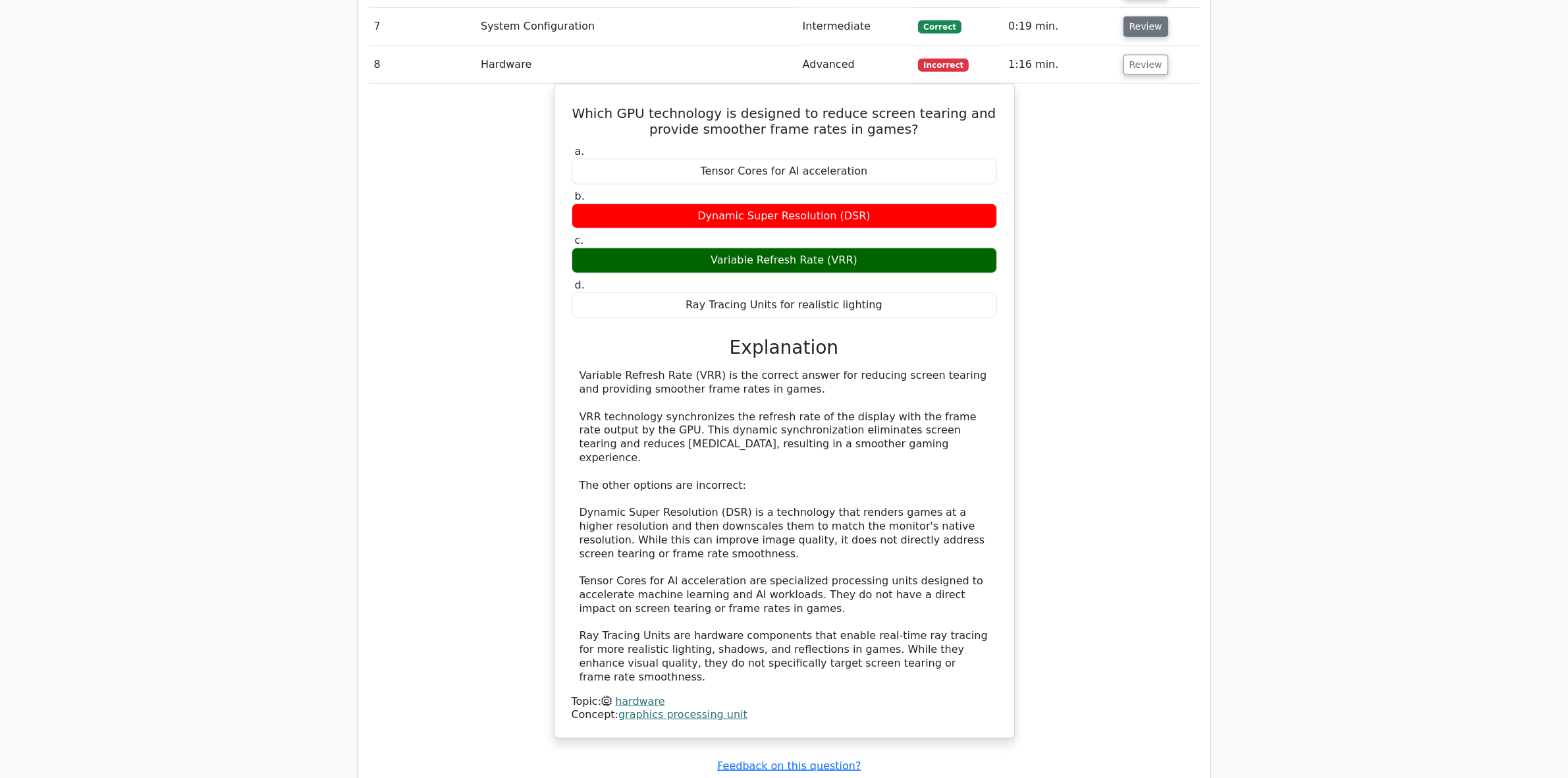
click at [1133, 55] on button "Review" at bounding box center [1146, 65] width 45 height 21
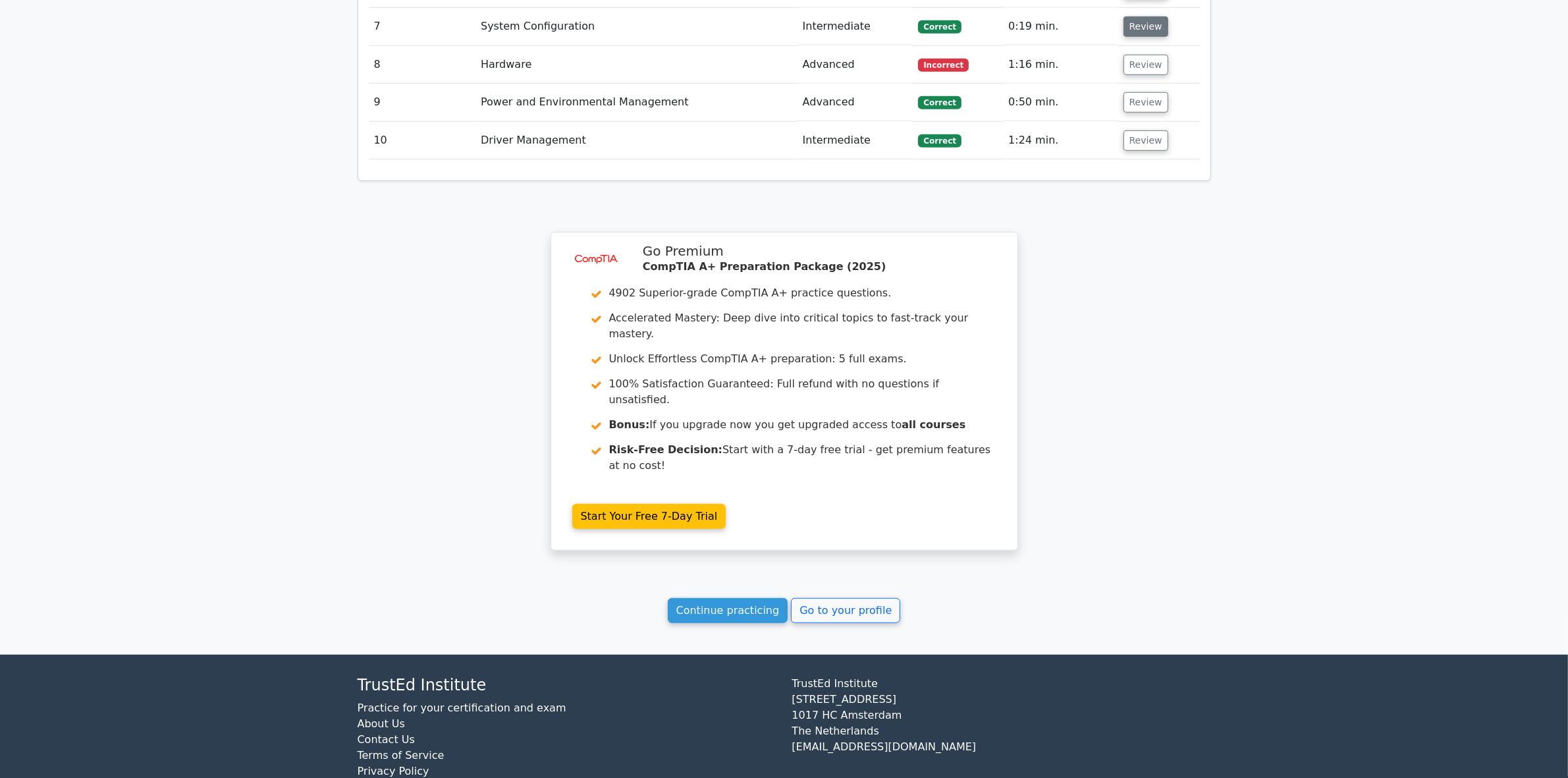
scroll to position [1342, 0]
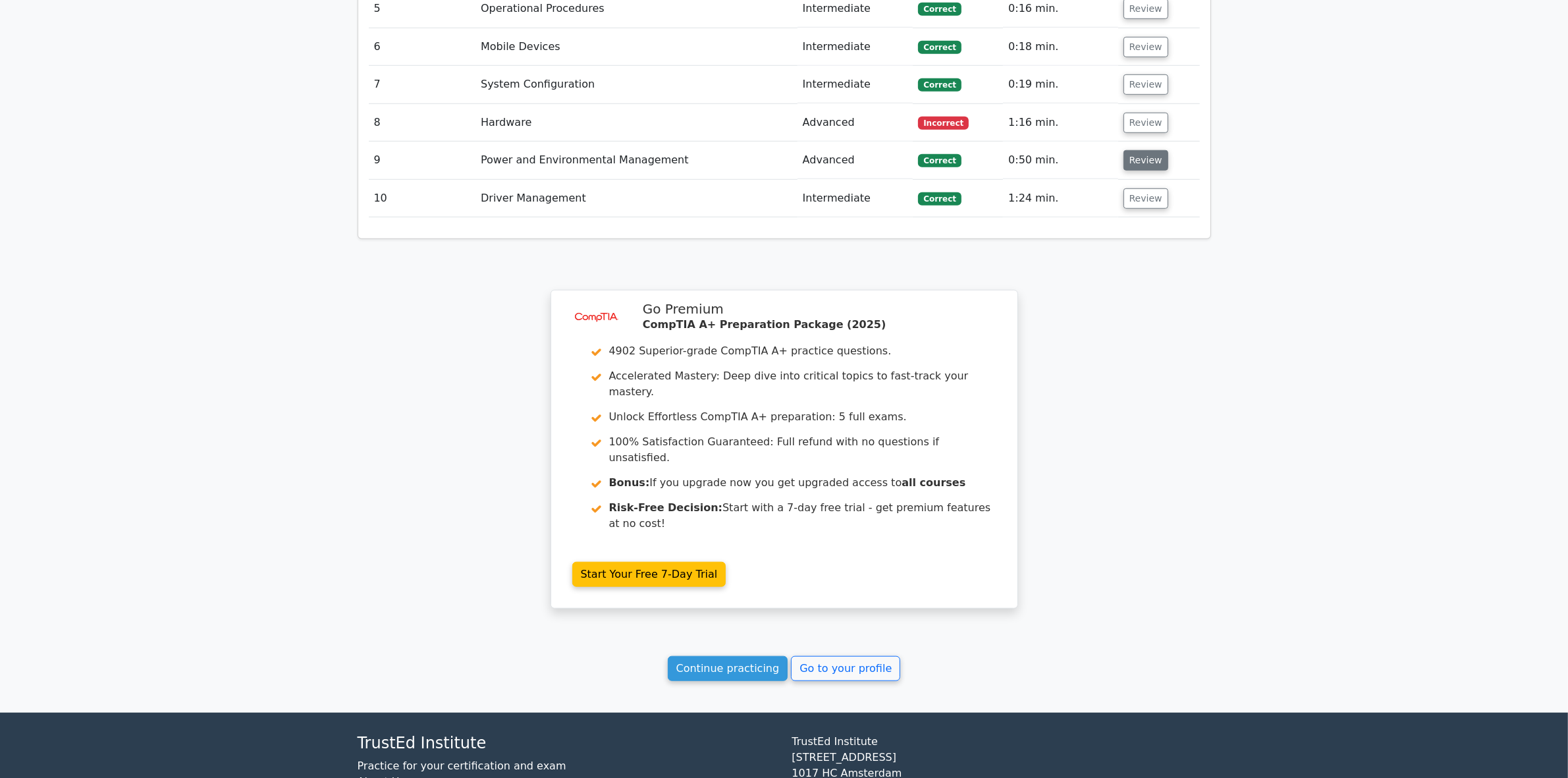
click at [1153, 151] on button "Review" at bounding box center [1146, 161] width 45 height 21
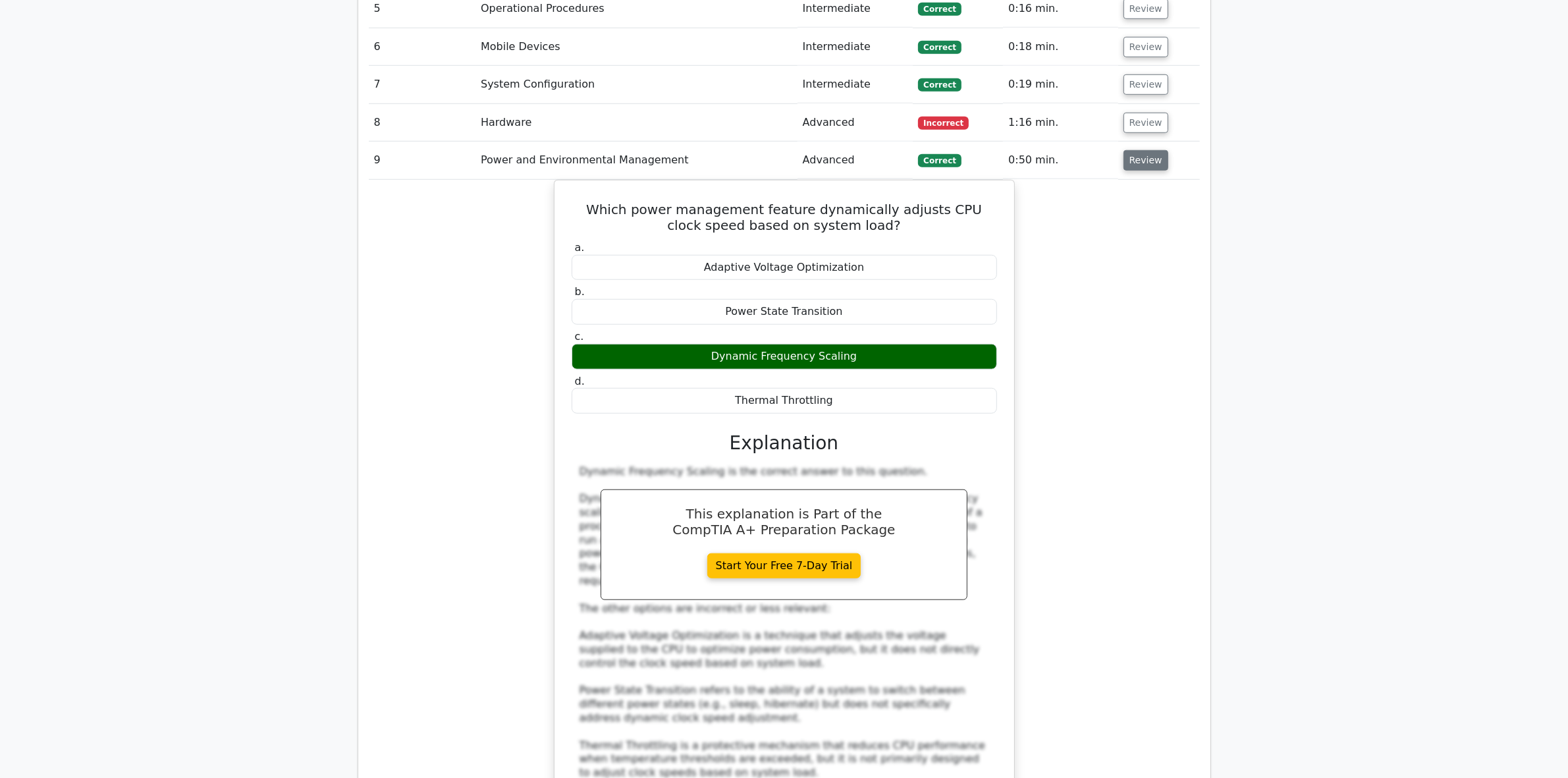
click at [1135, 151] on button "Review" at bounding box center [1146, 161] width 45 height 21
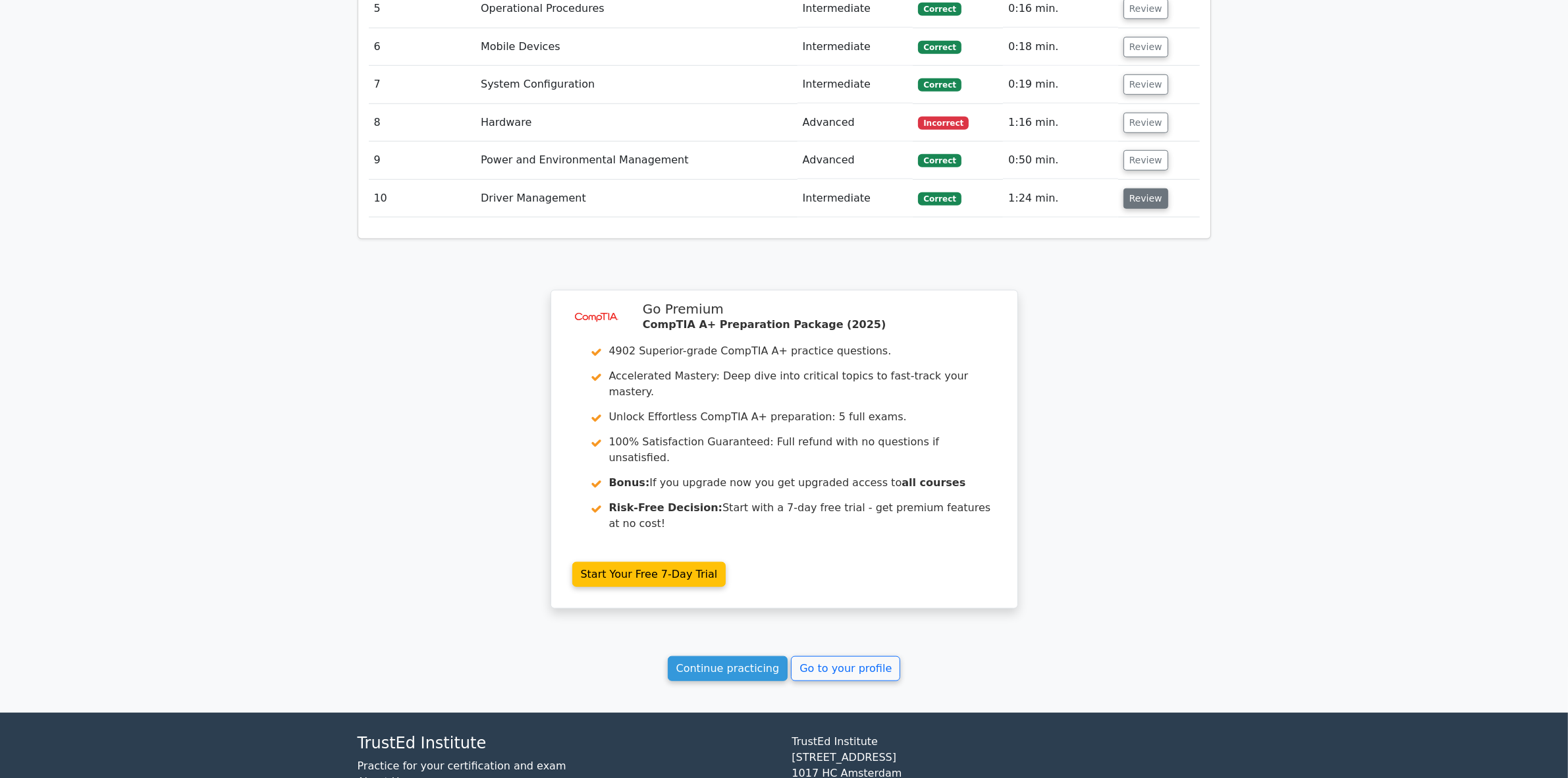
click at [1137, 188] on button "Review" at bounding box center [1146, 198] width 45 height 21
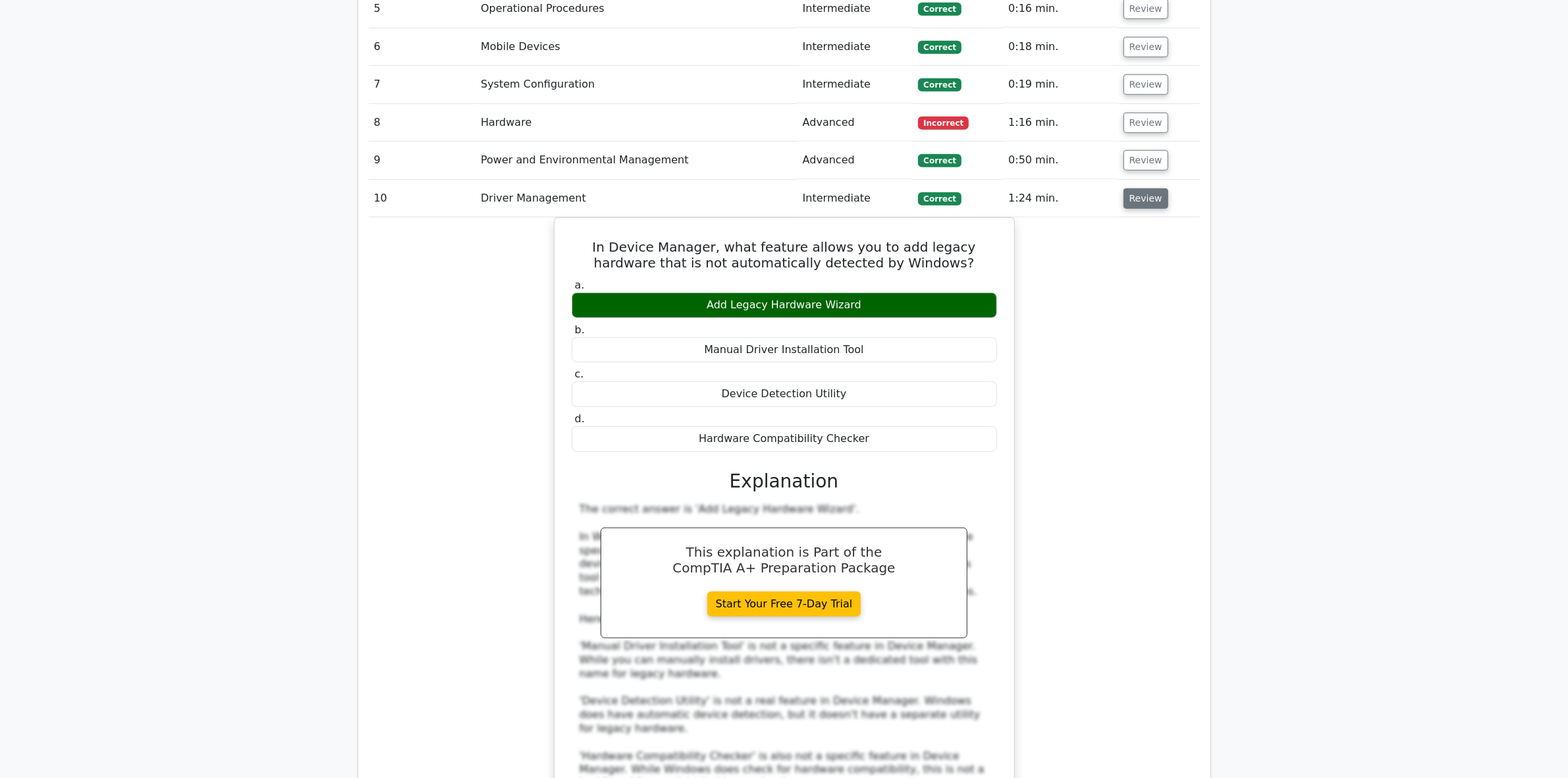
click at [1137, 188] on button "Review" at bounding box center [1146, 198] width 45 height 21
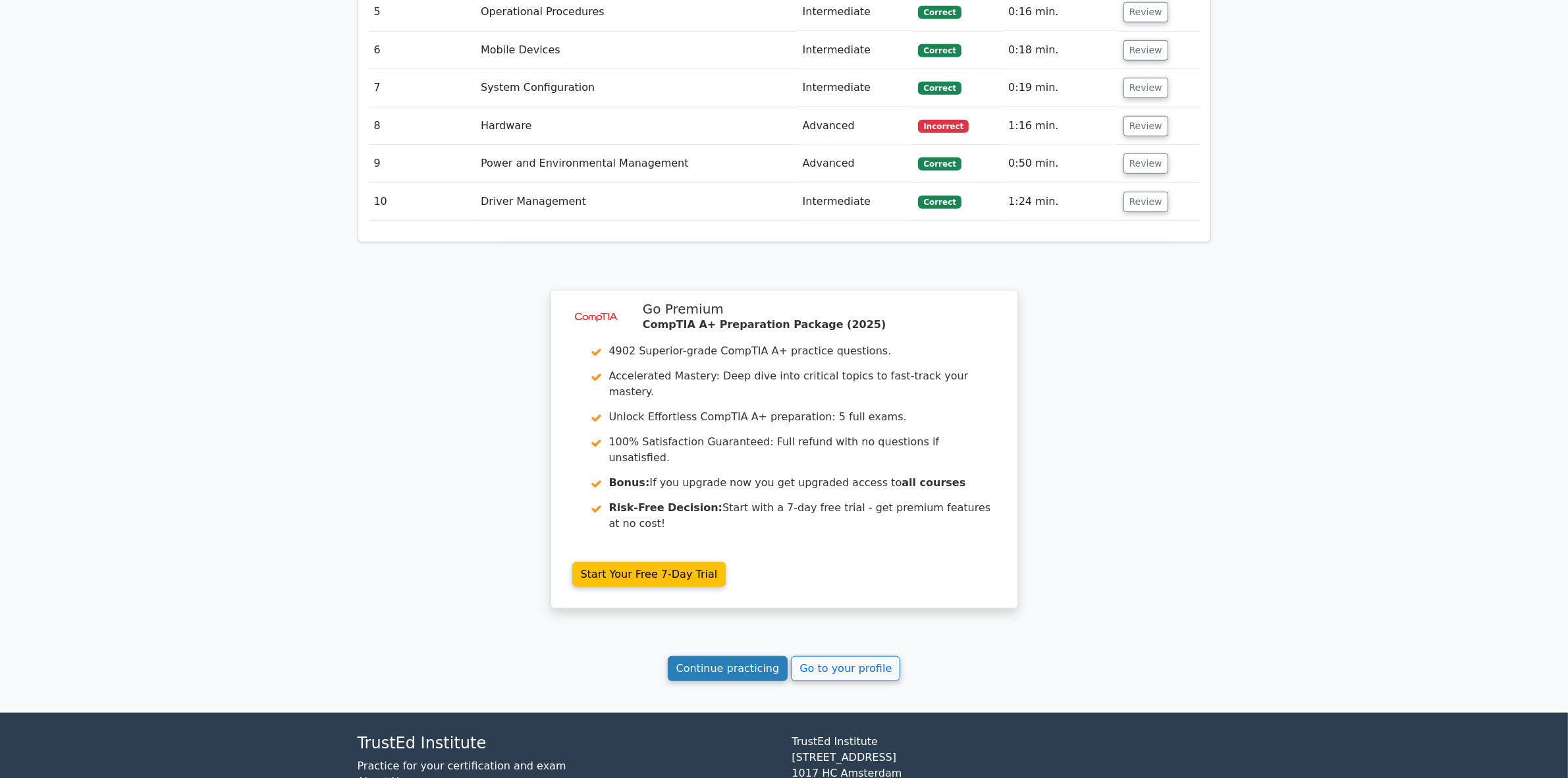
click at [719, 656] on link "Continue practicing" at bounding box center [728, 668] width 121 height 25
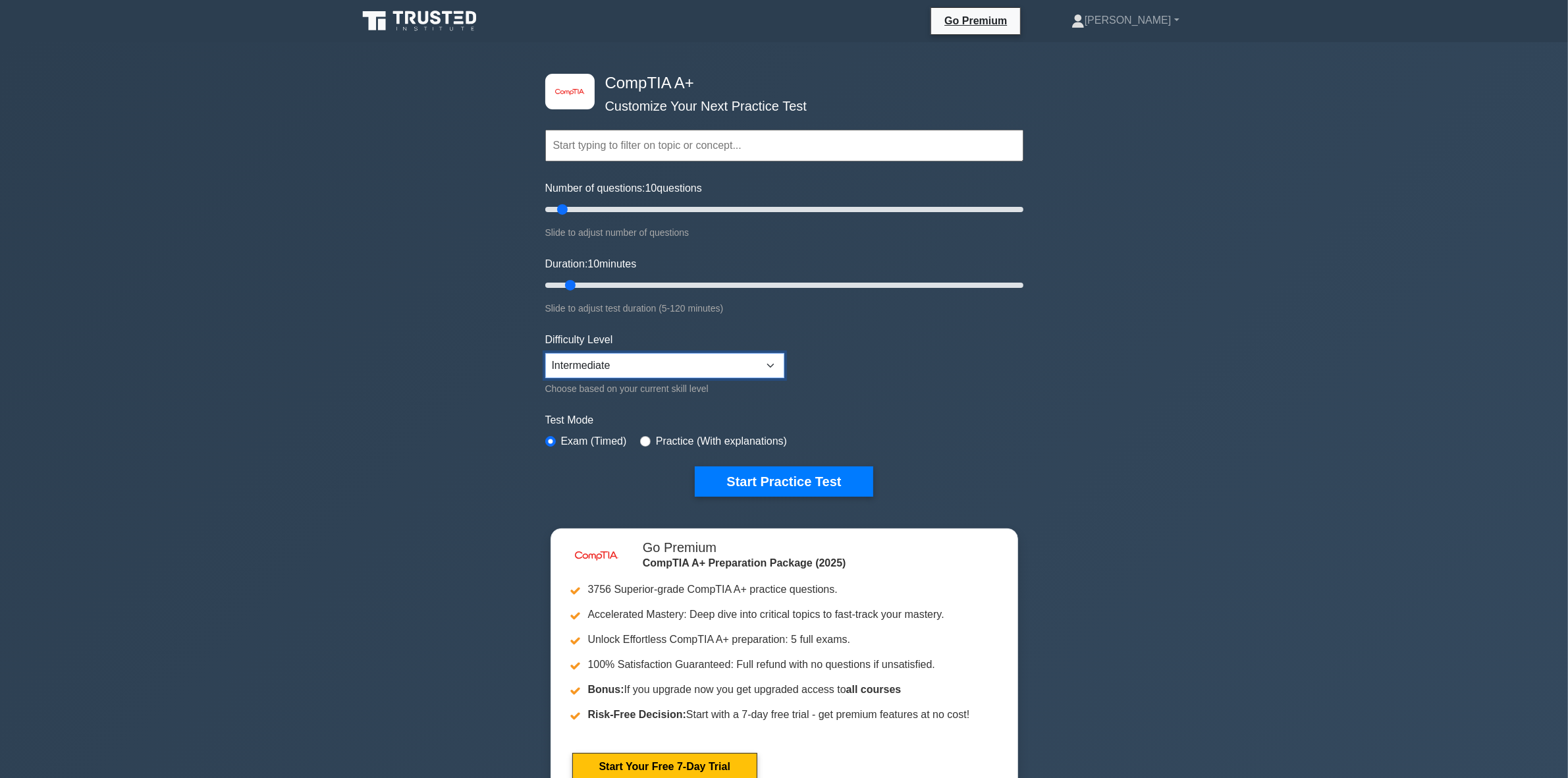
click at [743, 364] on select "Beginner Intermediate Expert" at bounding box center [664, 366] width 239 height 25
click at [1304, 465] on div "image/svg+xml CompTIA A+ Customize Your Next Practice Test Topics Hardware Oper…" at bounding box center [784, 430] width 1568 height 776
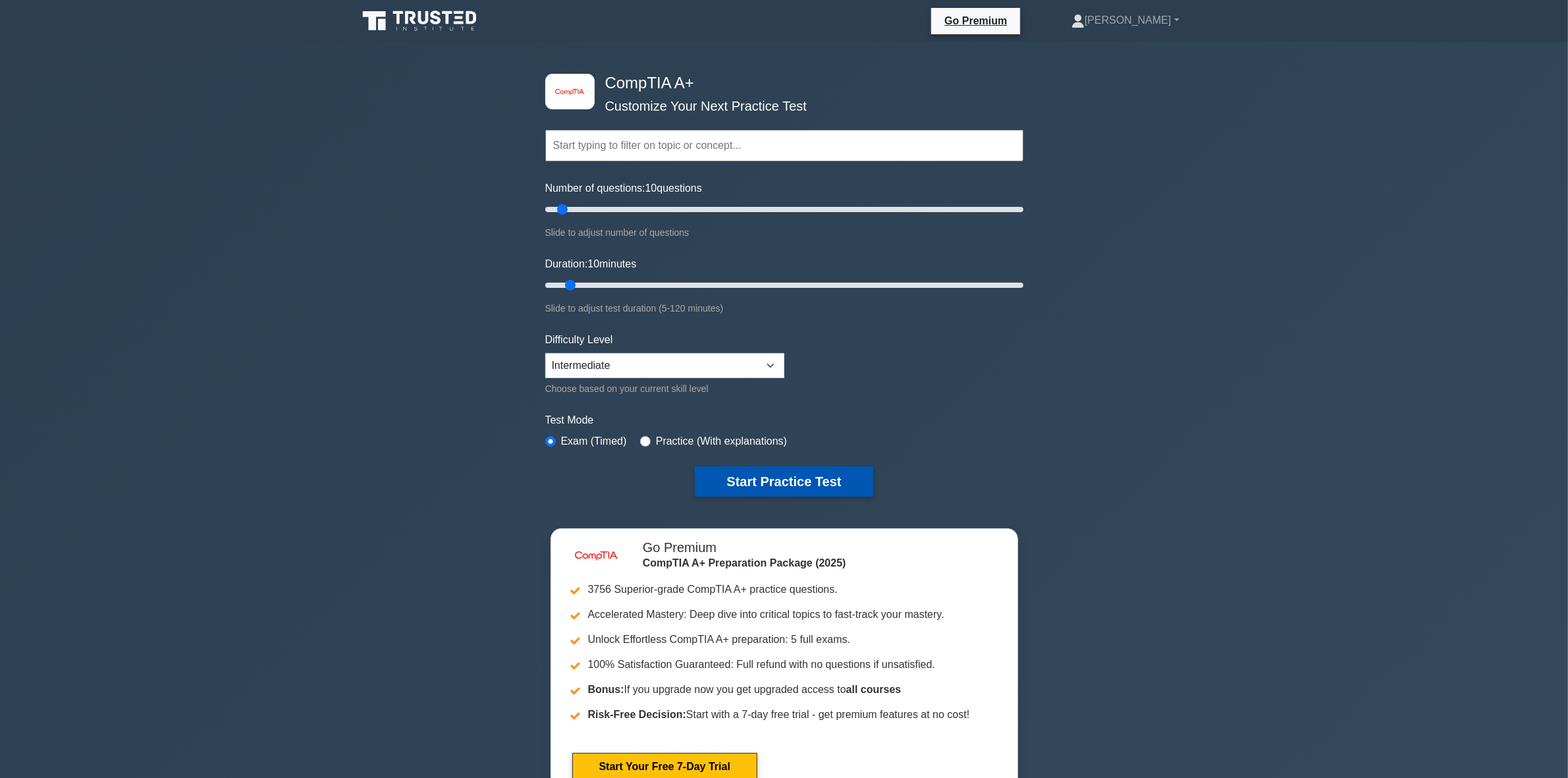
click at [759, 478] on button "Start Practice Test" at bounding box center [784, 481] width 178 height 30
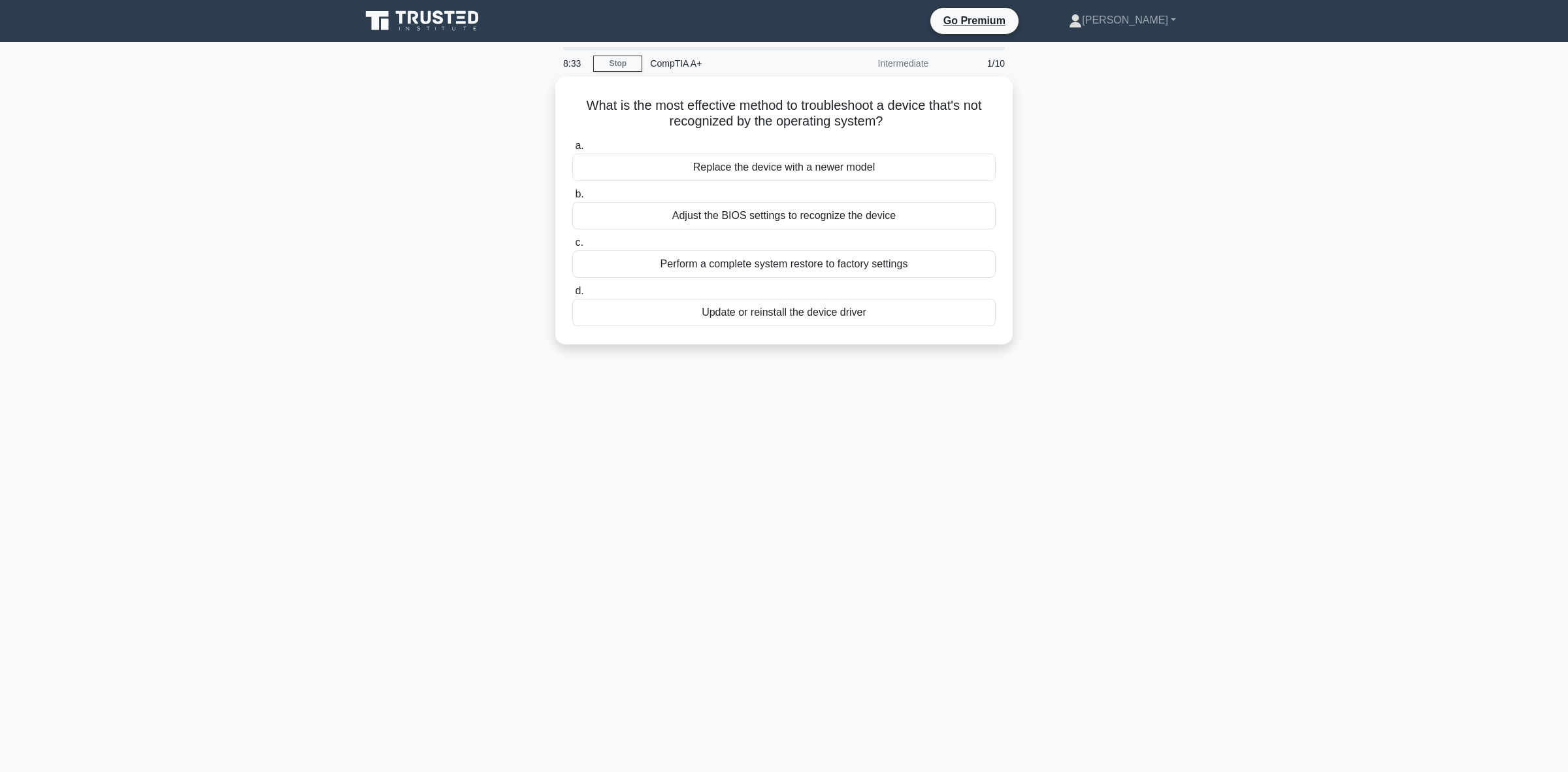
click at [974, 479] on div "8:33 Stop CompTIA A+ Intermediate 1/10 What is the most effective method to tro…" at bounding box center [784, 374] width 862 height 654
drag, startPoint x: 887, startPoint y: 122, endPoint x: 573, endPoint y: 104, distance: 314.5
click at [573, 104] on h5 "What is the most effective method to troubleshoot a device that's not recognize…" at bounding box center [784, 110] width 426 height 33
copy h5 "What is the most effective method to troubleshoot a device that's not recognize…"
click at [1175, 312] on div "What is the most effective method to troubleshoot a device that's not recognize…" at bounding box center [784, 218] width 862 height 283
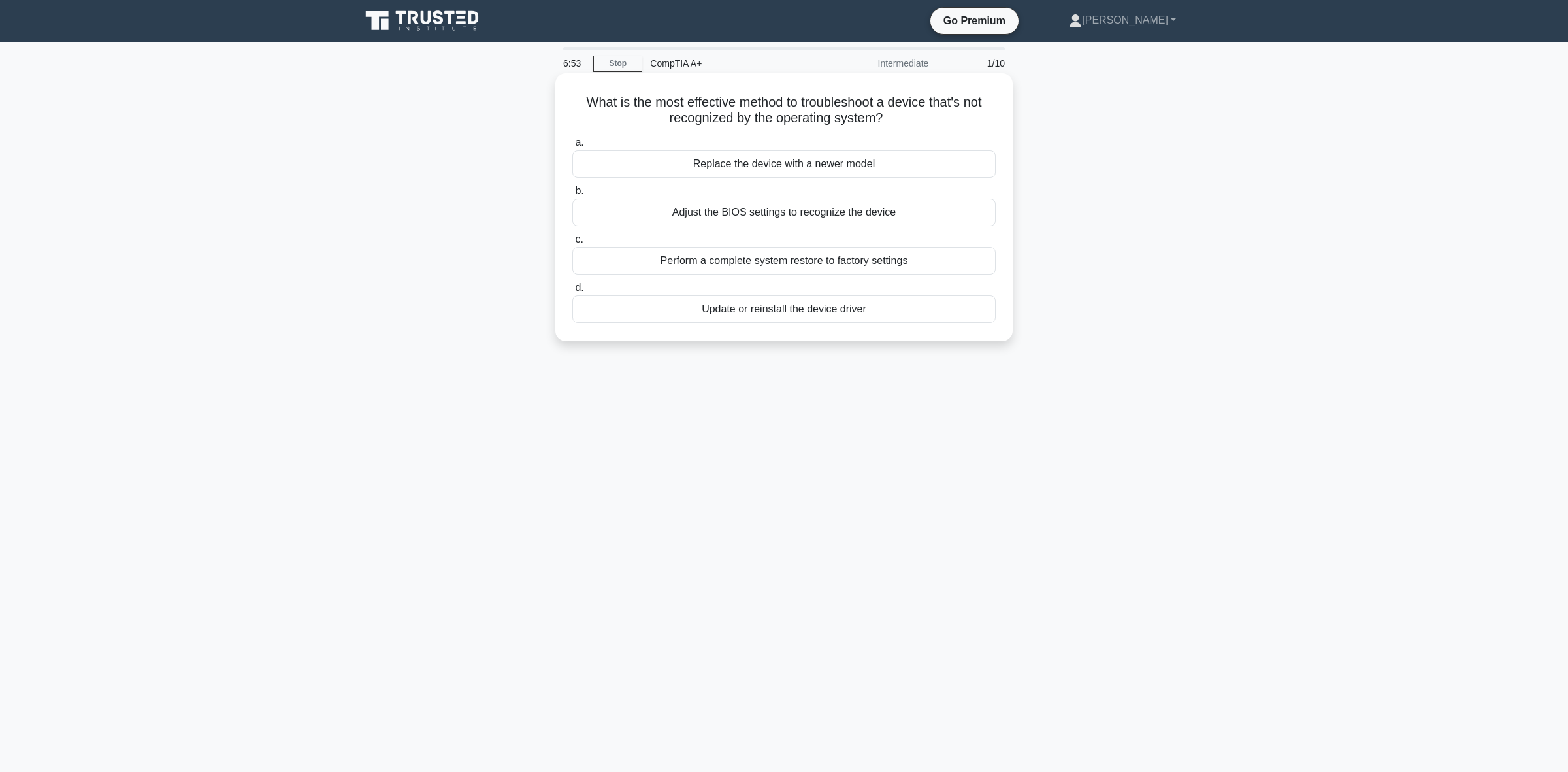
click at [801, 315] on div "Update or reinstall the device driver" at bounding box center [784, 309] width 424 height 27
click at [572, 292] on input "d. Update or reinstall the device driver" at bounding box center [572, 287] width 0 height 8
drag, startPoint x: 799, startPoint y: 121, endPoint x: 501, endPoint y: 104, distance: 298.5
click at [501, 104] on div "What is the primary role of the spindle in a traditional Hard Disk Drive (HDD)?…" at bounding box center [784, 218] width 862 height 283
copy h5 "What is the primary role of the spindle in a traditional Hard Disk Drive (HDD)?"
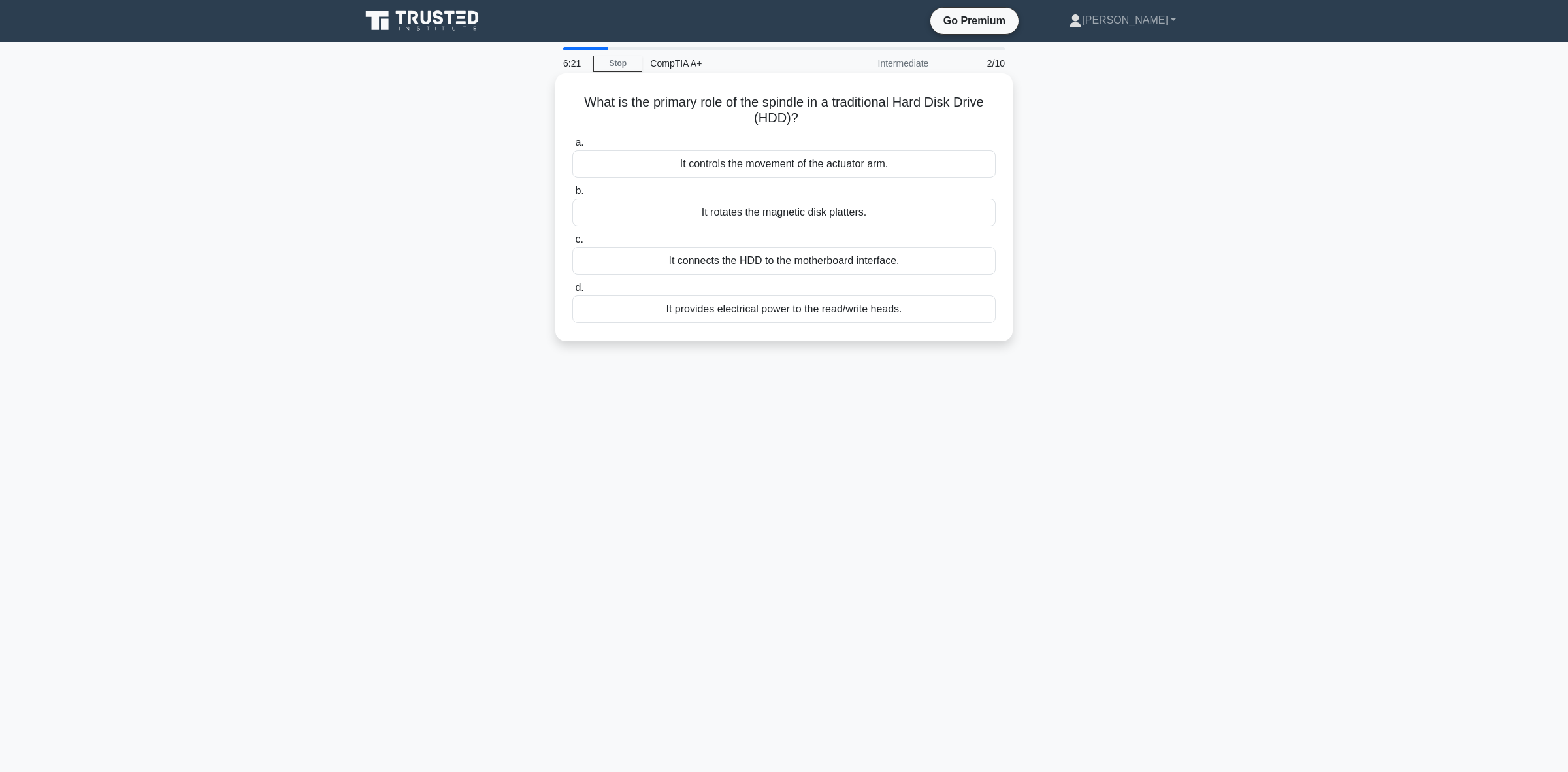
click at [763, 210] on div "It rotates the magnetic disk platters." at bounding box center [784, 213] width 424 height 27
click at [572, 195] on input "b. It rotates the magnetic disk platters." at bounding box center [572, 191] width 0 height 8
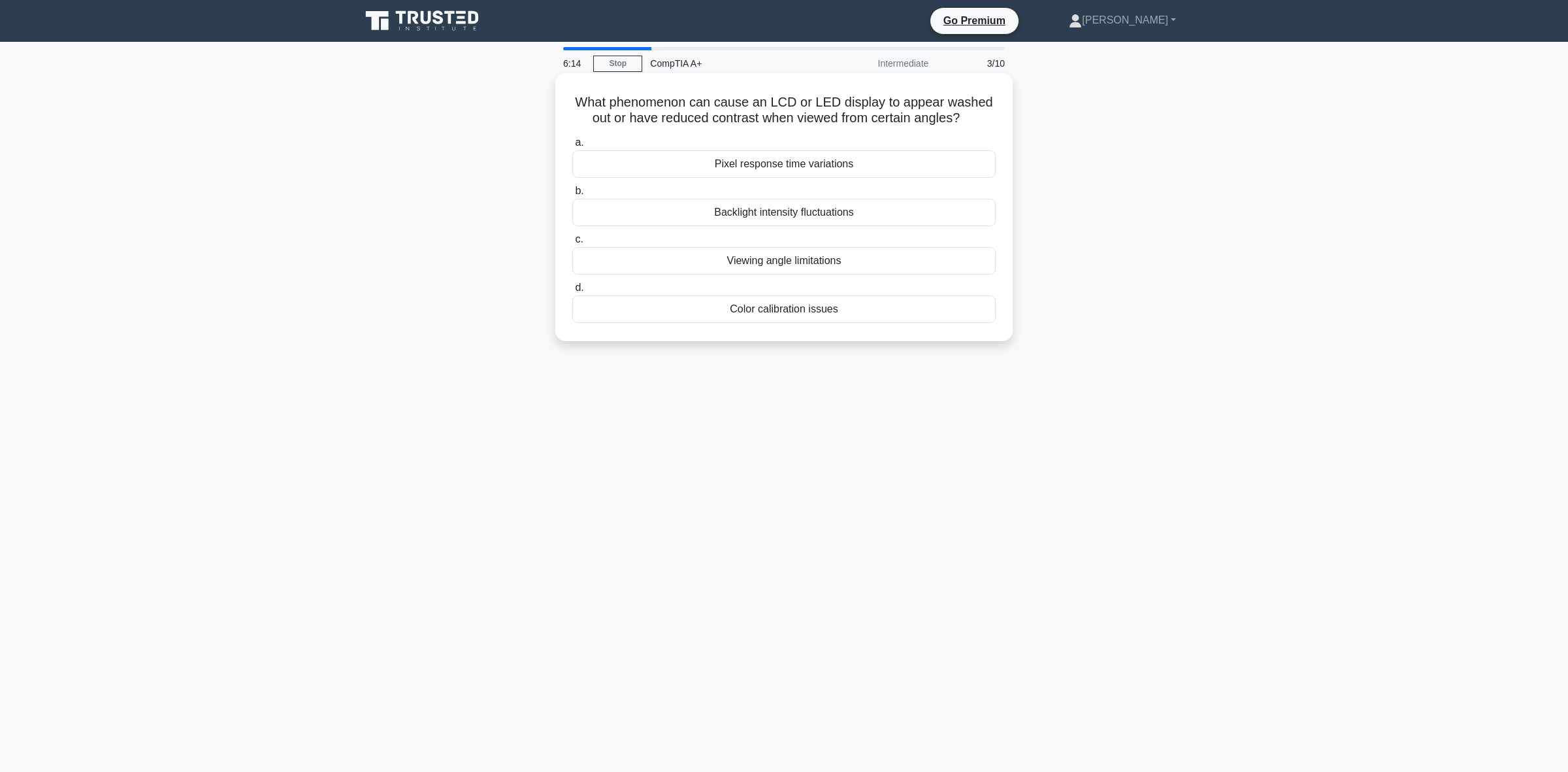
drag, startPoint x: 978, startPoint y: 117, endPoint x: 562, endPoint y: 94, distance: 416.6
click at [562, 94] on div "What phenomenon can cause an LCD or LED display to appear washed out or have re…" at bounding box center [784, 207] width 447 height 258
copy h5 "What phenomenon can cause an LCD or LED display to appear washed out or have re…"
click at [844, 260] on div "Viewing angle limitations" at bounding box center [784, 261] width 424 height 27
click at [572, 244] on input "c. Viewing angle limitations" at bounding box center [572, 239] width 0 height 8
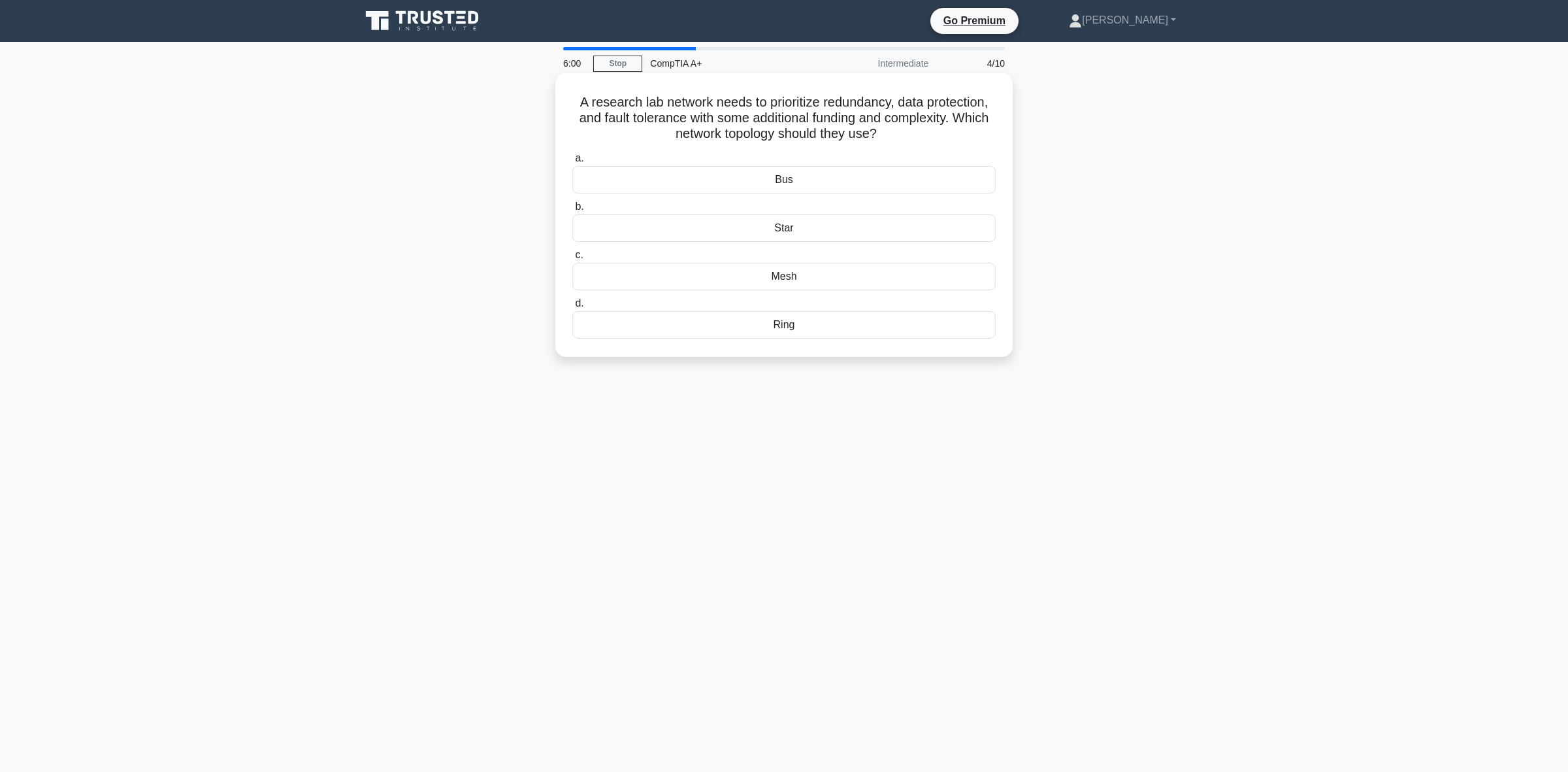
drag, startPoint x: 831, startPoint y: 140, endPoint x: 575, endPoint y: 107, distance: 258.1
click at [575, 107] on h5 "A research lab network needs to prioritize redundancy, data protection, and fau…" at bounding box center [784, 117] width 426 height 48
copy h5 "A research lab network needs to prioritize redundancy, data protection, and fau…"
click at [798, 277] on div "Mesh" at bounding box center [784, 277] width 424 height 27
click at [572, 259] on input "c. Mesh" at bounding box center [572, 255] width 0 height 8
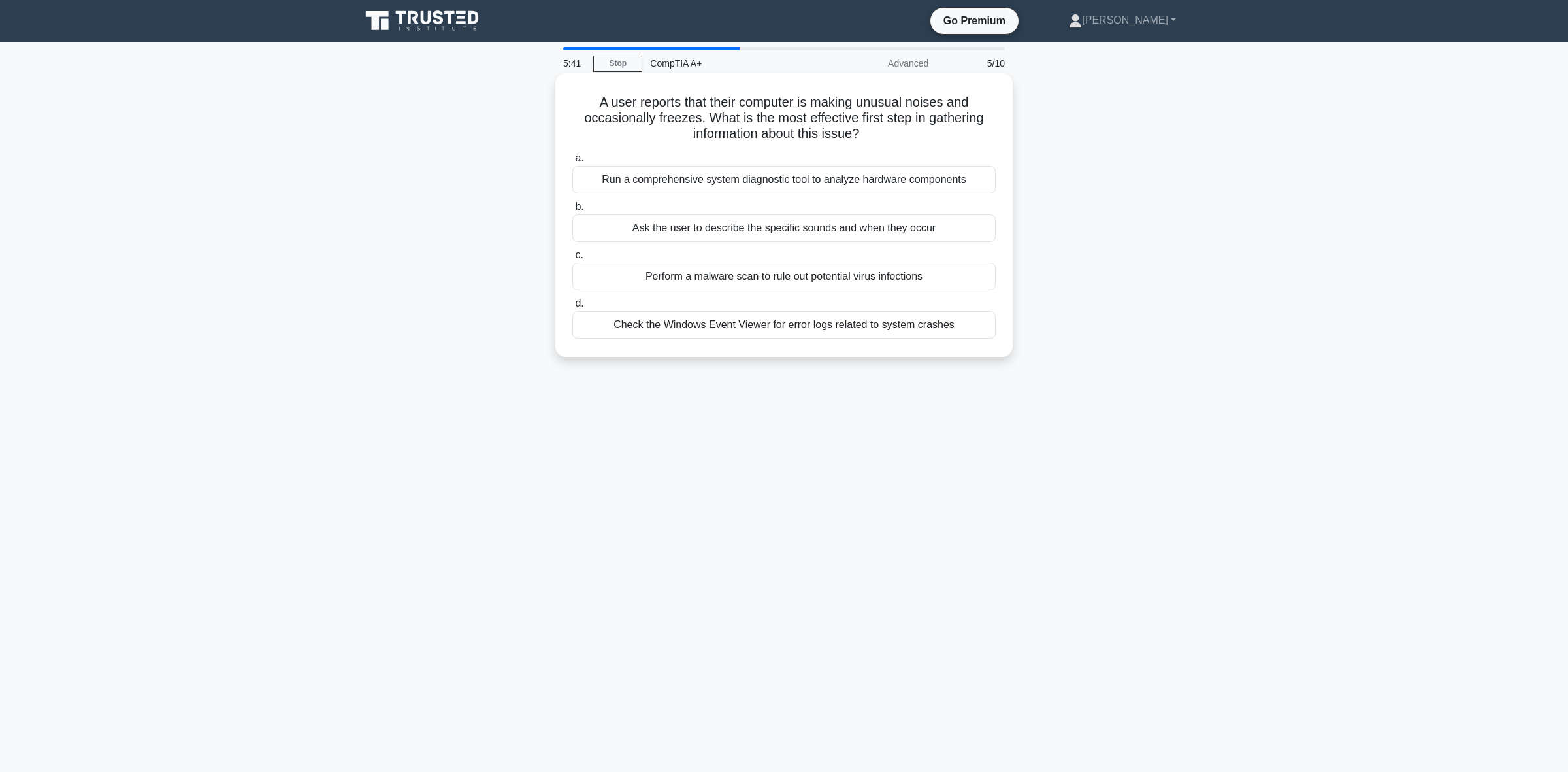
drag, startPoint x: 821, startPoint y: 131, endPoint x: 590, endPoint y: 102, distance: 232.8
click at [590, 102] on h5 "A user reports that their computer is making unusual noises and occasionally fr…" at bounding box center [784, 117] width 426 height 48
copy h5 "A user reports that their computer is making unusual noises and occasionally fr…"
click at [427, 165] on div "A user reports that their computer is making unusual noises and occasionally fr…" at bounding box center [784, 226] width 862 height 300
click at [704, 233] on div "Ask the user to describe the specific sounds and when they occur" at bounding box center [784, 228] width 424 height 27
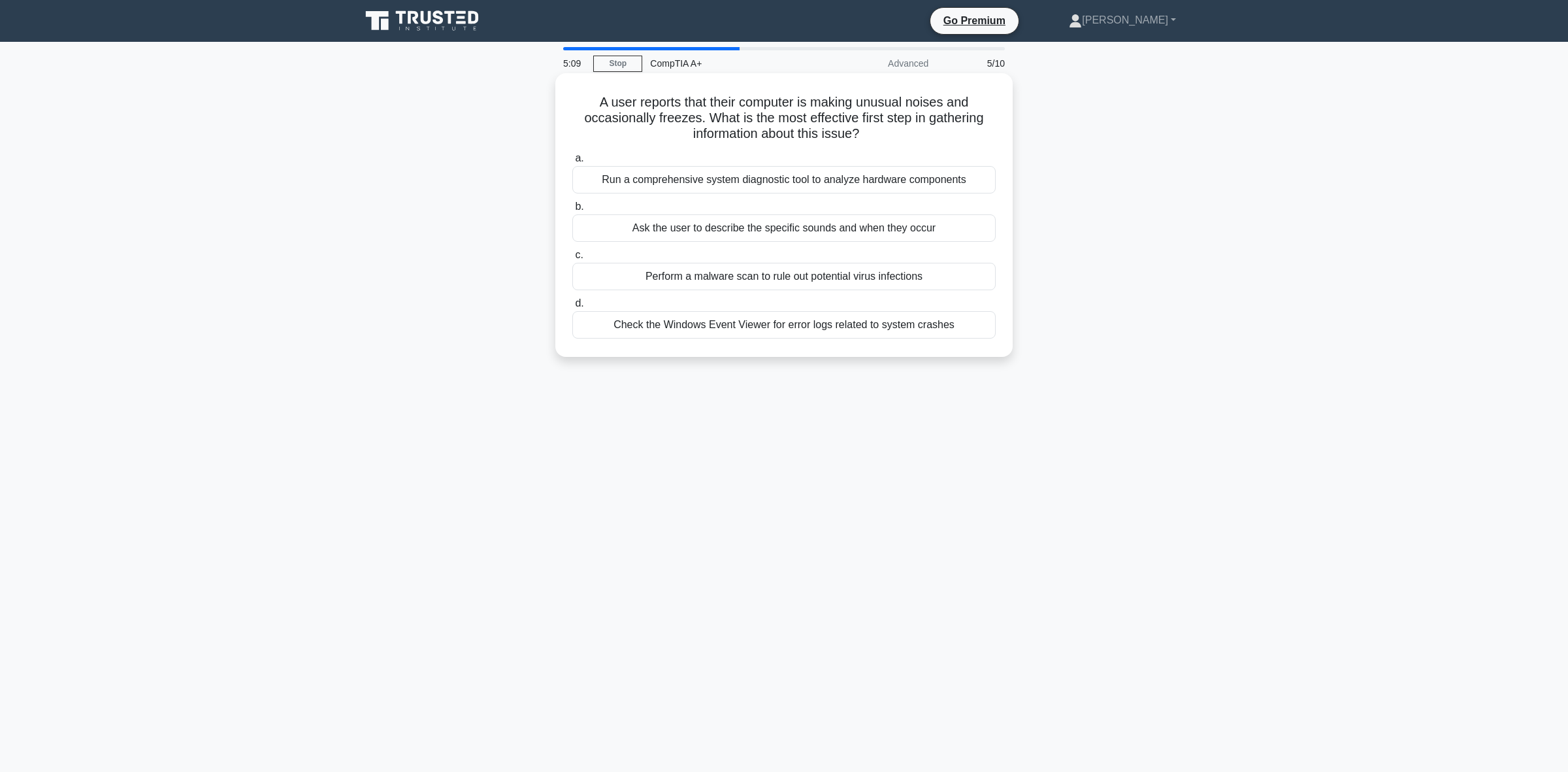
click at [572, 211] on input "b. Ask the user to describe the specific sounds and when they occur" at bounding box center [572, 207] width 0 height 8
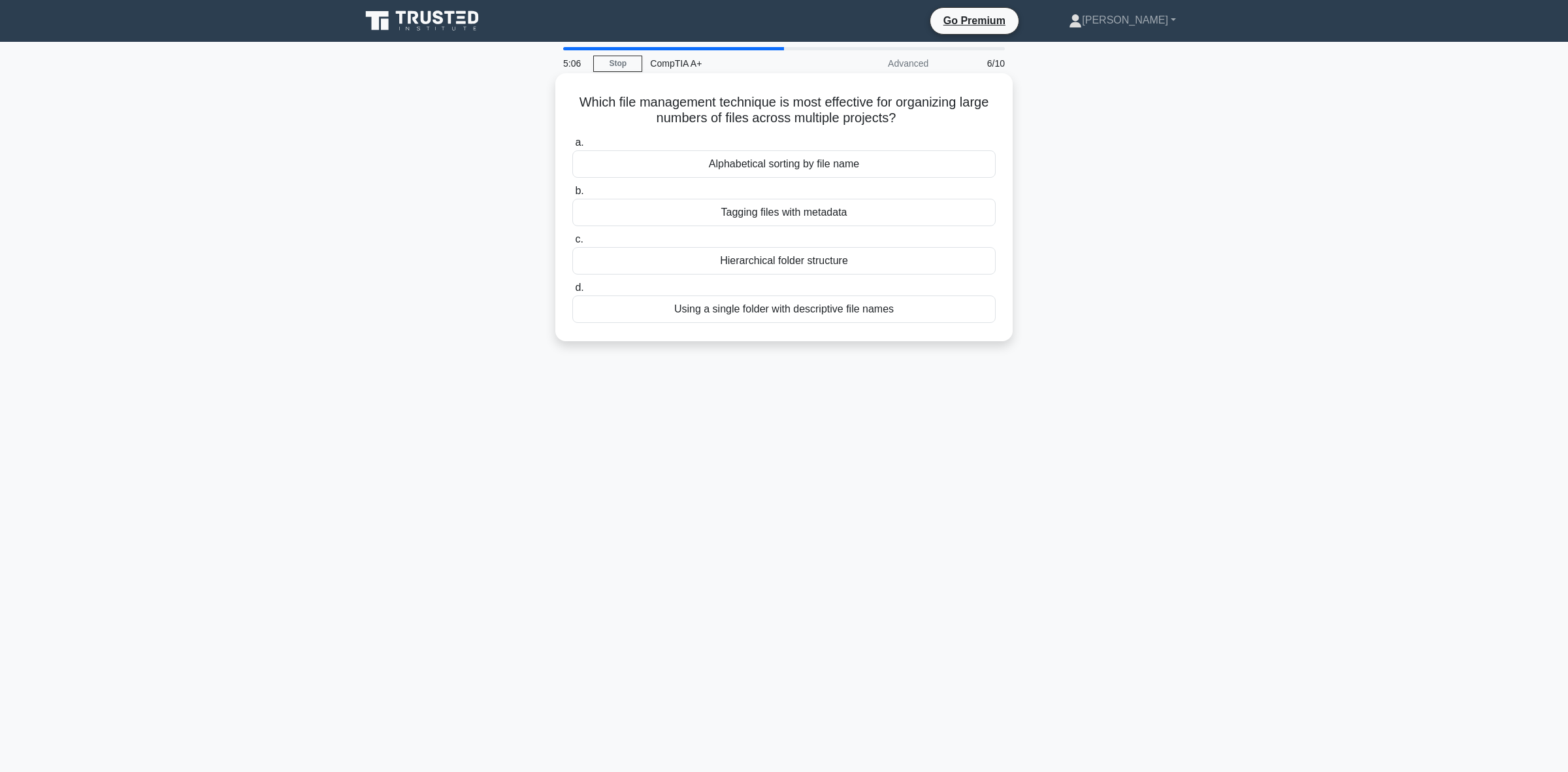
drag, startPoint x: 901, startPoint y: 119, endPoint x: 576, endPoint y: 103, distance: 325.4
click at [576, 103] on h5 "Which file management technique is most effective for organizing large numbers …" at bounding box center [784, 110] width 426 height 33
copy h5 "Which file management technique is most effective for organizing large numbers …"
click at [504, 211] on div "Which file management technique is most effective for organizing large numbers …" at bounding box center [784, 218] width 862 height 283
click at [828, 264] on div "Hierarchical folder structure" at bounding box center [784, 261] width 424 height 27
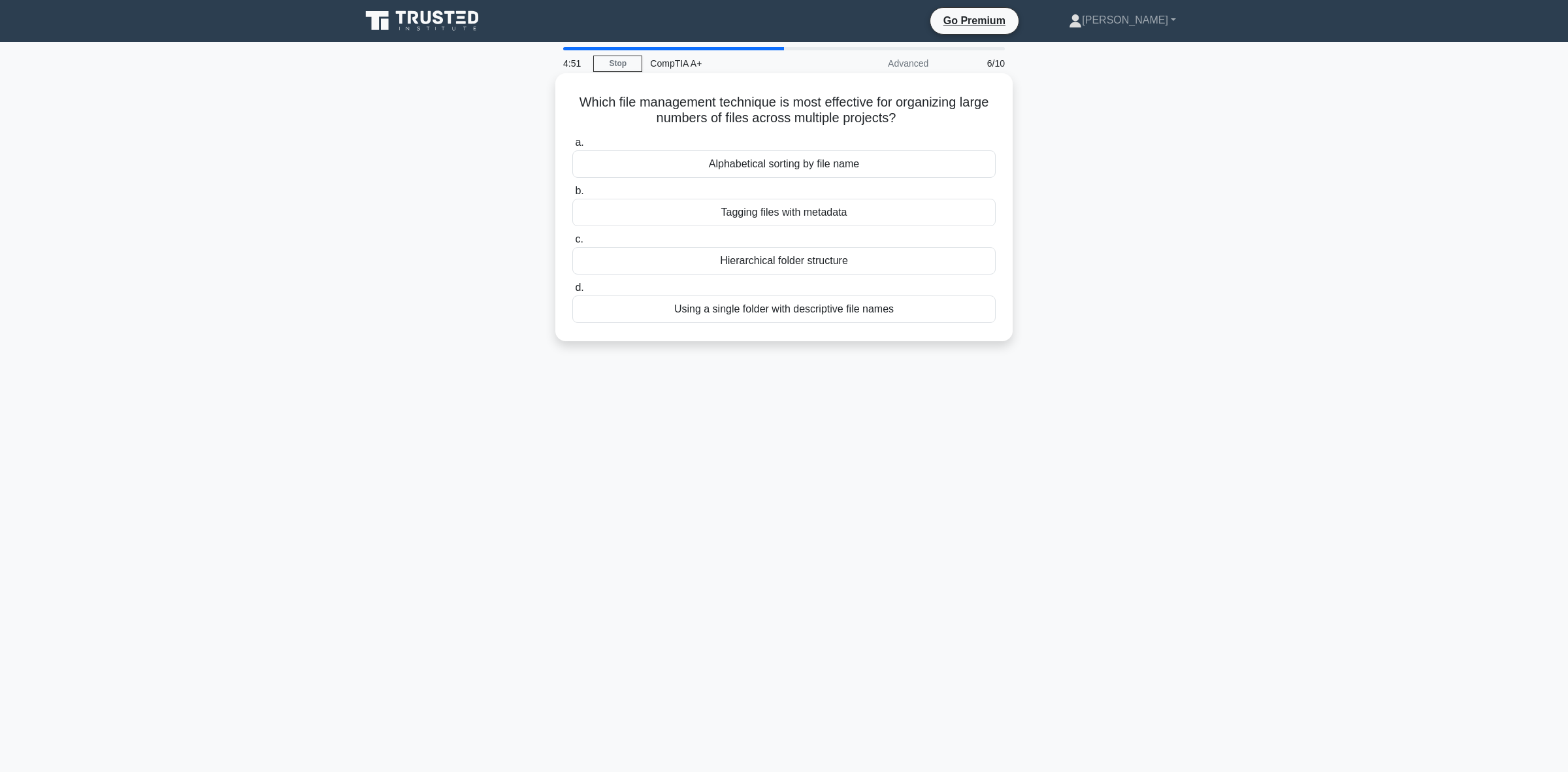
click at [572, 244] on input "c. Hierarchical folder structure" at bounding box center [572, 239] width 0 height 8
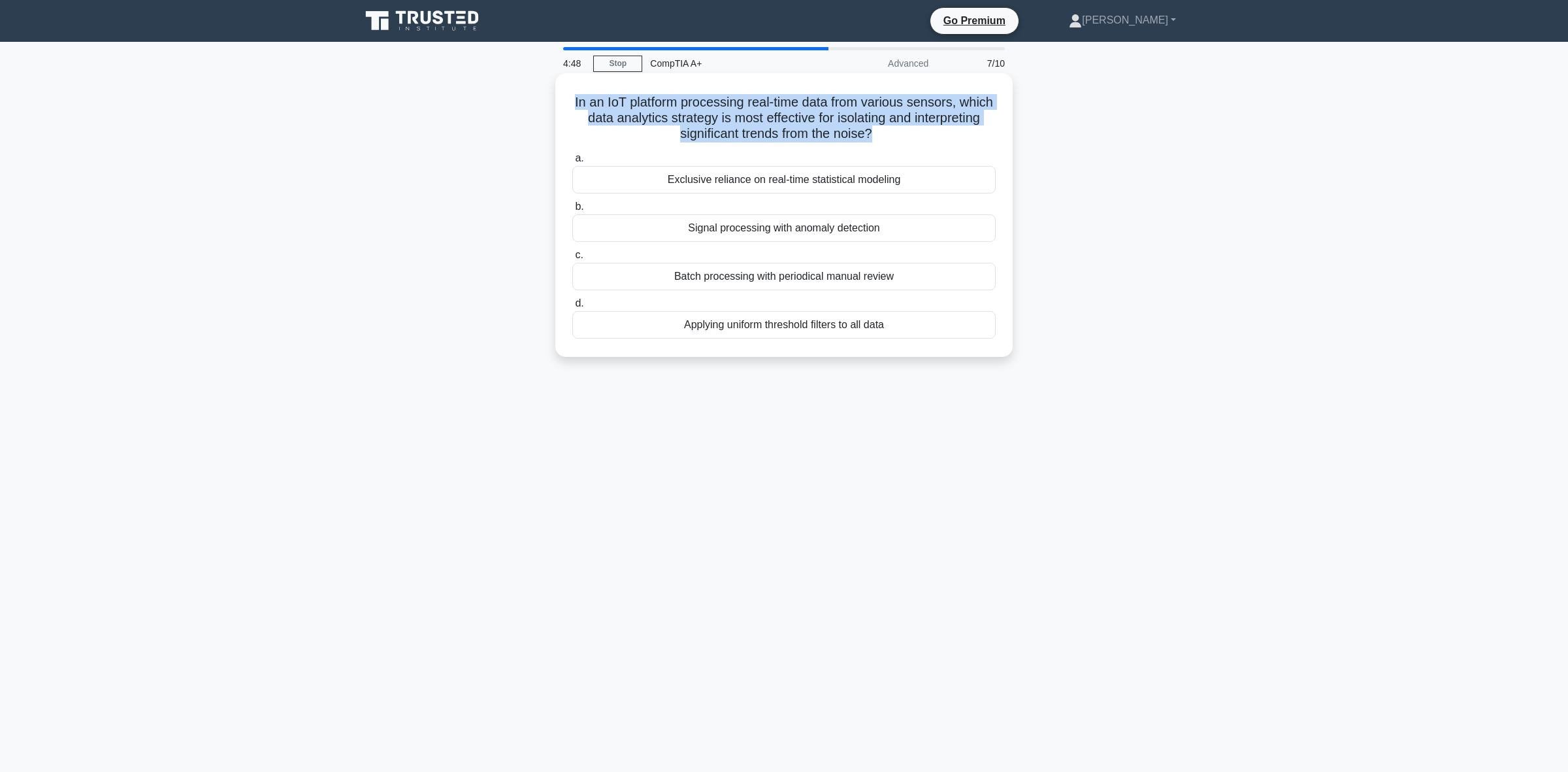
drag, startPoint x: 912, startPoint y: 134, endPoint x: 581, endPoint y: 100, distance: 332.7
click at [581, 100] on h5 "In an IoT platform processing real-time data from various sensors, which data a…" at bounding box center [784, 117] width 426 height 48
copy h5 "In an IoT platform processing real-time data from various sensors, which data a…"
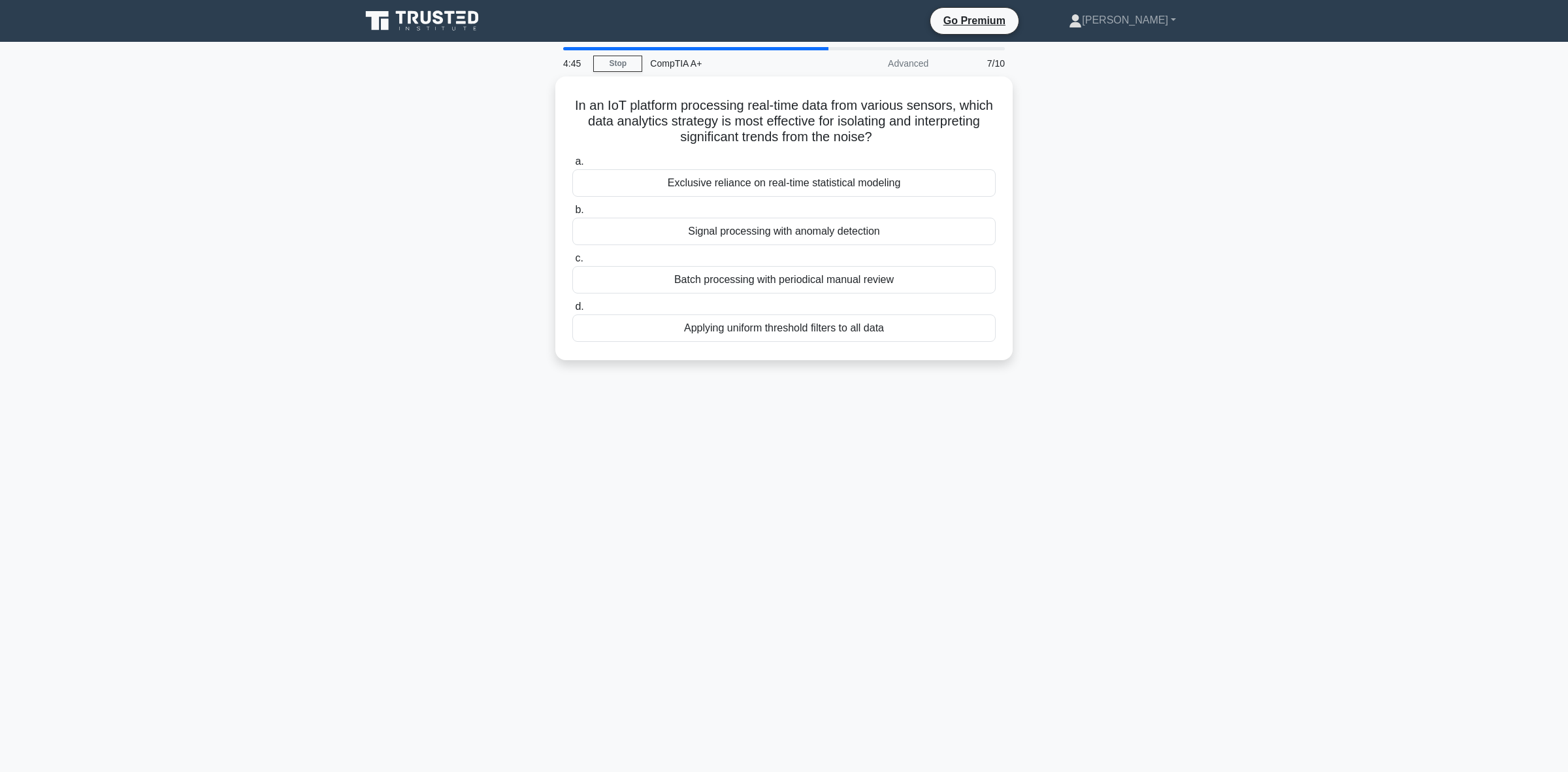
click at [479, 270] on div "In an IoT platform processing real-time data from various sensors, which data a…" at bounding box center [784, 226] width 862 height 300
click at [868, 184] on div "Exclusive reliance on real-time statistical modeling" at bounding box center [784, 180] width 424 height 27
click at [572, 163] on input "a. Exclusive reliance on real-time statistical modeling" at bounding box center [572, 158] width 0 height 8
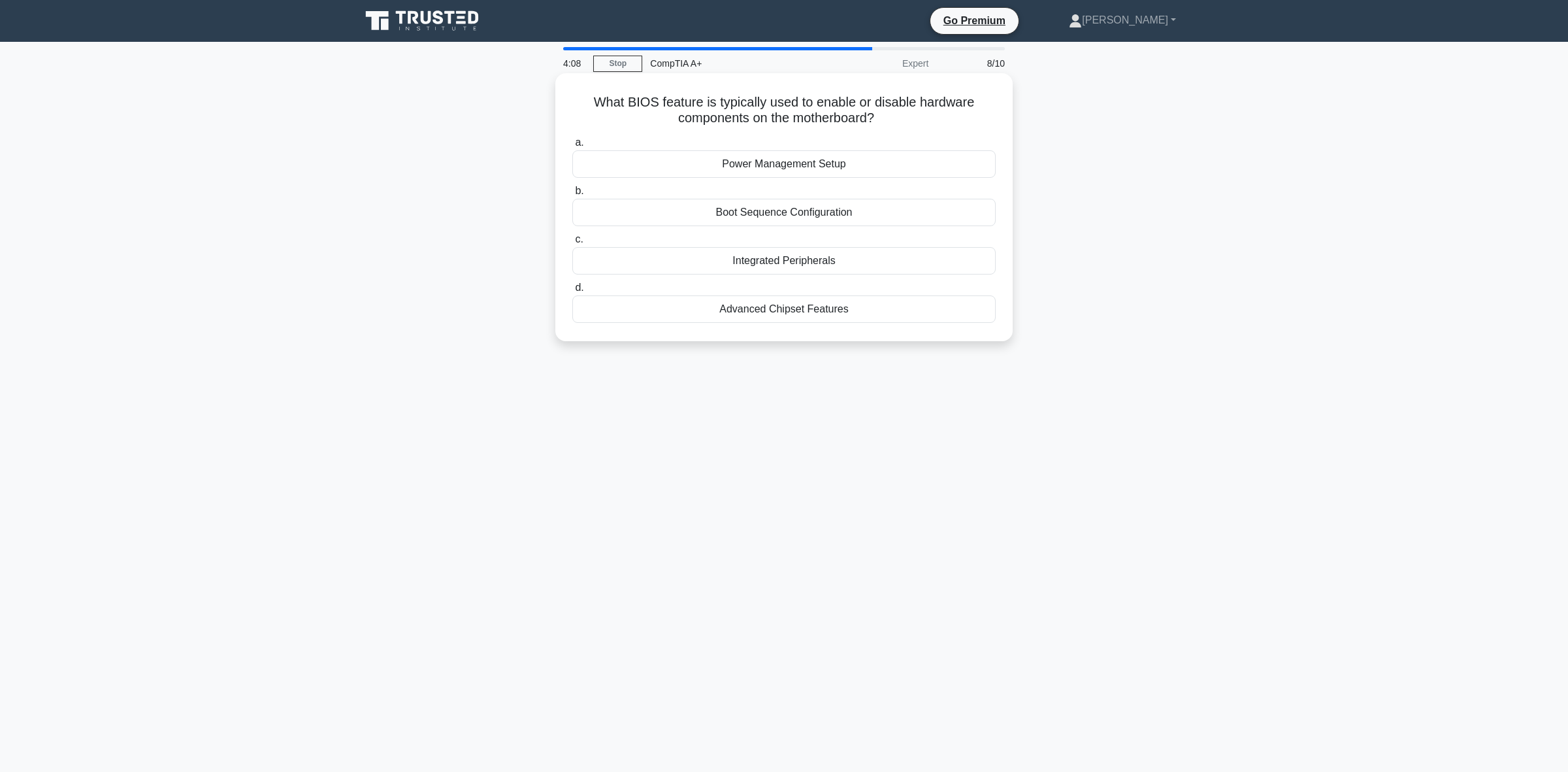
drag, startPoint x: 878, startPoint y: 123, endPoint x: 588, endPoint y: 103, distance: 290.7
click at [588, 103] on h5 "What BIOS feature is typically used to enable or disable hardware components on…" at bounding box center [784, 110] width 426 height 33
copy h5 "What BIOS feature is typically used to enable or disable hardware components on…"
click at [474, 312] on div "What BIOS feature is typically used to enable or disable hardware components on…" at bounding box center [784, 218] width 862 height 283
click at [842, 264] on div "Integrated Peripherals" at bounding box center [784, 261] width 424 height 27
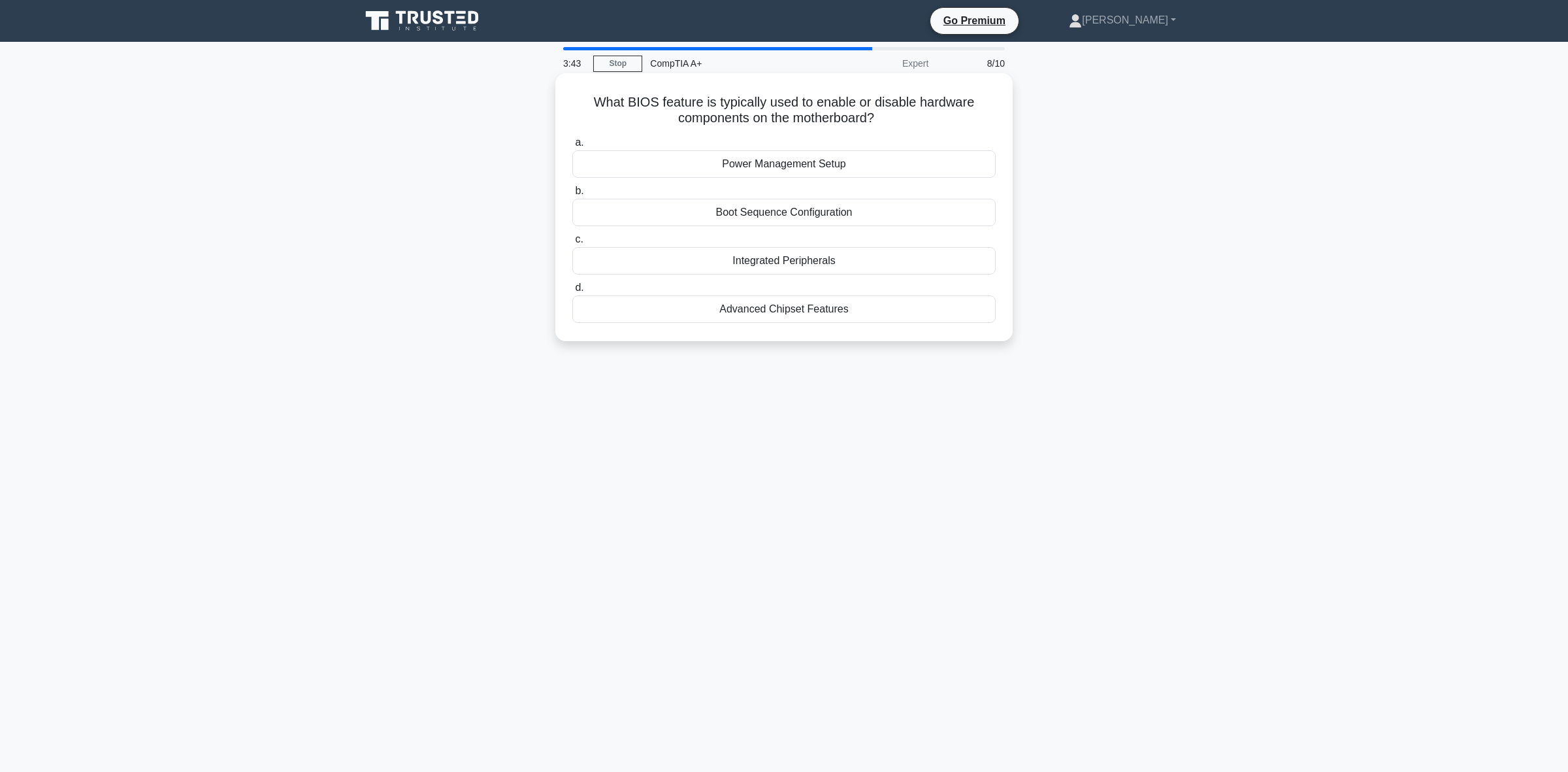
click at [572, 244] on input "c. Integrated Peripherals" at bounding box center [572, 239] width 0 height 8
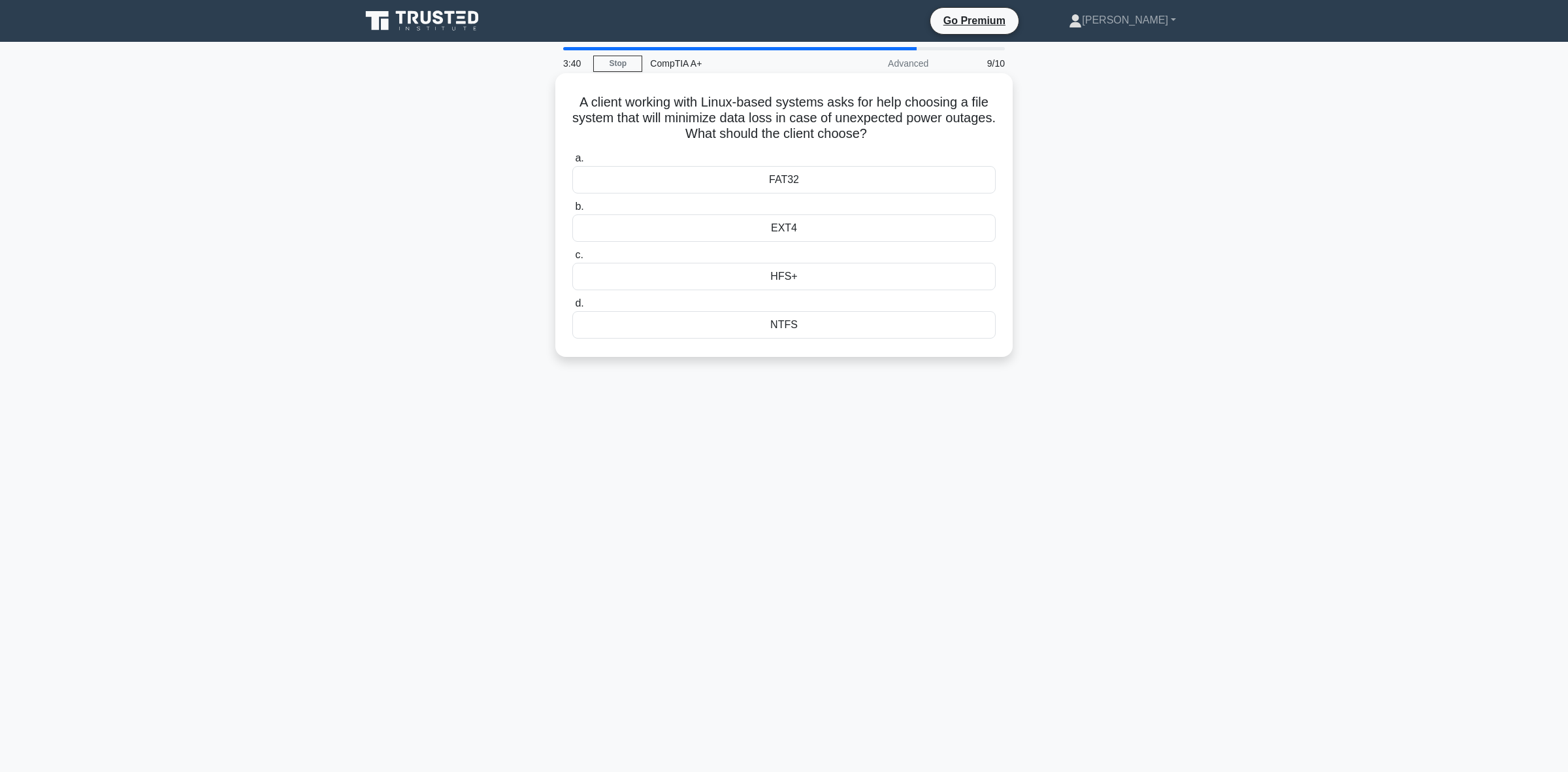
drag, startPoint x: 899, startPoint y: 133, endPoint x: 568, endPoint y: 102, distance: 332.4
click at [568, 102] on div "A client working with Linux-based systems asks for help choosing a file system …" at bounding box center [784, 215] width 447 height 273
copy h5 "A client working with Linux-based systems asks for help choosing a file system …"
click at [548, 476] on div "3:37 Stop CompTIA A+ Advanced 9/10 A client working with Linux-based systems as…" at bounding box center [784, 374] width 862 height 654
drag, startPoint x: 371, startPoint y: 332, endPoint x: 395, endPoint y: 353, distance: 31.9
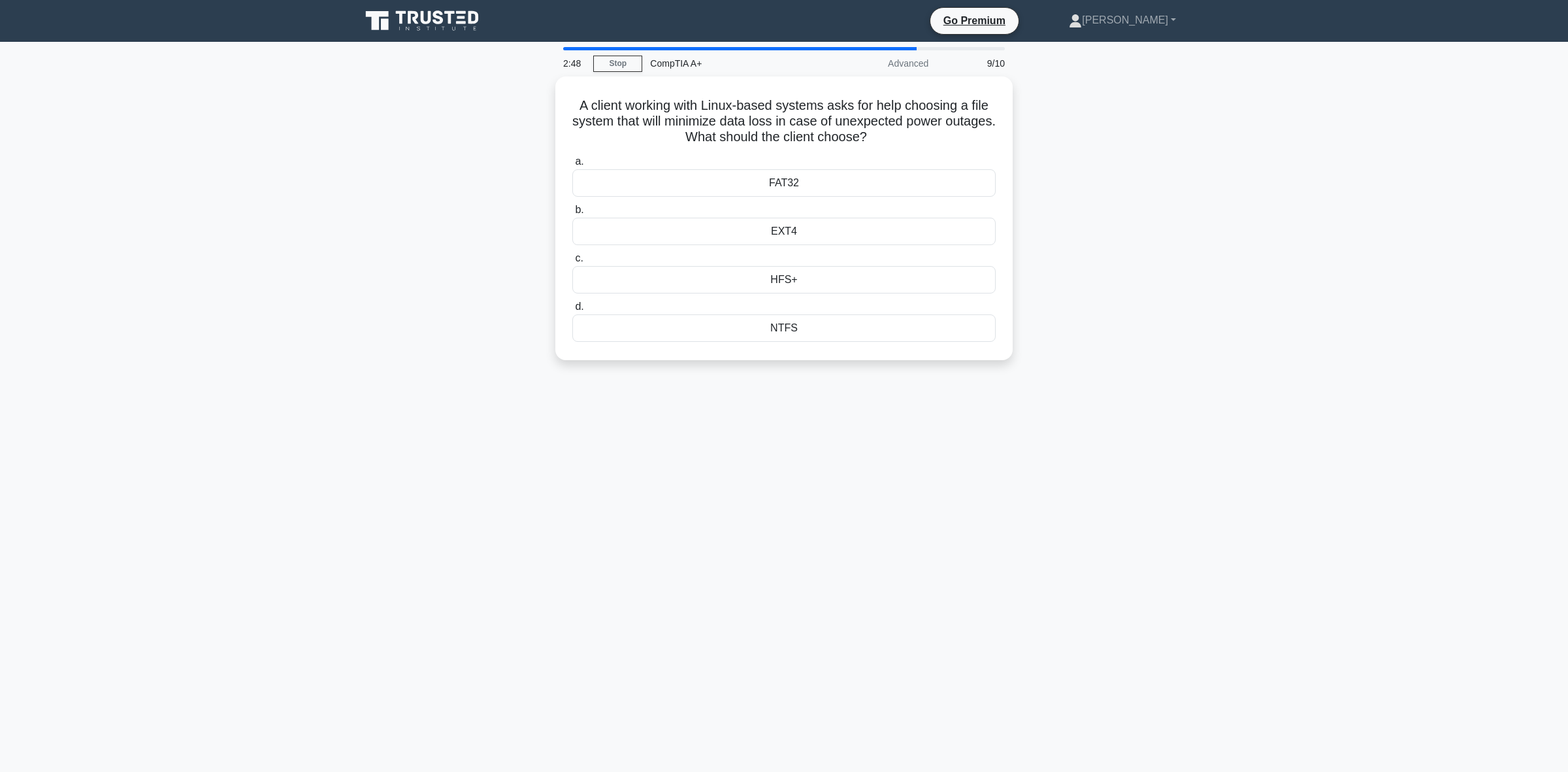
click at [371, 332] on div "A client working with Linux-based systems asks for help choosing a file system …" at bounding box center [784, 226] width 862 height 300
click at [821, 235] on div "EXT4" at bounding box center [784, 228] width 424 height 27
click at [572, 211] on input "b. EXT4" at bounding box center [572, 207] width 0 height 8
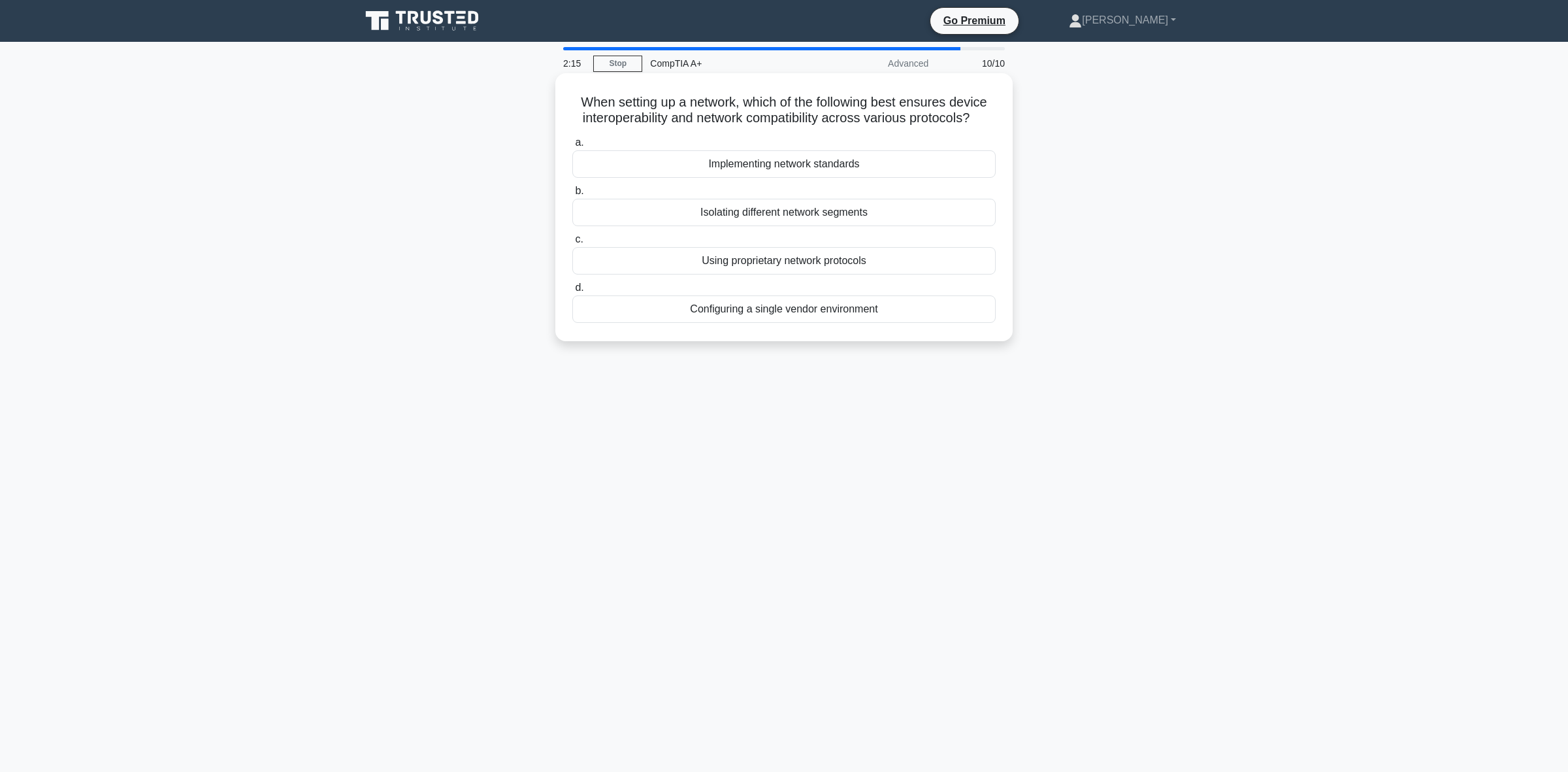
drag, startPoint x: 984, startPoint y: 118, endPoint x: 571, endPoint y: 98, distance: 413.5
click at [571, 98] on h5 "When setting up a network, which of the following best ensures device interoper…" at bounding box center [784, 110] width 426 height 33
copy h5 "When setting up a network, which of the following best ensures device interoper…"
click at [824, 553] on div "2:11 Stop CompTIA A+ Advanced 10/10 When setting up a network, which of the fol…" at bounding box center [784, 374] width 862 height 654
click at [821, 165] on div "Implementing network standards" at bounding box center [784, 164] width 424 height 27
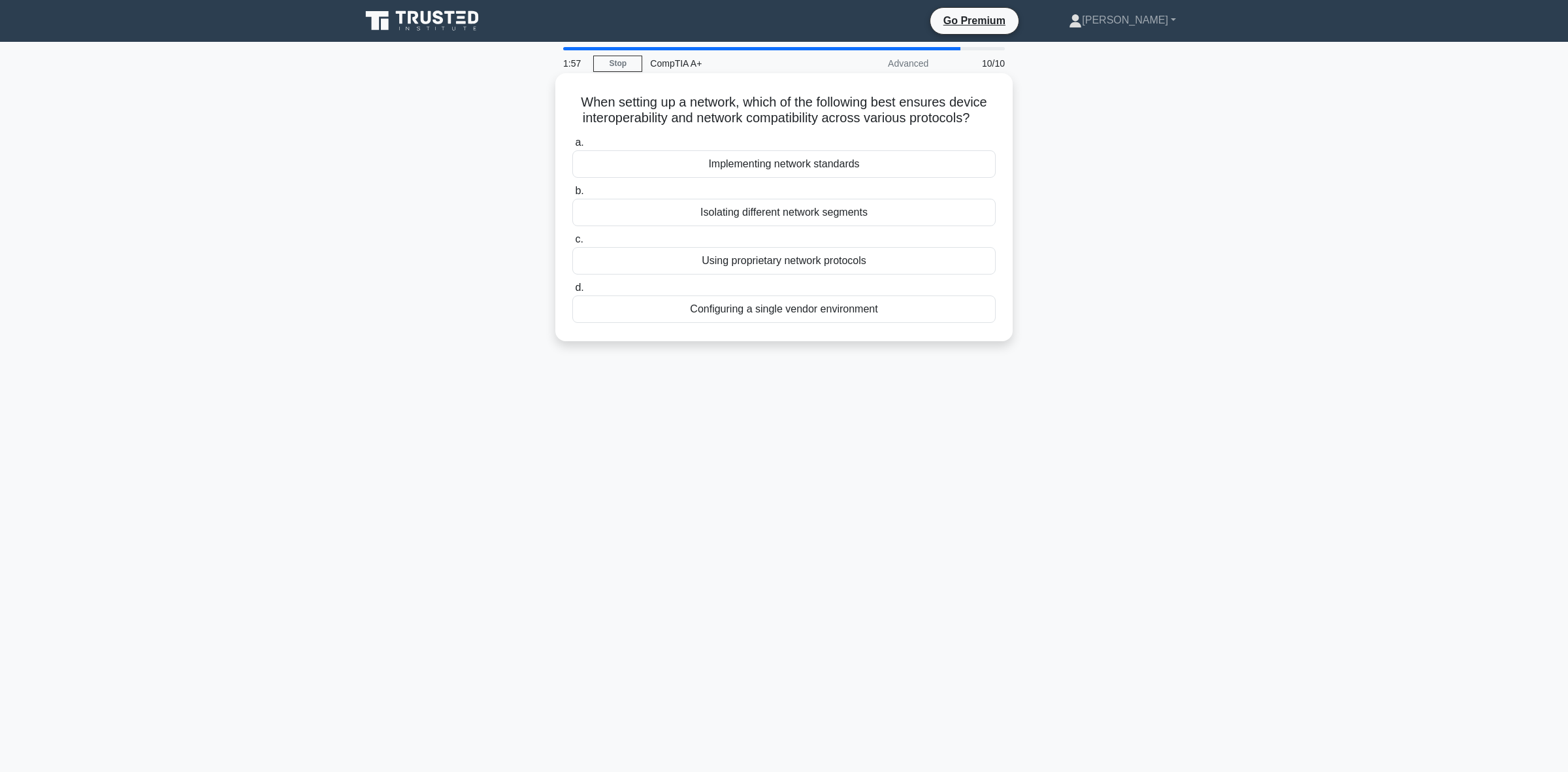
click at [572, 147] on input "a. Implementing network standards" at bounding box center [572, 143] width 0 height 8
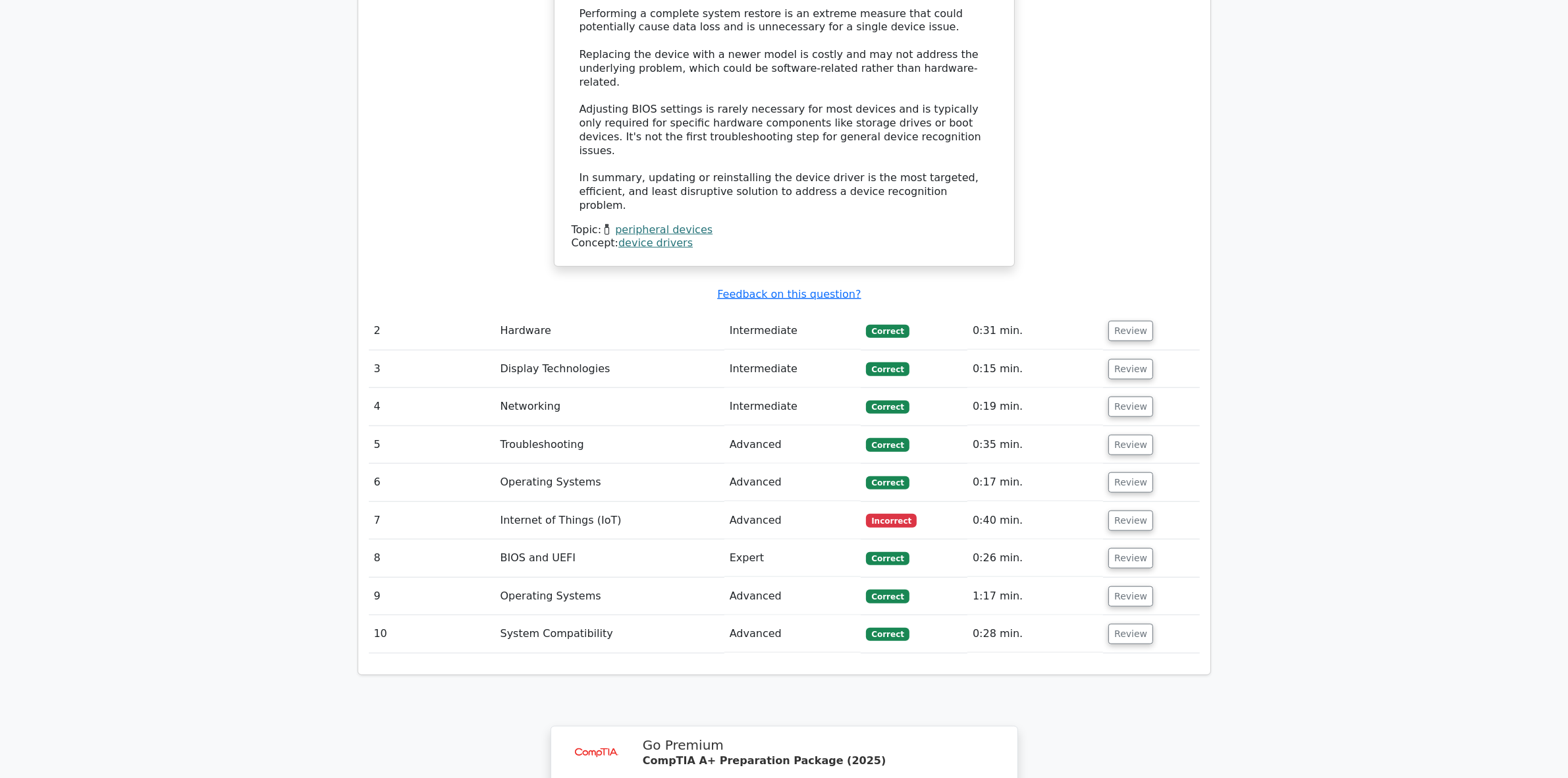
scroll to position [1647, 0]
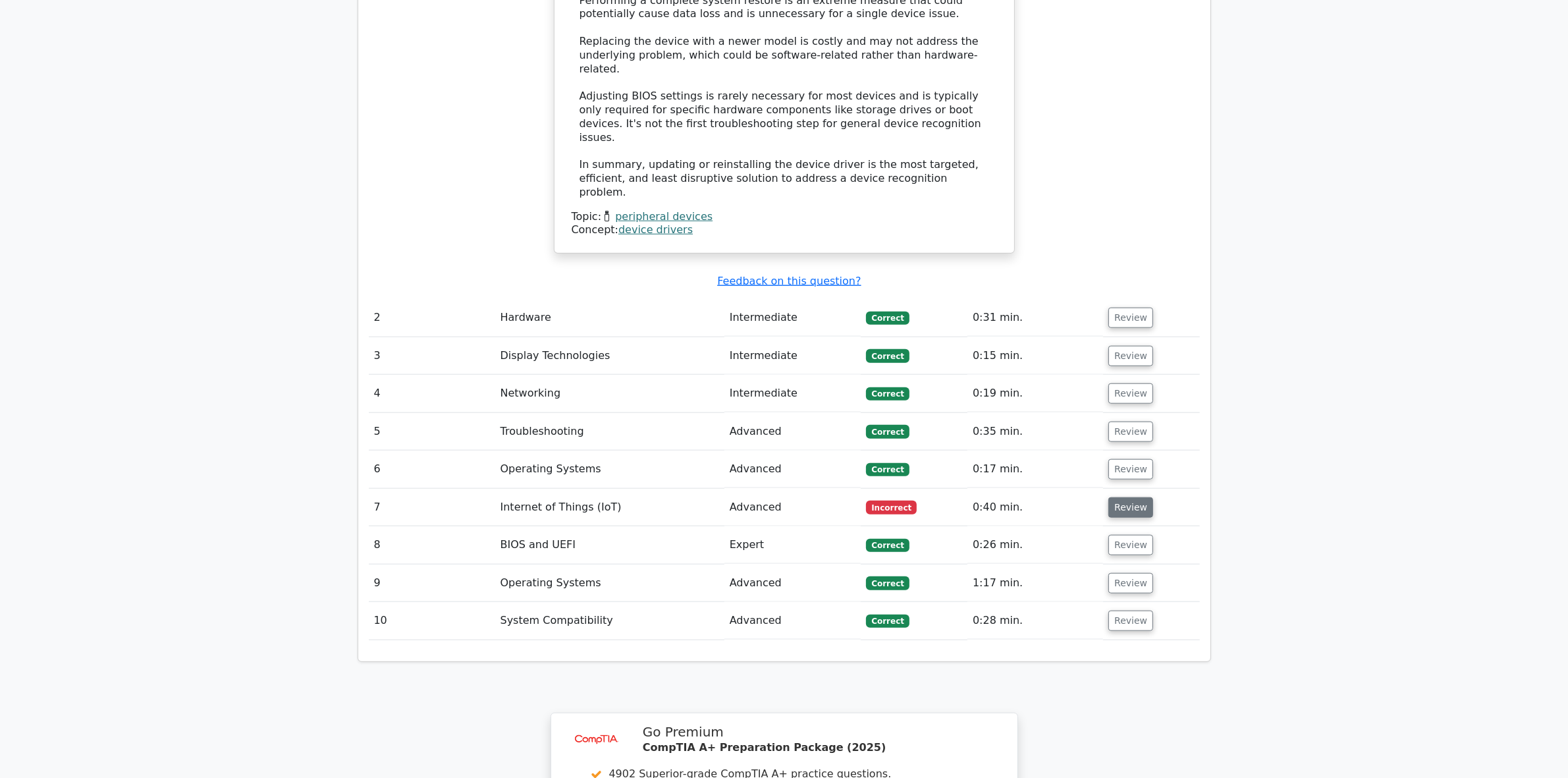
click at [1115, 497] on button "Review" at bounding box center [1130, 507] width 45 height 21
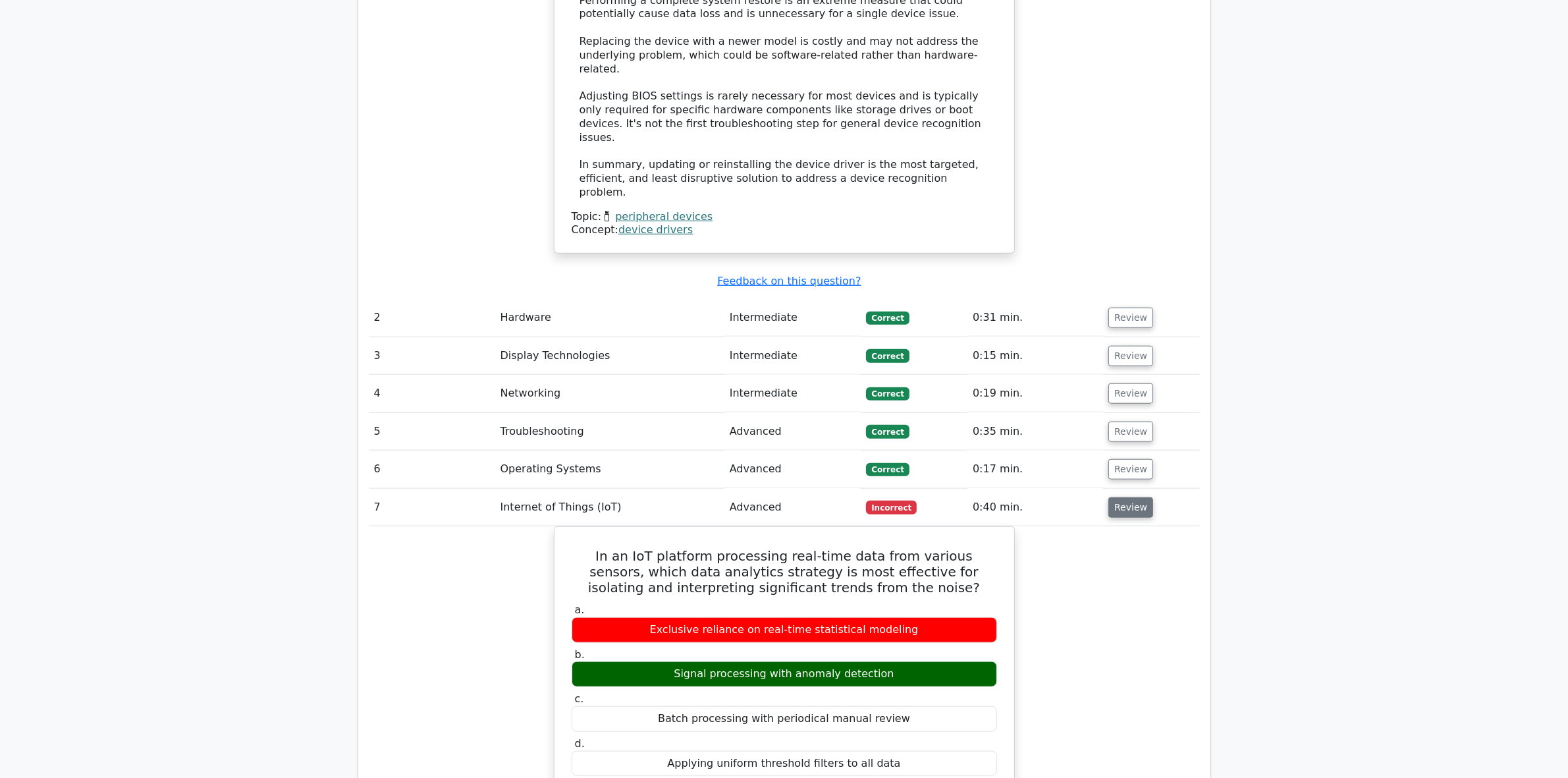
click at [1115, 497] on button "Review" at bounding box center [1130, 507] width 45 height 21
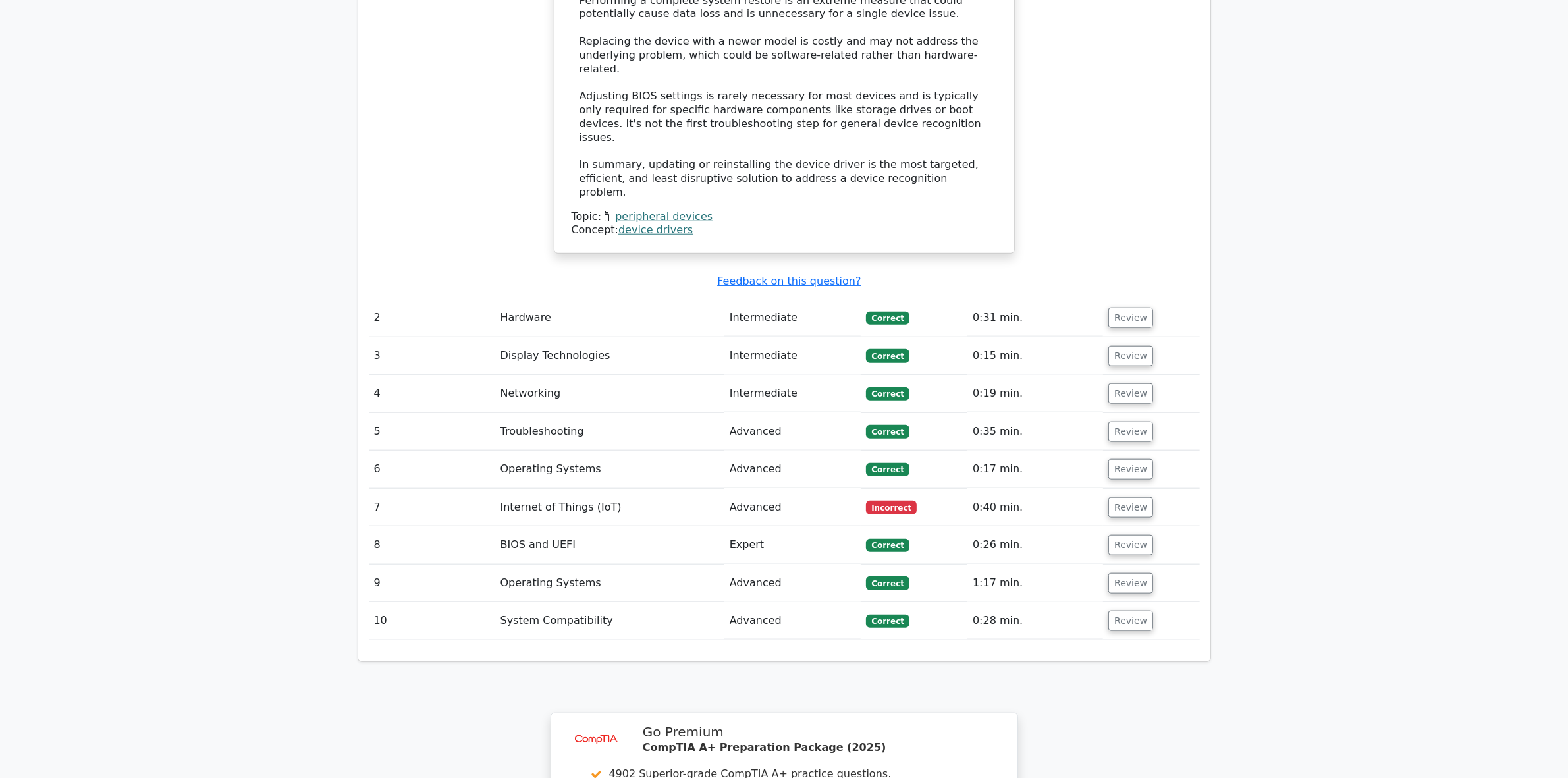
click at [1117, 299] on td "Review" at bounding box center [1150, 317] width 96 height 38
click at [1123, 307] on button "Review" at bounding box center [1130, 317] width 45 height 21
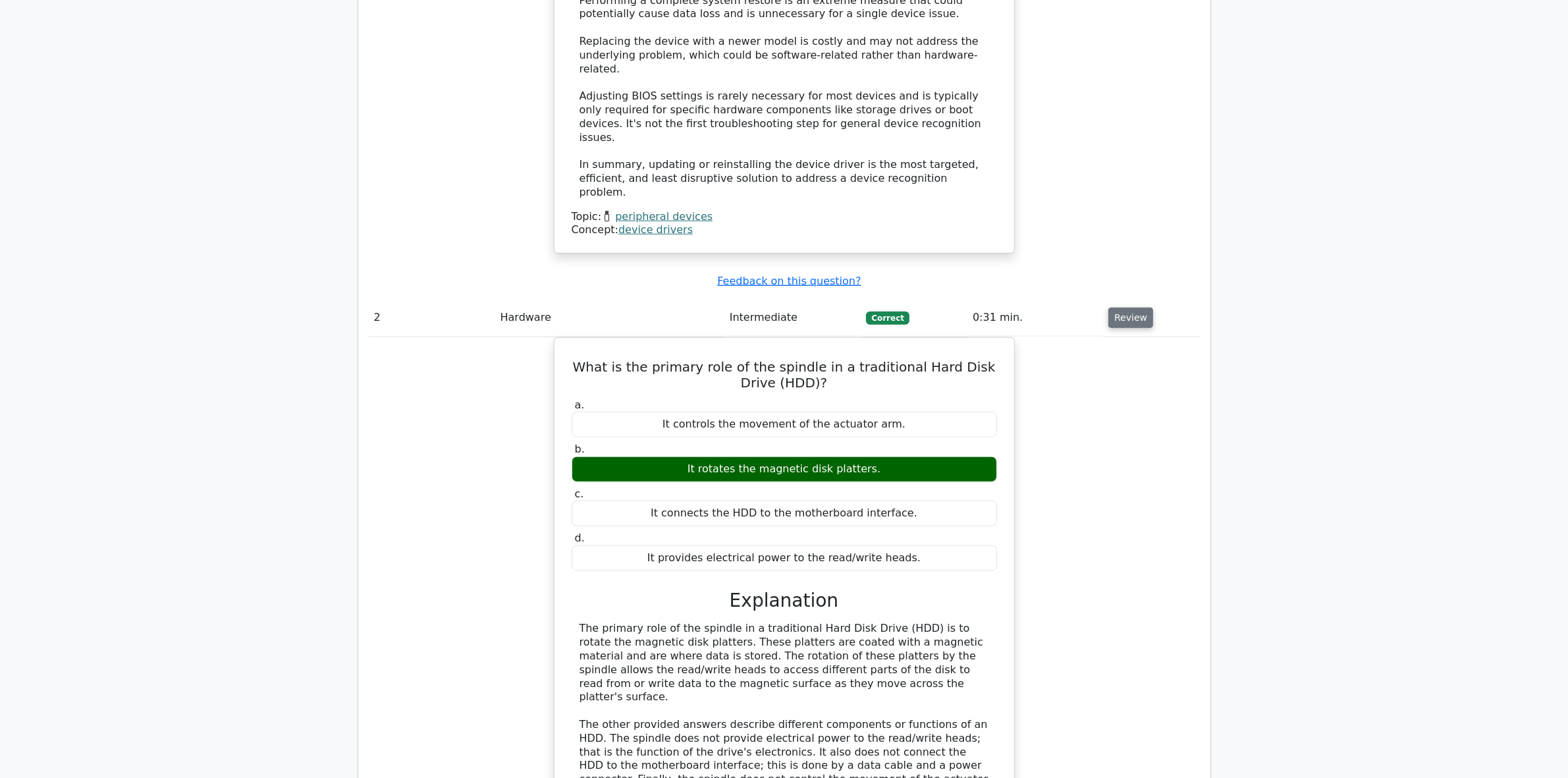
click at [1126, 307] on button "Review" at bounding box center [1130, 317] width 45 height 21
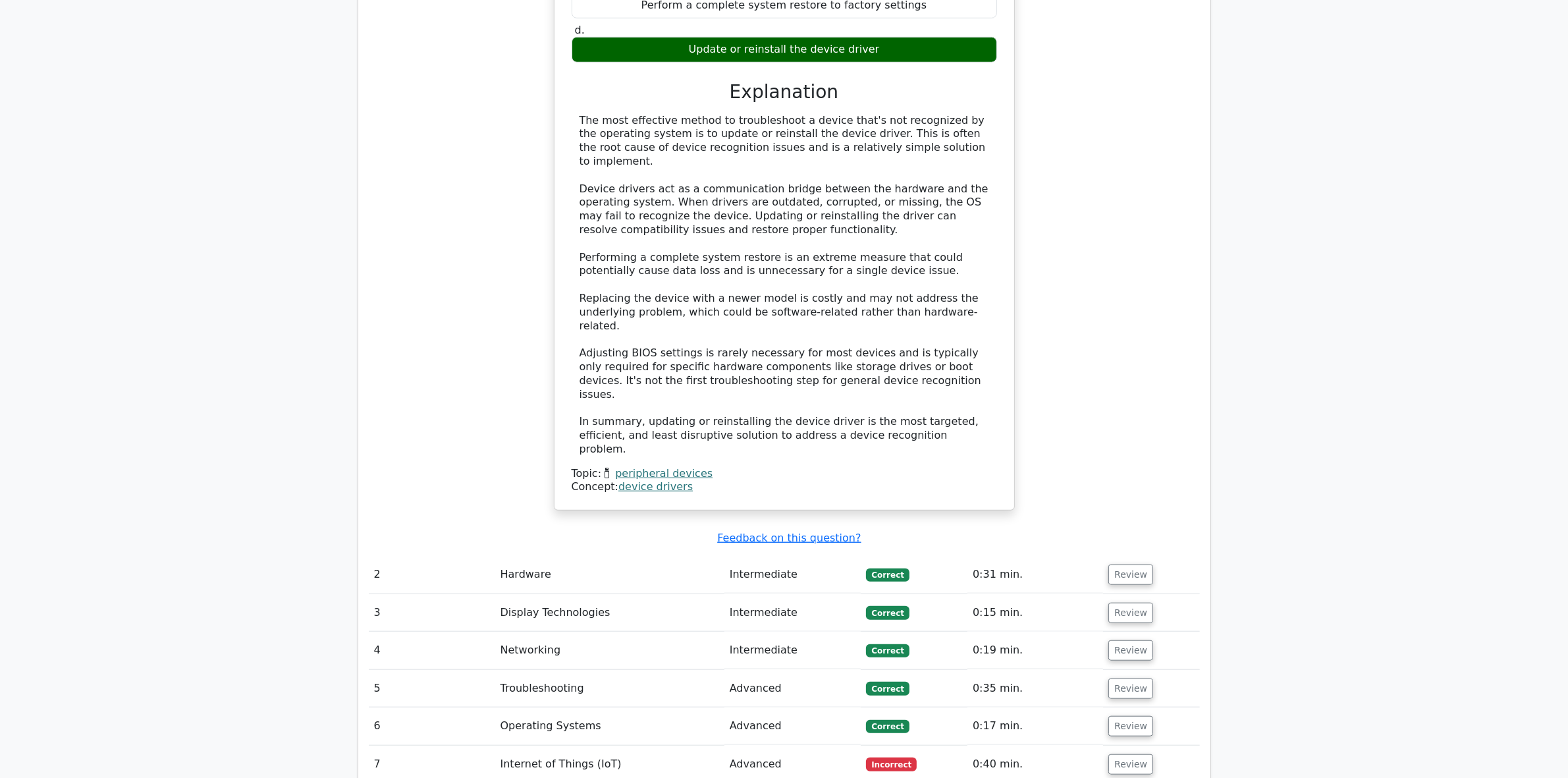
scroll to position [1317, 0]
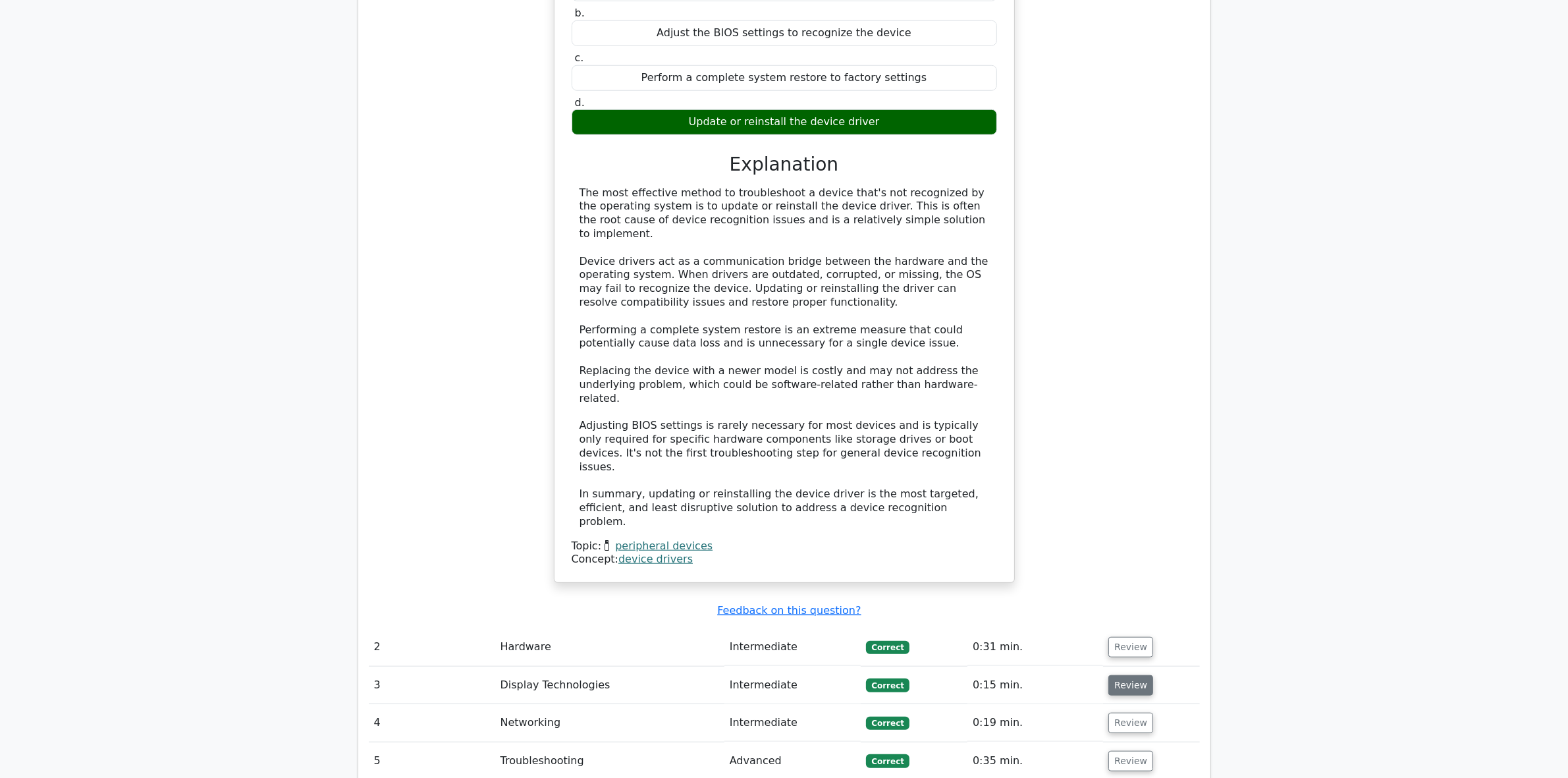
click at [1133, 675] on button "Review" at bounding box center [1130, 685] width 45 height 21
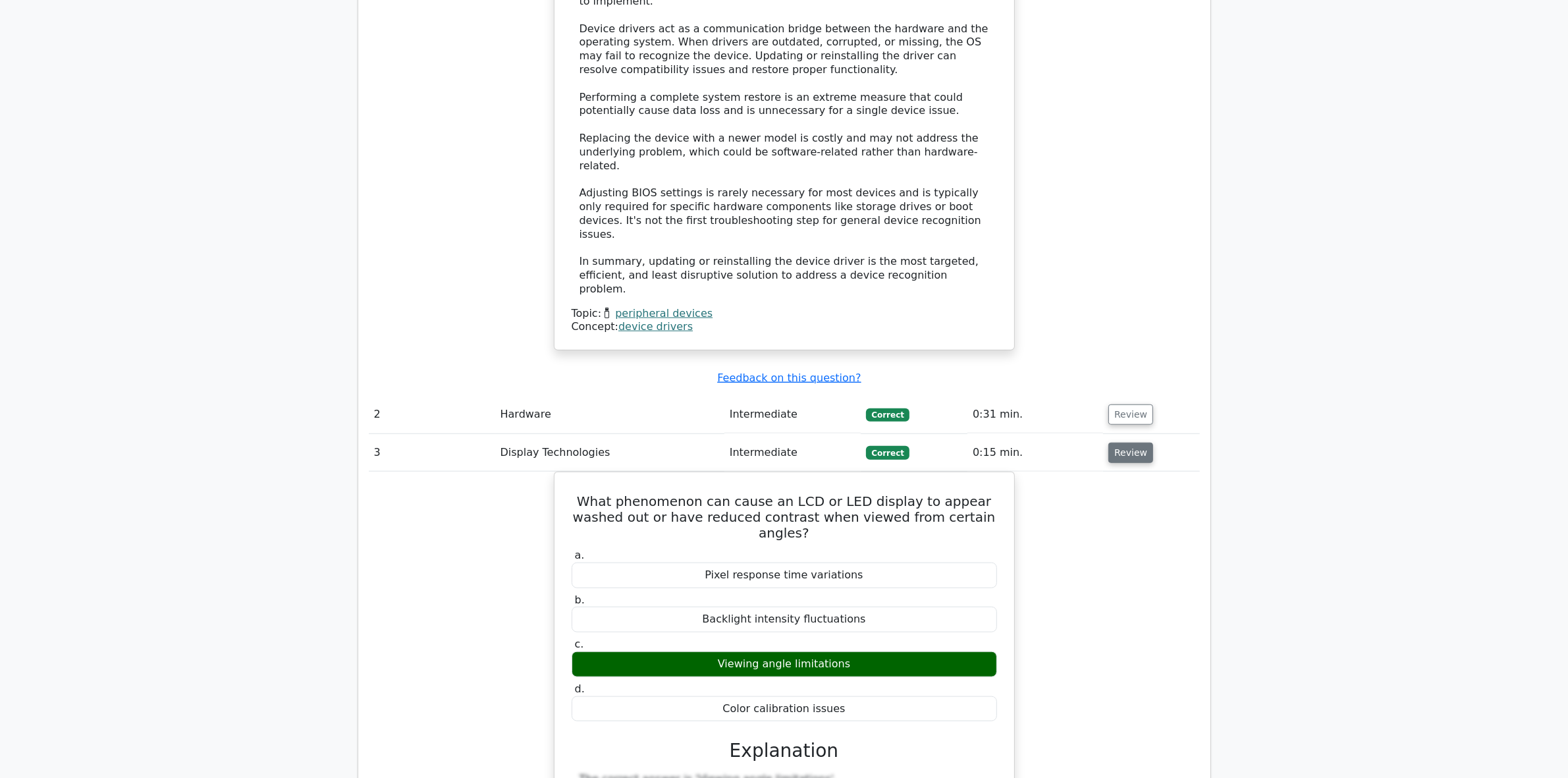
scroll to position [1564, 0]
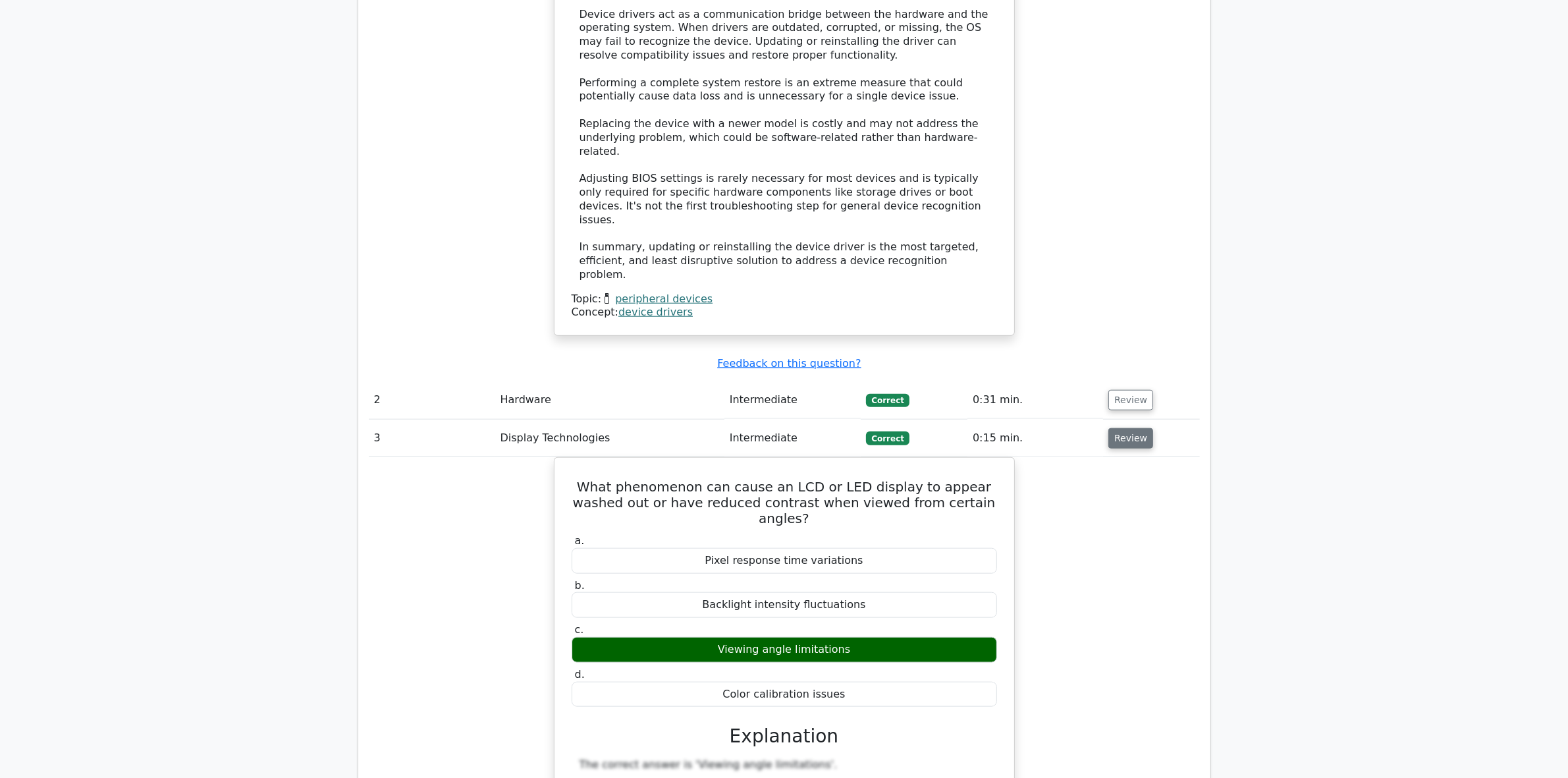
click at [1130, 428] on button "Review" at bounding box center [1130, 438] width 45 height 21
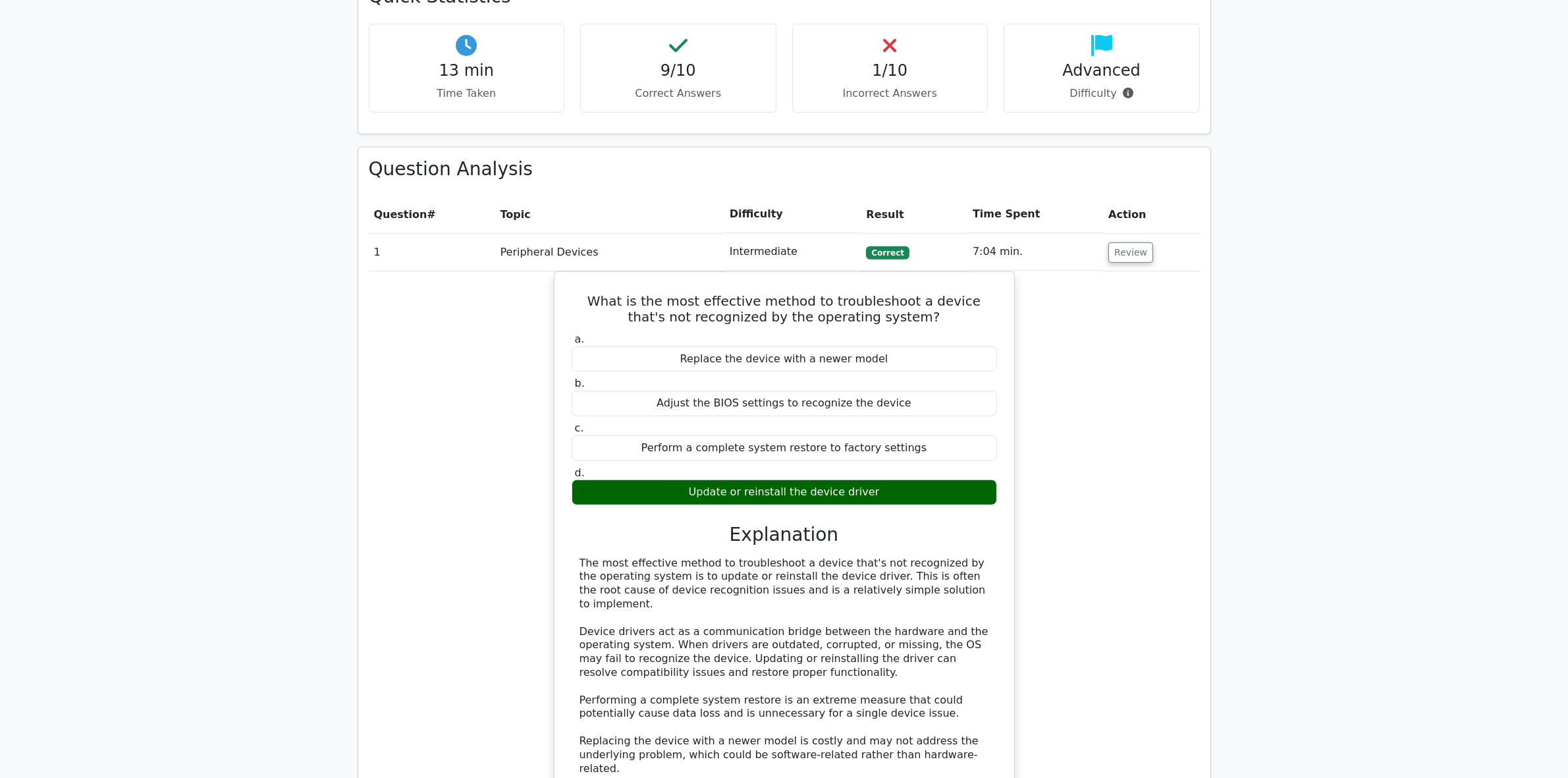
scroll to position [905, 0]
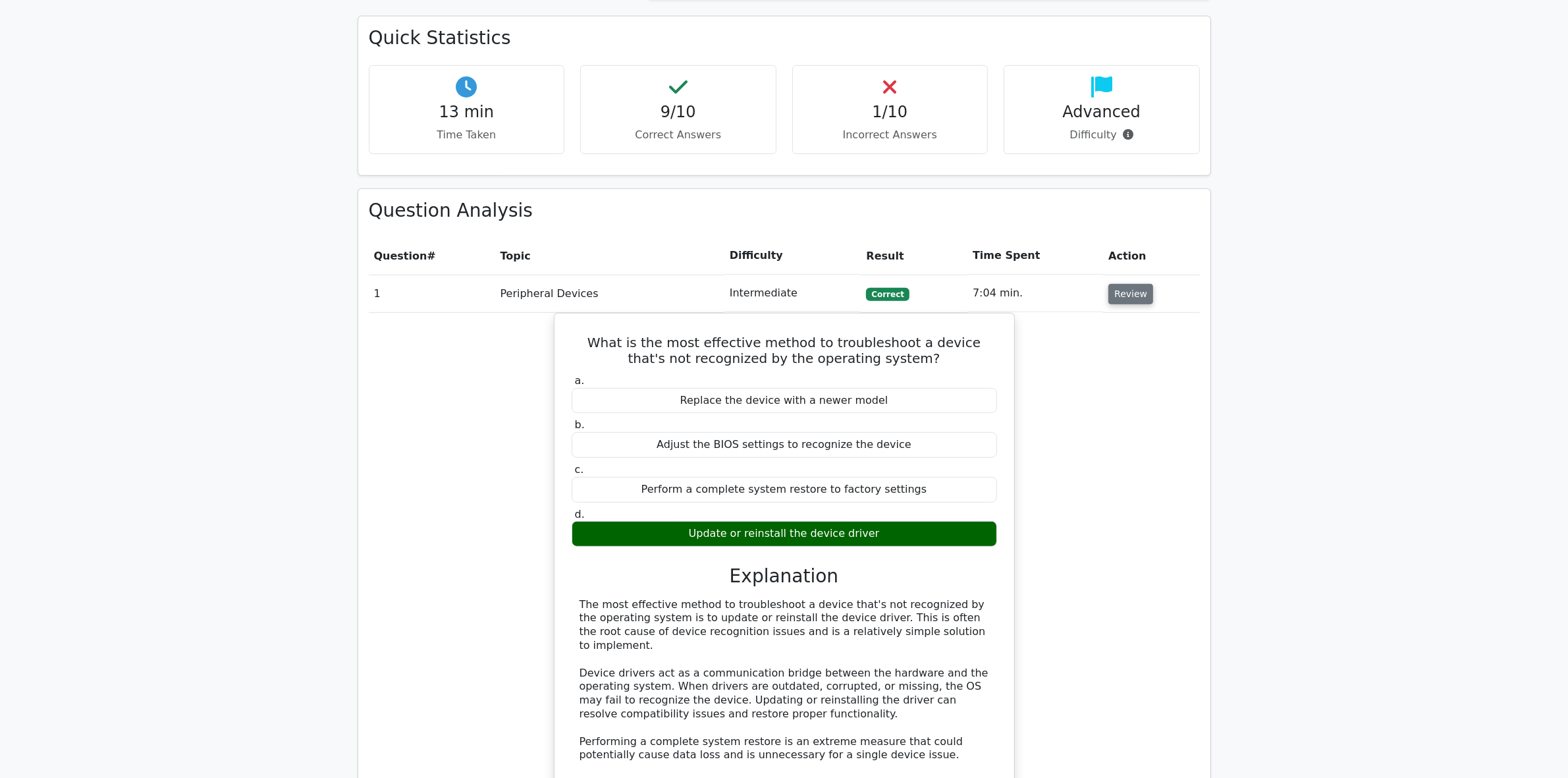
click at [1130, 284] on button "Review" at bounding box center [1130, 294] width 45 height 21
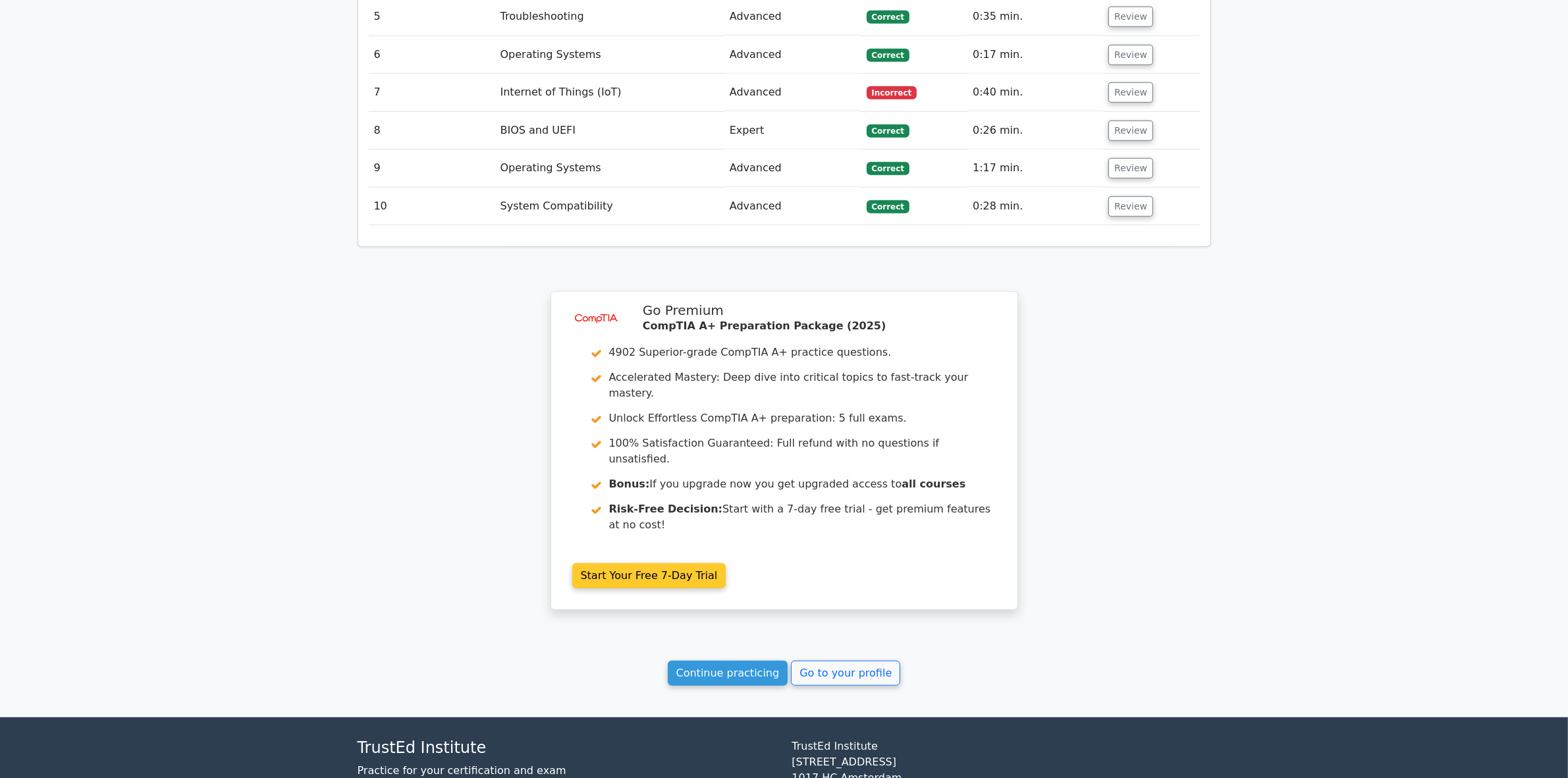
scroll to position [1342, 0]
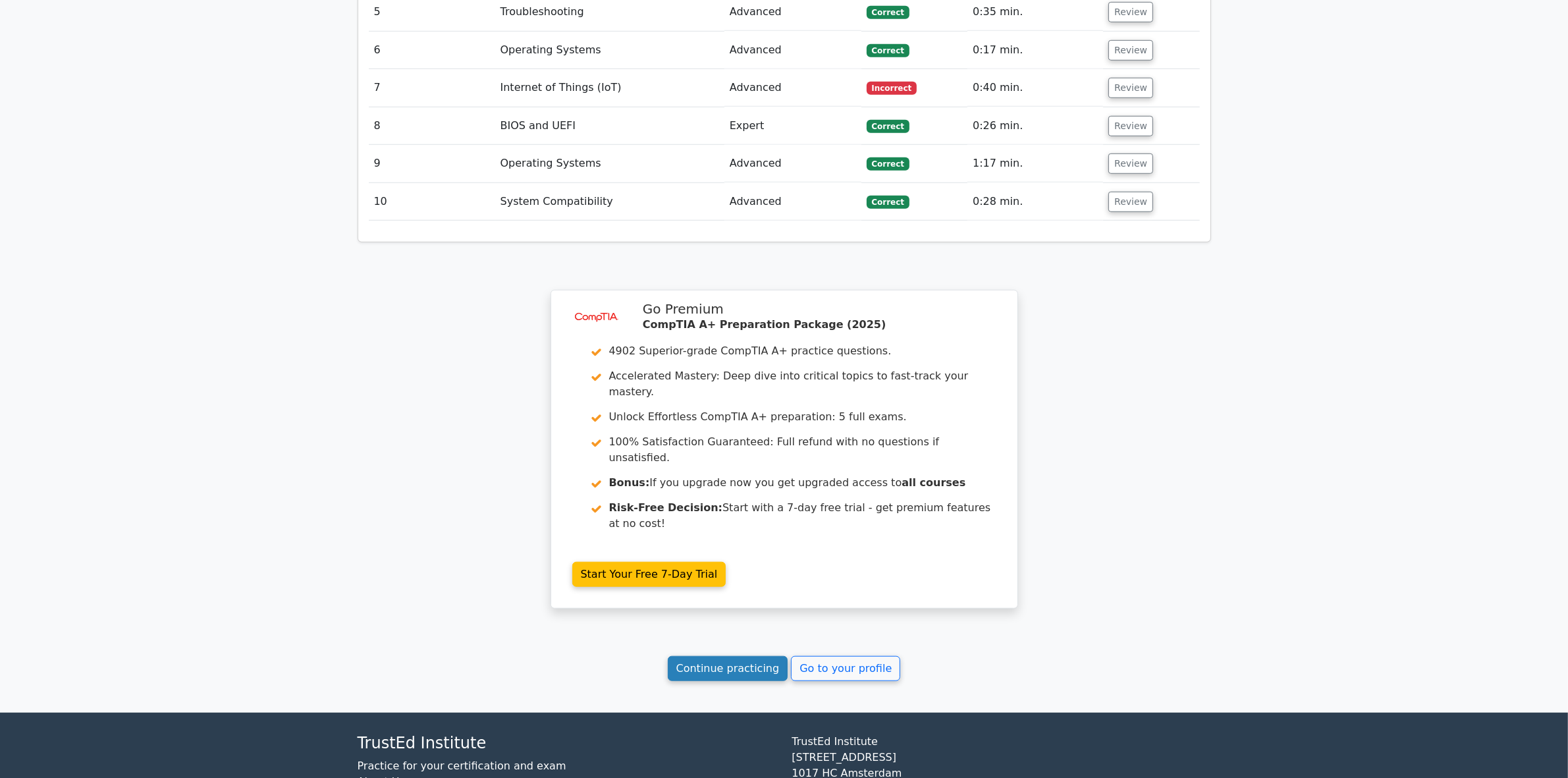
click at [757, 656] on link "Continue practicing" at bounding box center [728, 668] width 121 height 25
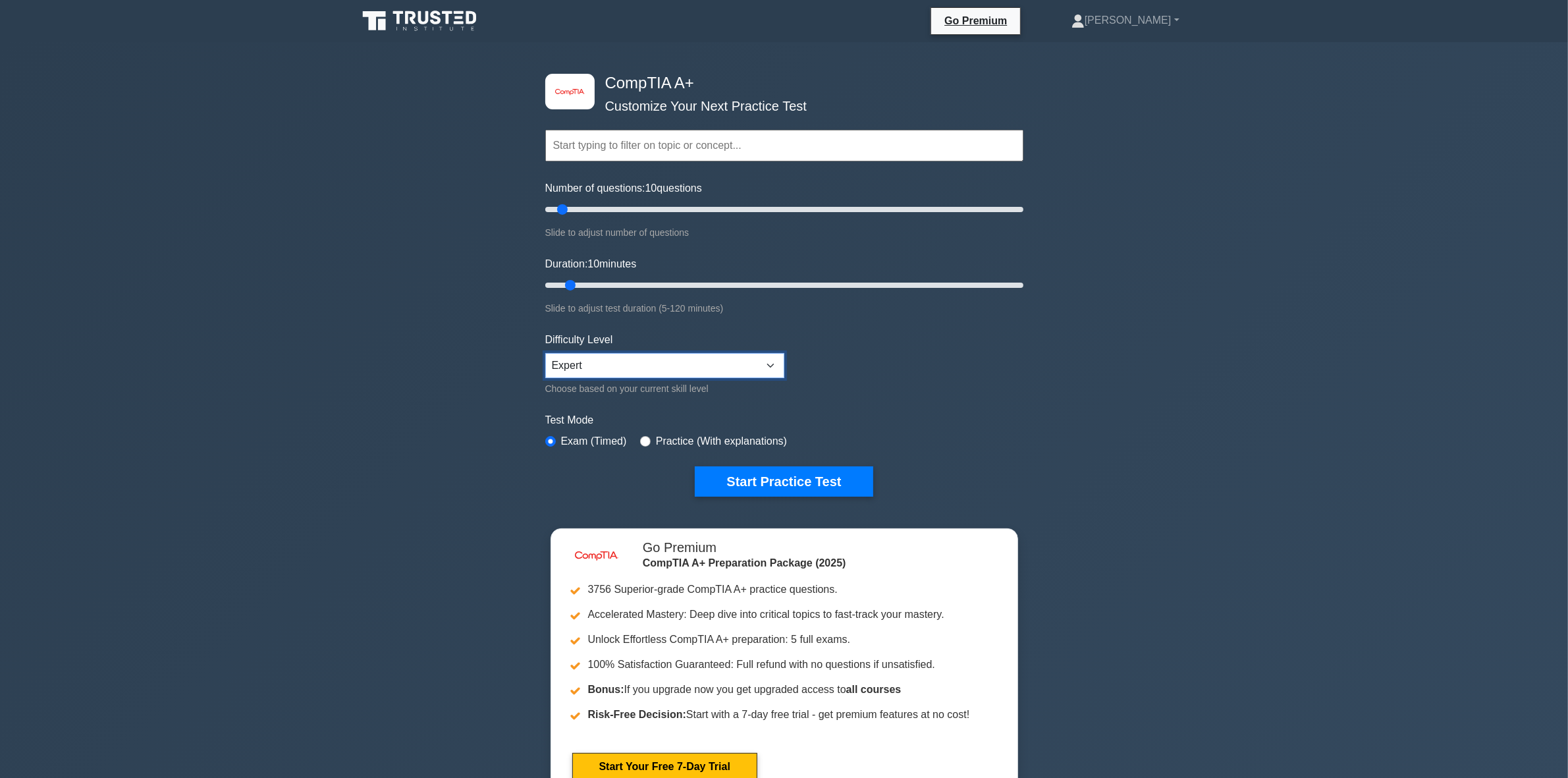
click at [726, 369] on select "Beginner Intermediate Expert" at bounding box center [664, 366] width 239 height 25
click at [854, 475] on button "Start Practice Test" at bounding box center [784, 481] width 178 height 30
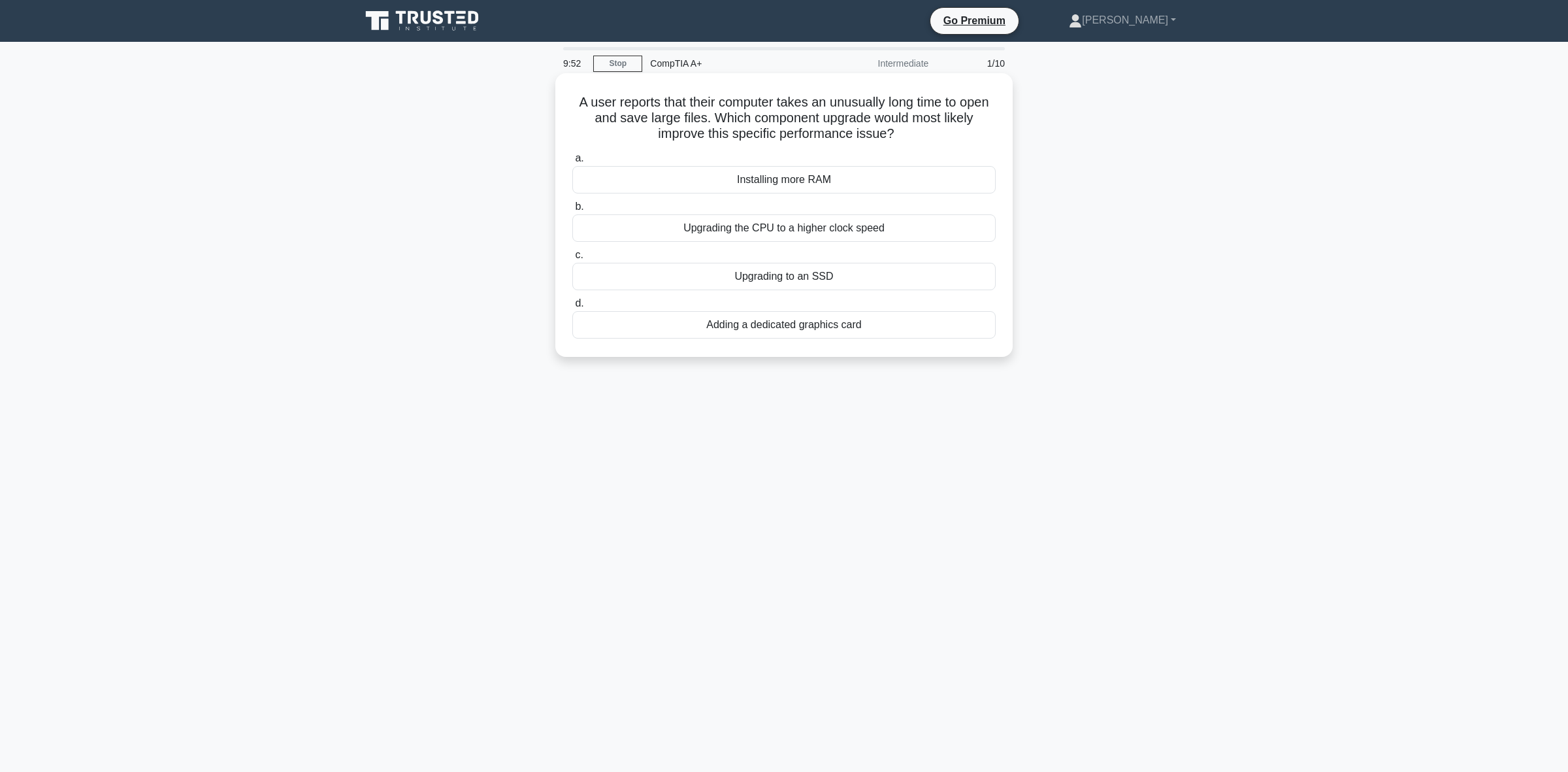
drag, startPoint x: 903, startPoint y: 136, endPoint x: 561, endPoint y: 103, distance: 343.6
click at [561, 103] on div "A user reports that their computer takes an unusually long time to open and sav…" at bounding box center [784, 215] width 447 height 273
copy h5 "A user reports that their computer takes an unusually long time to open and sav…"
click at [832, 186] on div "Installing more RAM" at bounding box center [784, 180] width 424 height 27
click at [572, 163] on input "a. Installing more RAM" at bounding box center [572, 158] width 0 height 8
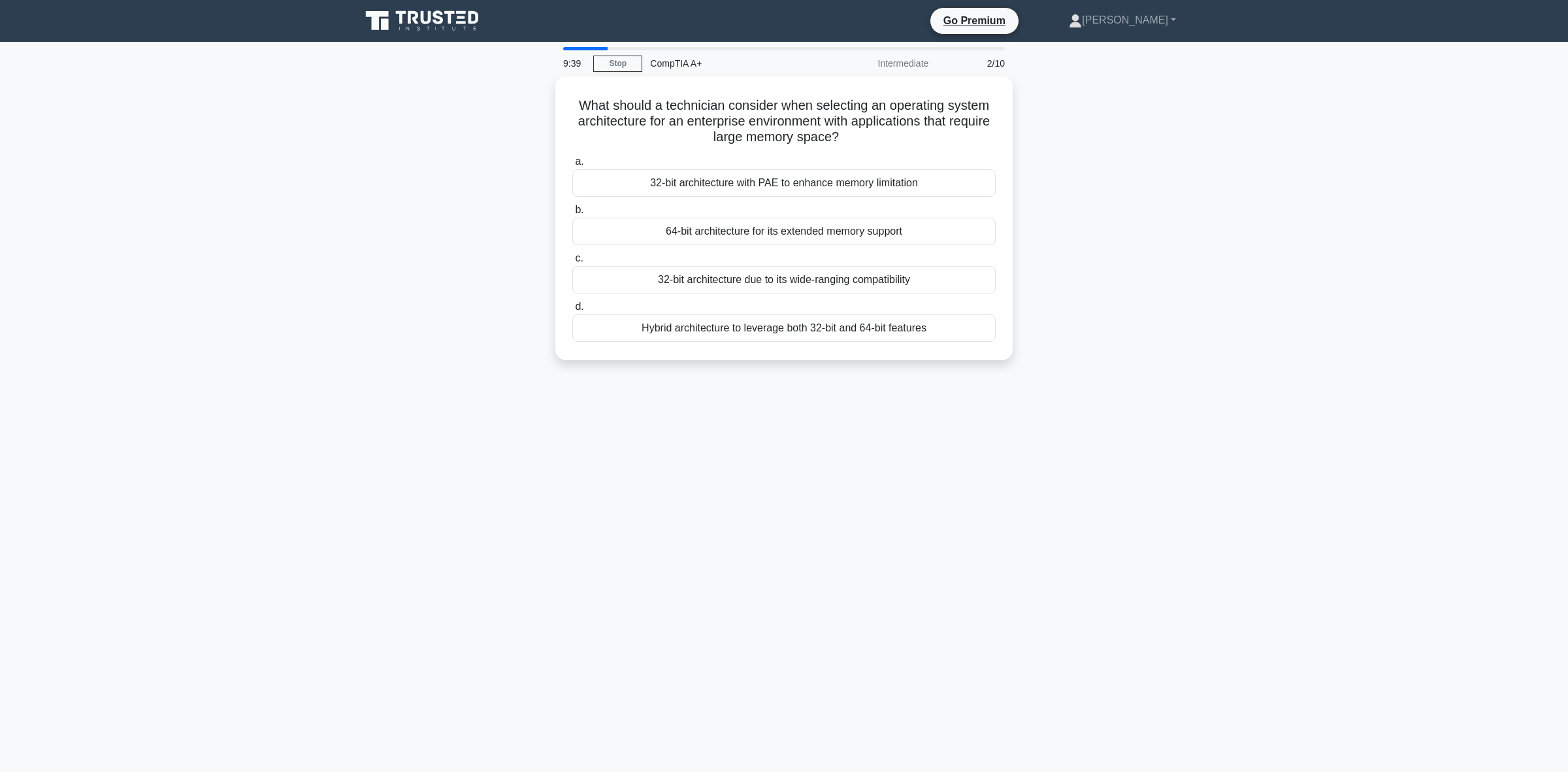
drag, startPoint x: 866, startPoint y: 132, endPoint x: 535, endPoint y: 106, distance: 332.0
click at [535, 106] on div "What should a technician consider when selecting an operating system architectu…" at bounding box center [784, 226] width 862 height 300
copy h5 "What should a technician consider when selecting an operating system architectu…"
drag, startPoint x: 1507, startPoint y: 204, endPoint x: 1250, endPoint y: 201, distance: 257.0
click at [1506, 206] on main "9:30 Stop CompTIA A+ Intermediate 2/10 What should a technician consider when s…" at bounding box center [784, 407] width 1568 height 730
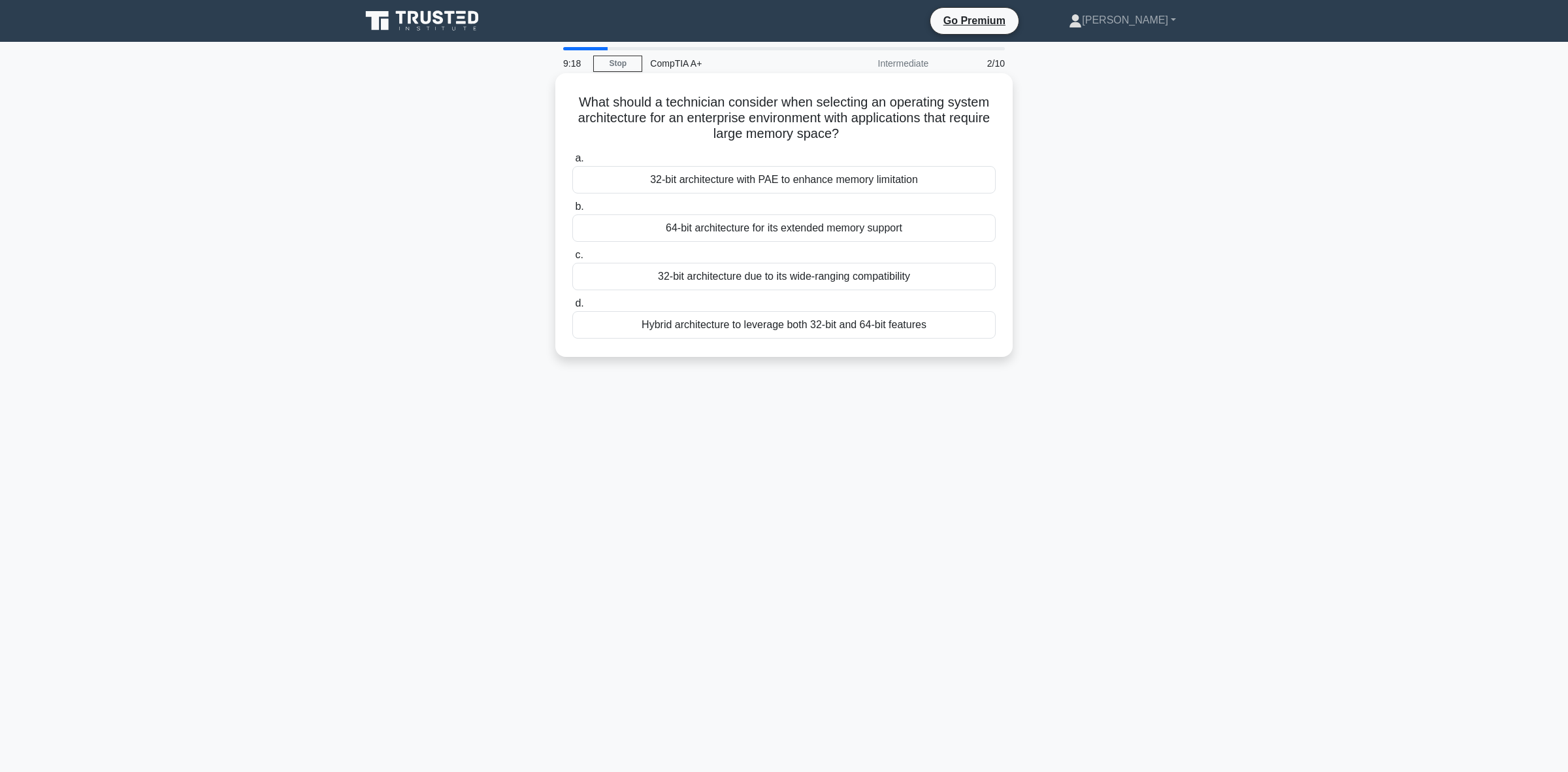
click at [754, 230] on div "64-bit architecture for its extended memory support" at bounding box center [784, 228] width 424 height 27
click at [572, 211] on input "b. 64-bit architecture for its extended memory support" at bounding box center [572, 207] width 0 height 8
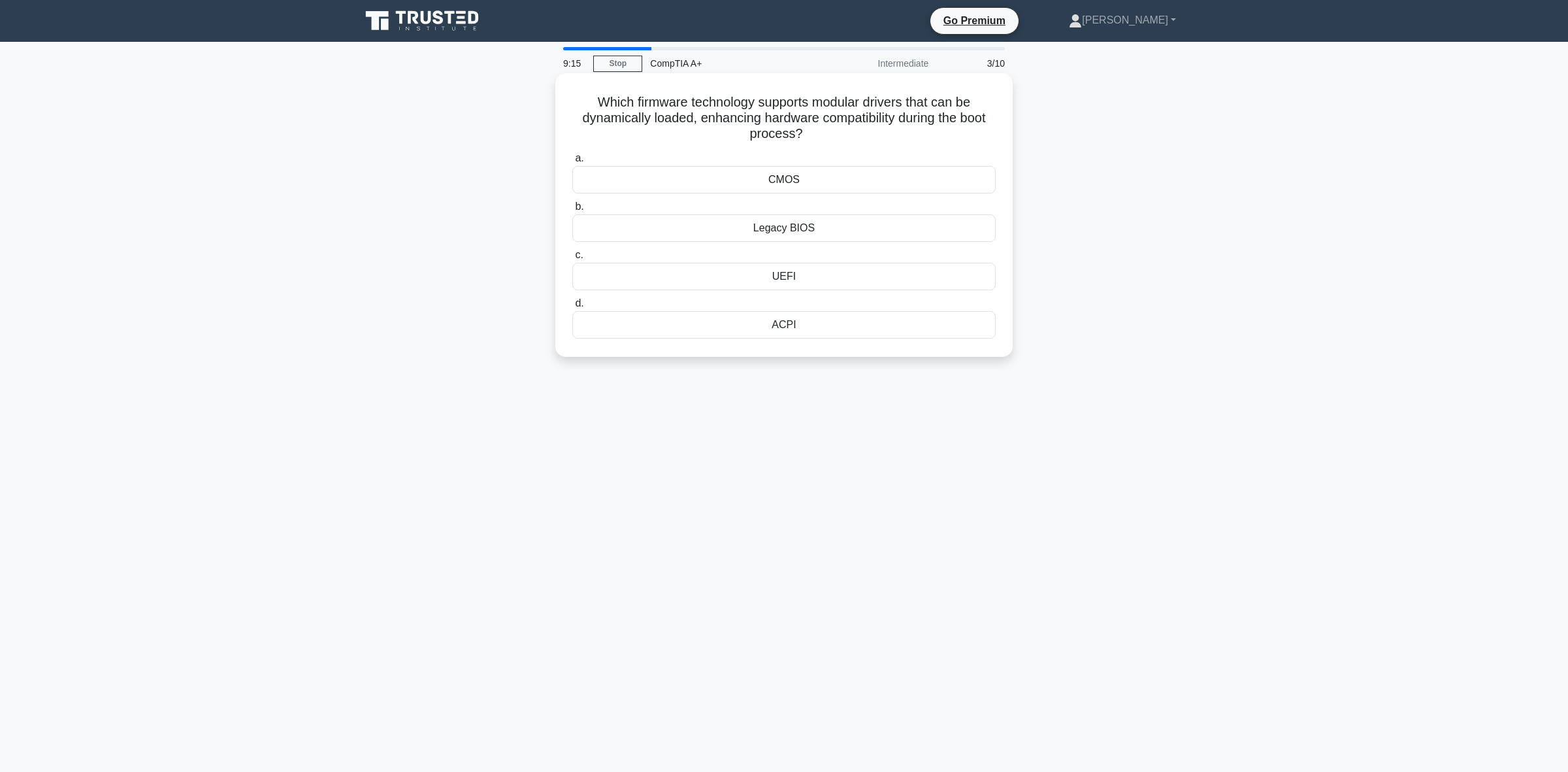
drag, startPoint x: 811, startPoint y: 130, endPoint x: 594, endPoint y: 97, distance: 219.5
click at [594, 97] on h5 "Which firmware technology supports modular drivers that can be dynamically load…" at bounding box center [784, 117] width 426 height 48
copy h5 "Which firmware technology supports modular drivers that can be dynamically load…"
click at [851, 285] on div "UEFI" at bounding box center [784, 277] width 424 height 27
click at [572, 259] on input "c. [GEOGRAPHIC_DATA]" at bounding box center [572, 255] width 0 height 8
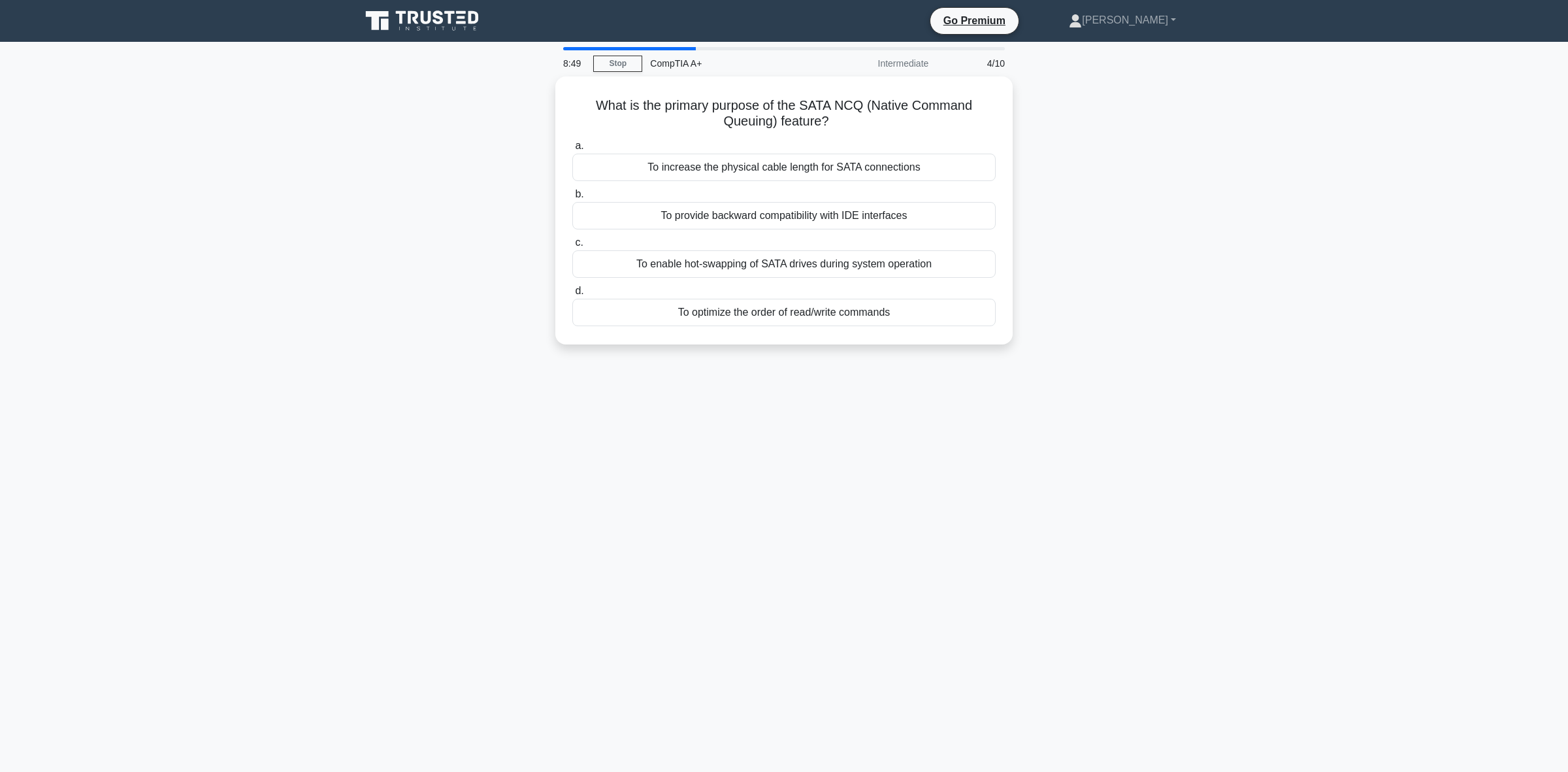
click at [871, 558] on div "8:49 Stop CompTIA A+ Intermediate 4/10 What is the primary purpose of the SATA …" at bounding box center [784, 374] width 862 height 654
drag, startPoint x: 846, startPoint y: 118, endPoint x: 571, endPoint y: 98, distance: 275.7
click at [571, 98] on h5 "What is the primary purpose of the SATA NCQ (Native Command Queuing) feature? .…" at bounding box center [784, 110] width 426 height 33
copy h5 "What is the primary purpose of the SATA NCQ (Native Command Queuing) feature?"
click at [883, 315] on div "To optimize the order of read/write commands" at bounding box center [784, 309] width 424 height 27
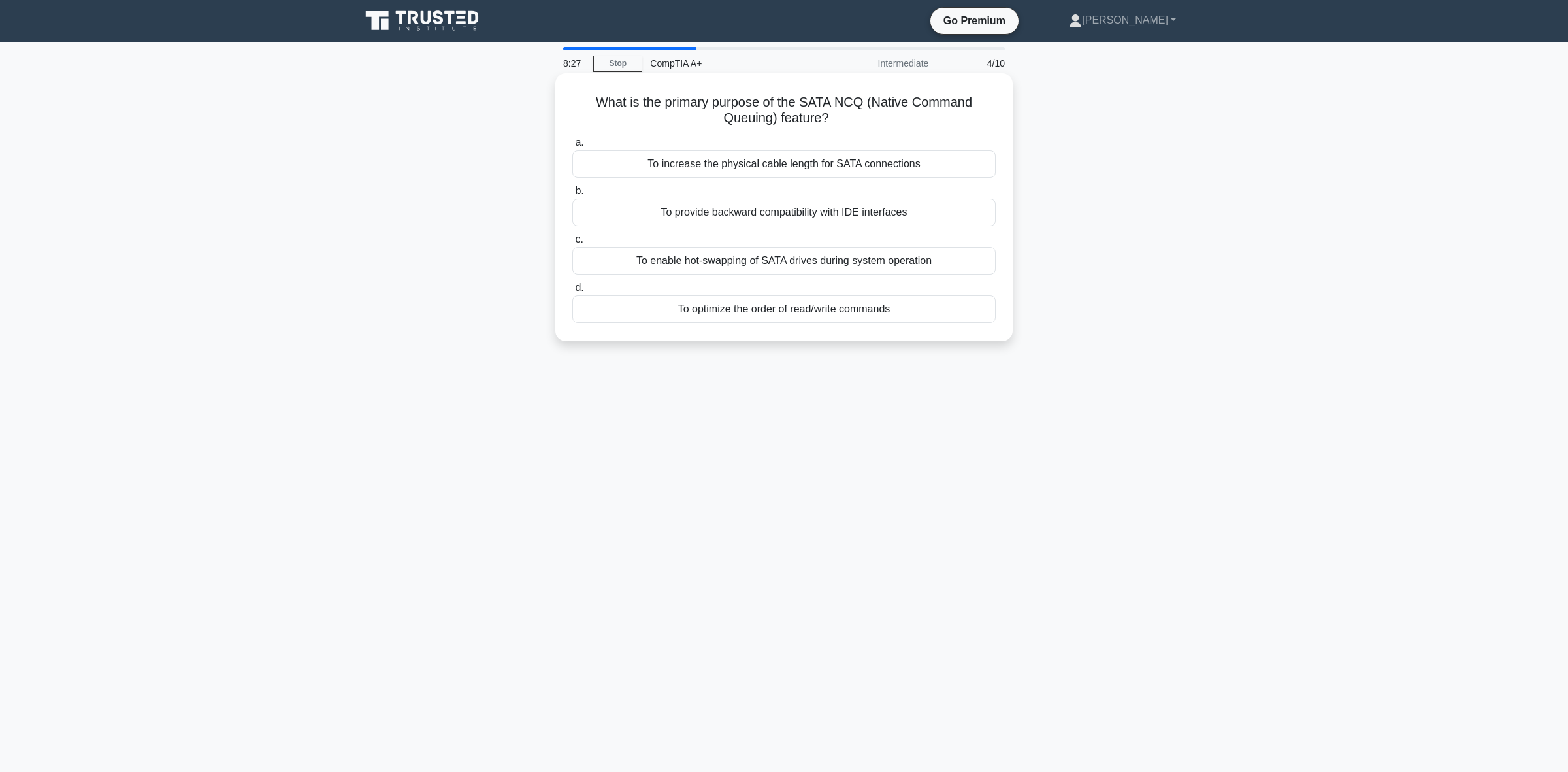
click at [572, 292] on input "d. To optimize the order of read/write commands" at bounding box center [572, 287] width 0 height 8
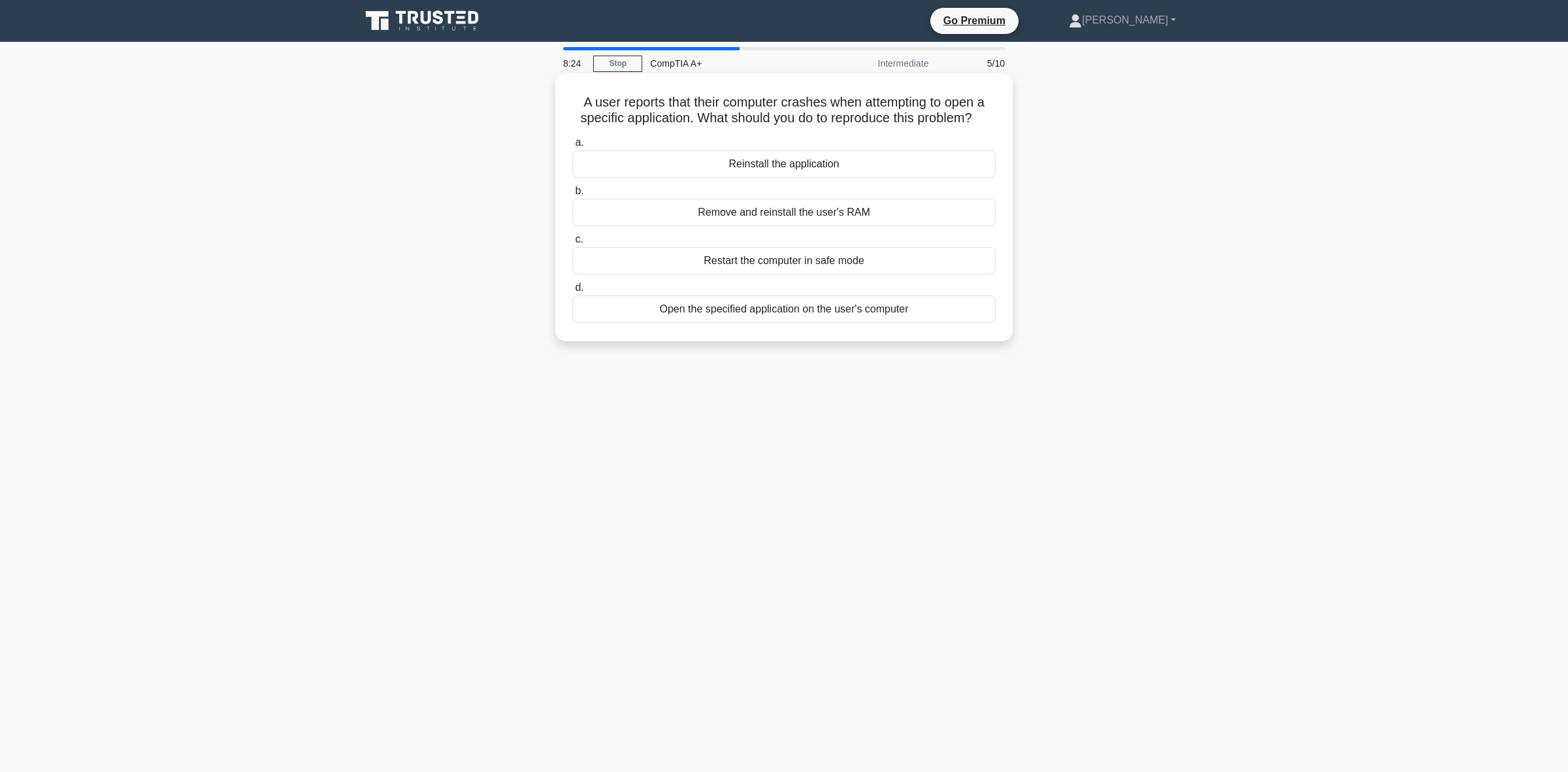
drag, startPoint x: 981, startPoint y: 122, endPoint x: 574, endPoint y: 103, distance: 407.4
click at [574, 103] on h5 "A user reports that their computer crashes when attempting to open a specific a…" at bounding box center [784, 110] width 426 height 33
copy h5 "A user reports that their computer crashes when attempting to open a specific a…"
click at [492, 447] on div "7:03 Stop CompTIA A+ Intermediate 5/10 A user reports that their computer crash…" at bounding box center [784, 374] width 862 height 654
drag, startPoint x: 758, startPoint y: 265, endPoint x: 755, endPoint y: 255, distance: 10.4
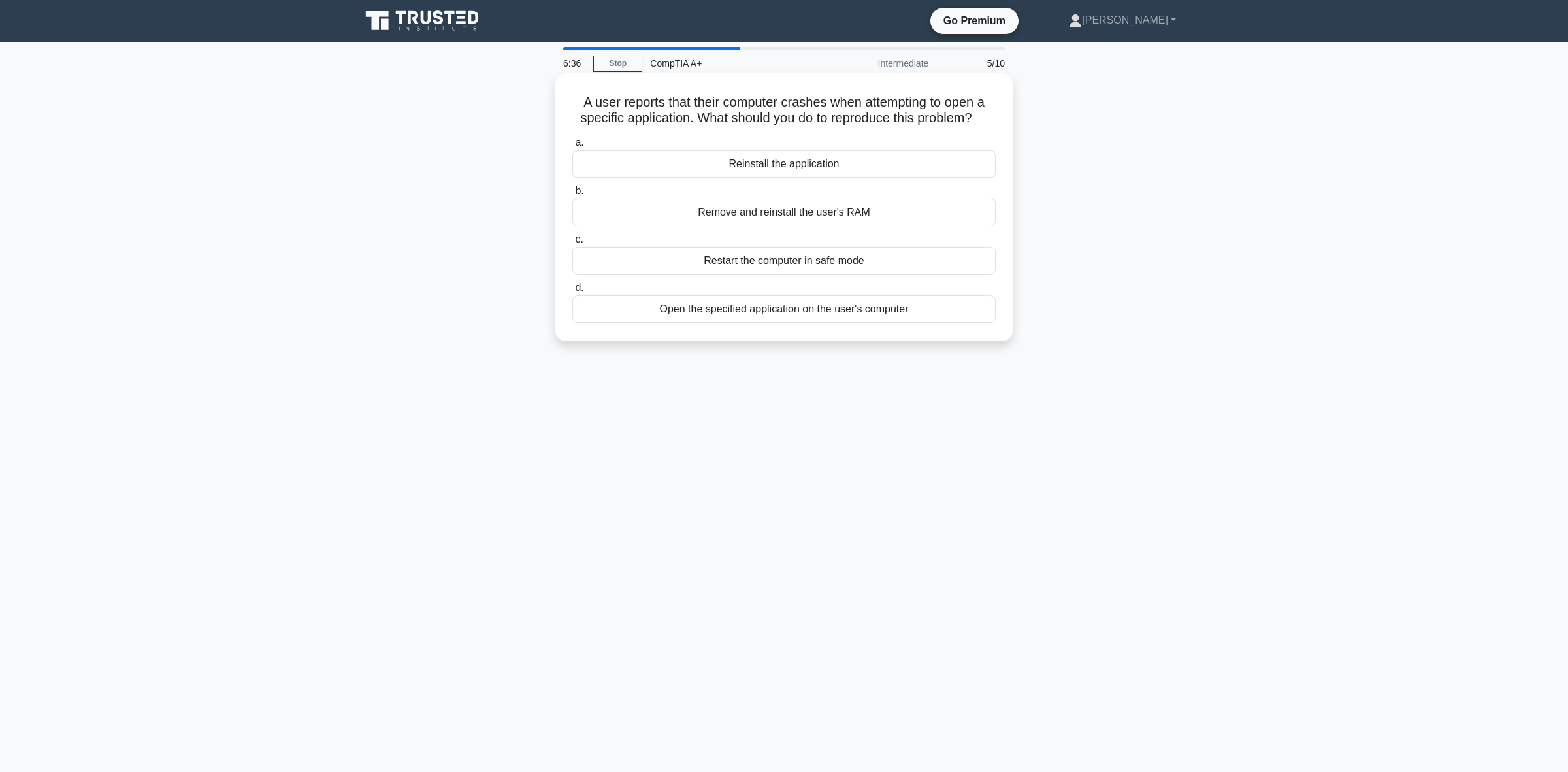
click at [755, 255] on div "Restart the computer in safe mode" at bounding box center [784, 261] width 424 height 27
click at [572, 244] on input "c. Restart the computer in safe mode" at bounding box center [572, 239] width 0 height 8
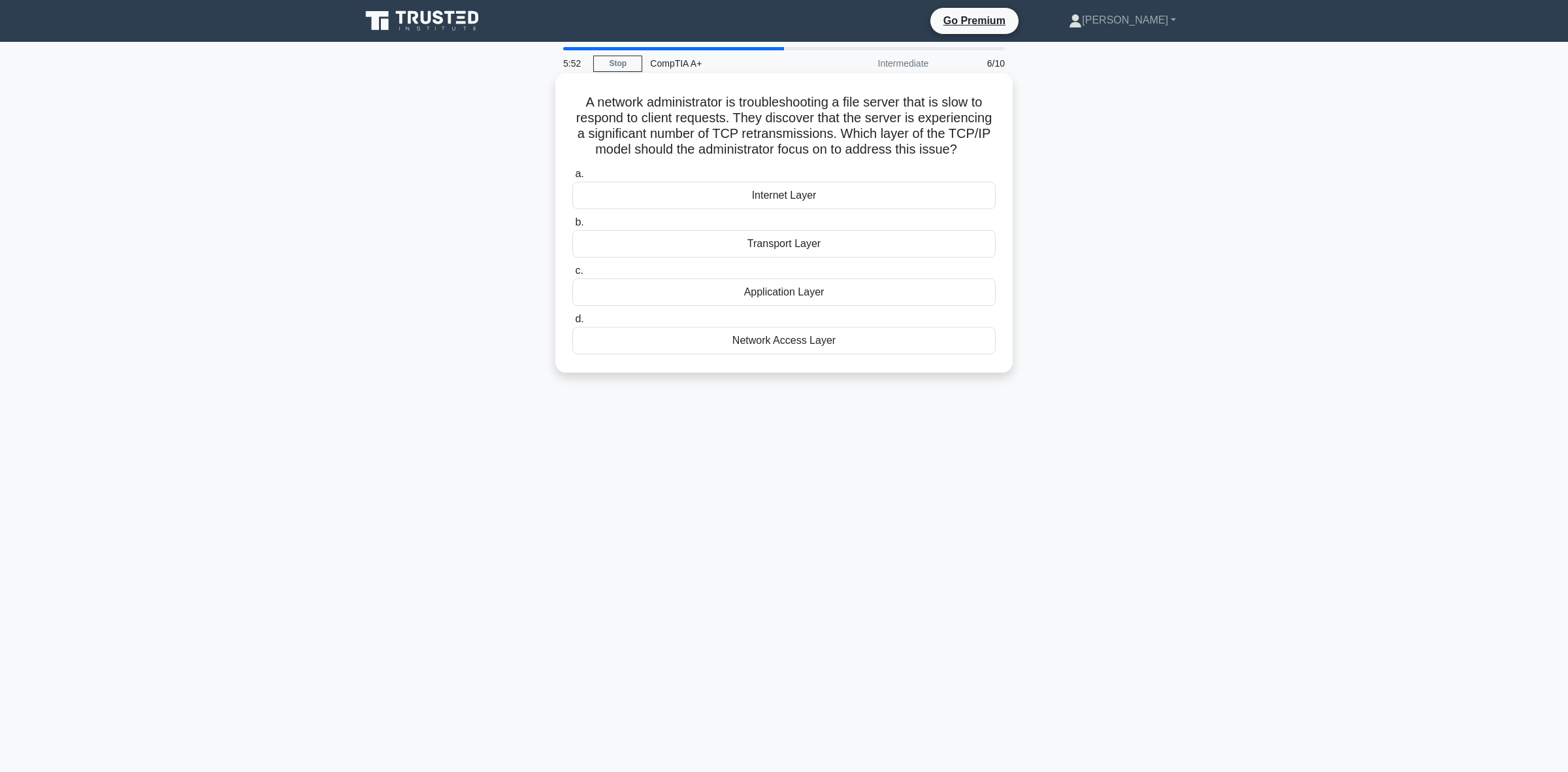
drag, startPoint x: 967, startPoint y: 149, endPoint x: 574, endPoint y: 103, distance: 395.7
click at [574, 103] on h5 "A network administrator is troubleshooting a file server that is slow to respon…" at bounding box center [784, 126] width 426 height 64
copy h5 "A network administrator is troubleshooting a file server that is slow to respon…"
click at [746, 255] on div "Transport Layer" at bounding box center [784, 244] width 424 height 27
click at [572, 227] on input "b. Transport Layer" at bounding box center [572, 222] width 0 height 8
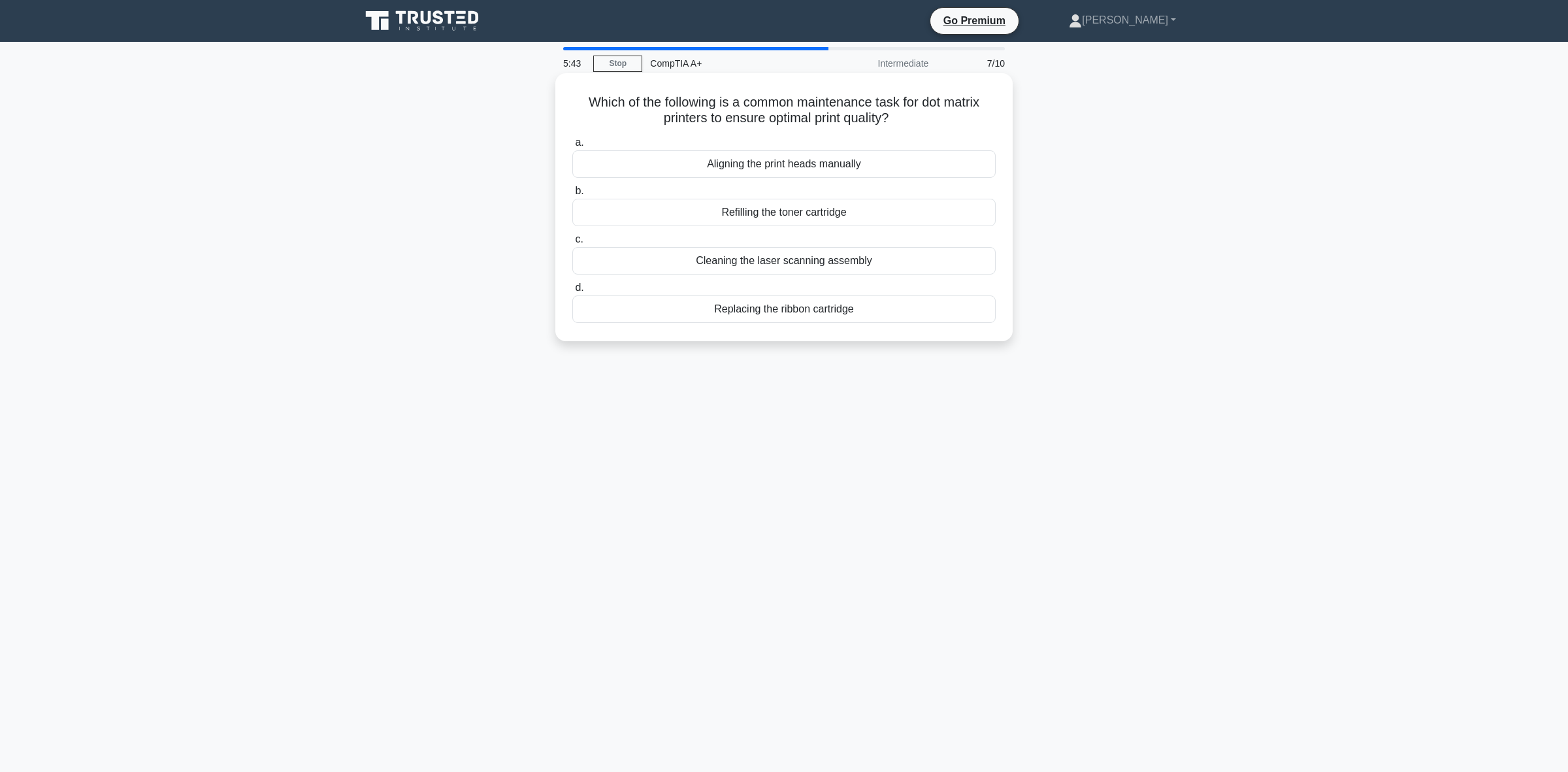
drag, startPoint x: 903, startPoint y: 122, endPoint x: 581, endPoint y: 102, distance: 322.6
click at [581, 102] on h5 "Which of the following is a common maintenance task for dot matrix printers to …" at bounding box center [784, 110] width 426 height 33
copy h5 "Which of the following is a common maintenance task for dot matrix printers to …"
click at [493, 203] on div "Which of the following is a common maintenance task for dot matrix printers to …" at bounding box center [784, 218] width 862 height 283
click at [671, 270] on div "Cleaning the laser scanning assembly" at bounding box center [784, 261] width 424 height 27
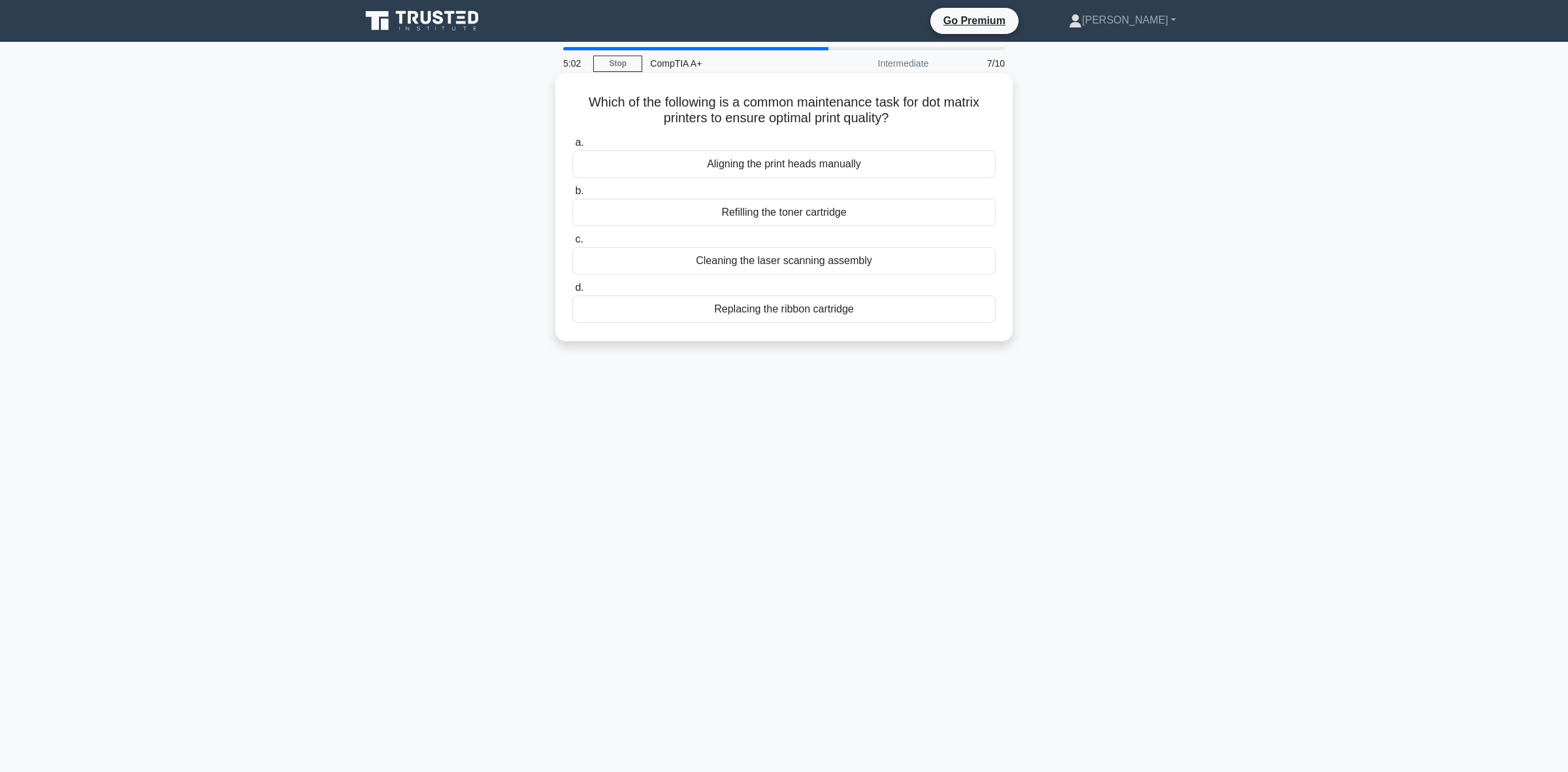
click at [572, 244] on input "c. Cleaning the laser scanning assembly" at bounding box center [572, 239] width 0 height 8
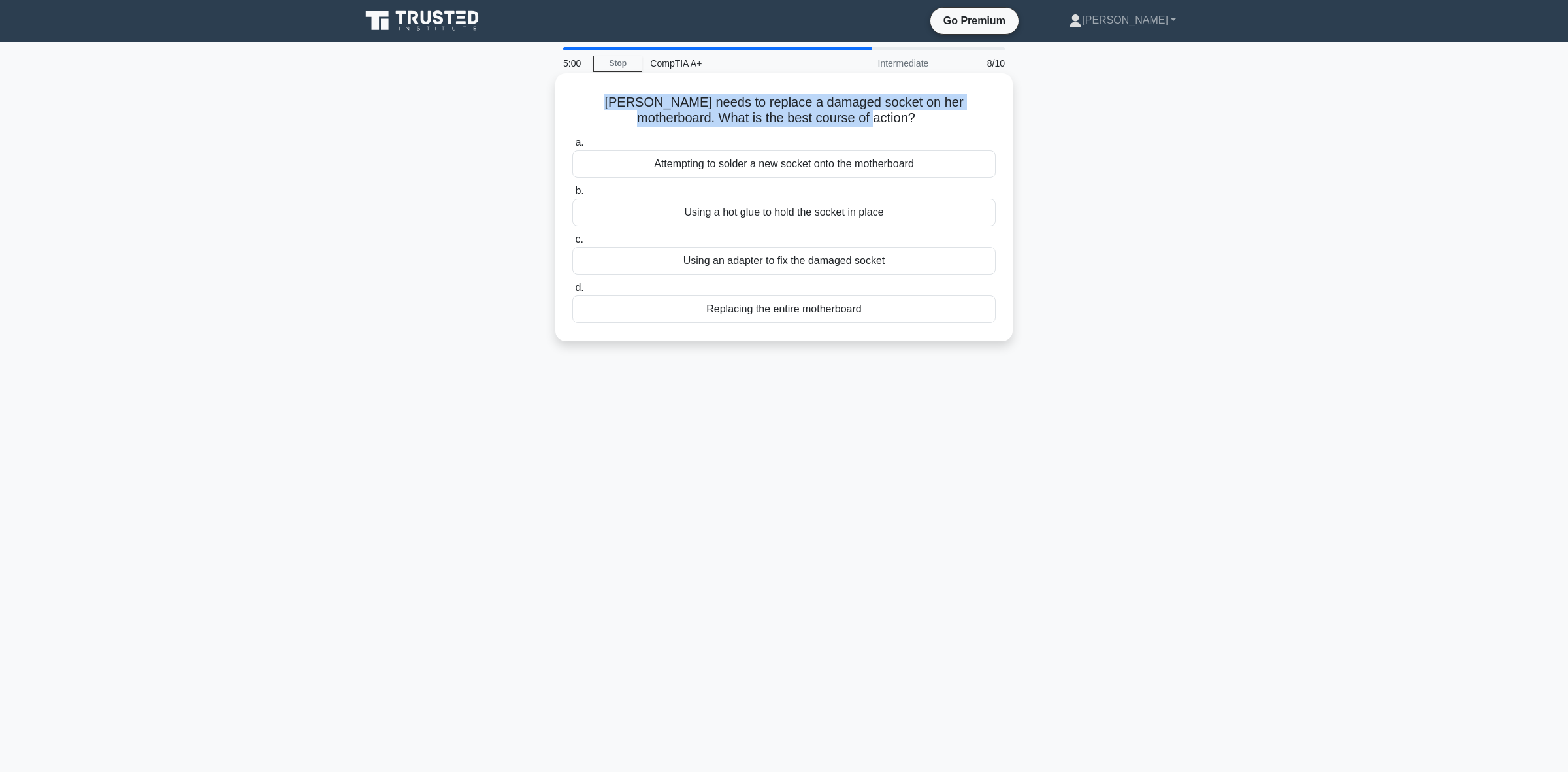
drag, startPoint x: 855, startPoint y: 113, endPoint x: 562, endPoint y: 98, distance: 293.4
click at [562, 98] on div "Susan needs to replace a damaged socket on her motherboard. What is the best co…" at bounding box center [784, 207] width 447 height 258
copy h5 "Susan needs to replace a damaged socket on her motherboard. What is the best co…"
click at [856, 319] on div "Replacing the entire motherboard" at bounding box center [784, 309] width 424 height 27
click at [572, 292] on input "d. Replacing the entire motherboard" at bounding box center [572, 287] width 0 height 8
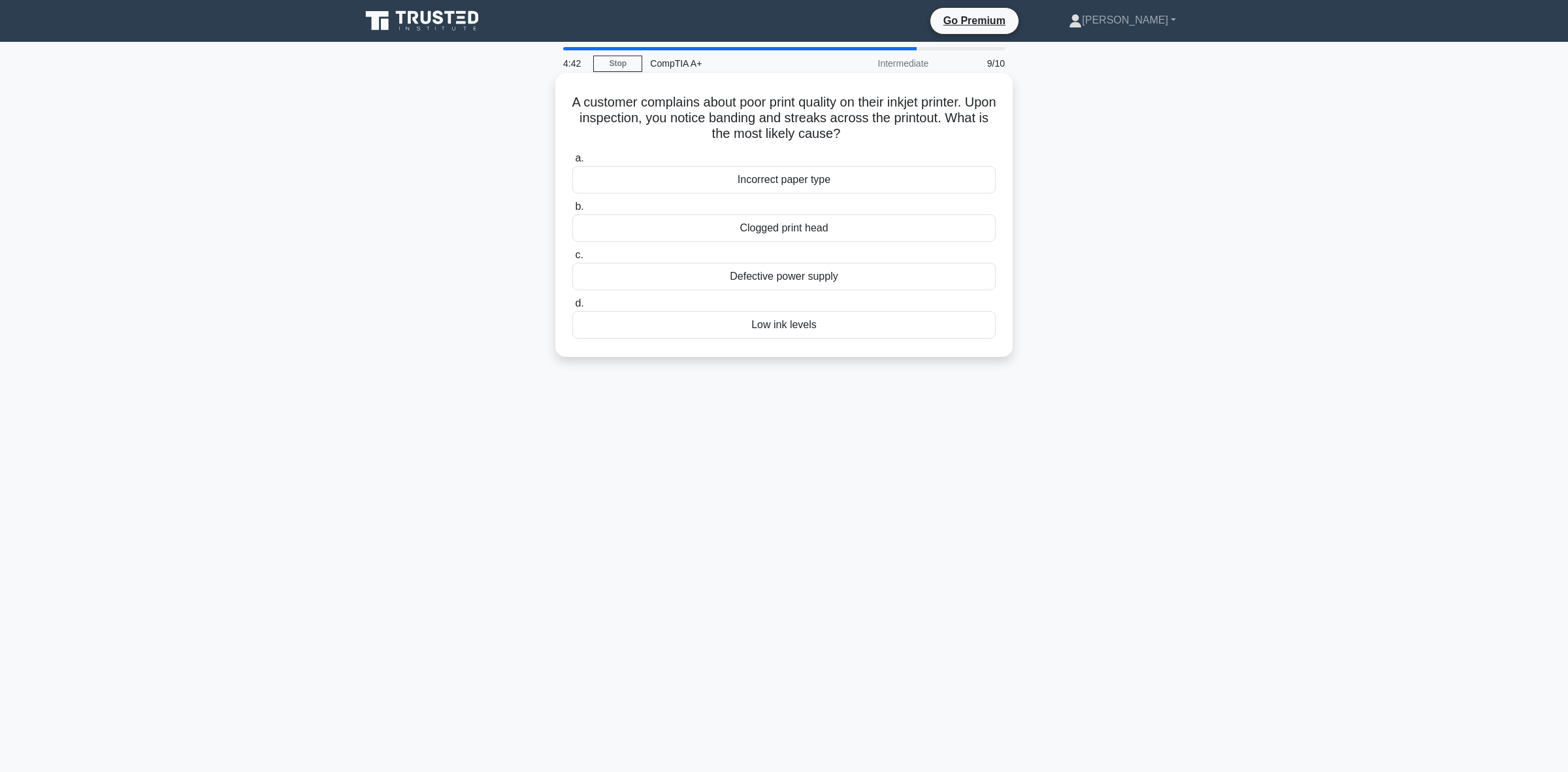
drag, startPoint x: 883, startPoint y: 137, endPoint x: 579, endPoint y: 108, distance: 305.4
click at [579, 108] on h5 "A customer complains about poor print quality on their inkjet printer. Upon ins…" at bounding box center [784, 117] width 426 height 48
copy h5 "A customer complains about poor print quality on their inkjet printer. Upon ins…"
click at [388, 351] on div "A customer complains about poor print quality on their inkjet printer. Upon ins…" at bounding box center [784, 226] width 862 height 300
drag, startPoint x: 881, startPoint y: 131, endPoint x: 577, endPoint y: 89, distance: 306.9
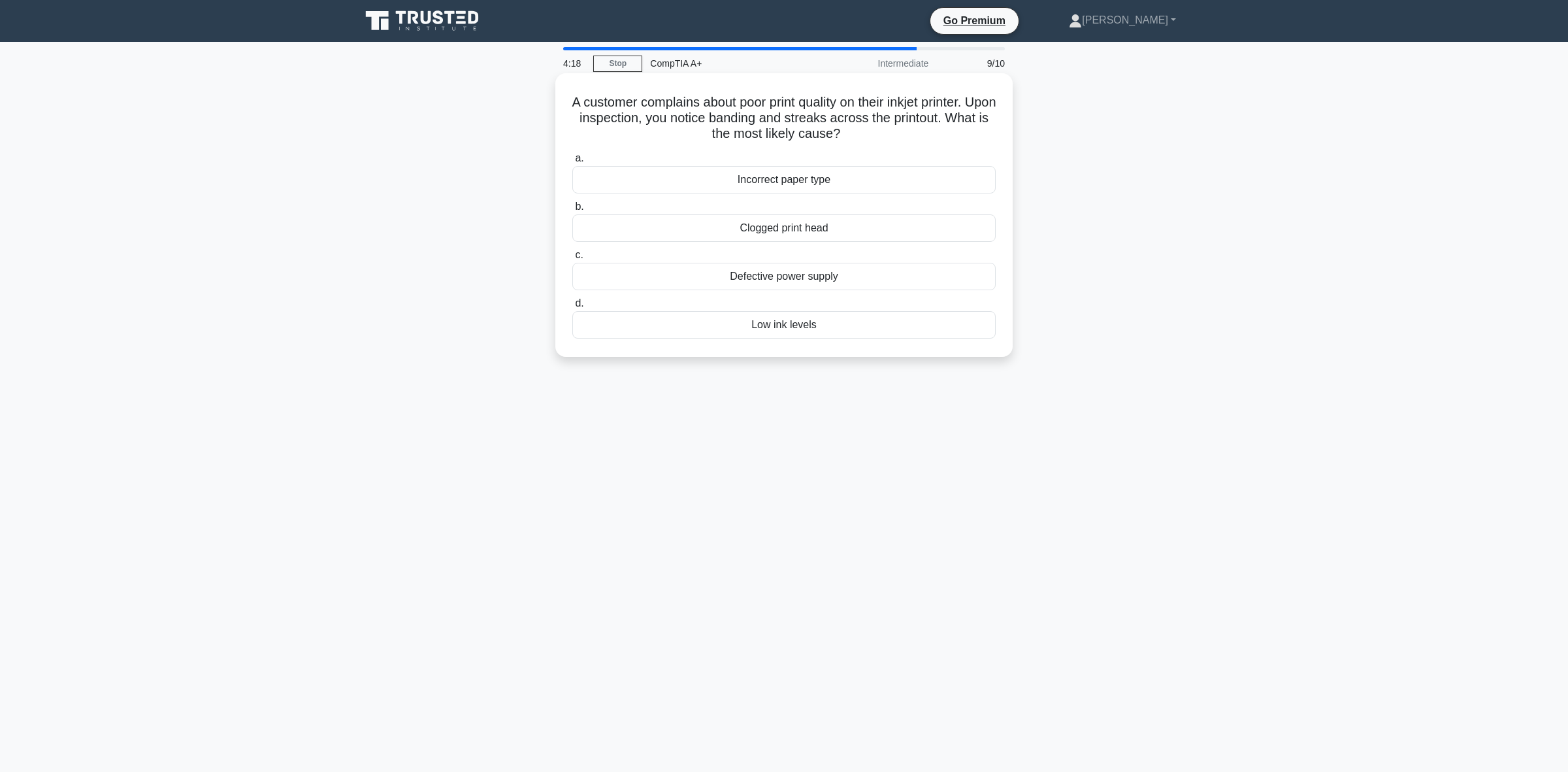
click at [577, 89] on div "A customer complains about poor print quality on their inkjet printer. Upon ins…" at bounding box center [784, 215] width 447 height 273
copy h5 "A customer complains about poor print quality on their inkjet printer. Upon ins…"
click at [824, 239] on div "Clogged print head" at bounding box center [784, 228] width 424 height 27
click at [572, 211] on input "b. Clogged print head" at bounding box center [572, 207] width 0 height 8
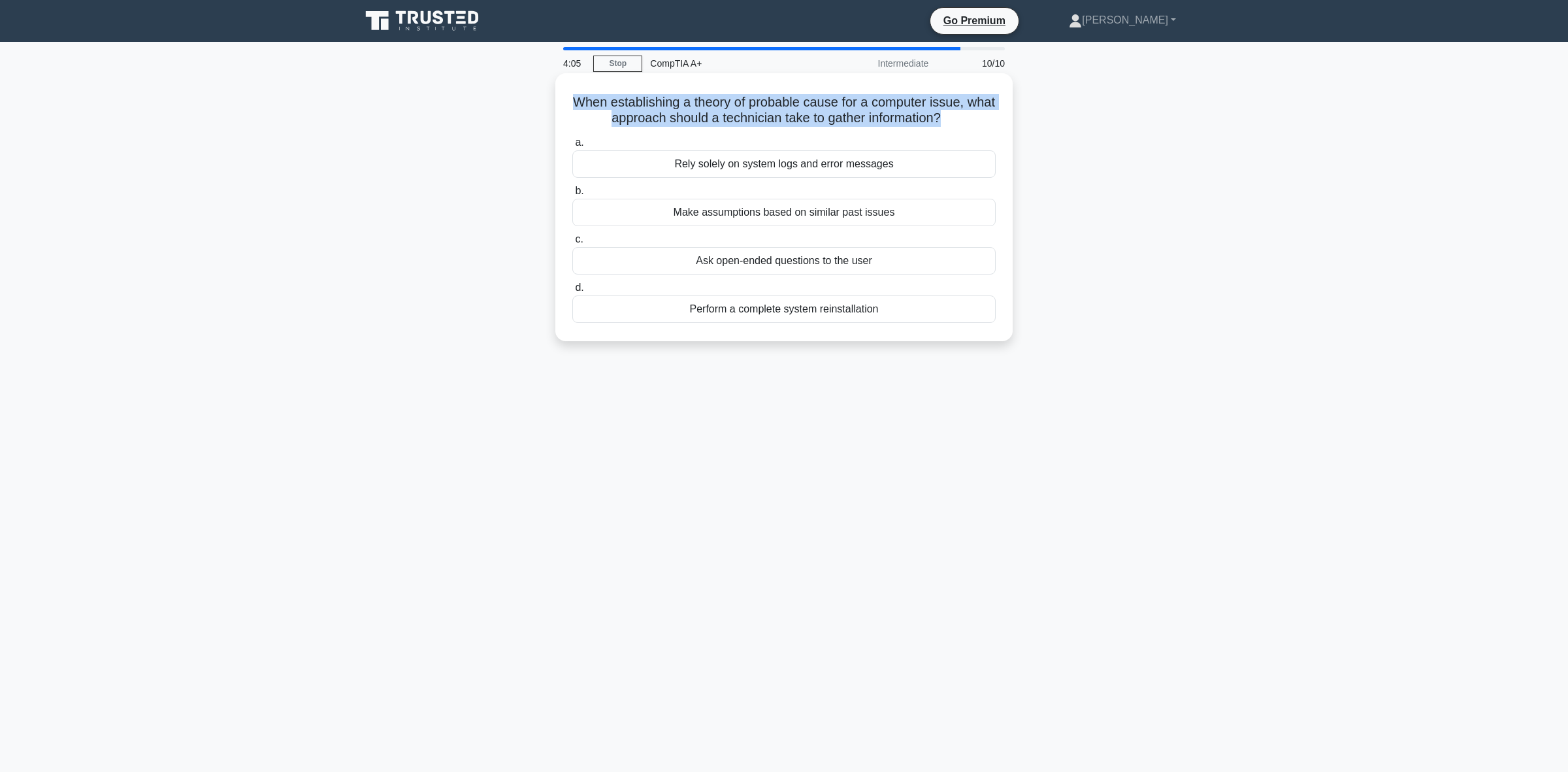
drag, startPoint x: 939, startPoint y: 110, endPoint x: 585, endPoint y: 85, distance: 354.9
click at [585, 85] on div "When establishing a theory of probable cause for a computer issue, what approac…" at bounding box center [784, 207] width 447 height 258
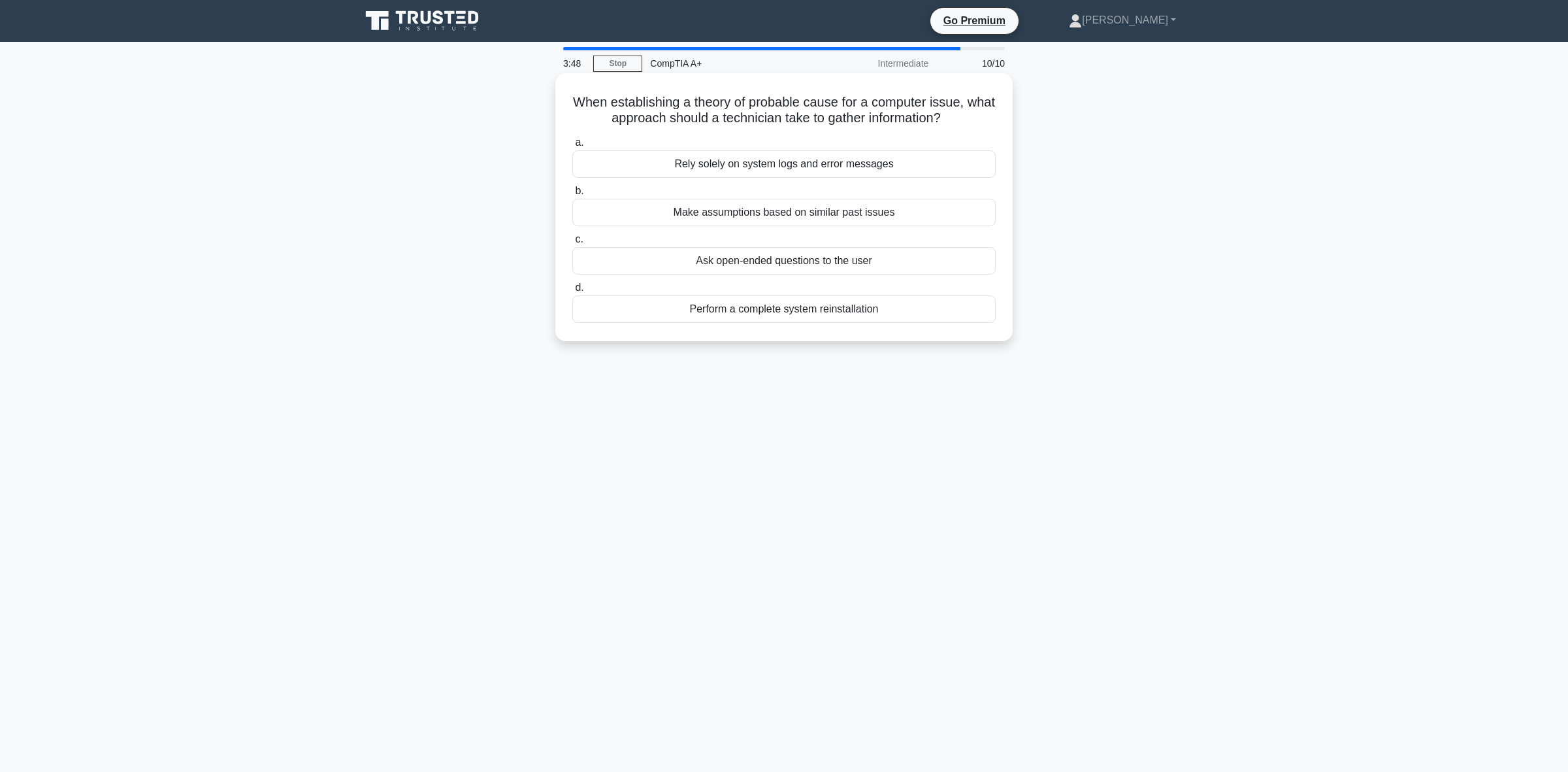
click at [704, 270] on div "Ask open-ended questions to the user" at bounding box center [784, 261] width 424 height 27
click at [572, 244] on input "c. Ask open-ended questions to the user" at bounding box center [572, 239] width 0 height 8
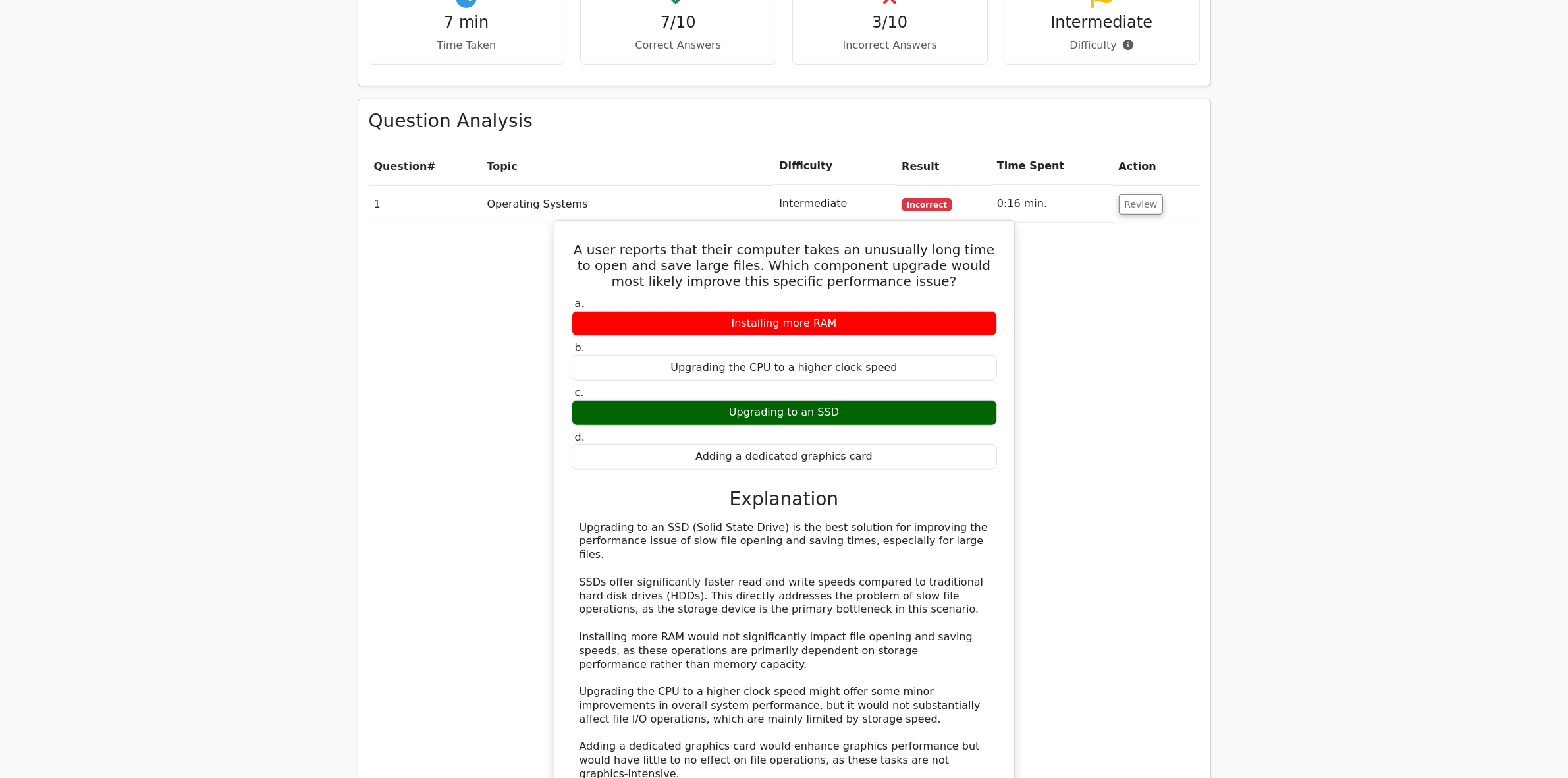
scroll to position [988, 0]
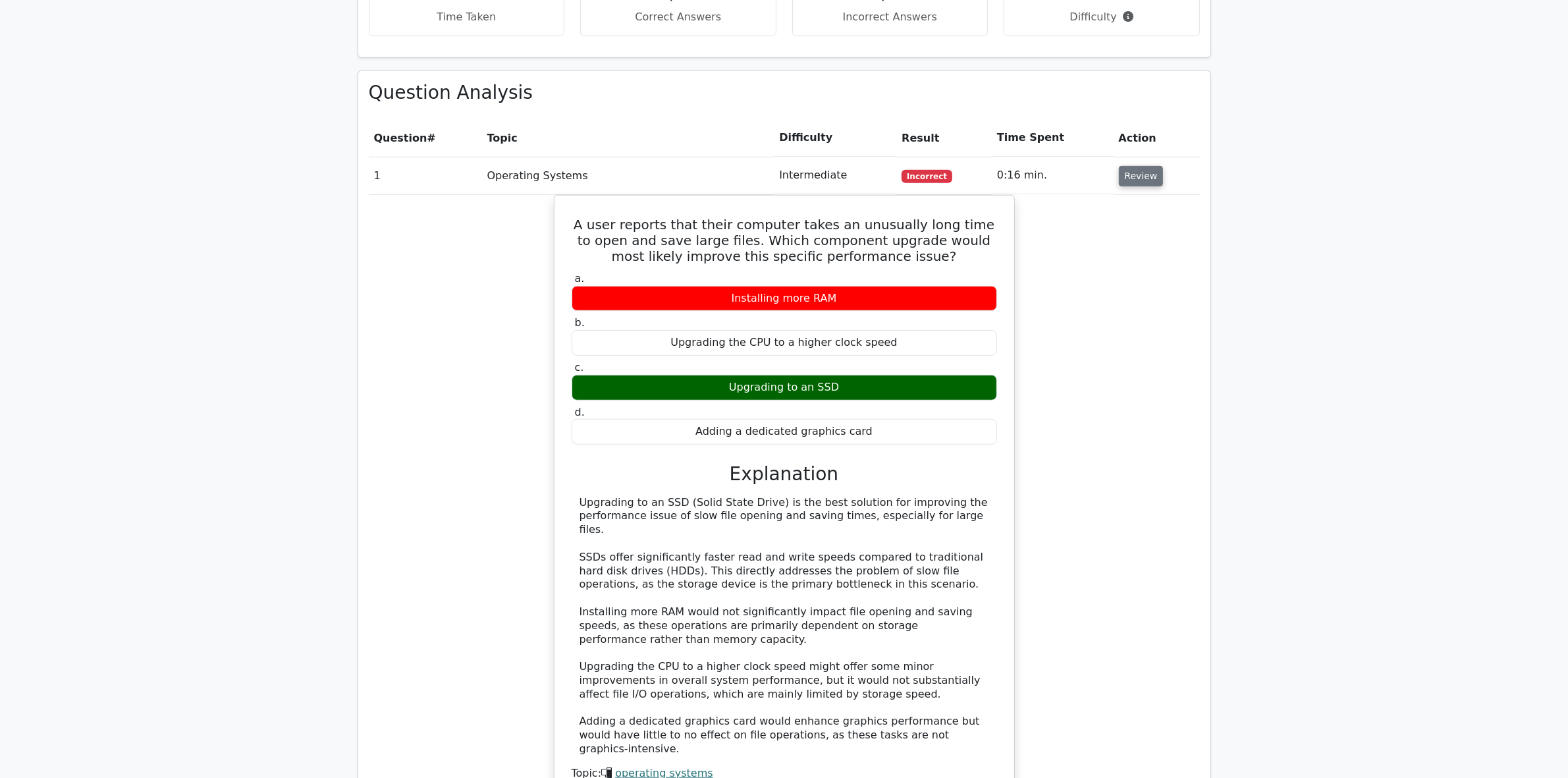
click at [1121, 166] on button "Review" at bounding box center [1141, 176] width 45 height 21
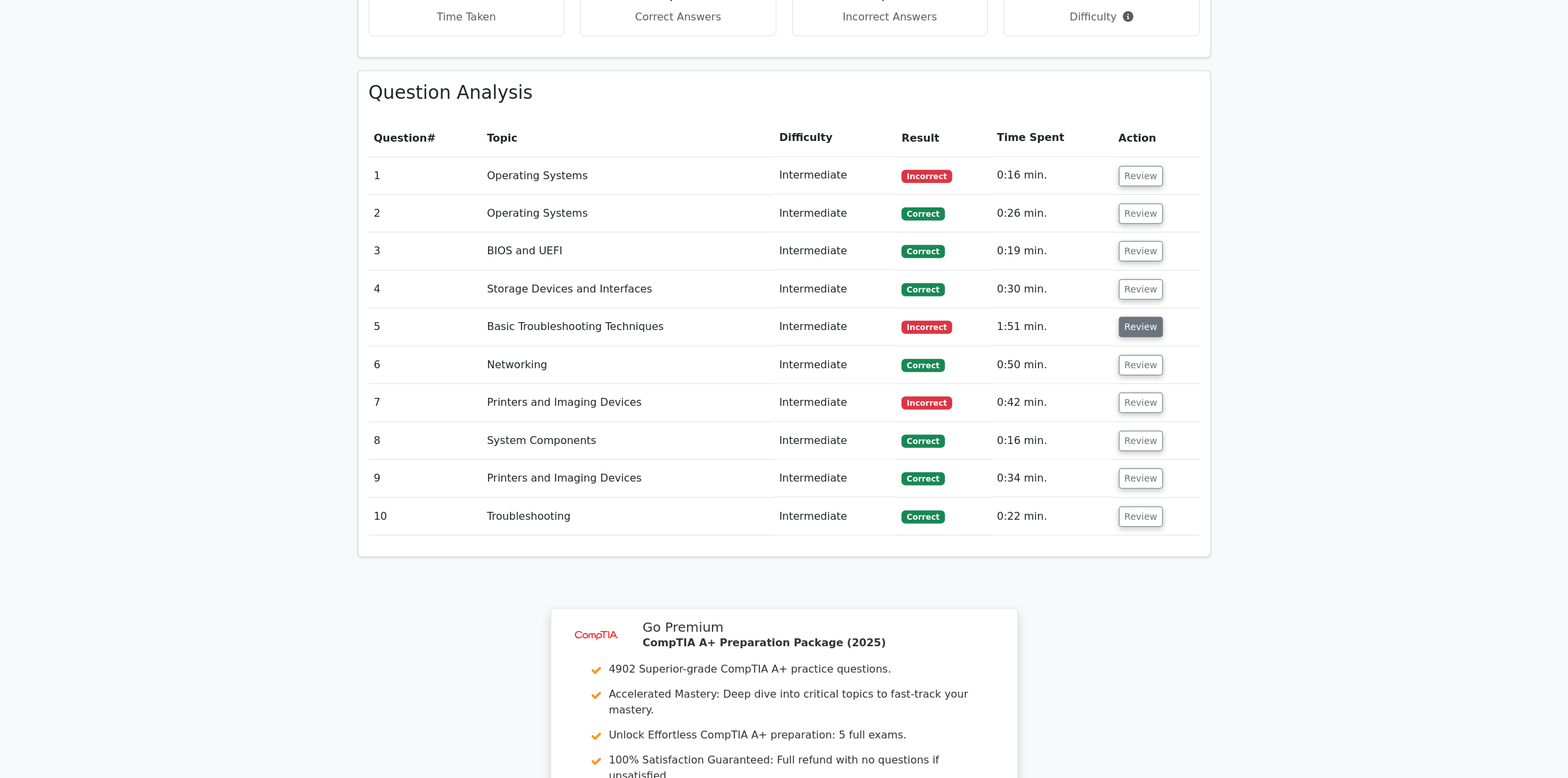
click at [1147, 317] on button "Review" at bounding box center [1141, 327] width 45 height 21
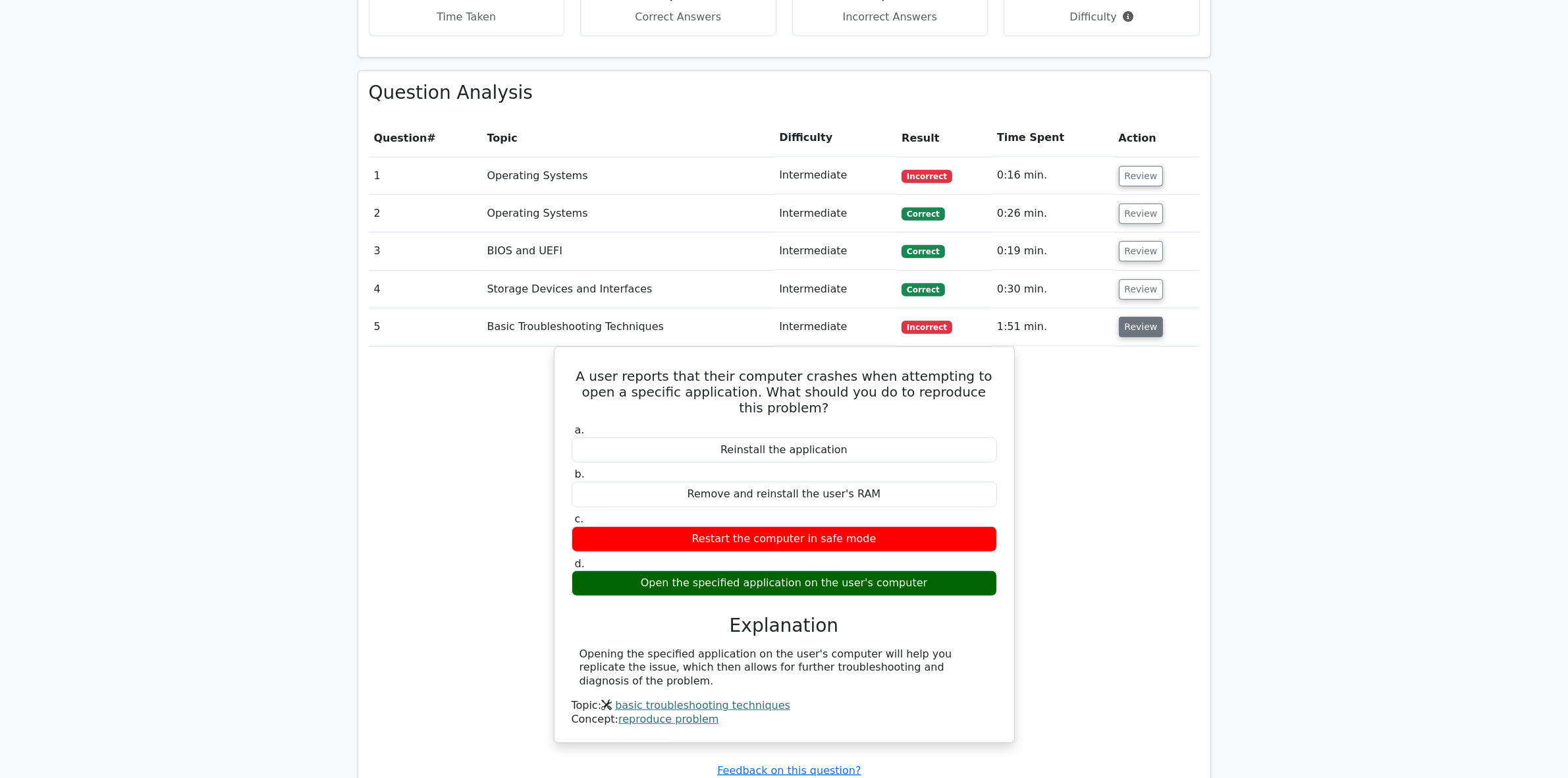
click at [1134, 317] on button "Review" at bounding box center [1141, 327] width 45 height 21
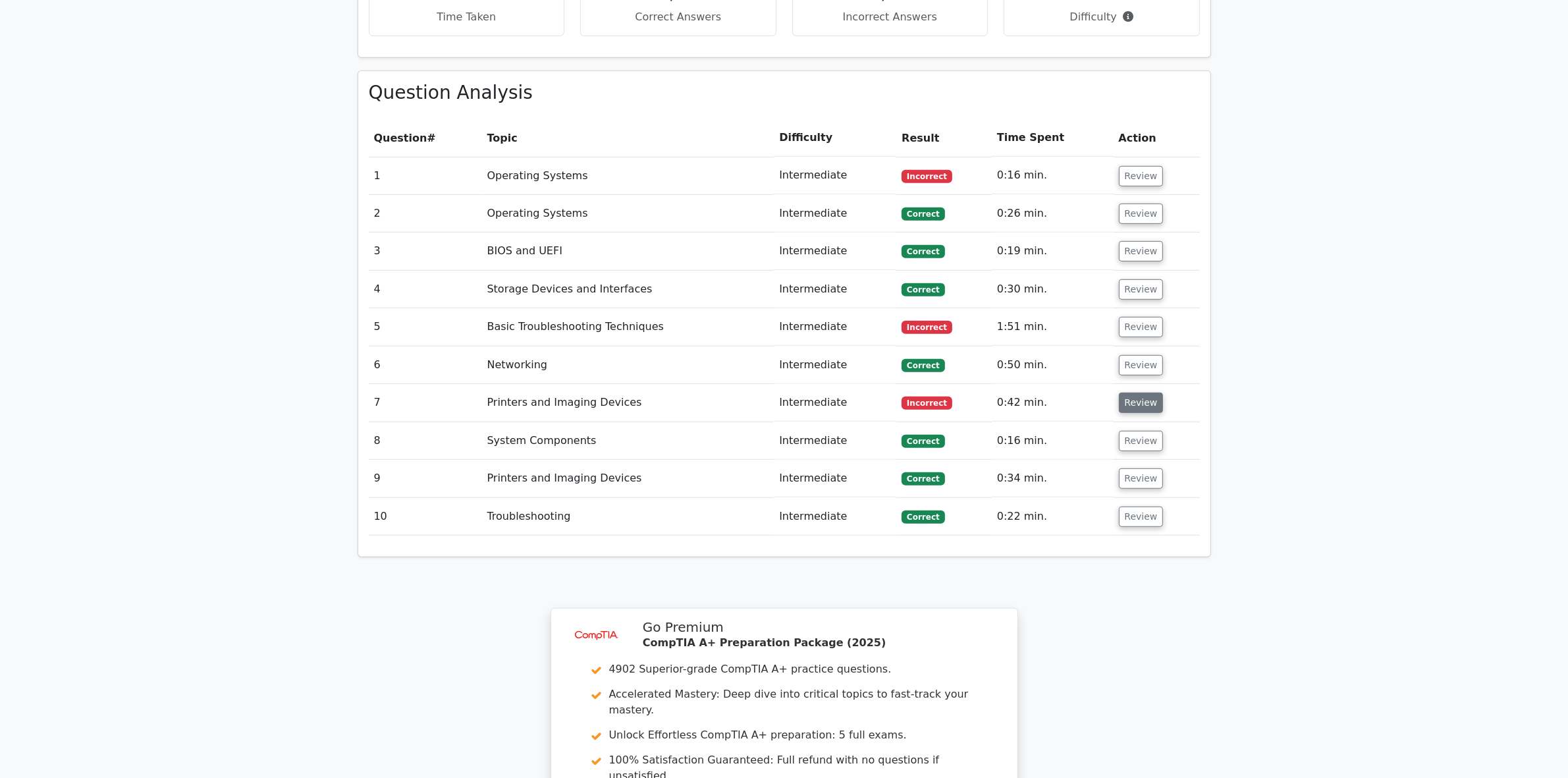
click at [1133, 392] on button "Review" at bounding box center [1141, 402] width 45 height 21
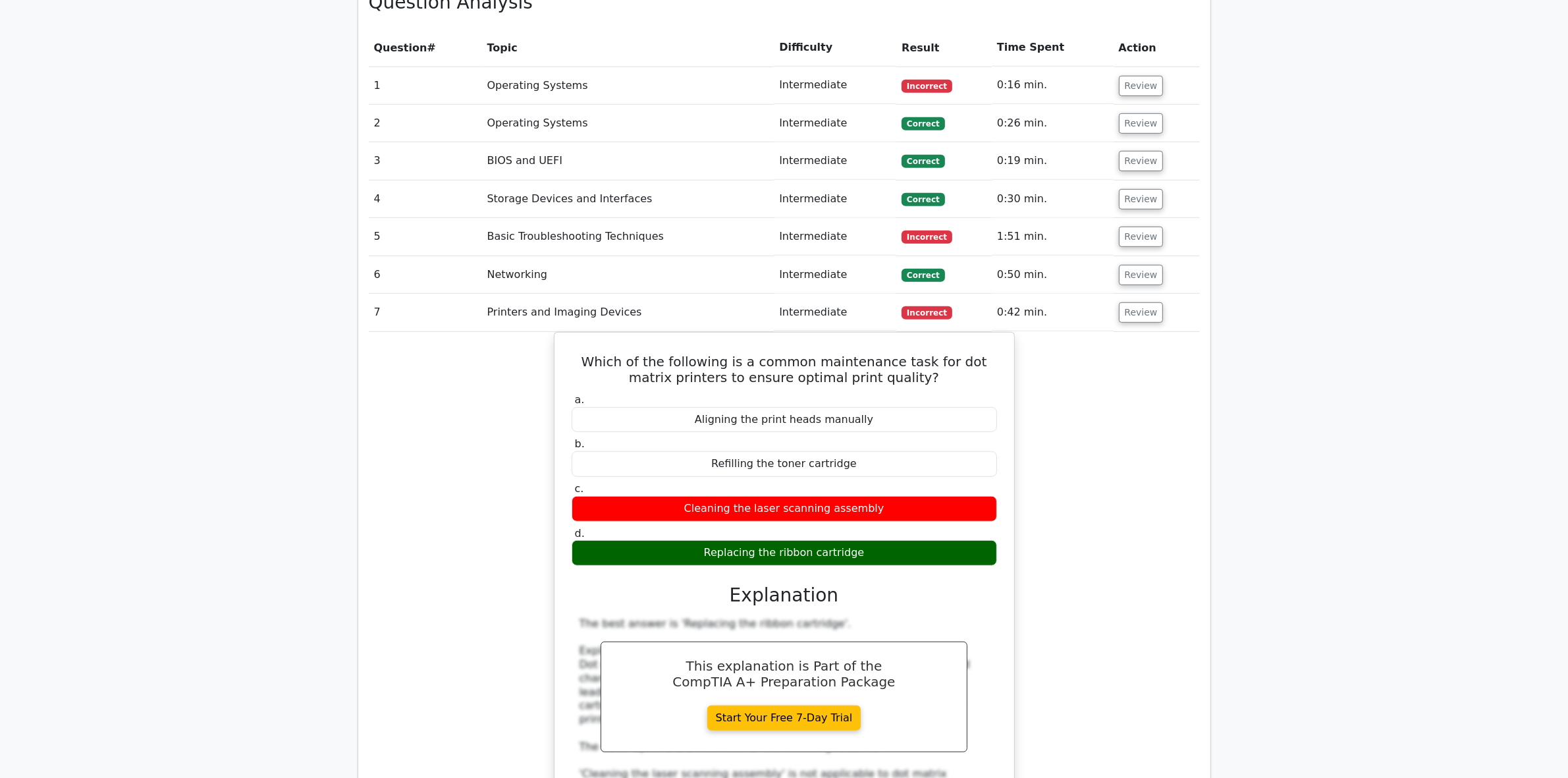
scroll to position [905, 0]
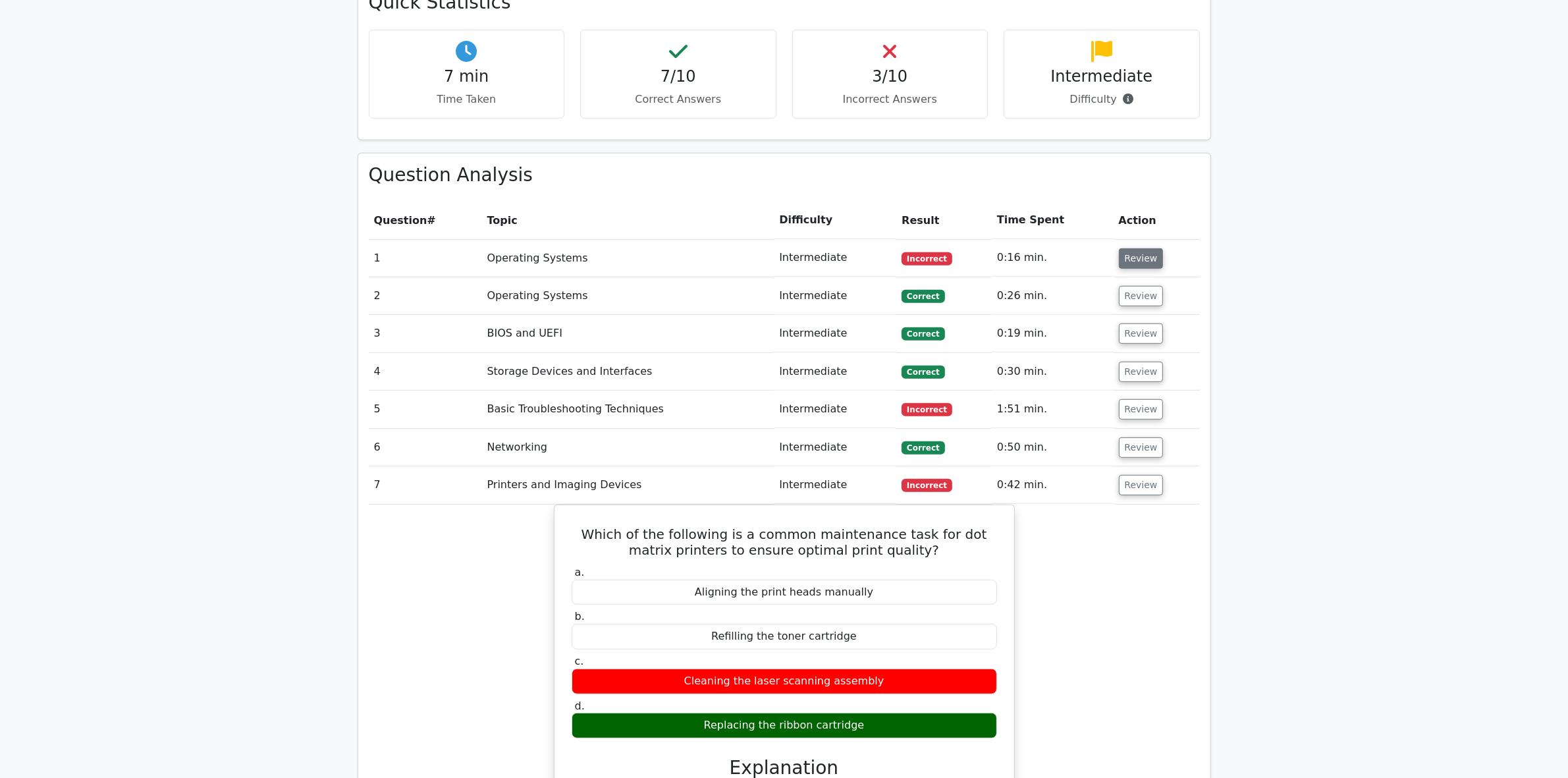
click at [1119, 248] on button "Review" at bounding box center [1141, 258] width 45 height 21
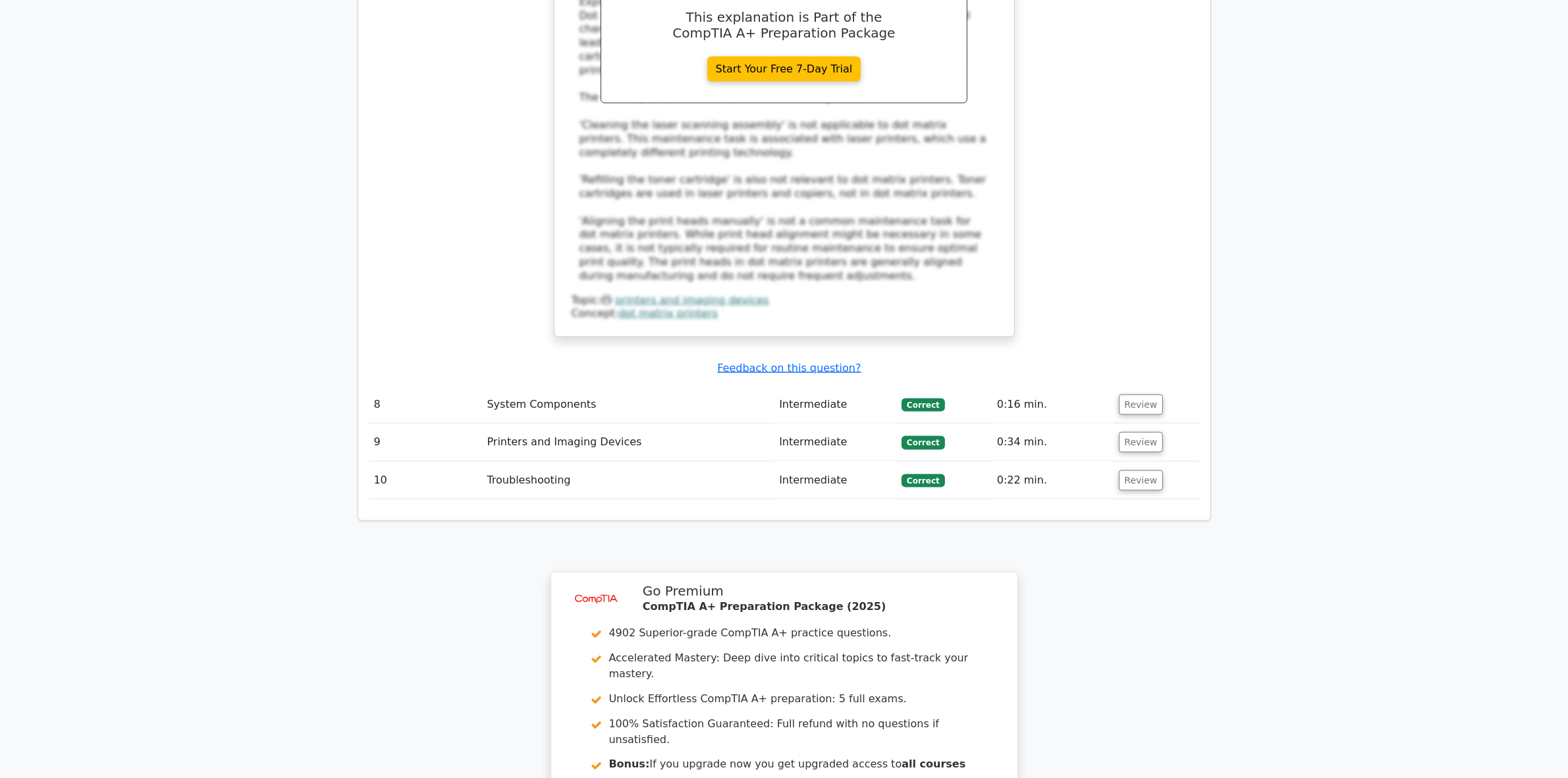
scroll to position [2634, 0]
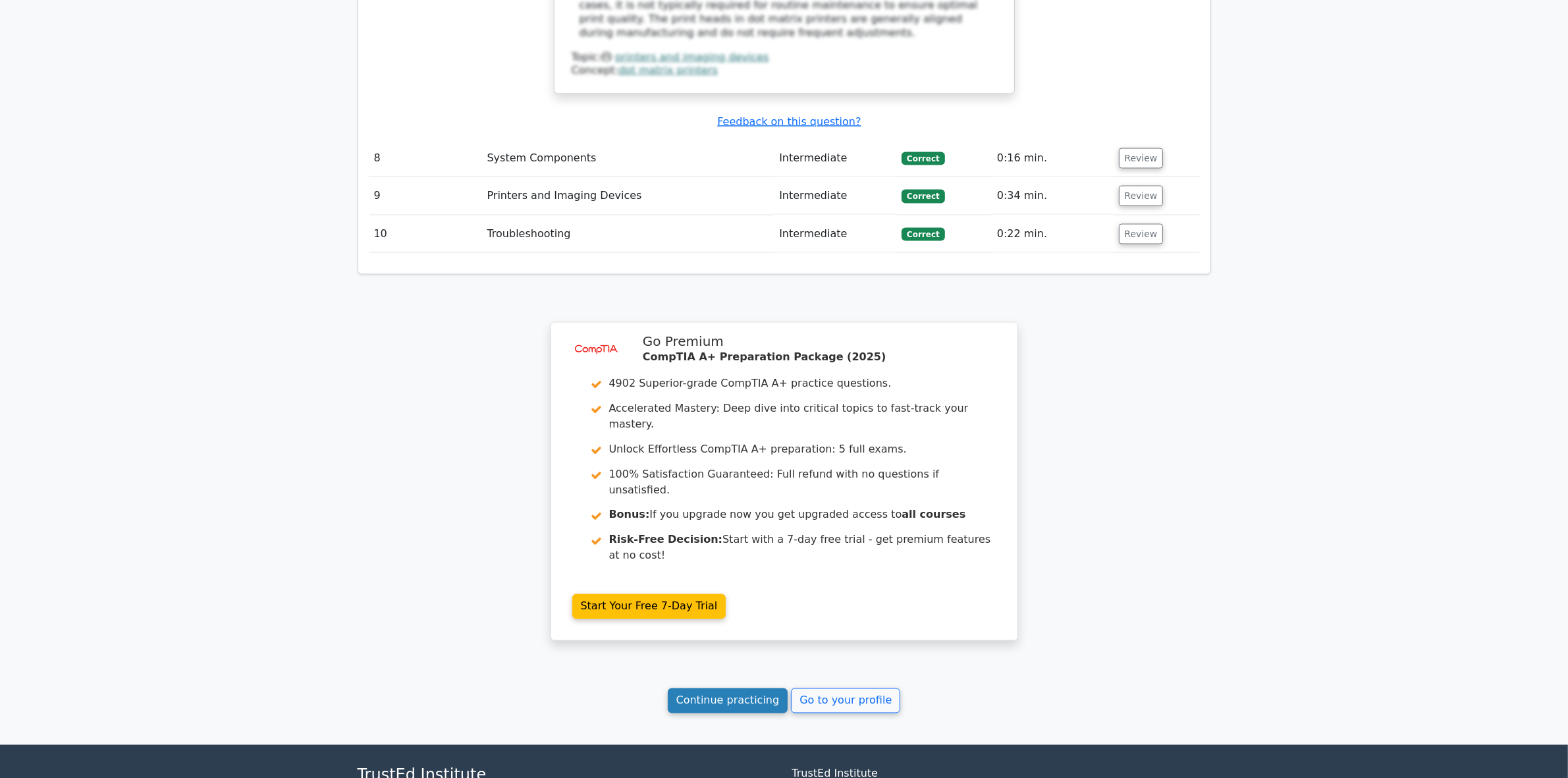
click at [719, 688] on link "Continue practicing" at bounding box center [728, 700] width 121 height 25
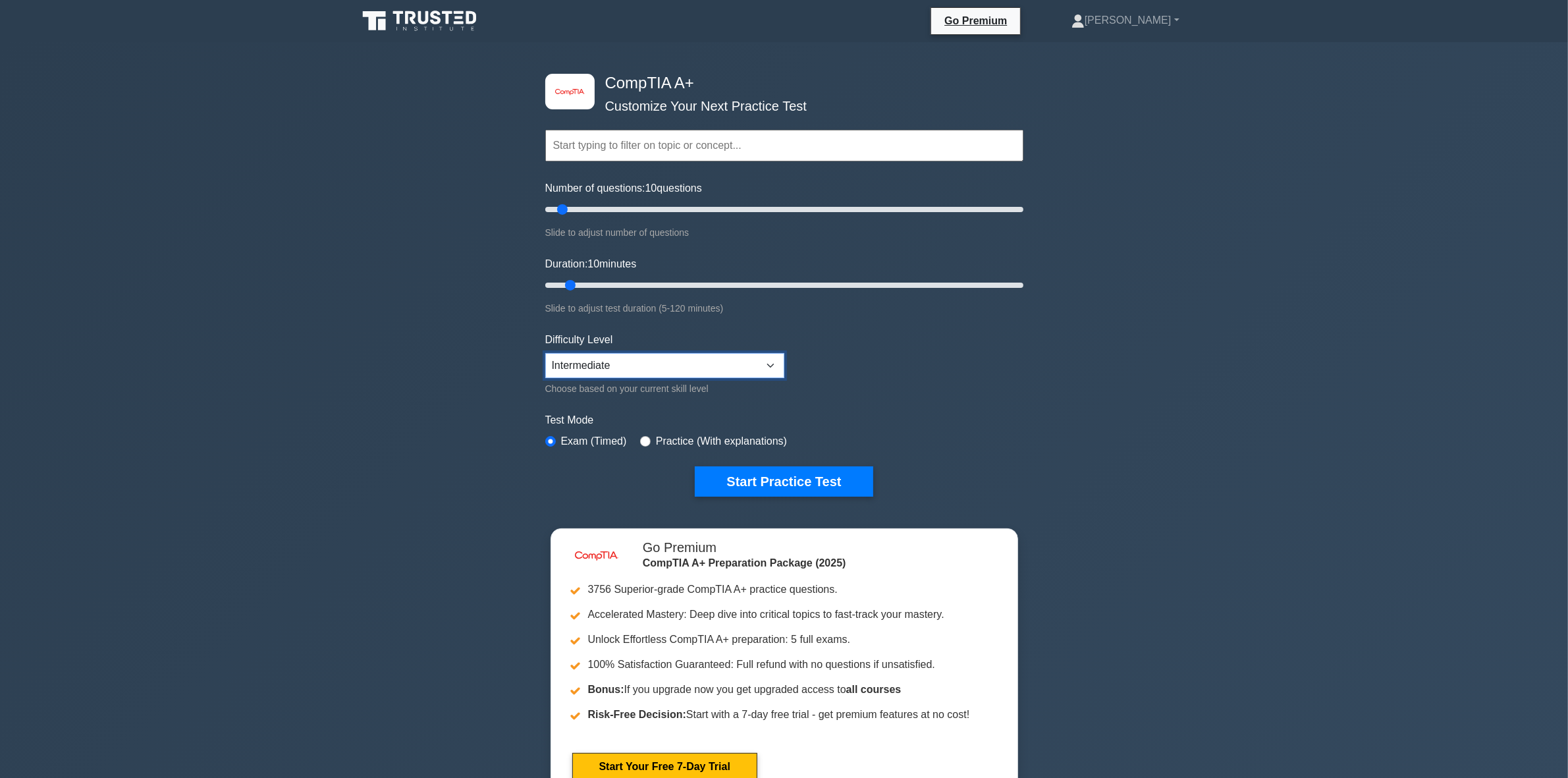
click at [652, 363] on select "Beginner Intermediate Expert" at bounding box center [664, 366] width 239 height 25
select select "beginner"
click at [545, 353] on select "Beginner Intermediate Expert" at bounding box center [664, 366] width 239 height 25
click at [746, 472] on button "Start Practice Test" at bounding box center [784, 481] width 178 height 30
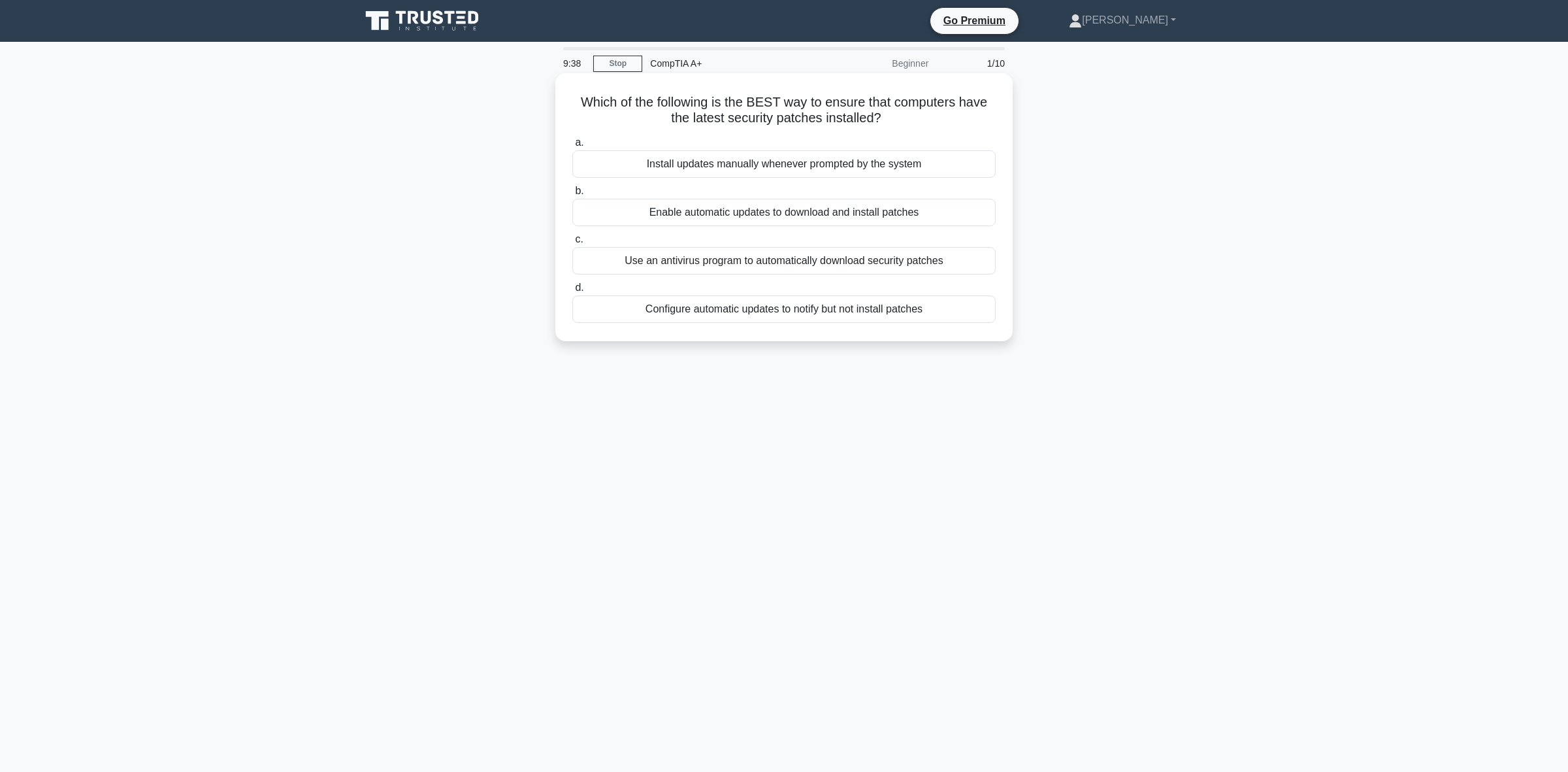
drag, startPoint x: 893, startPoint y: 117, endPoint x: 579, endPoint y: 94, distance: 314.8
click at [579, 94] on h5 "Which of the following is the BEST way to ensure that computers have the latest…" at bounding box center [784, 110] width 426 height 33
copy h5 "Which of the following is the BEST way to ensure that computers have the latest…"
click at [727, 226] on div "Enable automatic updates to download and install patches" at bounding box center [784, 213] width 424 height 27
click at [572, 195] on input "b. Enable automatic updates to download and install patches" at bounding box center [572, 191] width 0 height 8
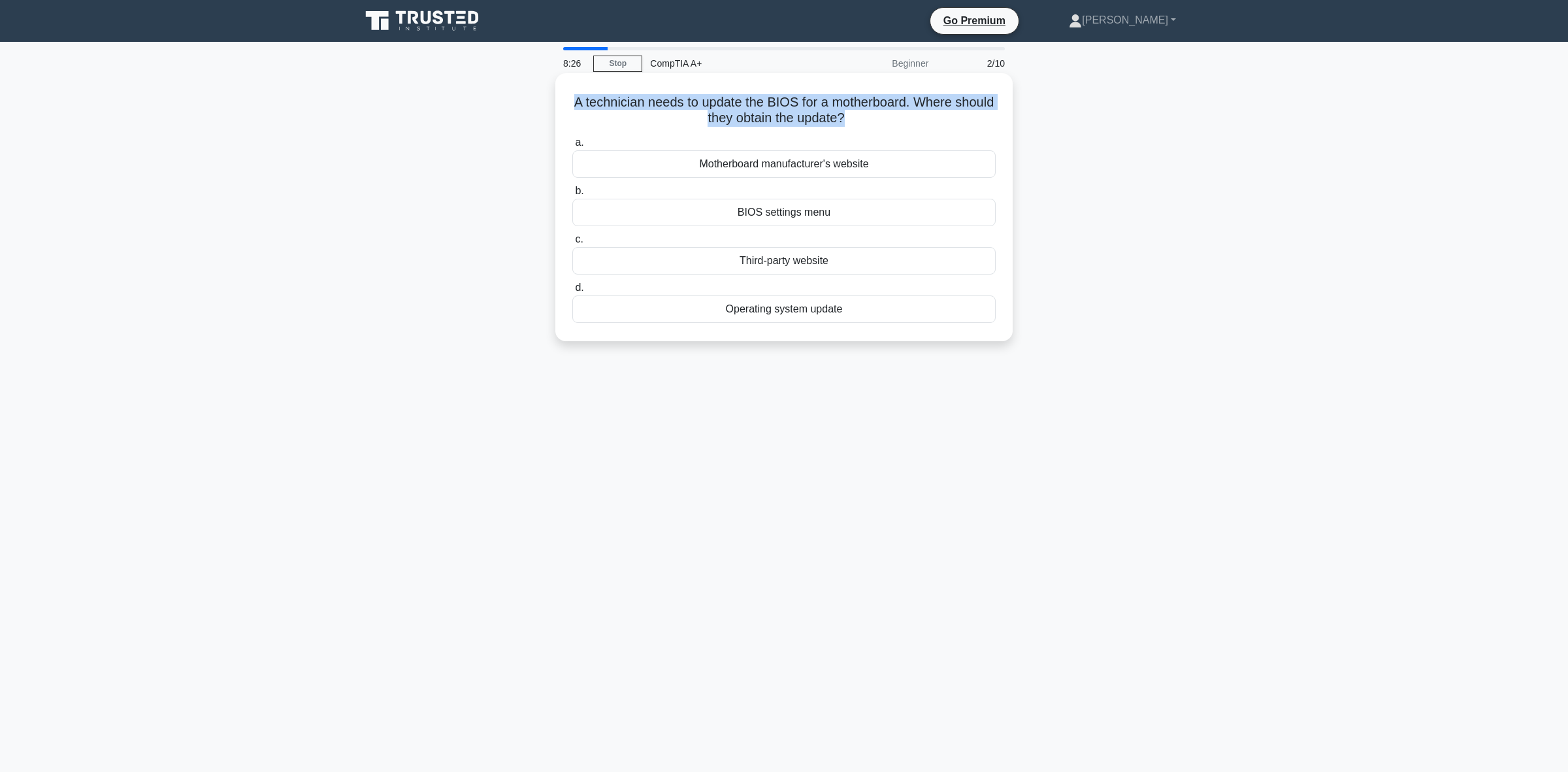
drag, startPoint x: 866, startPoint y: 118, endPoint x: 578, endPoint y: 108, distance: 288.2
click at [578, 108] on h5 "A technician needs to update the BIOS for a motherboard. Where should they obta…" at bounding box center [784, 110] width 426 height 33
copy h5 "A technician needs to update the BIOS for a motherboard. Where should they obta…"
click at [795, 171] on div "Motherboard manufacturer's website" at bounding box center [784, 164] width 424 height 27
click at [1358, 315] on main "8:11 Stop CompTIA A+ Beginner 2/10 A technician needs to update the BIOS for a …" at bounding box center [784, 407] width 1568 height 730
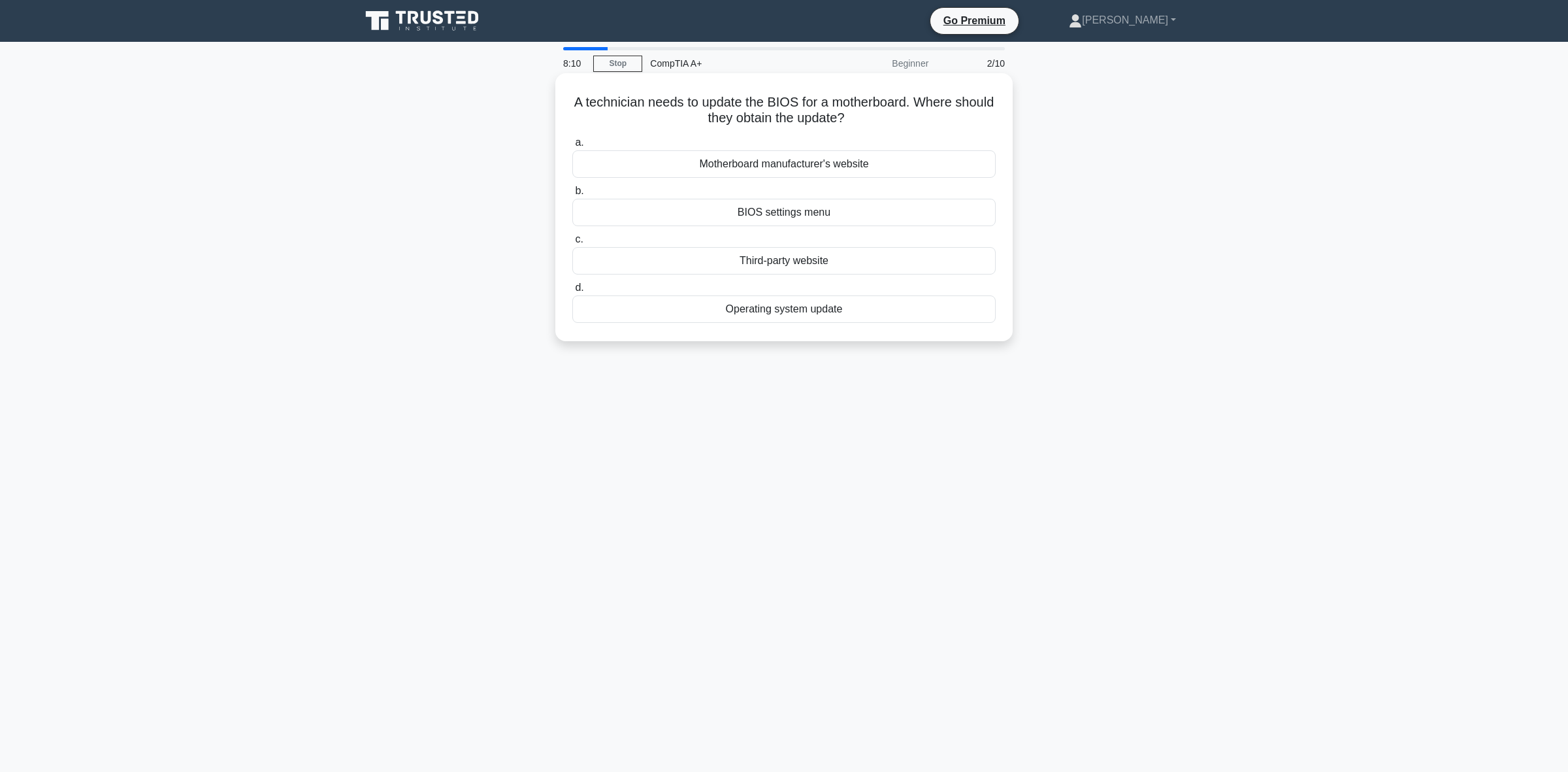
click at [867, 161] on div "Motherboard manufacturer's website" at bounding box center [784, 164] width 424 height 27
click at [572, 147] on input "a. Motherboard manufacturer's website" at bounding box center [572, 143] width 0 height 8
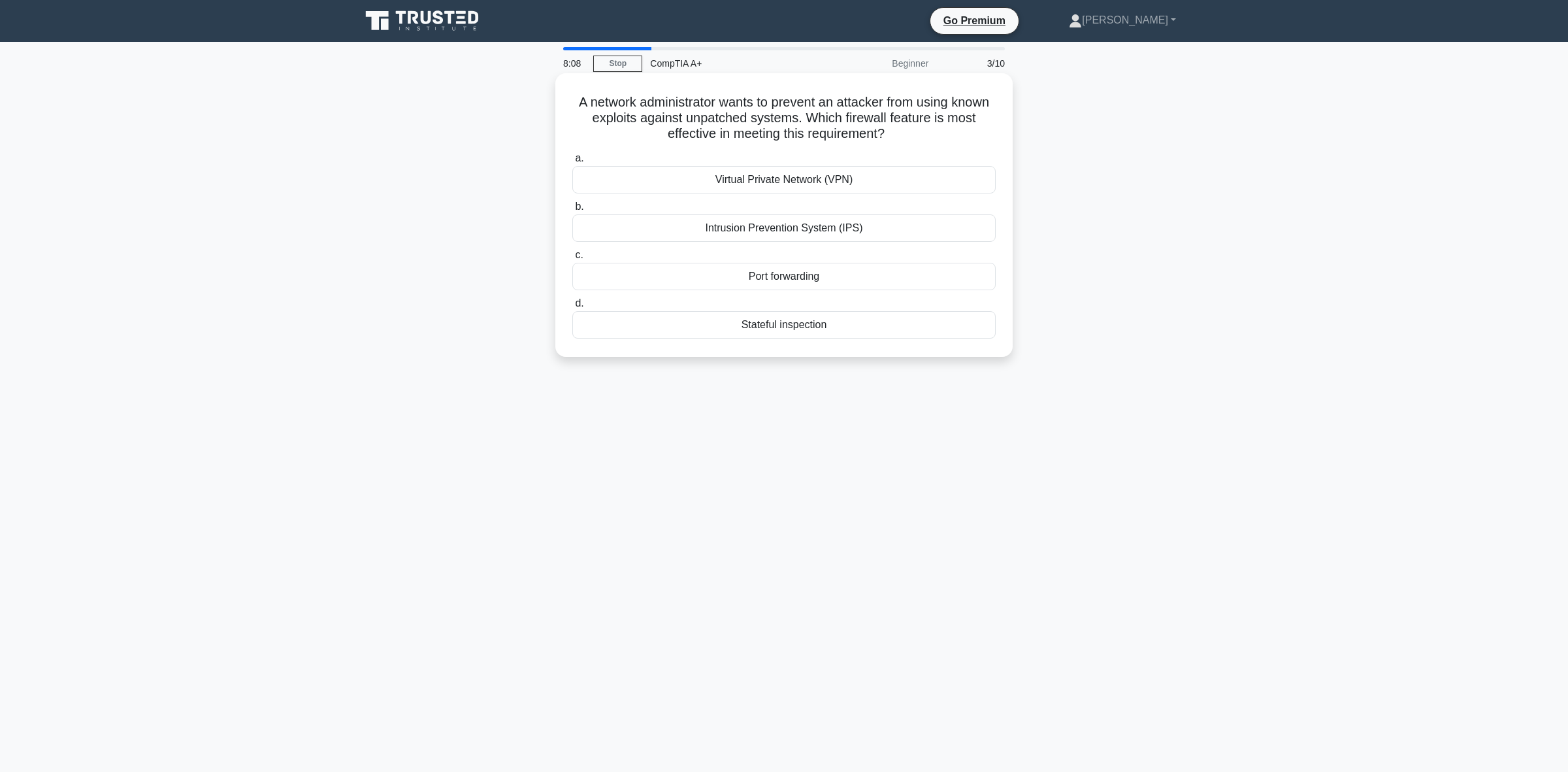
drag, startPoint x: 907, startPoint y: 138, endPoint x: 555, endPoint y: 108, distance: 353.3
click at [555, 108] on div "A network administrator wants to prevent an attacker from using known exploits …" at bounding box center [784, 215] width 457 height 283
click at [442, 236] on div "A network administrator wants to prevent an attacker from using known exploits …" at bounding box center [784, 226] width 862 height 300
drag, startPoint x: 911, startPoint y: 136, endPoint x: 581, endPoint y: 105, distance: 331.5
click at [581, 105] on h5 "A network administrator wants to prevent an attacker from using known exploits …" at bounding box center [784, 117] width 426 height 48
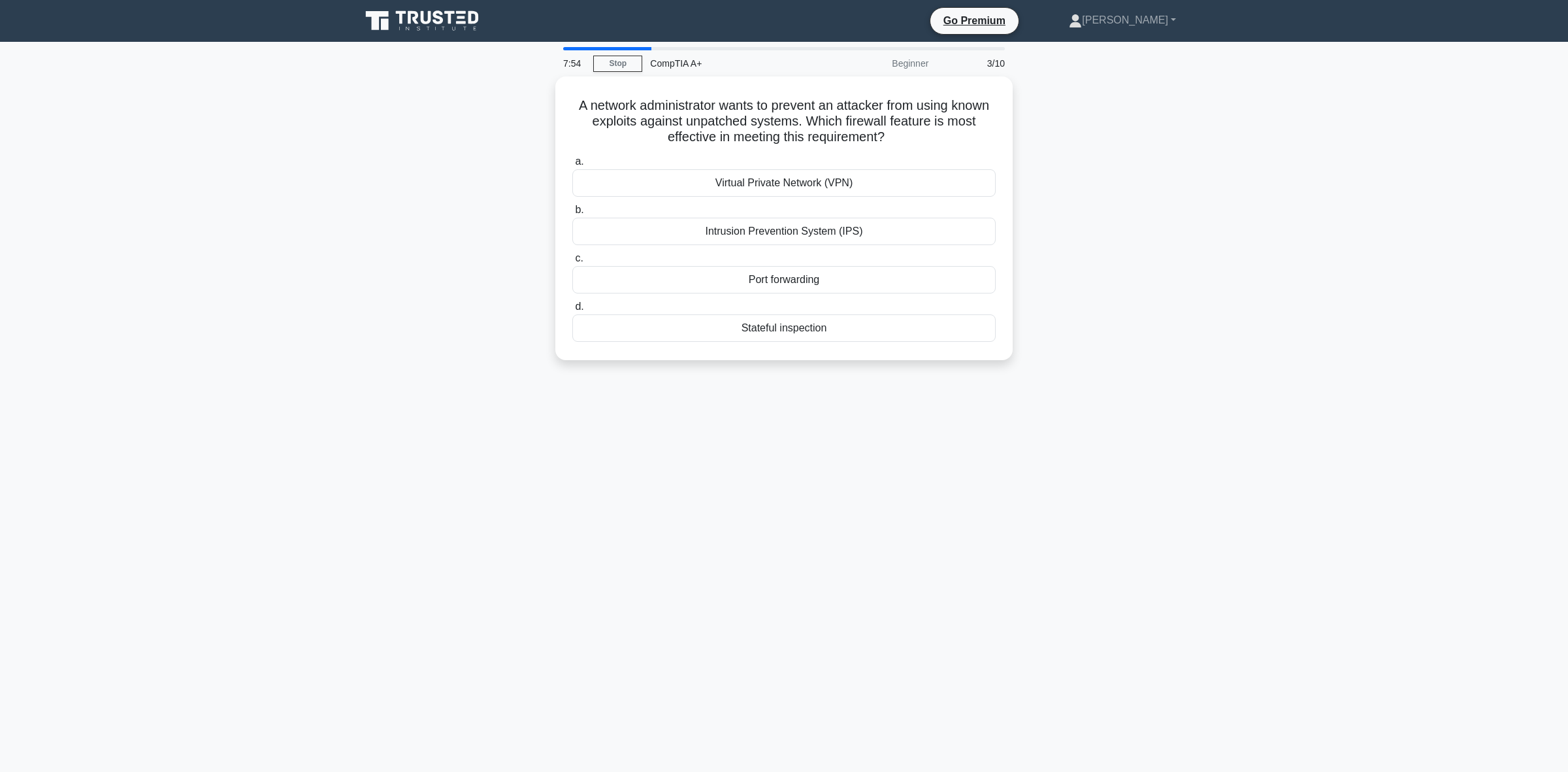
copy h5 "A network administrator wants to prevent an attacker from using known exploits …"
click at [423, 256] on div "A network administrator wants to prevent an attacker from using known exploits …" at bounding box center [784, 226] width 862 height 300
click at [768, 232] on div "Intrusion Prevention System (IPS)" at bounding box center [784, 228] width 424 height 27
click at [572, 211] on input "b. Intrusion Prevention System (IPS)" at bounding box center [572, 207] width 0 height 8
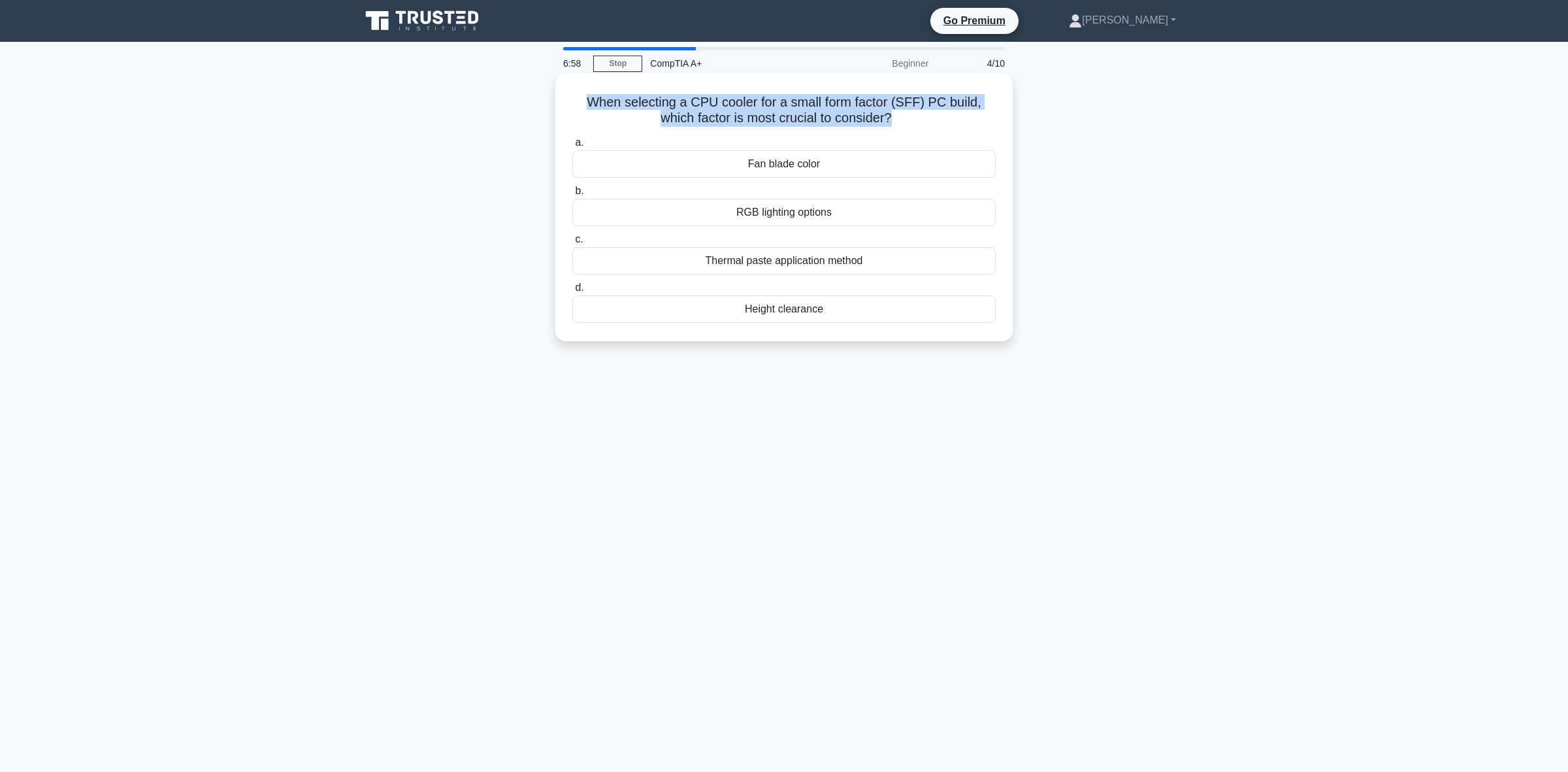
drag, startPoint x: 893, startPoint y: 124, endPoint x: 576, endPoint y: 103, distance: 317.7
click at [576, 103] on h5 "When selecting a CPU cooler for a small form factor (SFF) PC build, which facto…" at bounding box center [784, 110] width 426 height 33
copy h5 "When selecting a CPU cooler for a small form factor (SFF) PC build, which facto…"
click at [383, 417] on div "5:24 Stop CompTIA A+ Beginner 4/10 When selecting a CPU cooler for a small form…" at bounding box center [784, 374] width 862 height 654
click at [774, 316] on div "Height clearance" at bounding box center [784, 309] width 424 height 27
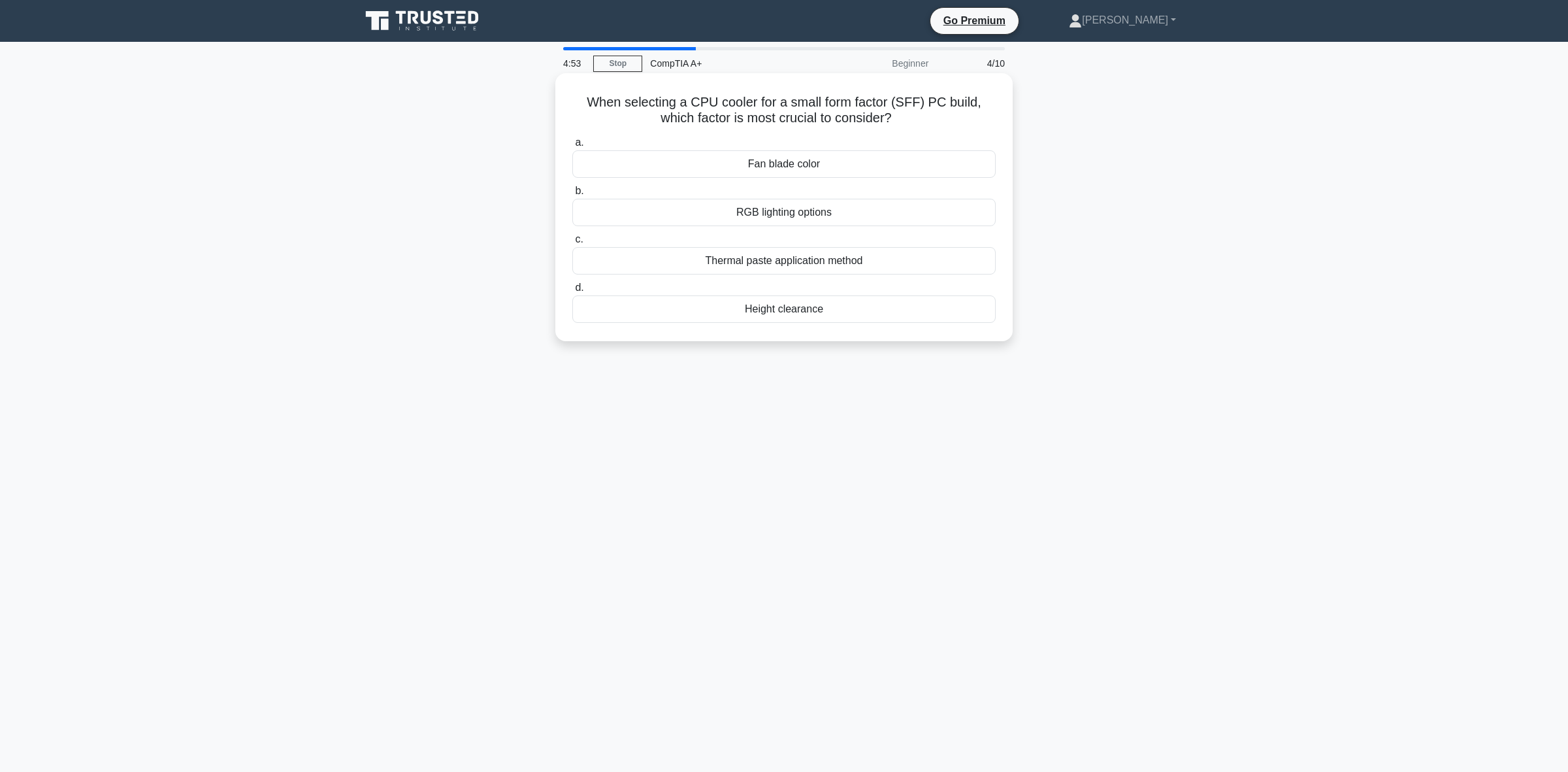
click at [572, 292] on input "d. Height clearance" at bounding box center [572, 287] width 0 height 8
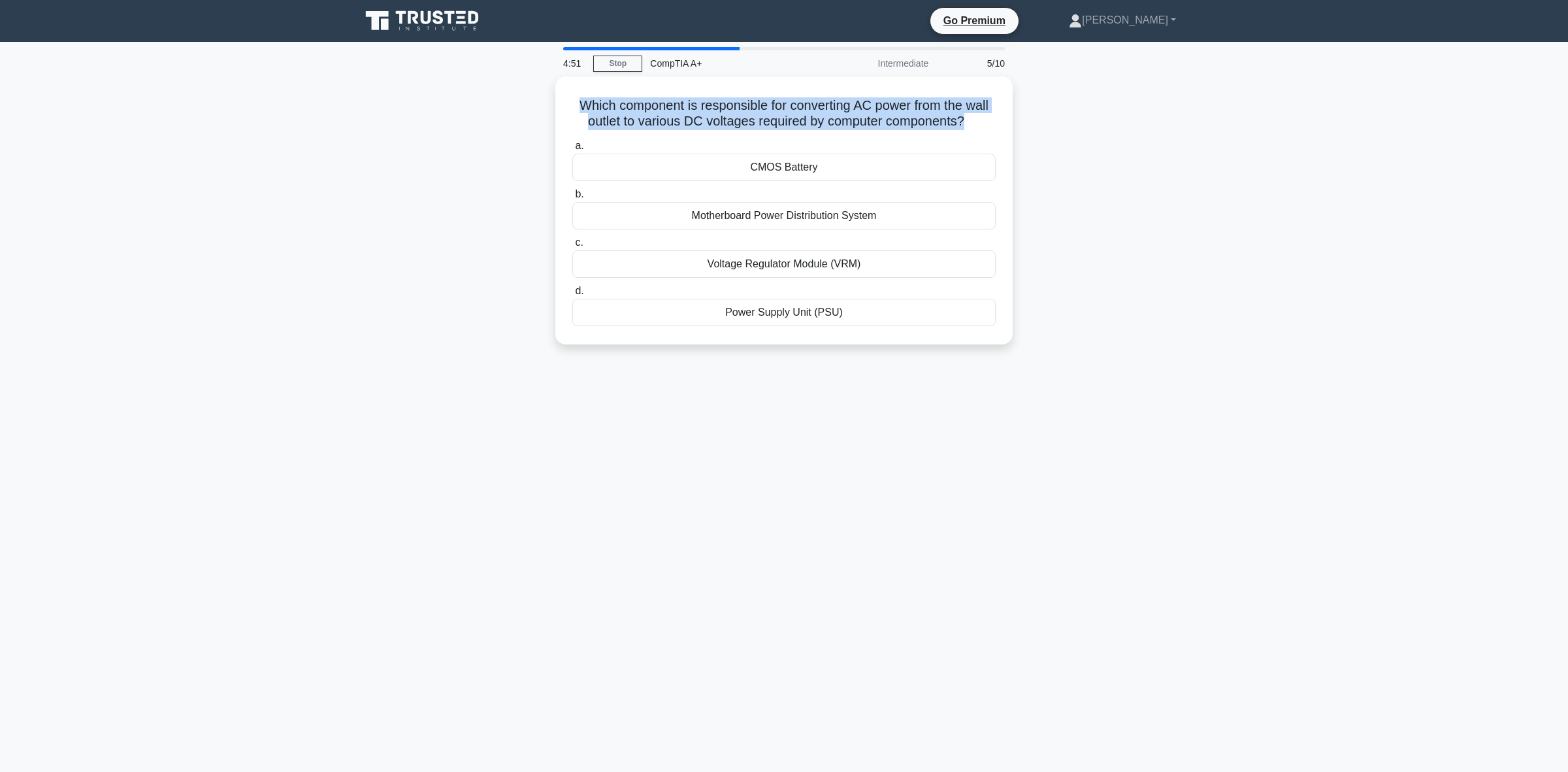
drag, startPoint x: 968, startPoint y: 115, endPoint x: 554, endPoint y: 104, distance: 414.1
click at [554, 104] on div "Which component is responsible for converting AC power from the wall outlet to …" at bounding box center [784, 218] width 862 height 283
copy h5 "Which component is responsible for converting AC power from the wall outlet to …"
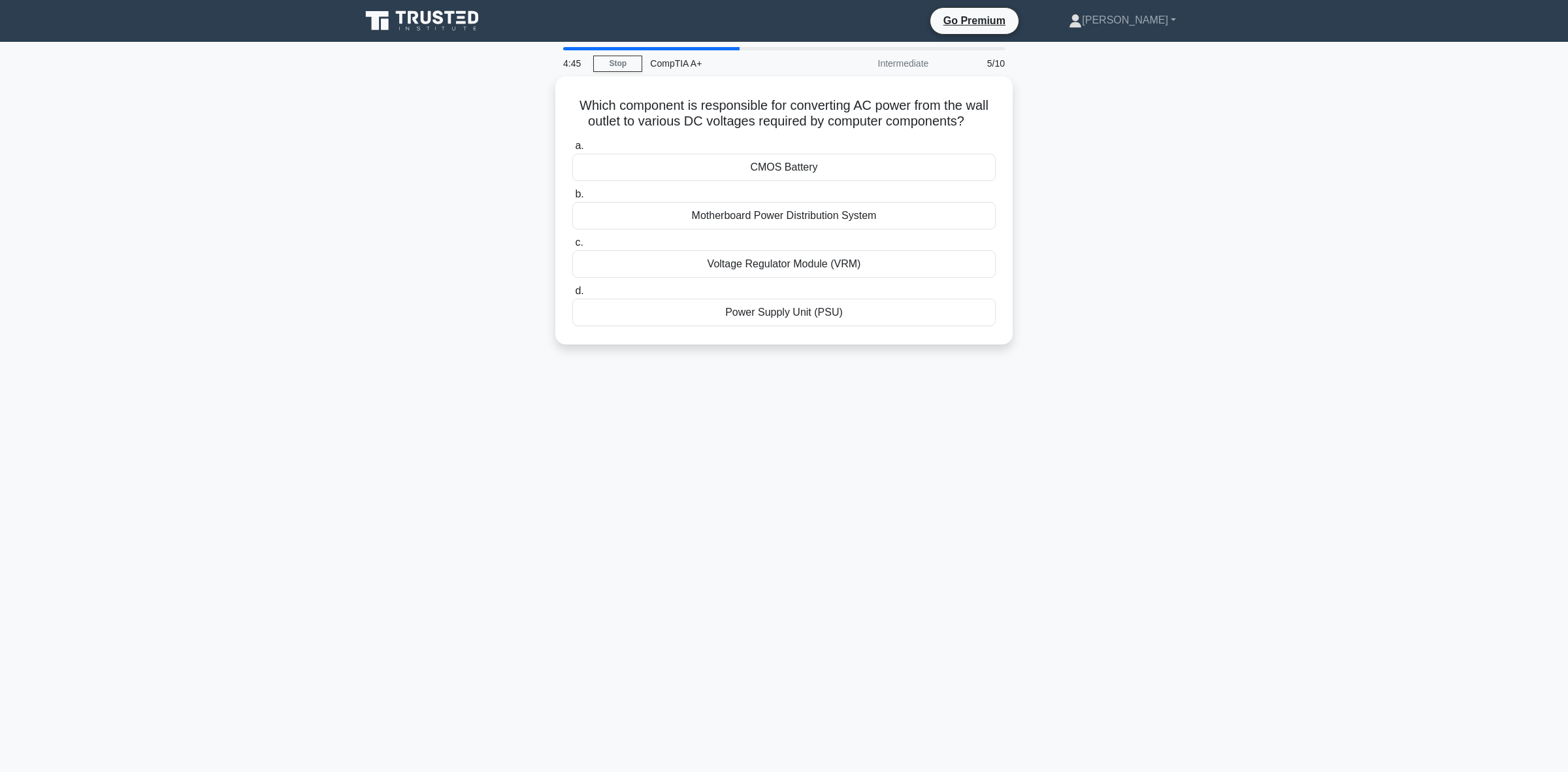
click at [334, 444] on main "4:45 Stop CompTIA A+ Intermediate 5/10 Which component is responsible for conve…" at bounding box center [784, 407] width 1568 height 730
click at [766, 312] on div "Power Supply Unit (PSU)" at bounding box center [784, 309] width 424 height 27
click at [572, 292] on input "d. Power Supply Unit (PSU)" at bounding box center [572, 287] width 0 height 8
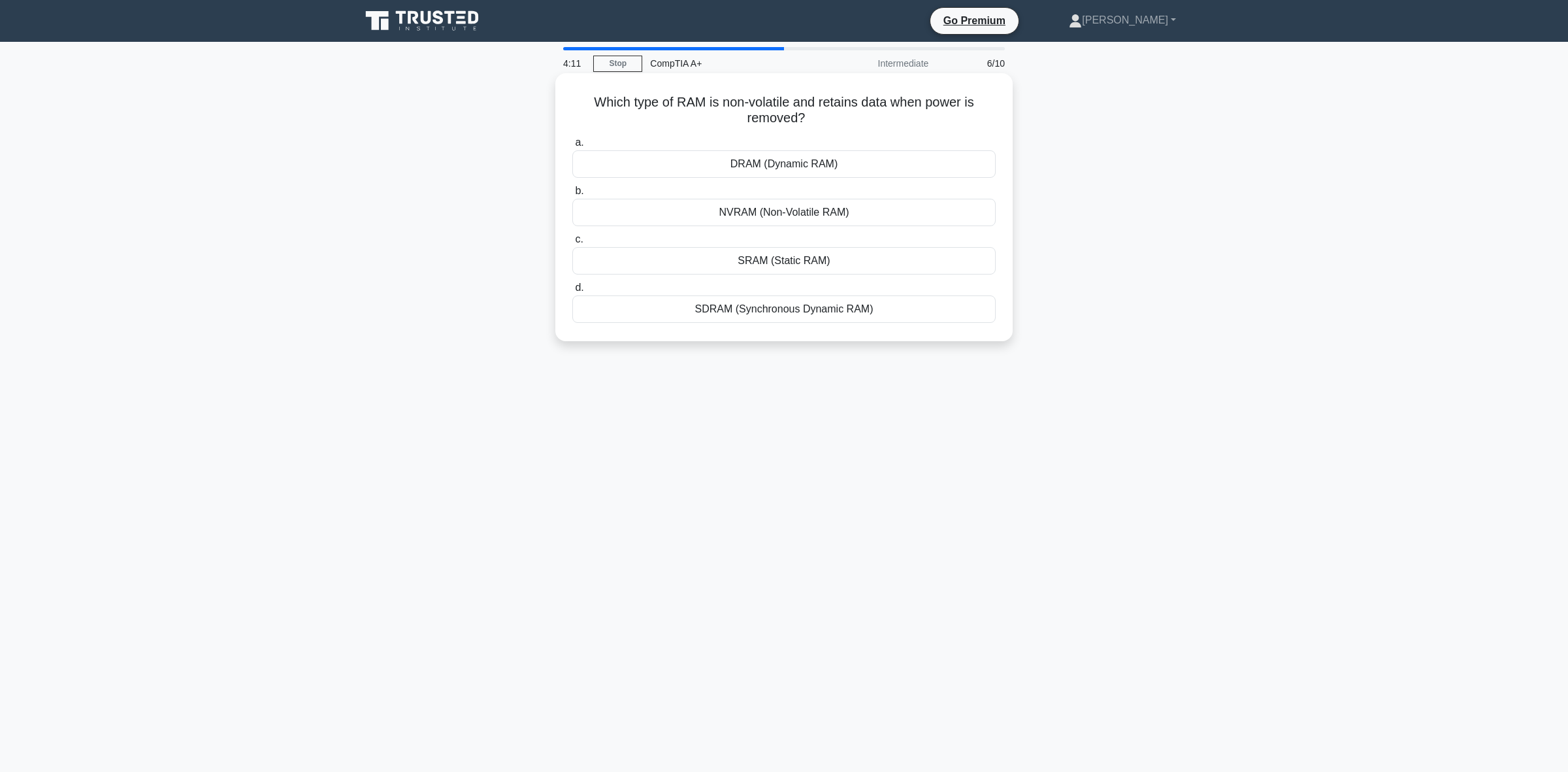
drag, startPoint x: 853, startPoint y: 127, endPoint x: 586, endPoint y: 103, distance: 268.1
click at [586, 103] on h5 "Which type of RAM is non-volatile and retains data when power is removed? .spin…" at bounding box center [784, 110] width 426 height 33
copy h5 "Which type of RAM is non-volatile and retains data when power is removed?"
click at [429, 277] on div "Which type of RAM is non-volatile and retains data when power is removed? .spin…" at bounding box center [784, 218] width 862 height 283
click at [726, 216] on div "NVRAM (Non-Volatile RAM)" at bounding box center [784, 213] width 424 height 27
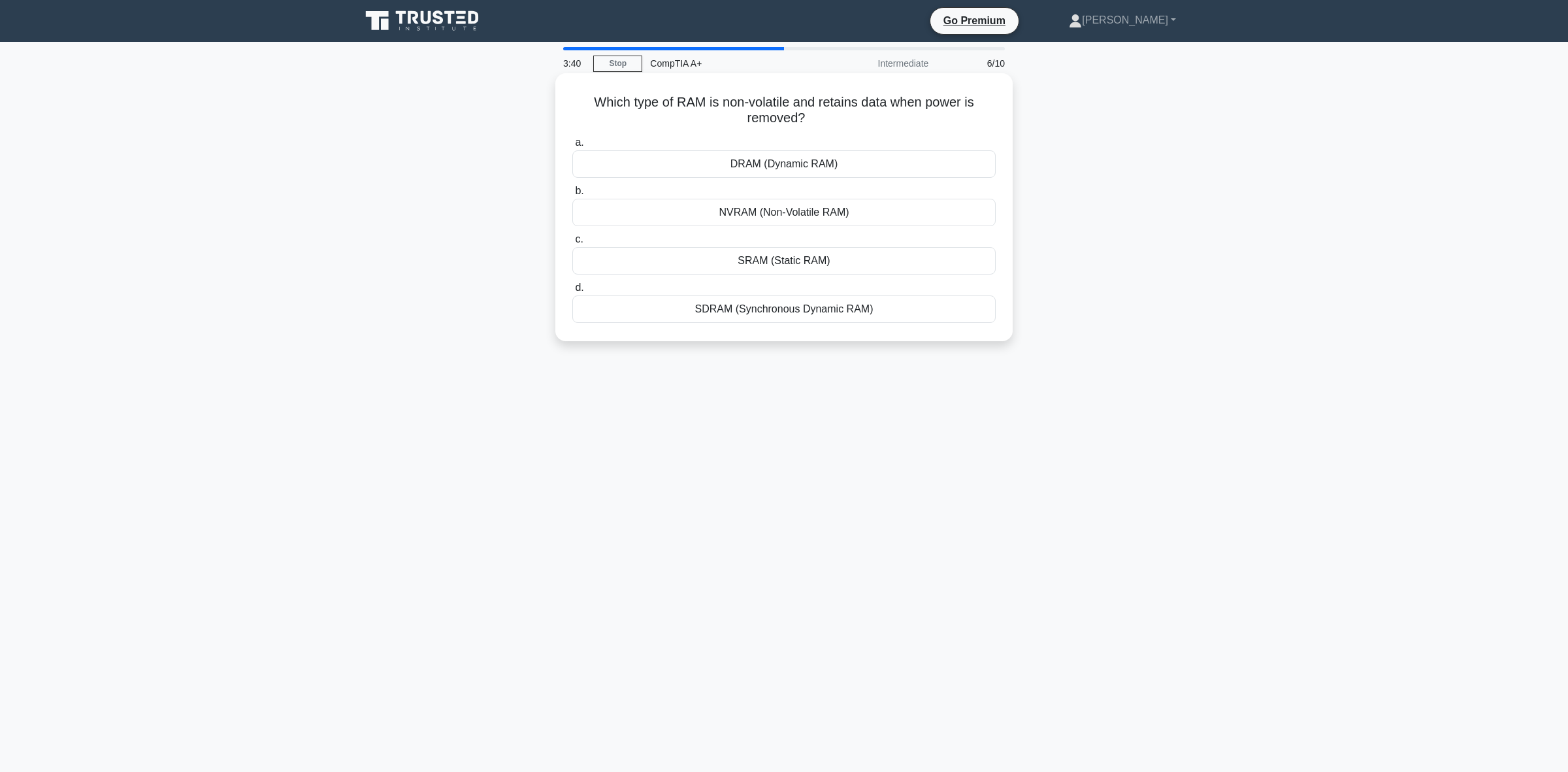
click at [572, 195] on input "b. NVRAM (Non-Volatile RAM)" at bounding box center [572, 191] width 0 height 8
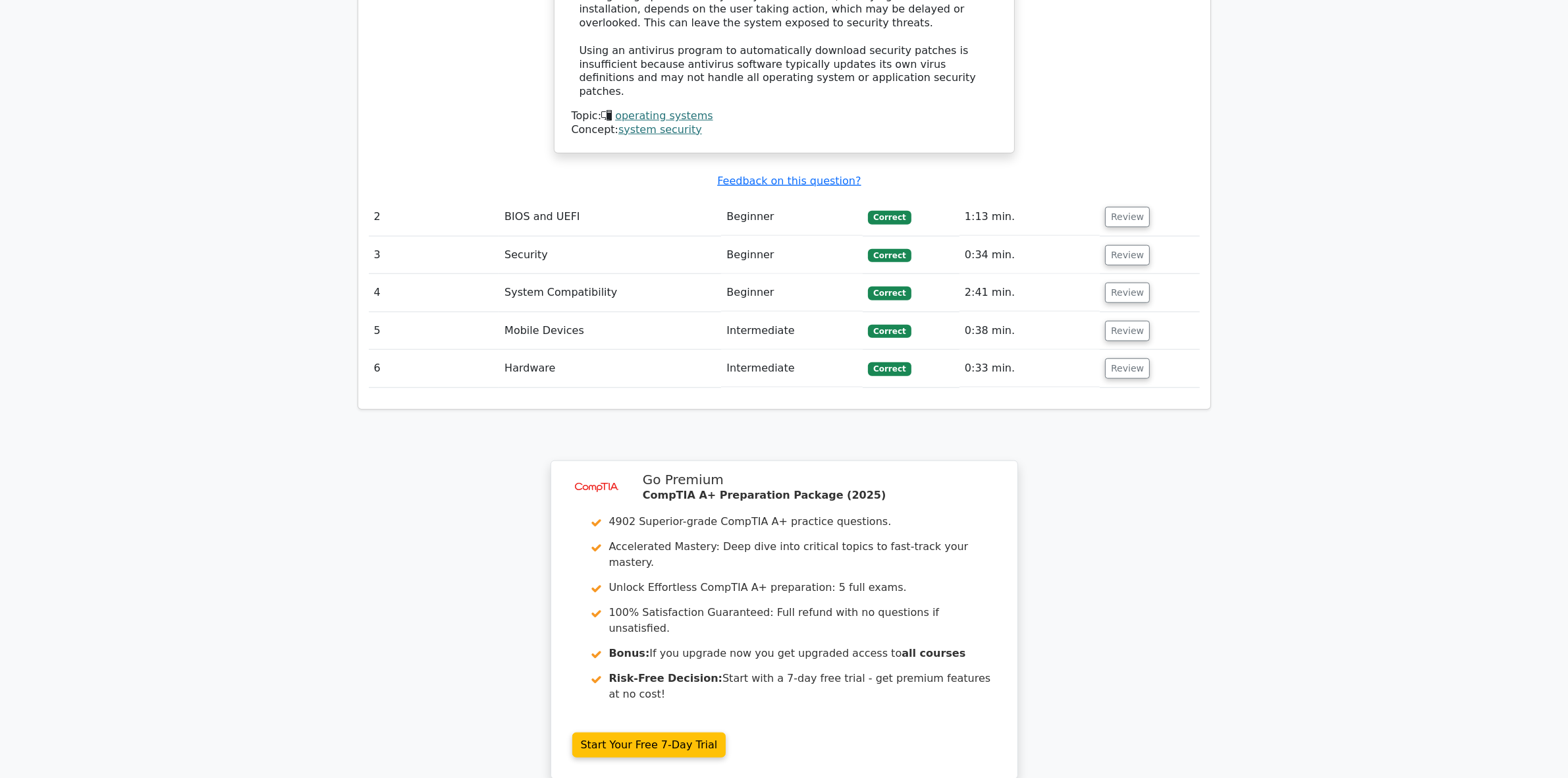
scroll to position [1645, 0]
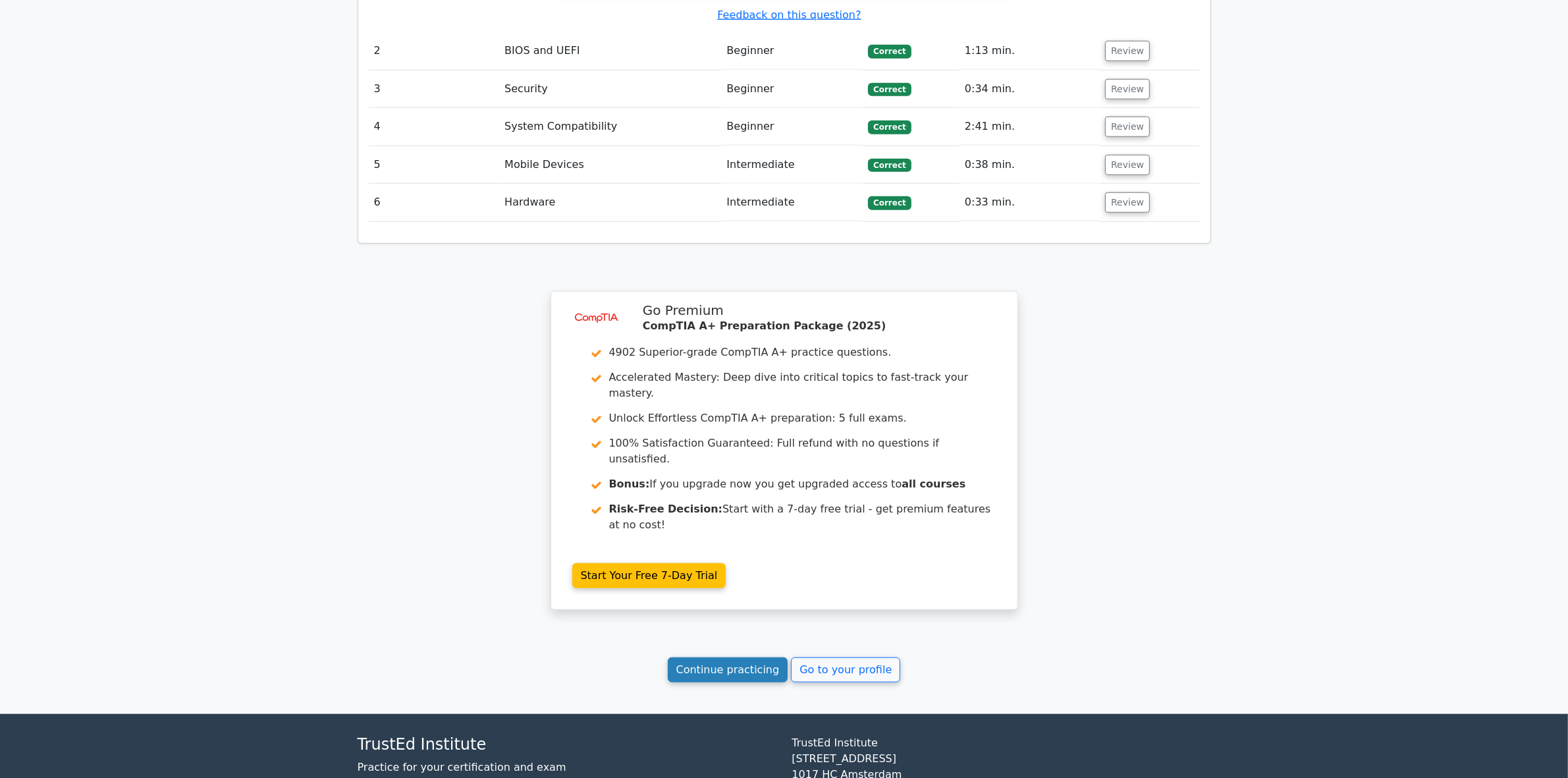
click at [710, 657] on link "Continue practicing" at bounding box center [728, 670] width 121 height 25
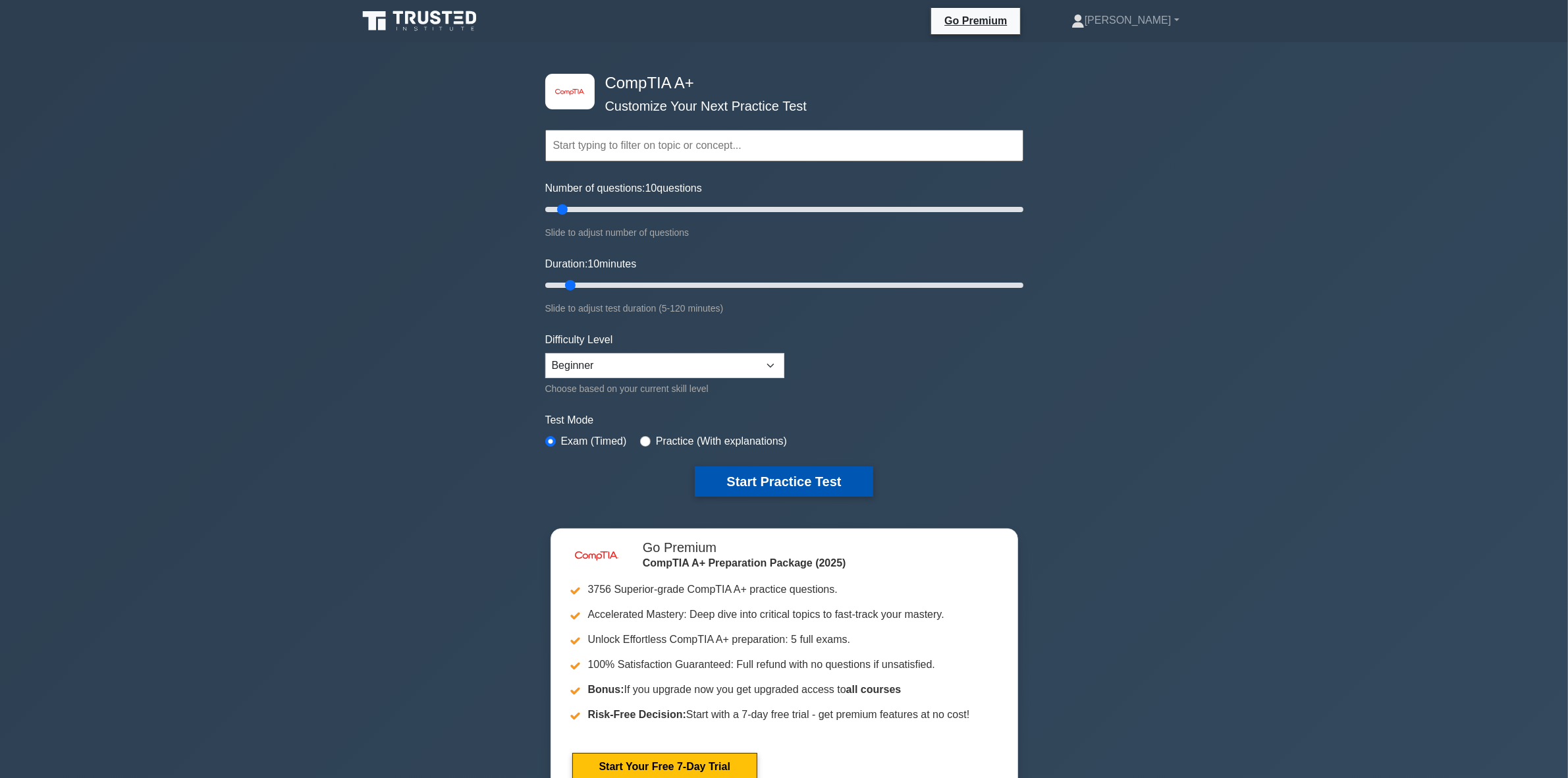
click at [769, 482] on button "Start Practice Test" at bounding box center [784, 481] width 178 height 30
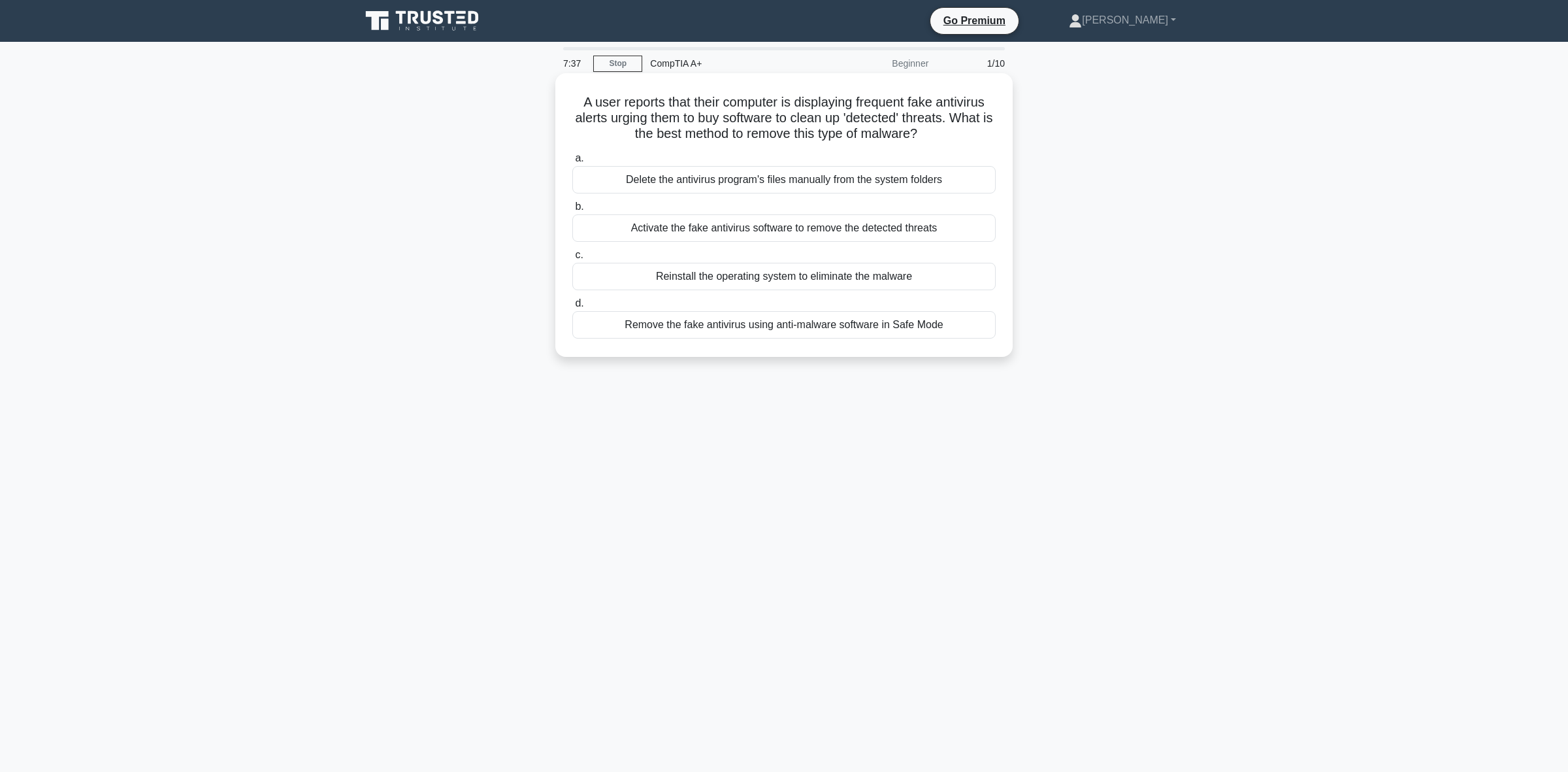
drag, startPoint x: 939, startPoint y: 140, endPoint x: 576, endPoint y: 101, distance: 365.1
click at [576, 101] on h5 "A user reports that their computer is displaying frequent fake antivirus alerts…" at bounding box center [784, 117] width 426 height 48
copy h5 "A user reports that their computer is displaying frequent fake antivirus alerts…"
click at [799, 325] on div "Remove the fake antivirus using anti-malware software in Safe Mode" at bounding box center [784, 325] width 424 height 27
click at [572, 308] on input "d. Remove the fake antivirus using anti-malware software in Safe Mode" at bounding box center [572, 303] width 0 height 8
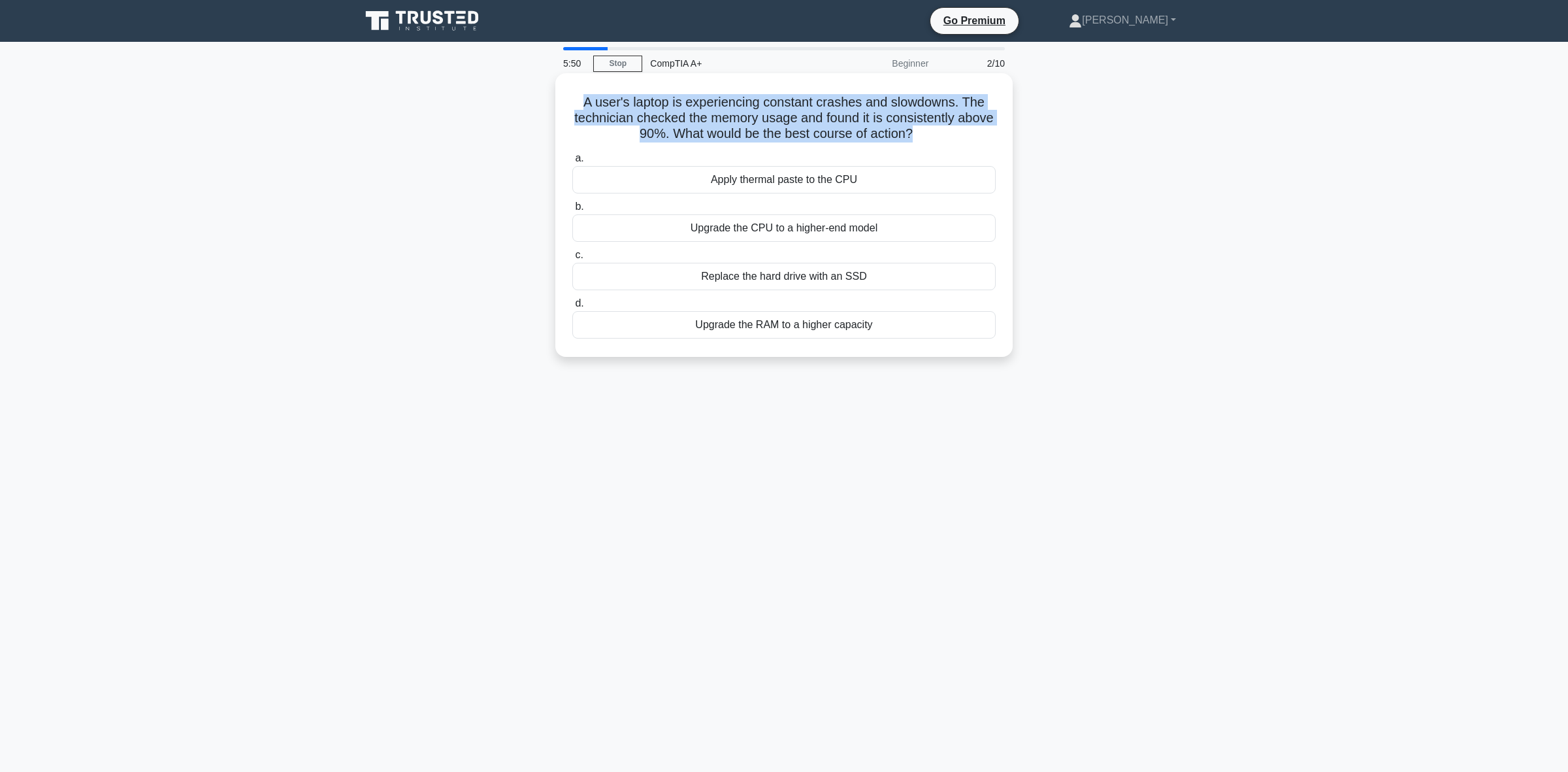
drag, startPoint x: 789, startPoint y: 120, endPoint x: 576, endPoint y: 103, distance: 213.7
click at [576, 103] on h5 "A user's laptop is experiencing constant crashes and slowdowns. The technician …" at bounding box center [784, 117] width 426 height 48
copy h5 "A user's laptop is experiencing constant crashes and slowdowns. The technician …"
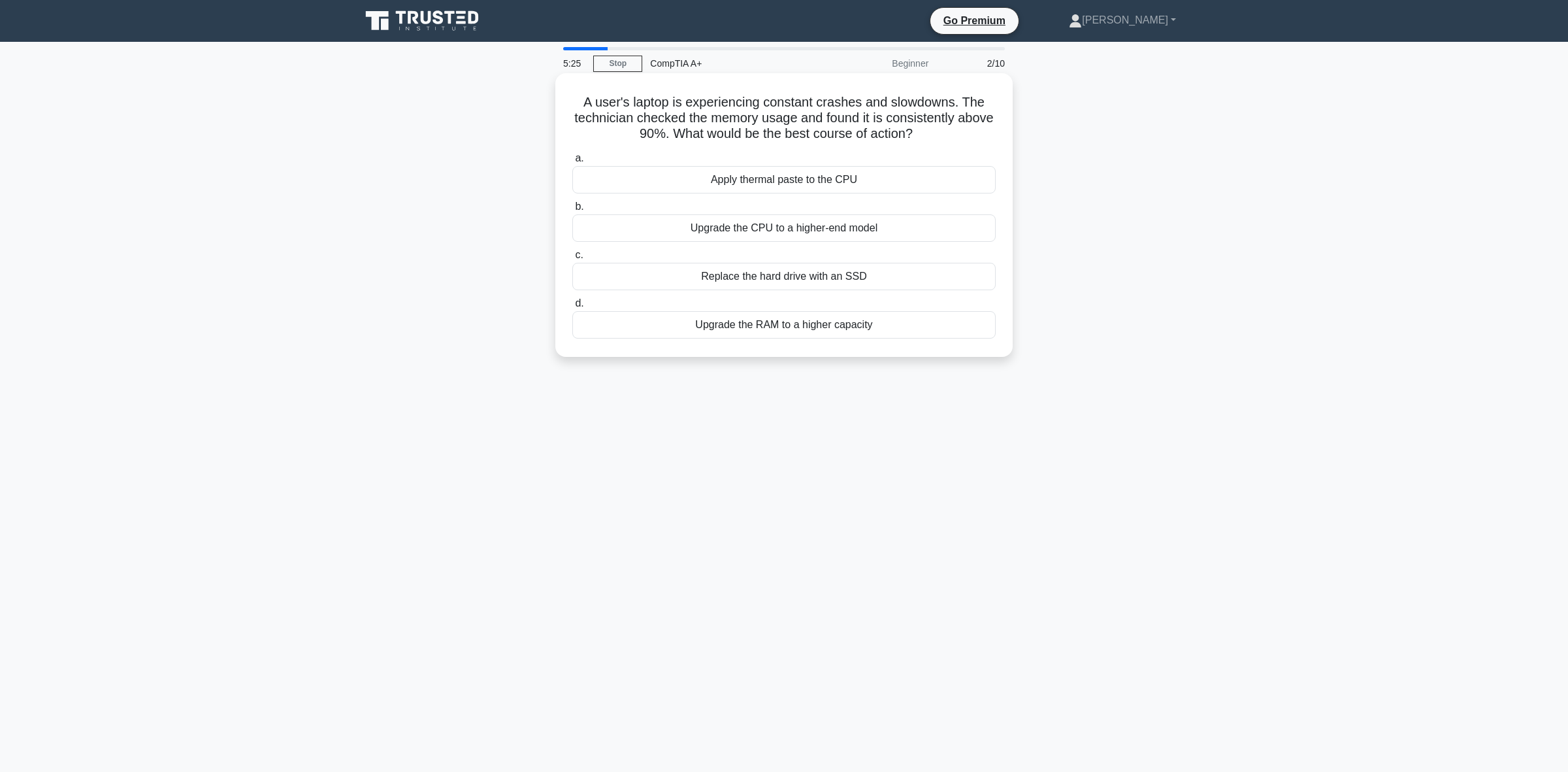
click at [821, 328] on div "Upgrade the RAM to a higher capacity" at bounding box center [784, 325] width 424 height 27
click at [572, 308] on input "d. Upgrade the RAM to a higher capacity" at bounding box center [572, 303] width 0 height 8
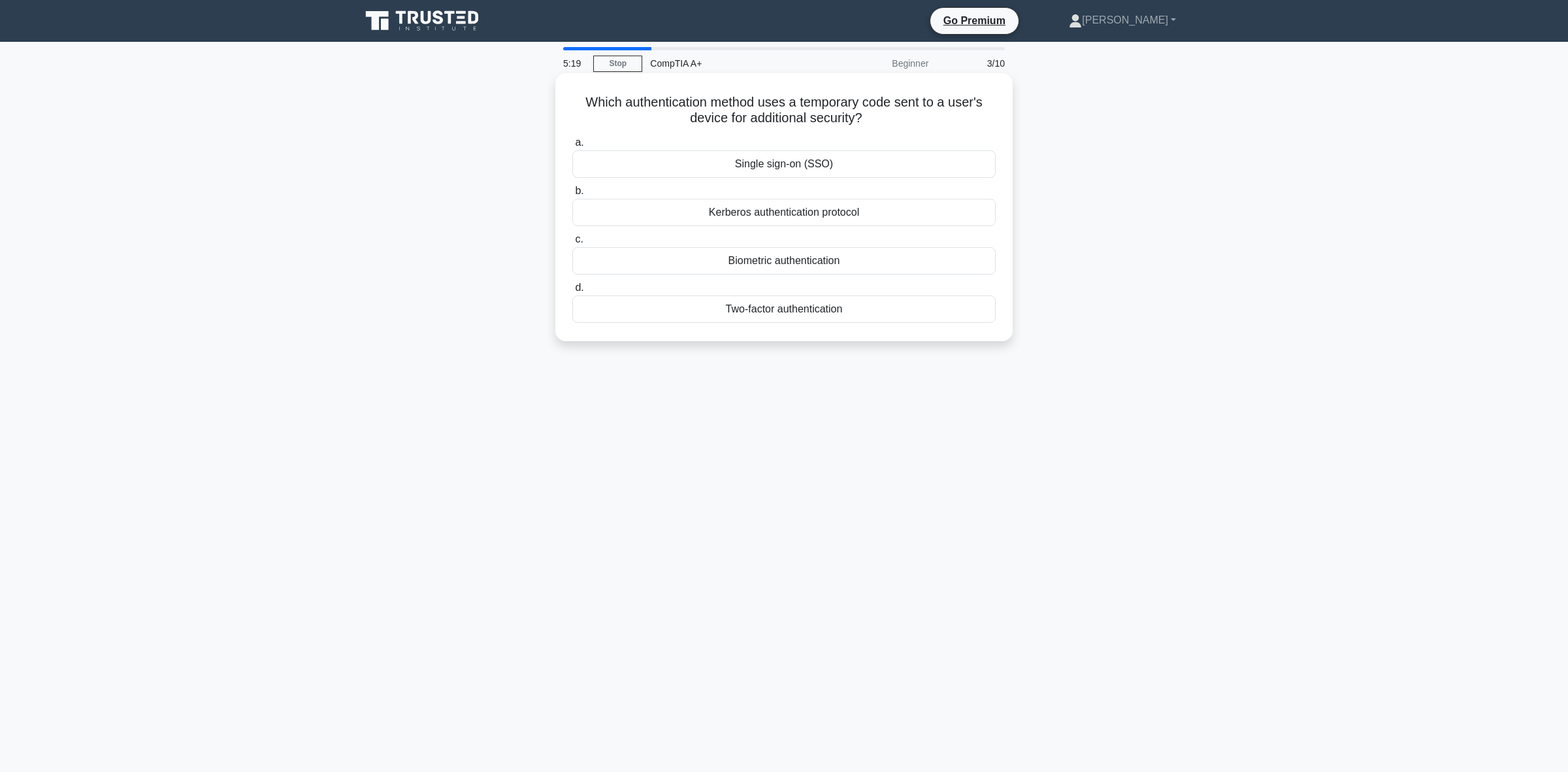
drag, startPoint x: 869, startPoint y: 119, endPoint x: 579, endPoint y: 107, distance: 290.2
click at [579, 107] on h5 "Which authentication method uses a temporary code sent to a user's device for a…" at bounding box center [784, 110] width 426 height 33
copy h5 "Which authentication method uses a temporary code sent to a user's device for a…"
click at [1202, 250] on div "Which authentication method uses a temporary code sent to a user's device for a…" at bounding box center [784, 218] width 862 height 283
click at [814, 318] on div "Two-factor authentication" at bounding box center [784, 309] width 424 height 27
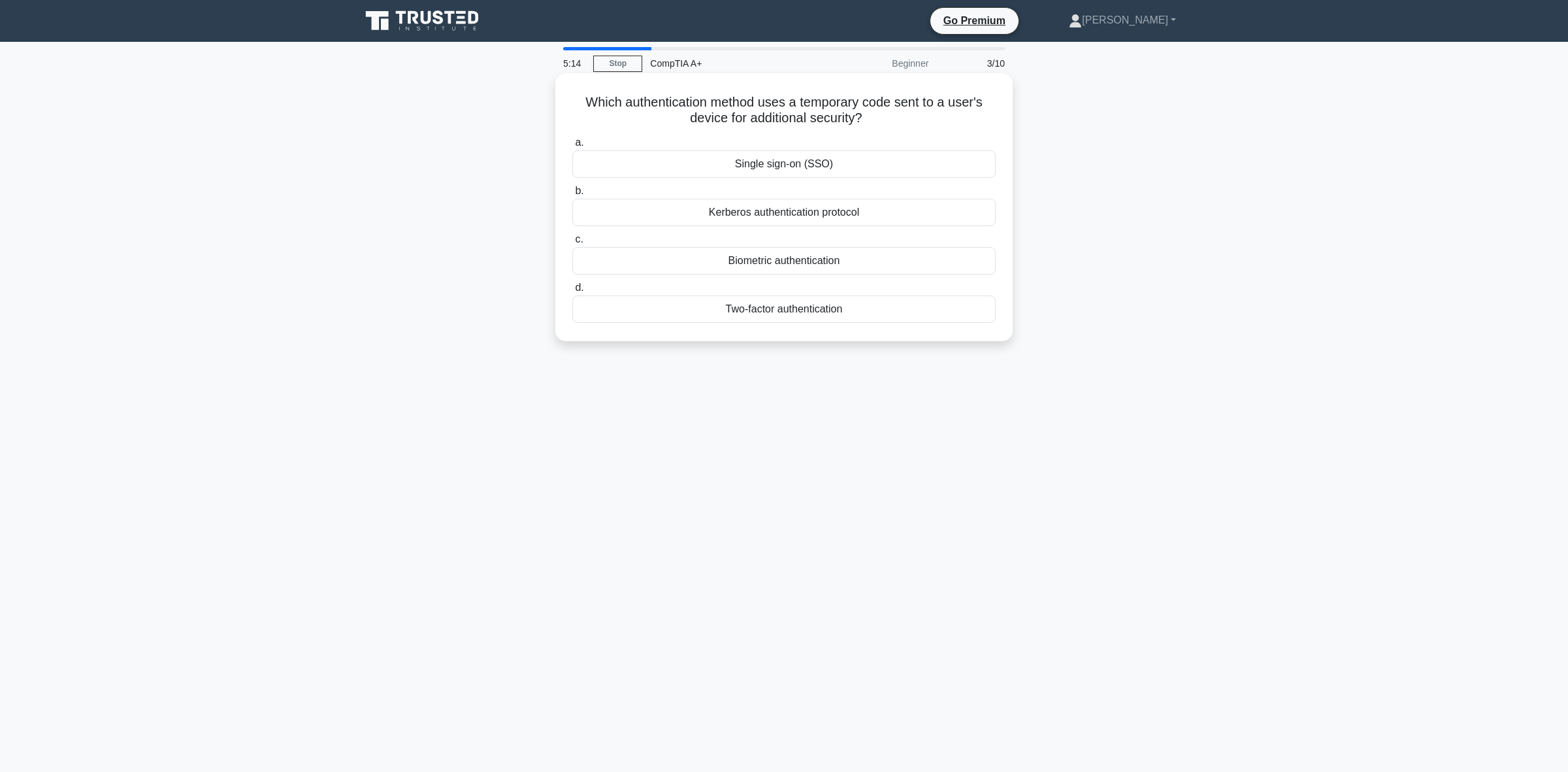
click at [572, 292] on input "d. Two-factor authentication" at bounding box center [572, 287] width 0 height 8
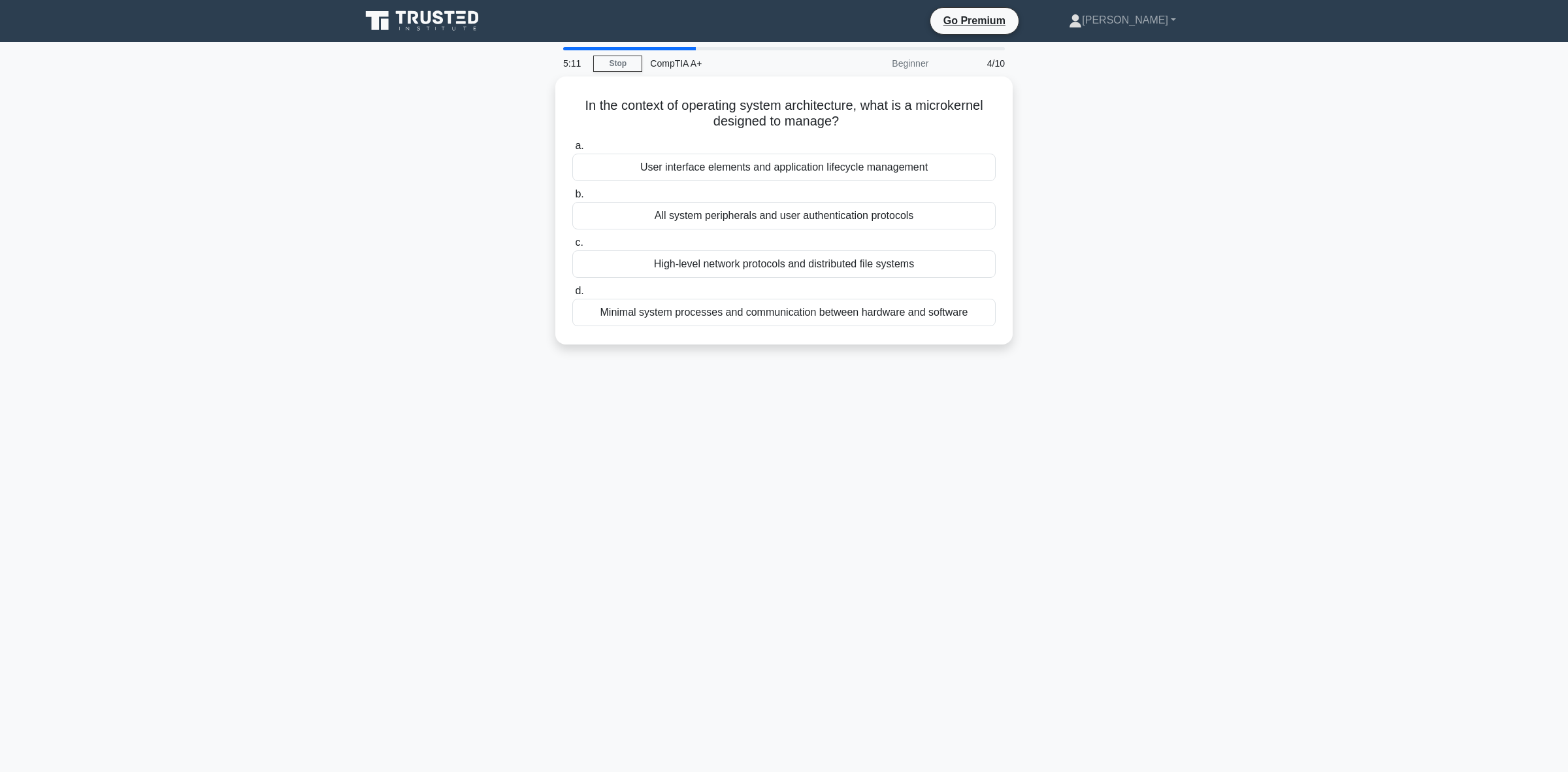
drag, startPoint x: 553, startPoint y: 106, endPoint x: 544, endPoint y: 107, distance: 9.1
click at [544, 107] on div "In the context of operating system architecture, what is a microkernel designed…" at bounding box center [784, 218] width 862 height 283
copy h5 "In the context of operating system architecture, what is a microkernel designed…"
click at [642, 307] on div "Minimal system processes and communication between hardware and software" at bounding box center [784, 309] width 424 height 27
click at [572, 292] on input "d. Minimal system processes and communication between hardware and software" at bounding box center [572, 287] width 0 height 8
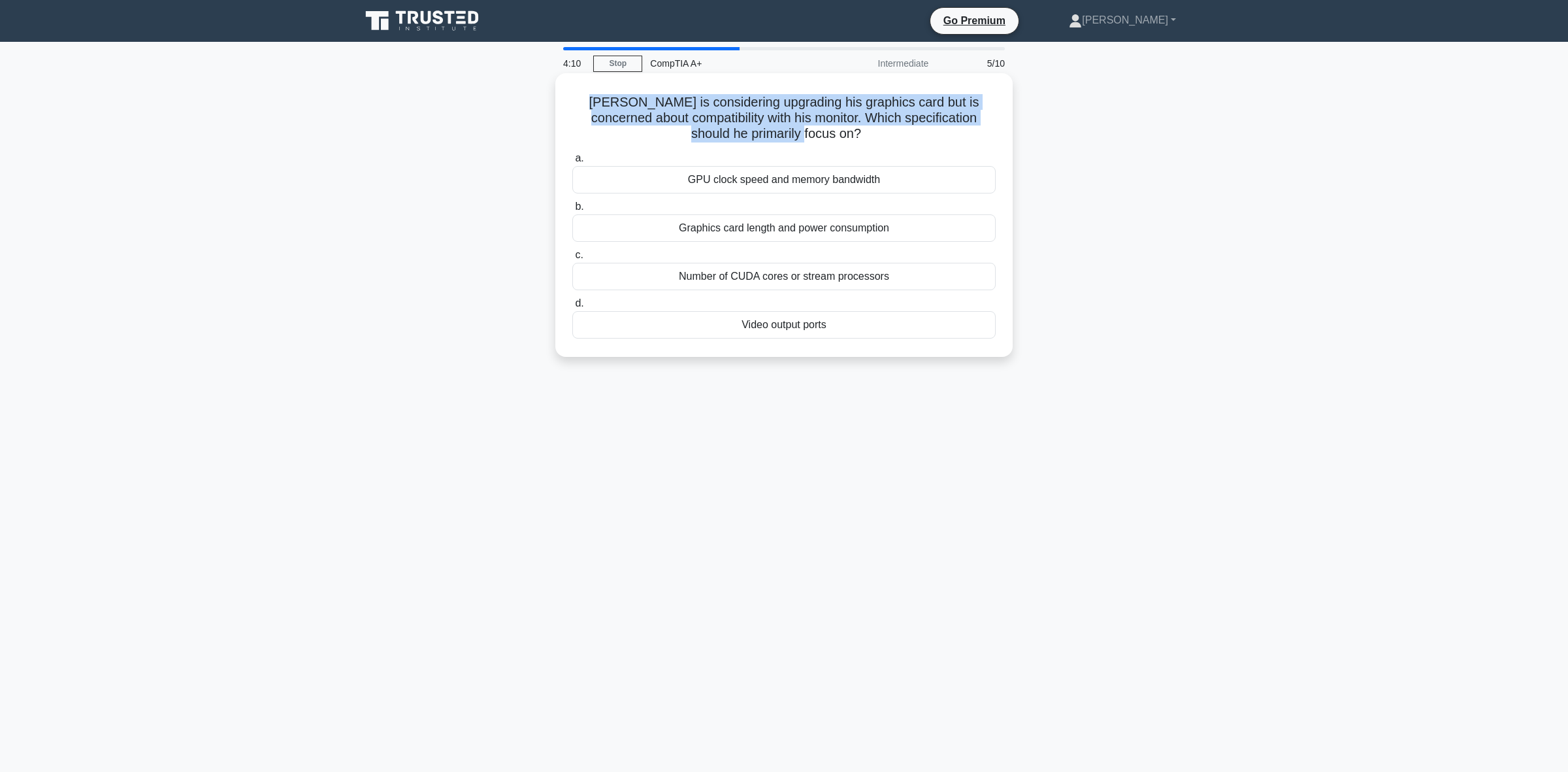
drag, startPoint x: 827, startPoint y: 128, endPoint x: 573, endPoint y: 101, distance: 255.4
click at [573, 101] on h5 "Tom is considering upgrading his graphics card but is concerned about compatibi…" at bounding box center [784, 117] width 426 height 48
copy h5 "Tom is considering upgrading his graphics card but is concerned about compatibi…"
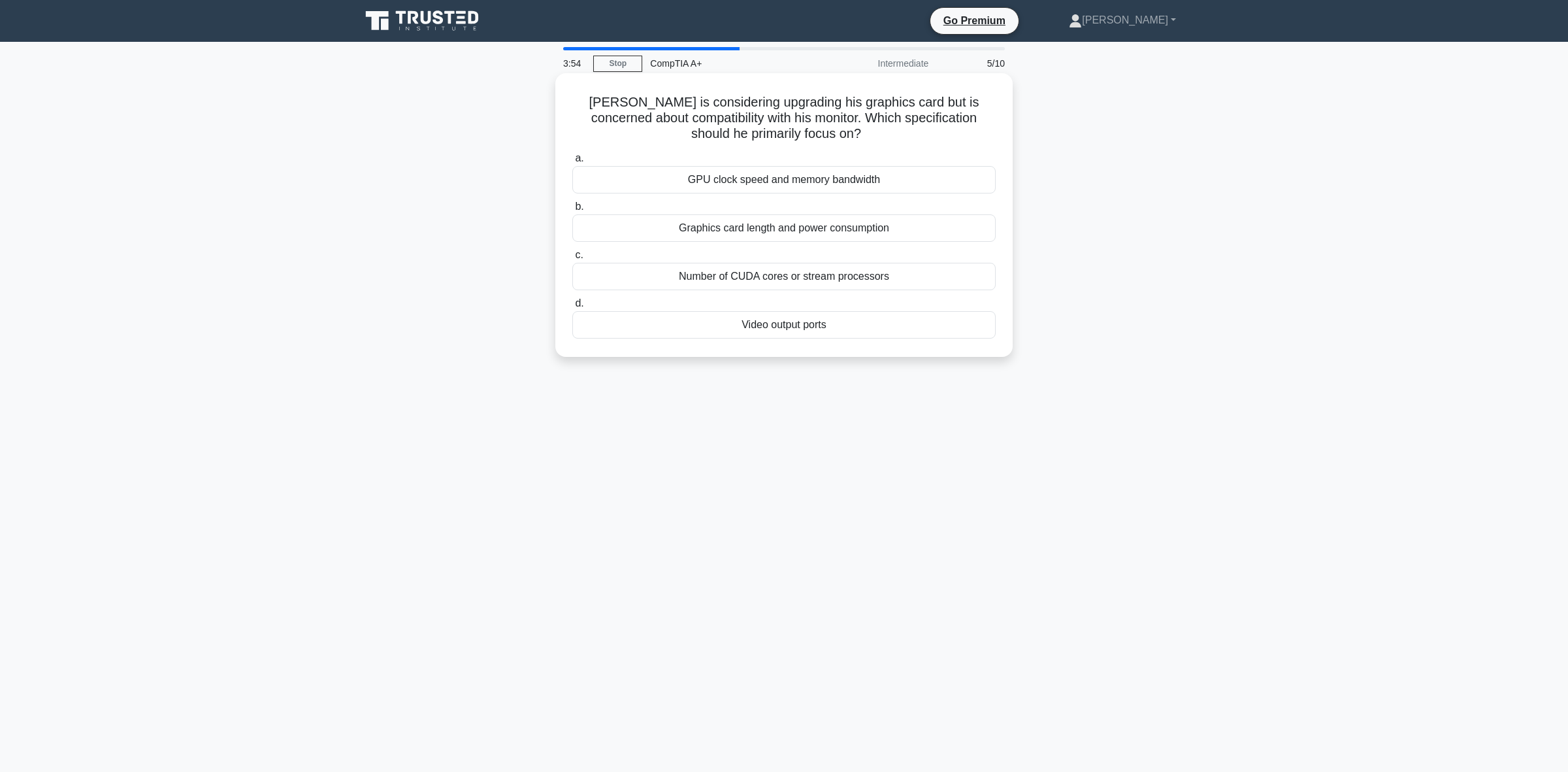
click at [728, 334] on div "Video output ports" at bounding box center [784, 325] width 424 height 27
click at [572, 308] on input "d. Video output ports" at bounding box center [572, 303] width 0 height 8
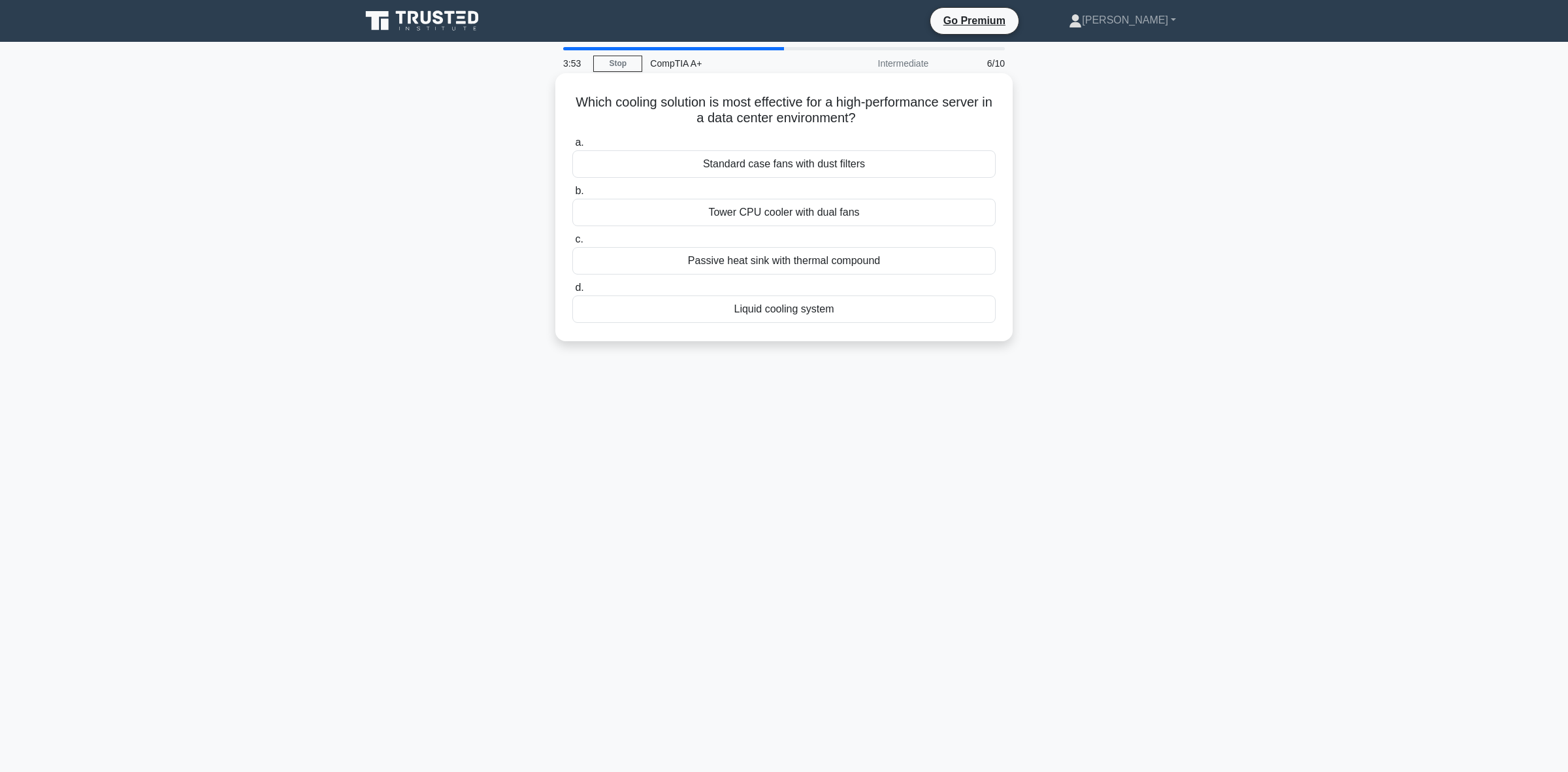
drag, startPoint x: 873, startPoint y: 122, endPoint x: 566, endPoint y: 102, distance: 307.7
click at [566, 102] on div "Which cooling solution is most effective for a high-performance server in a dat…" at bounding box center [784, 207] width 447 height 258
copy h5 "Which cooling solution is most effective for a high-performance server in a dat…"
click at [674, 312] on div "Liquid cooling system" at bounding box center [784, 309] width 424 height 27
click at [572, 292] on input "d. Liquid cooling system" at bounding box center [572, 287] width 0 height 8
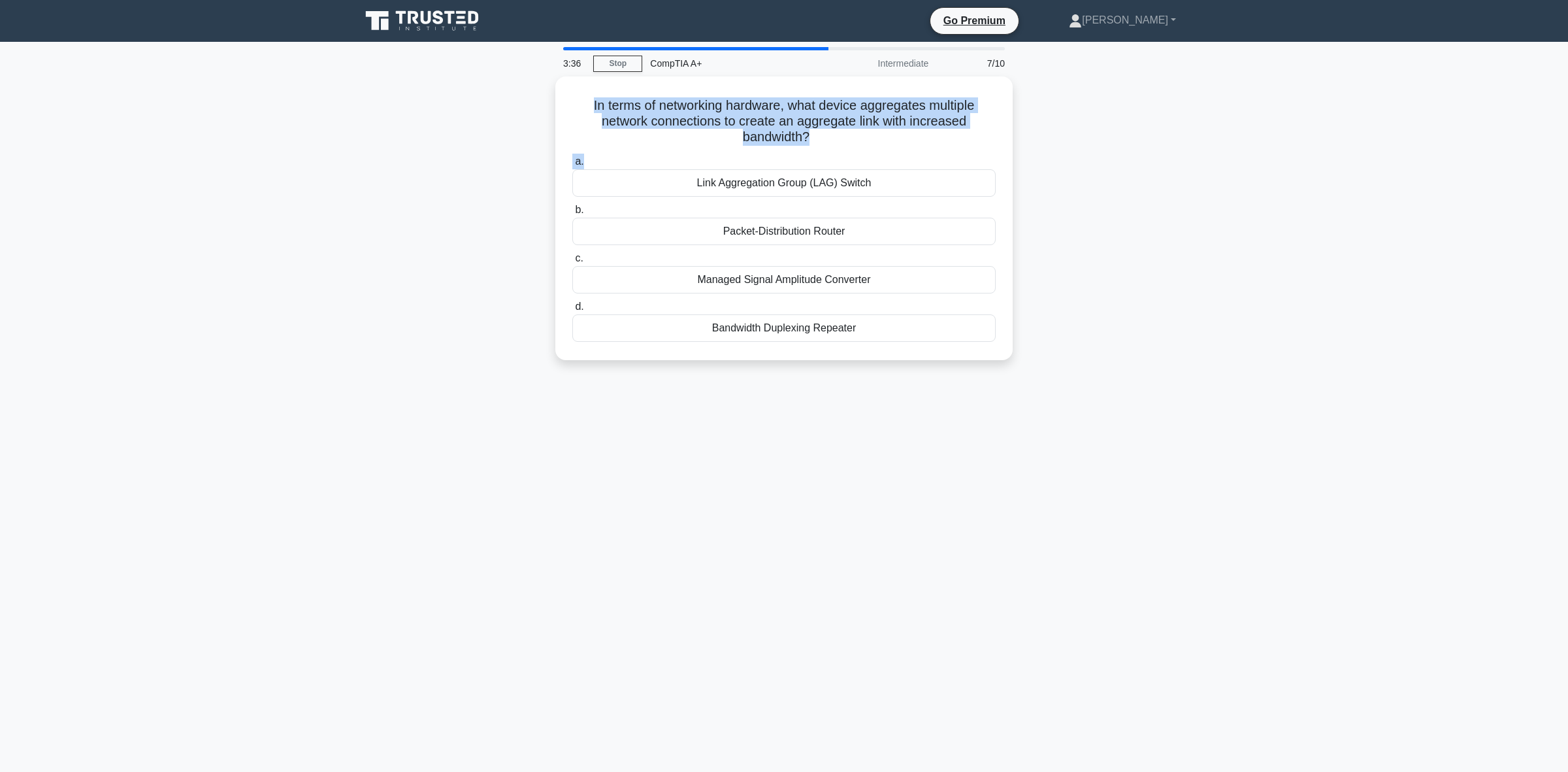
drag, startPoint x: 821, startPoint y: 141, endPoint x: 520, endPoint y: 143, distance: 301.0
click at [589, 100] on div "In terms of networking hardware, what device aggregates multiple network connec…" at bounding box center [784, 218] width 447 height 273
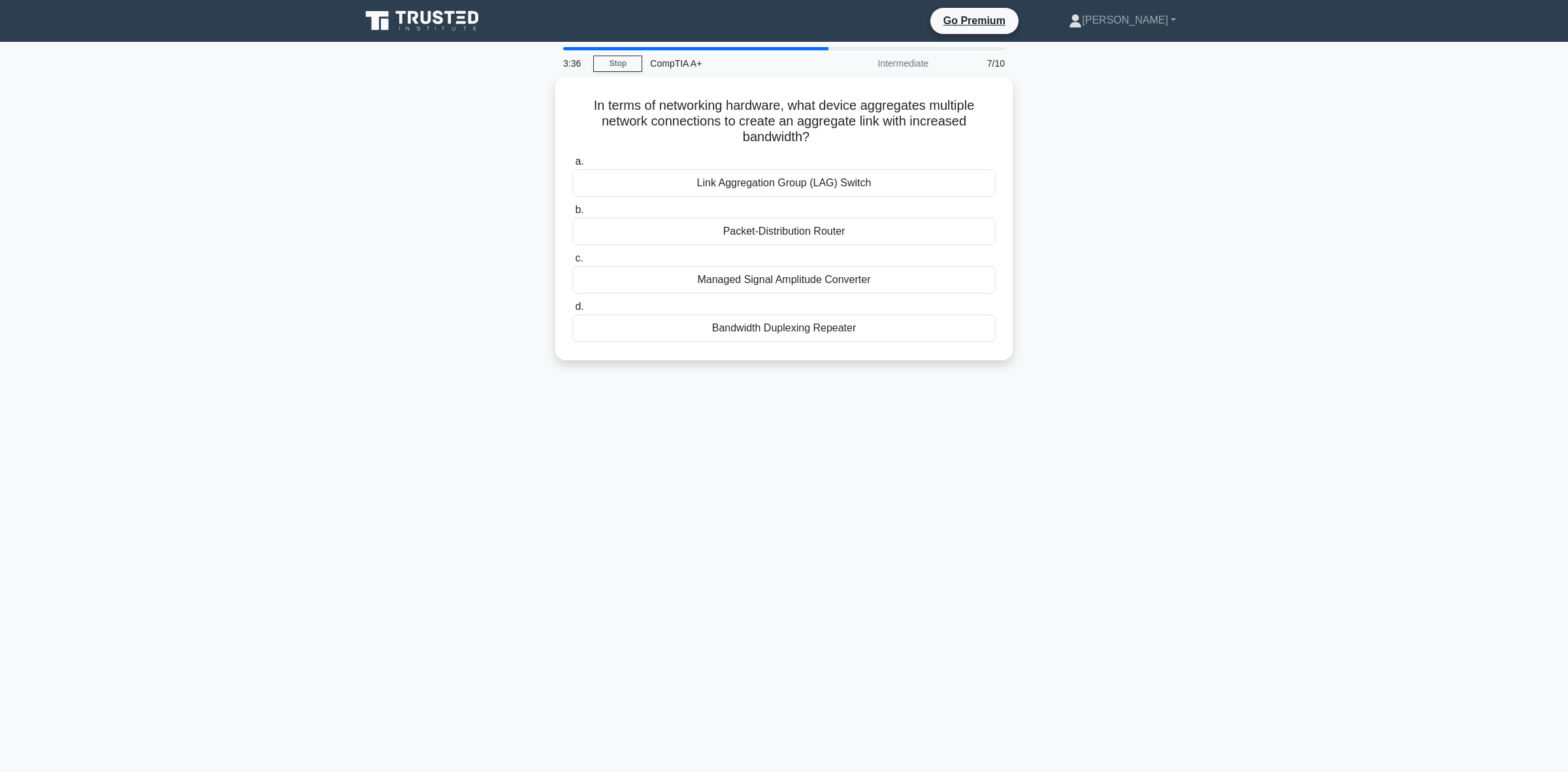
click at [422, 209] on div "In terms of networking hardware, what device aggregates multiple network connec…" at bounding box center [784, 226] width 862 height 300
drag, startPoint x: 812, startPoint y: 138, endPoint x: 577, endPoint y: 103, distance: 237.6
click at [577, 103] on h5 "In terms of networking hardware, what device aggregates multiple network connec…" at bounding box center [784, 117] width 426 height 48
copy h5 "In terms of networking hardware, what device aggregates multiple network connec…"
click at [766, 178] on div "Link Aggregation Group (LAG) Switch" at bounding box center [784, 180] width 424 height 27
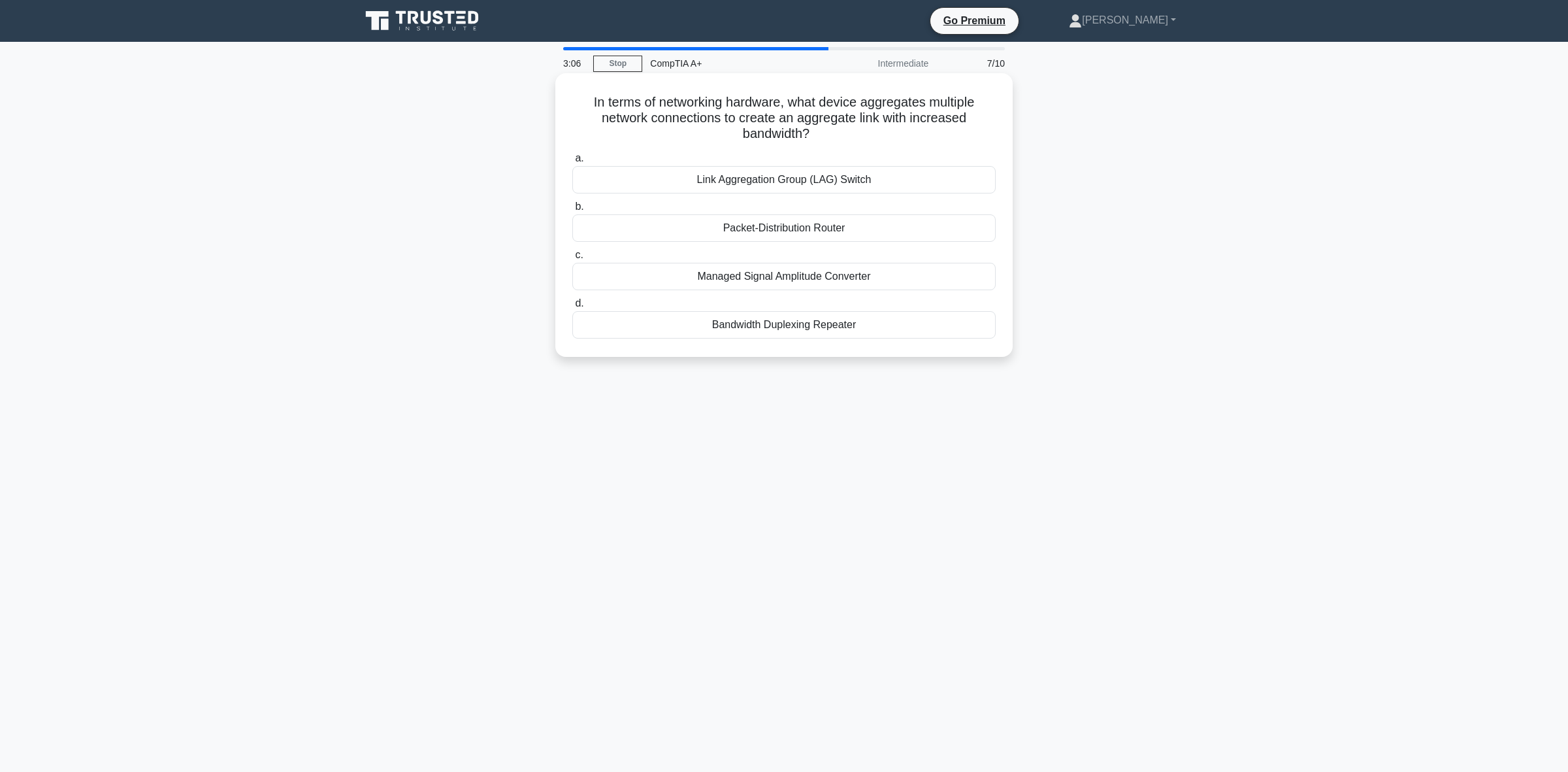
click at [572, 163] on input "a. Link Aggregation Group (LAG) Switch" at bounding box center [572, 158] width 0 height 8
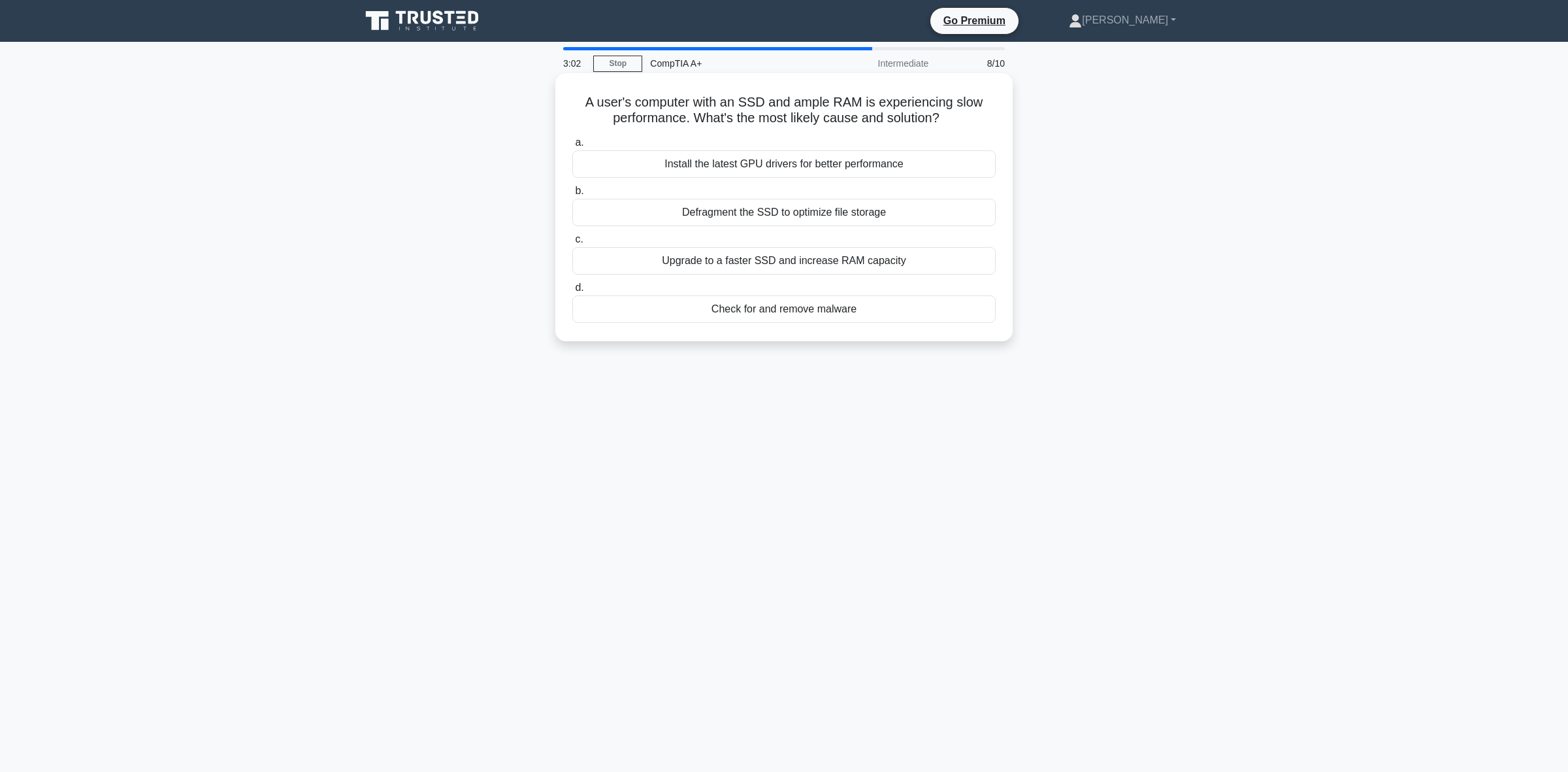
drag, startPoint x: 946, startPoint y: 121, endPoint x: 567, endPoint y: 101, distance: 379.5
click at [567, 101] on div "A user's computer with an SSD and ample RAM is experiencing slow performance. W…" at bounding box center [784, 207] width 447 height 258
copy h5 "A user's computer with an SSD and ample RAM is experiencing slow performance. W…"
click at [404, 340] on div "A user's computer with an SSD and ample RAM is experiencing slow performance. W…" at bounding box center [784, 218] width 862 height 283
click at [721, 314] on div "Check for and remove malware" at bounding box center [784, 309] width 424 height 27
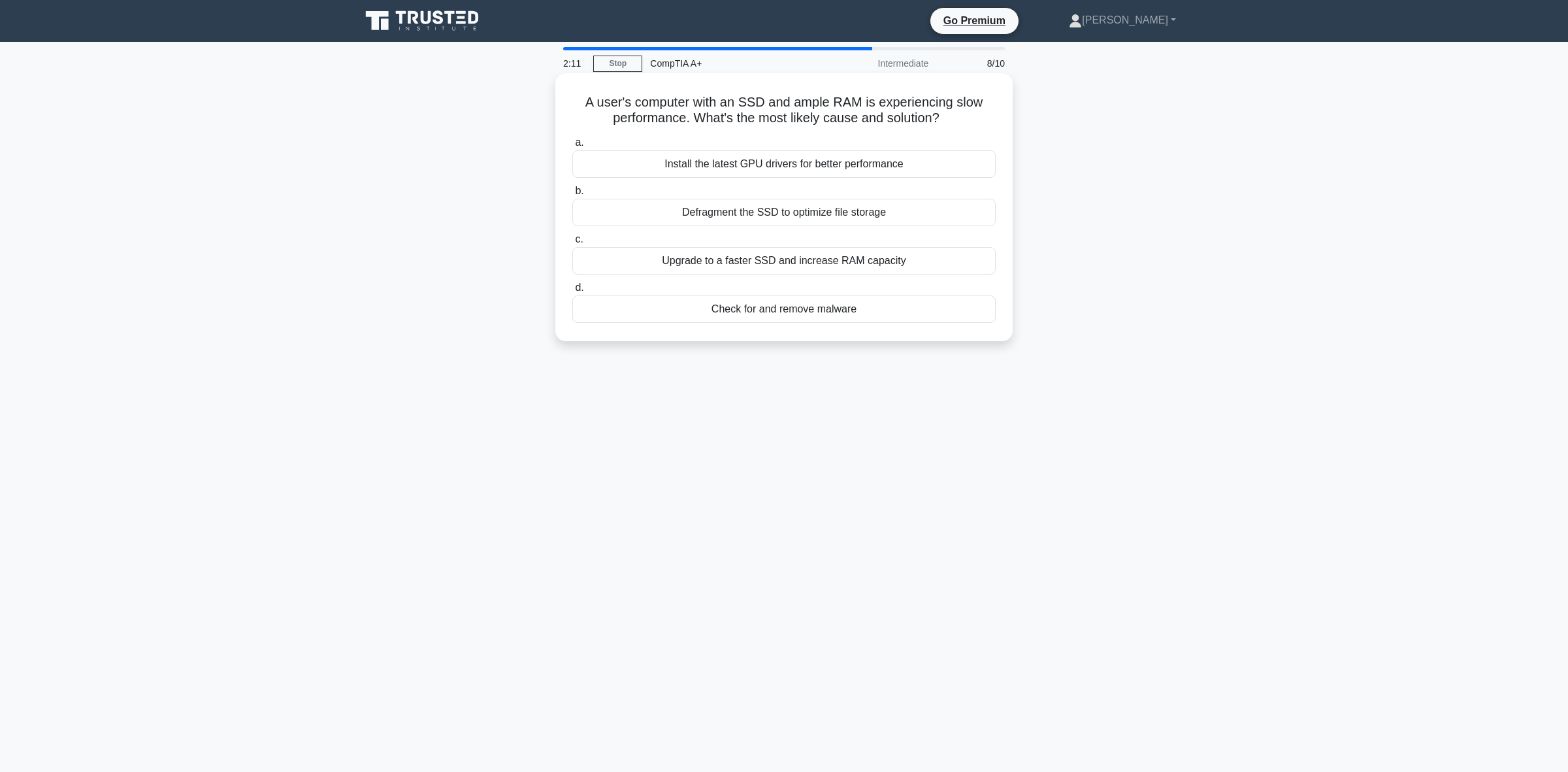
click at [572, 292] on input "d. Check for and remove malware" at bounding box center [572, 287] width 0 height 8
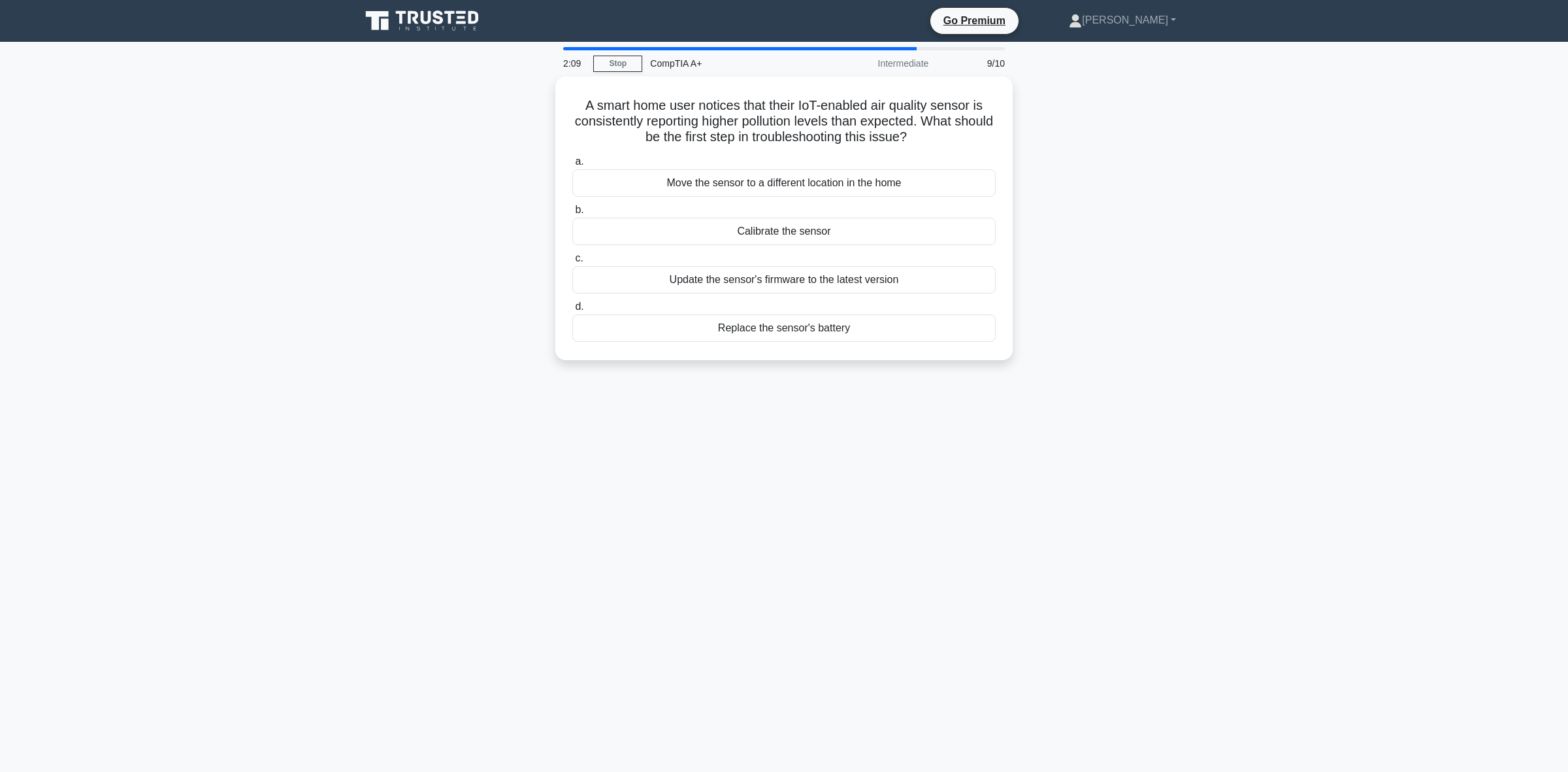
drag, startPoint x: 936, startPoint y: 131, endPoint x: 554, endPoint y: 98, distance: 383.4
click at [554, 98] on div "A smart home user notices that their IoT-enabled air quality sensor is consiste…" at bounding box center [784, 226] width 862 height 300
copy h5 "A smart home user notices that their IoT-enabled air quality sensor is consiste…"
click at [412, 391] on div "1:58 Stop CompTIA A+ Intermediate 9/10 A smart home user notices that their IoT…" at bounding box center [784, 374] width 862 height 654
click at [663, 233] on div "Calibrate the sensor" at bounding box center [784, 228] width 424 height 27
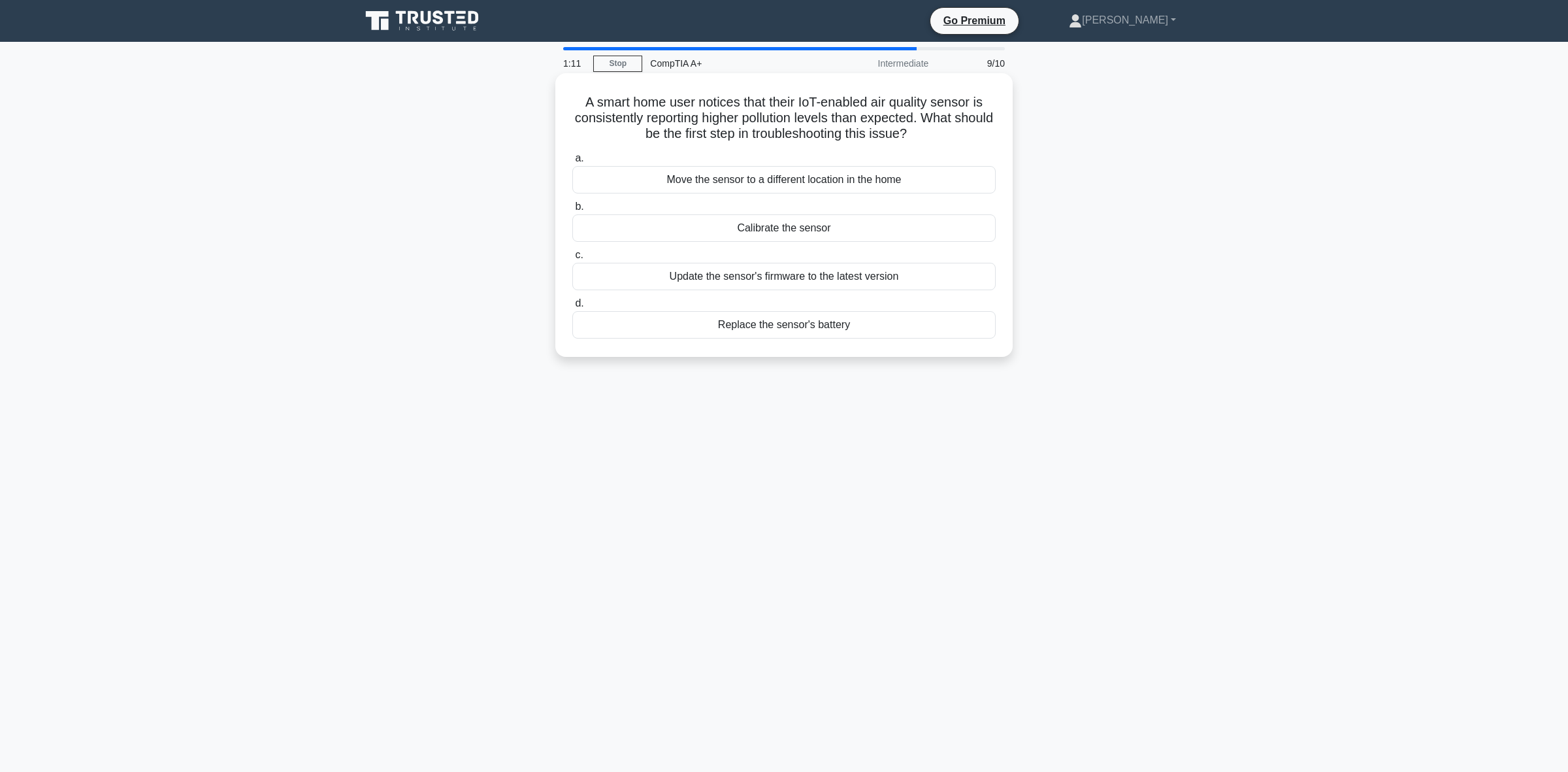
click at [572, 211] on input "b. Calibrate the sensor" at bounding box center [572, 207] width 0 height 8
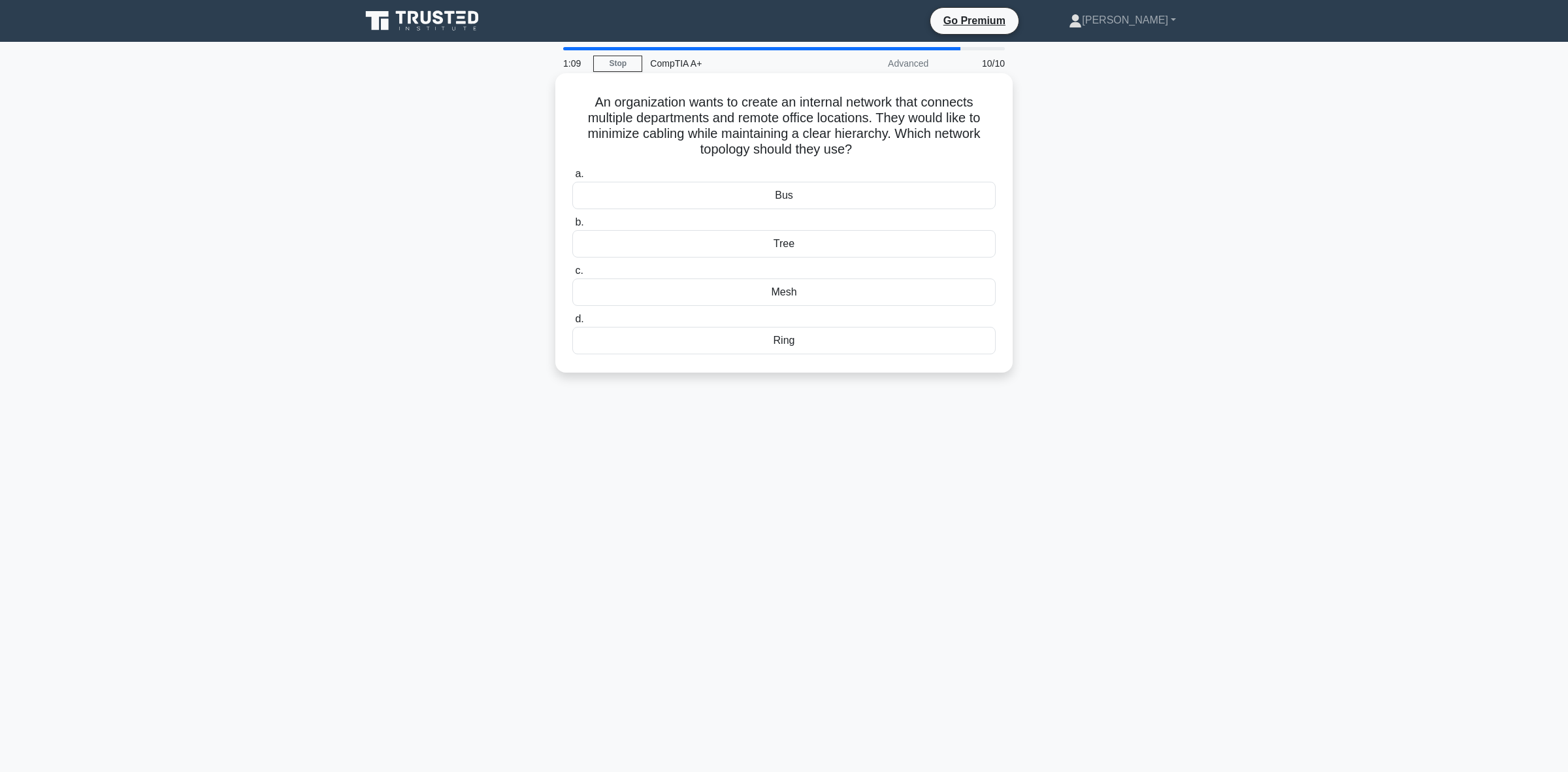
drag, startPoint x: 874, startPoint y: 152, endPoint x: 578, endPoint y: 106, distance: 299.6
click at [578, 106] on h5 "An organization wants to create an internal network that connects multiple depa…" at bounding box center [784, 126] width 426 height 64
copy h5 "An organization wants to create an internal network that connects multiple depa…"
click at [1073, 149] on div "An organization wants to create an internal network that connects multiple depa…" at bounding box center [784, 233] width 862 height 315
click at [834, 194] on div "Bus" at bounding box center [784, 195] width 424 height 27
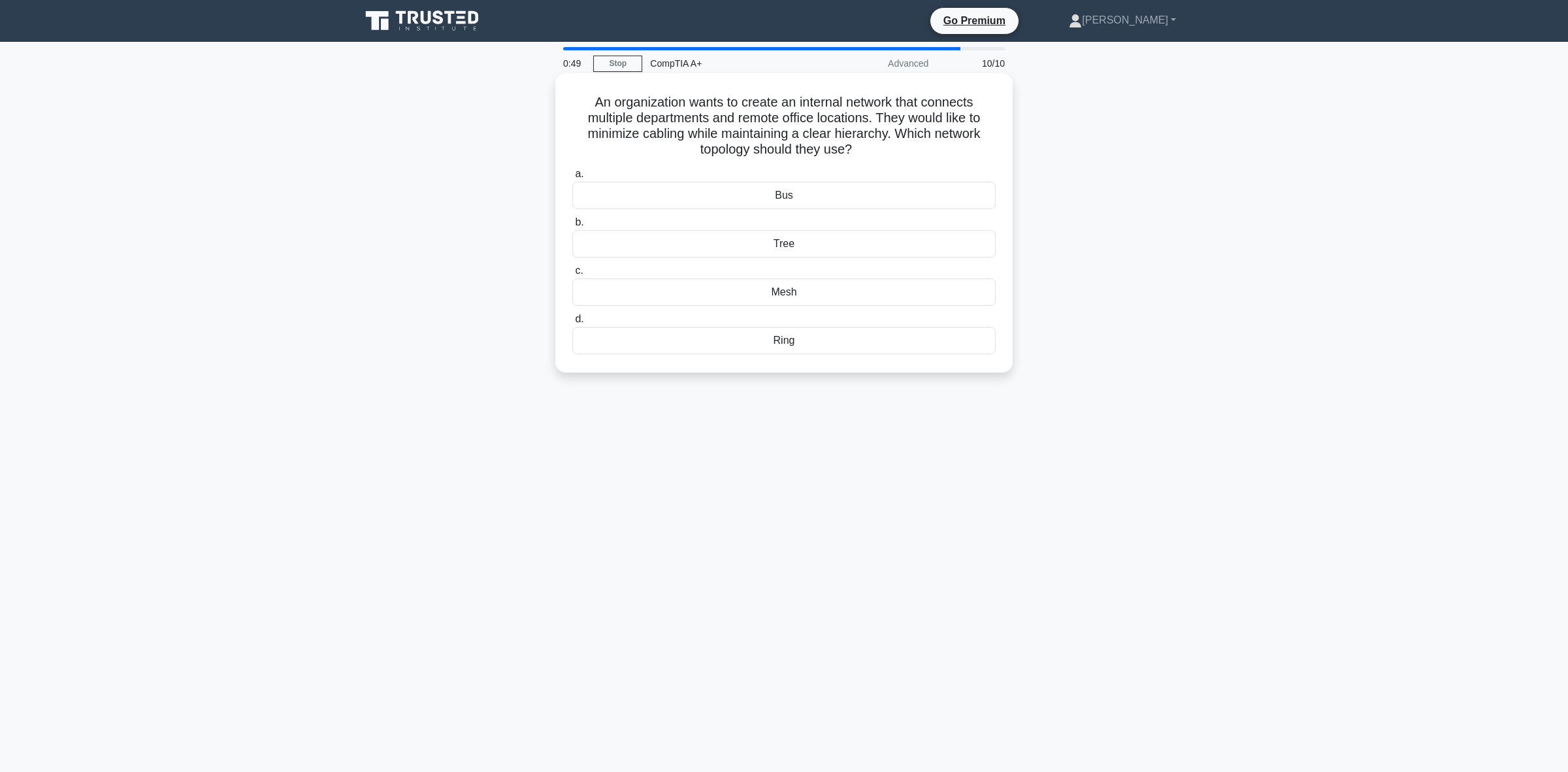
click at [572, 178] on input "a. Bus" at bounding box center [572, 174] width 0 height 8
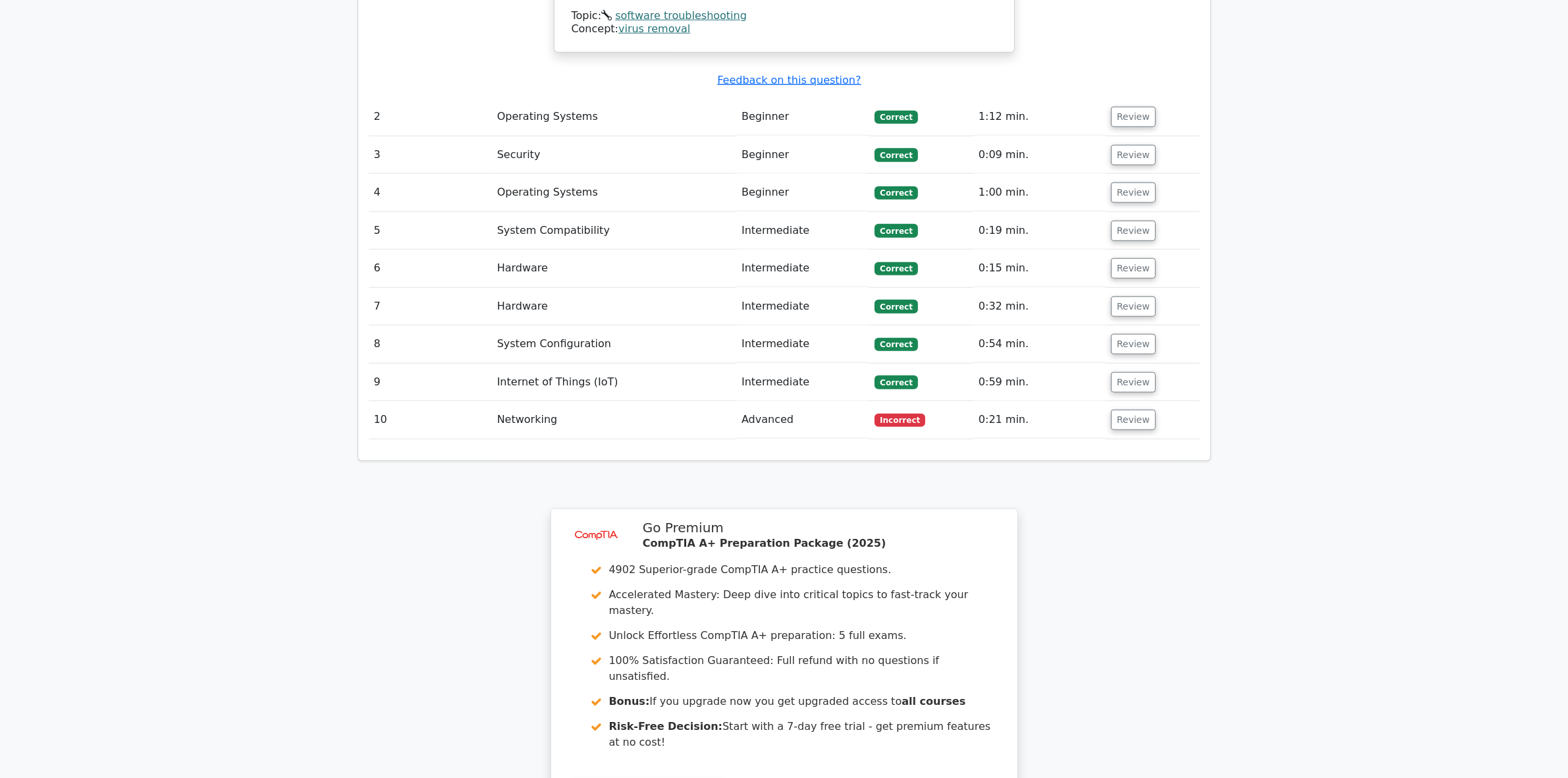
scroll to position [1729, 0]
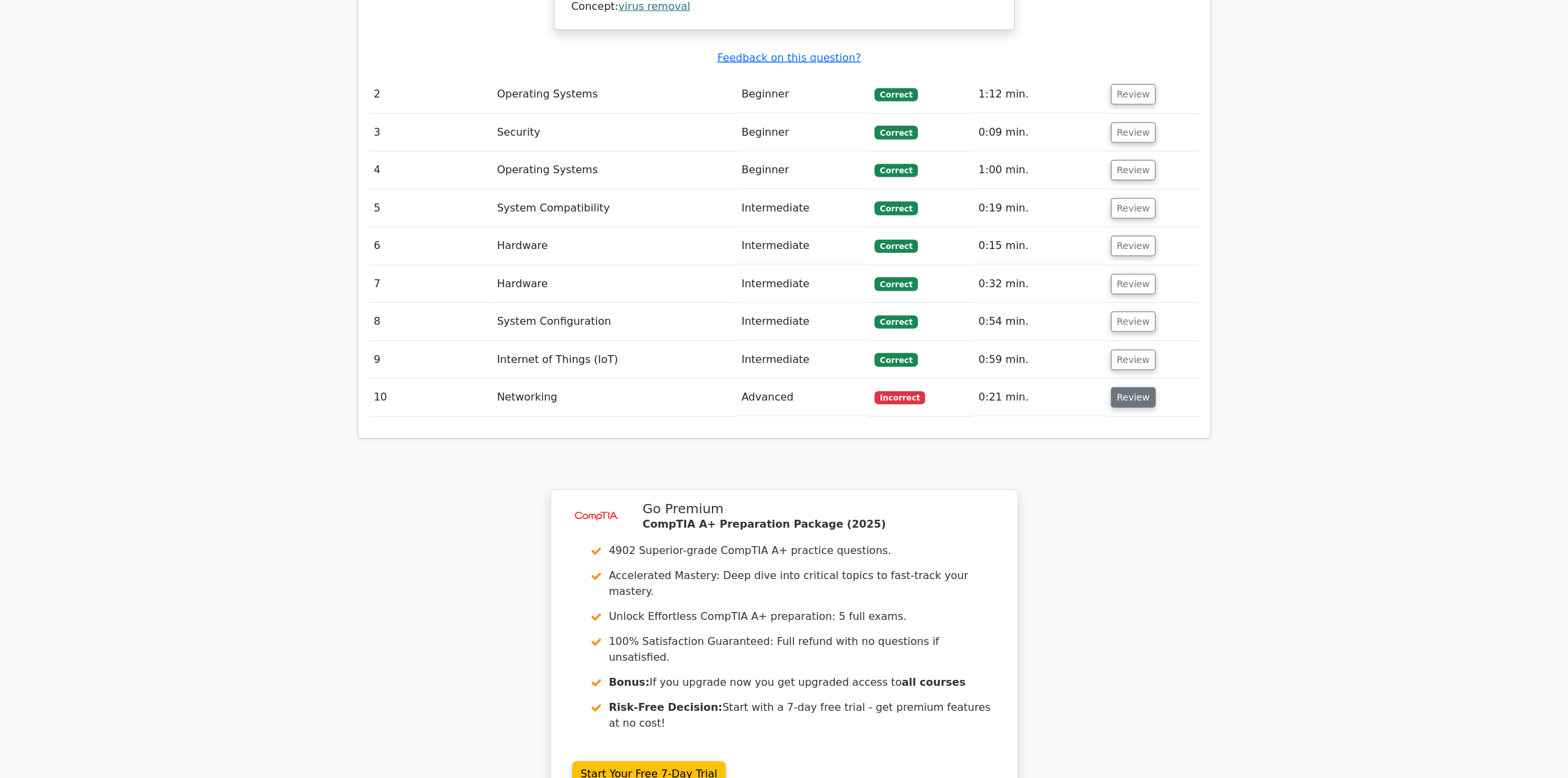
click at [1120, 387] on button "Review" at bounding box center [1133, 397] width 45 height 21
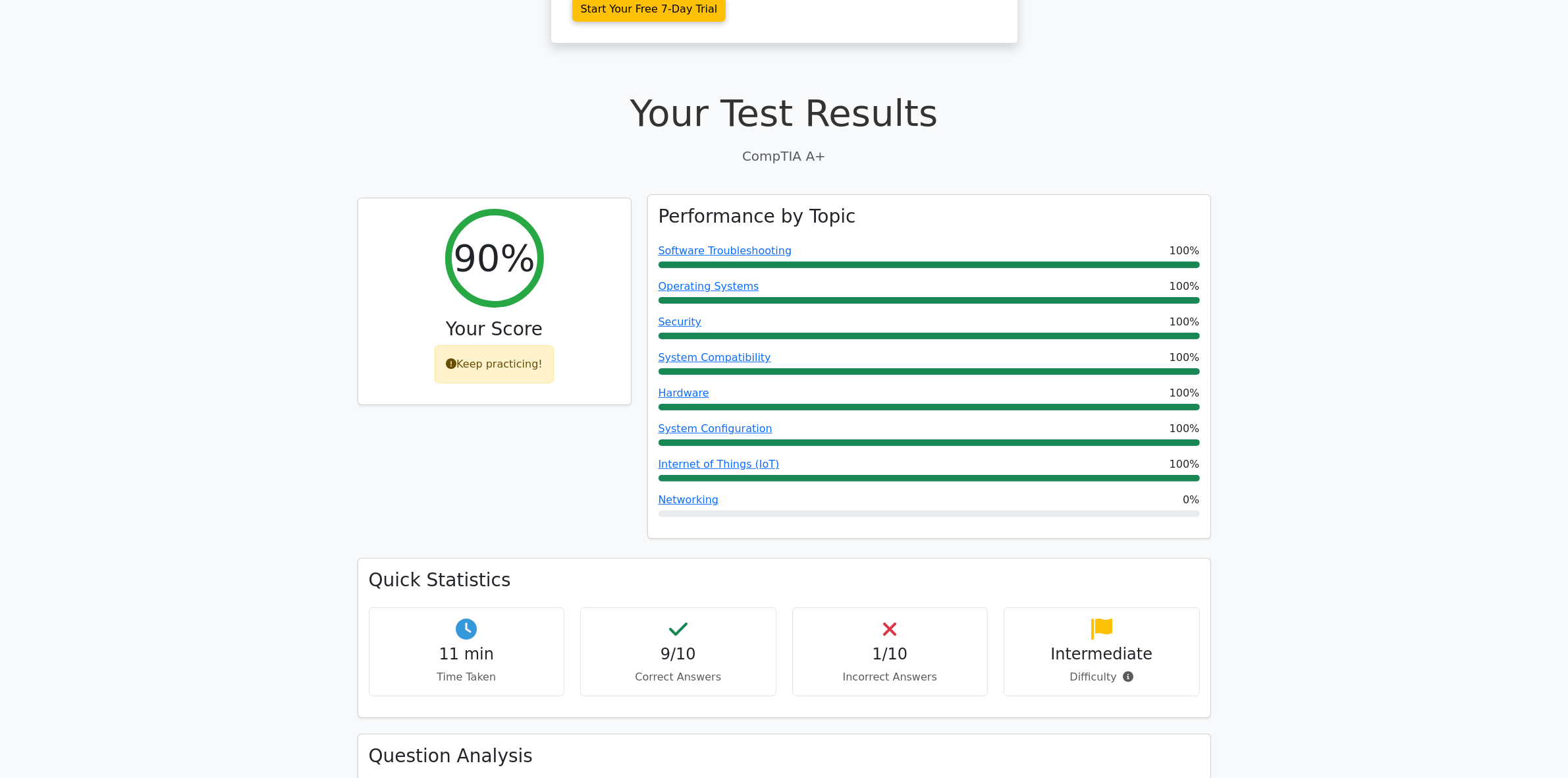
scroll to position [598, 0]
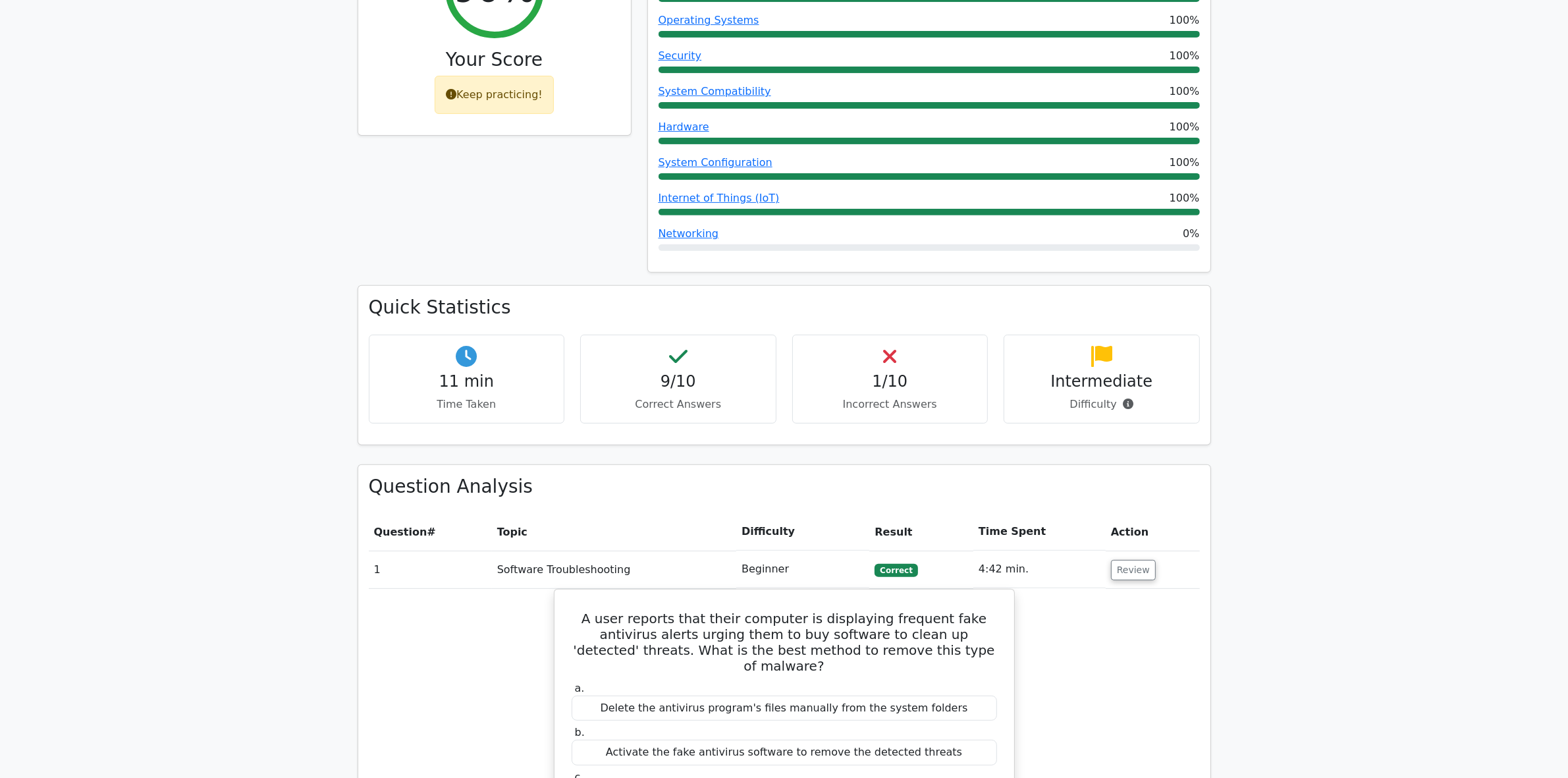
click at [850, 346] on div "1/10 Incorrect Answers" at bounding box center [891, 379] width 197 height 89
click at [896, 372] on h4 "1/10" at bounding box center [890, 382] width 174 height 19
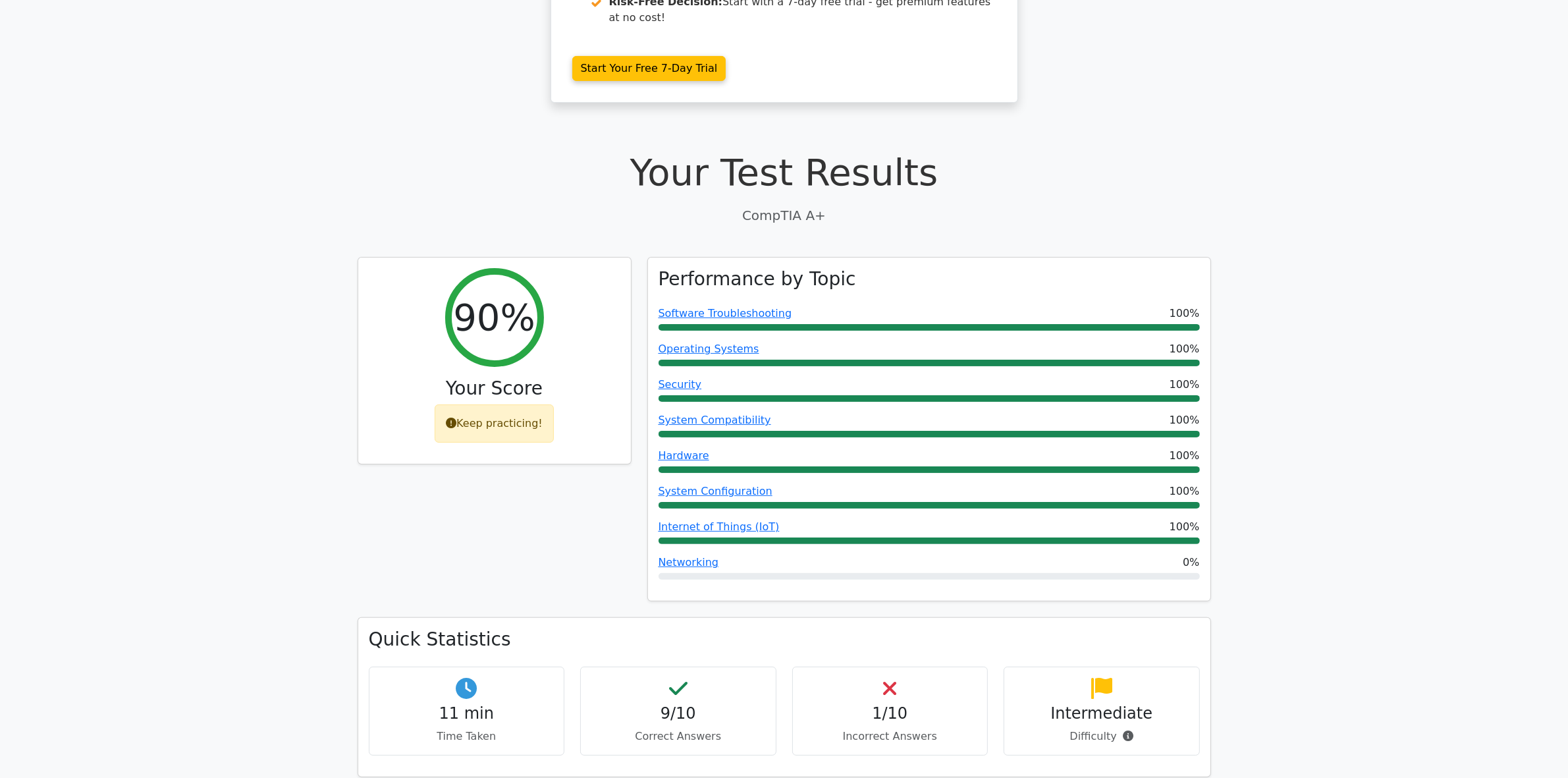
scroll to position [268, 0]
